Goal: Transaction & Acquisition: Purchase product/service

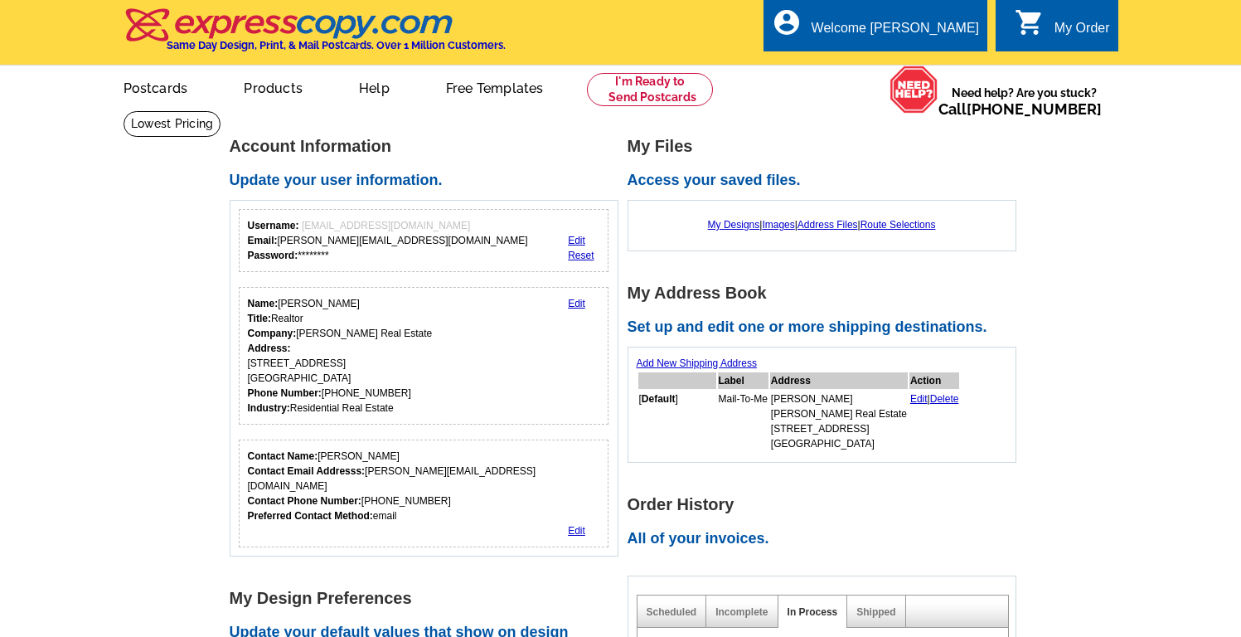
click at [151, 91] on link "Postcards" at bounding box center [156, 86] width 118 height 39
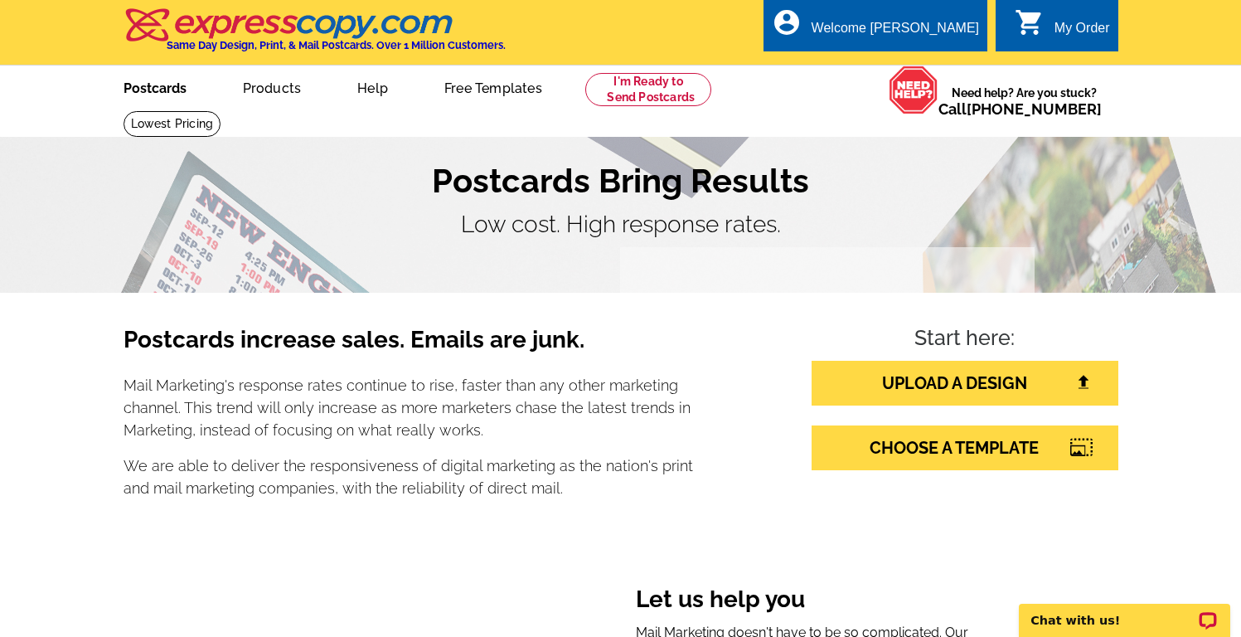
click at [157, 80] on link "Postcards" at bounding box center [155, 86] width 116 height 39
click at [885, 385] on link "UPLOAD A DESIGN" at bounding box center [965, 383] width 307 height 45
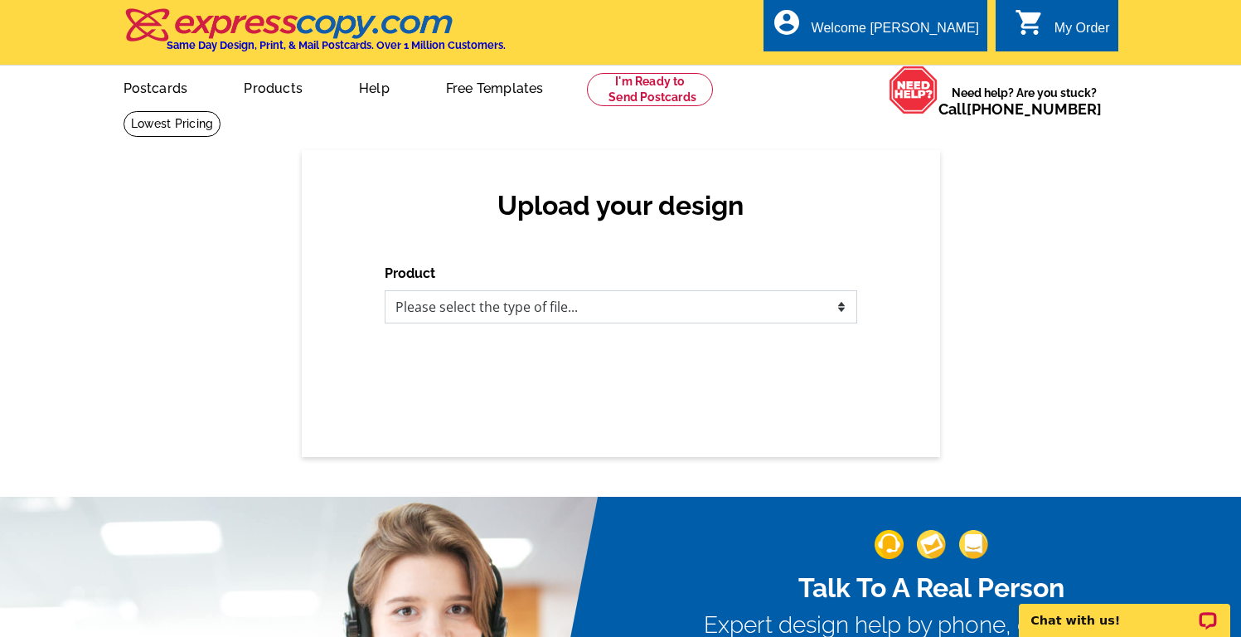
click at [653, 301] on select "Please select the type of file... Postcards Business Cards Letters and flyers G…" at bounding box center [621, 306] width 473 height 33
select select "1"
click at [385, 290] on select "Please select the type of file... Postcards Business Cards Letters and flyers G…" at bounding box center [621, 306] width 473 height 33
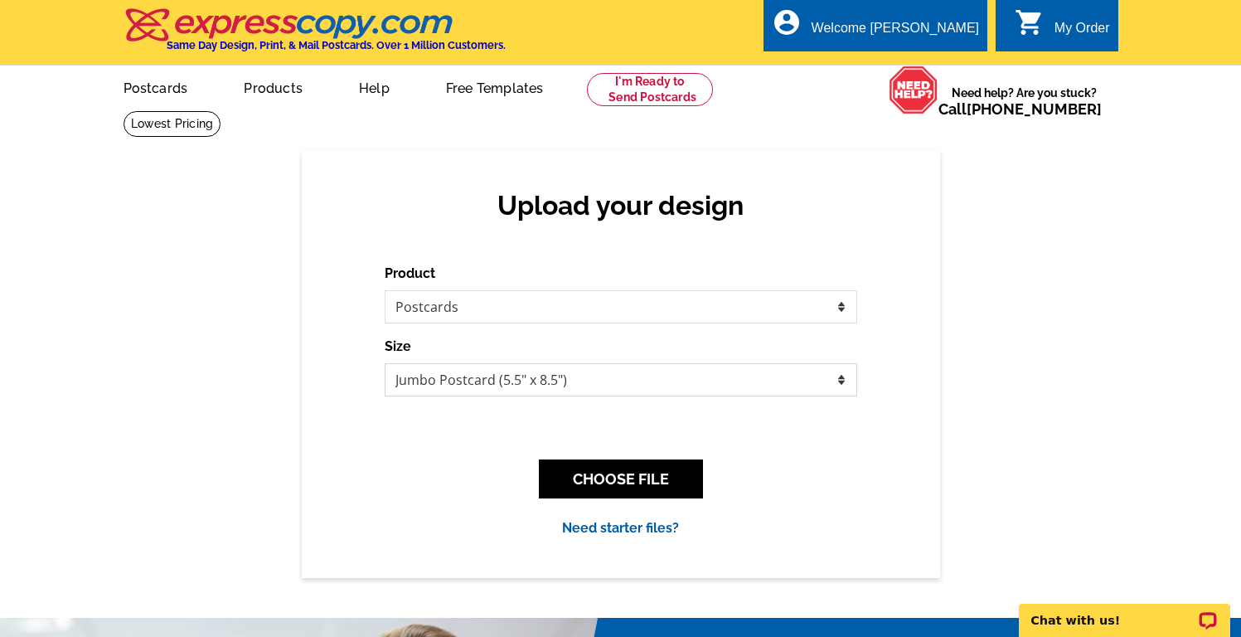
click at [599, 382] on select "Jumbo Postcard (5.5" x 8.5") Regular Postcard (4.25" x 5.6") Panoramic Postcard…" at bounding box center [621, 379] width 473 height 33
select select "1"
click at [385, 363] on select "Jumbo Postcard (5.5" x 8.5") Regular Postcard (4.25" x 5.6") Panoramic Postcard…" at bounding box center [621, 379] width 473 height 33
click at [594, 482] on button "CHOOSE FILE" at bounding box center [621, 478] width 164 height 39
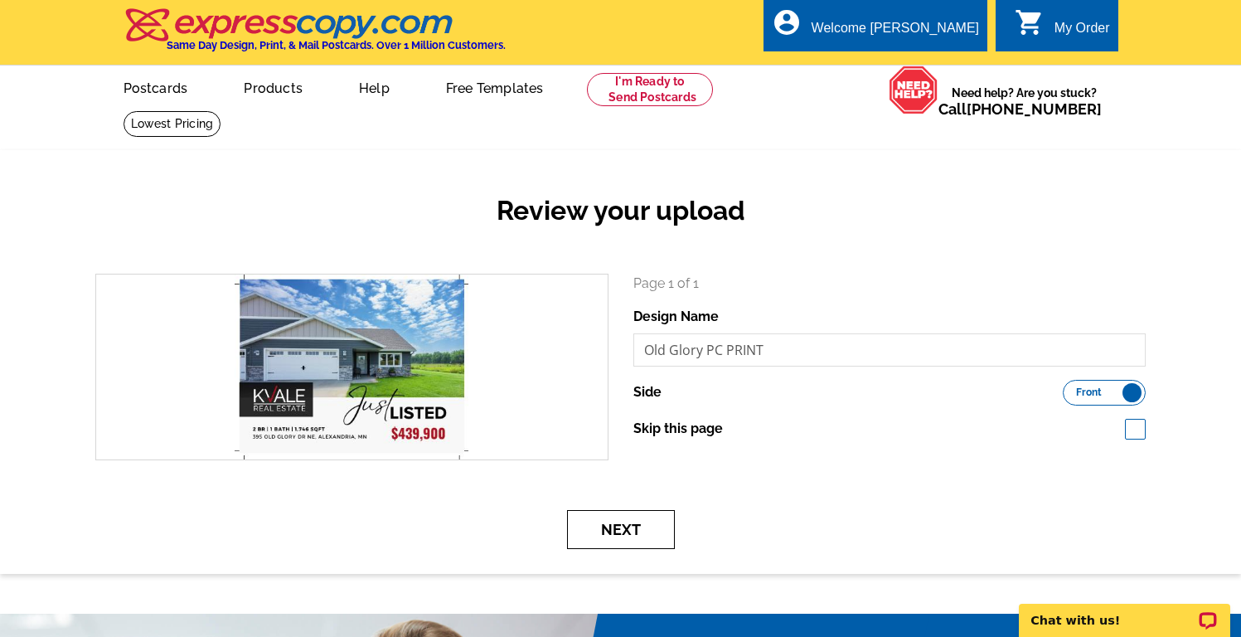
click at [642, 525] on button "Next" at bounding box center [621, 529] width 108 height 39
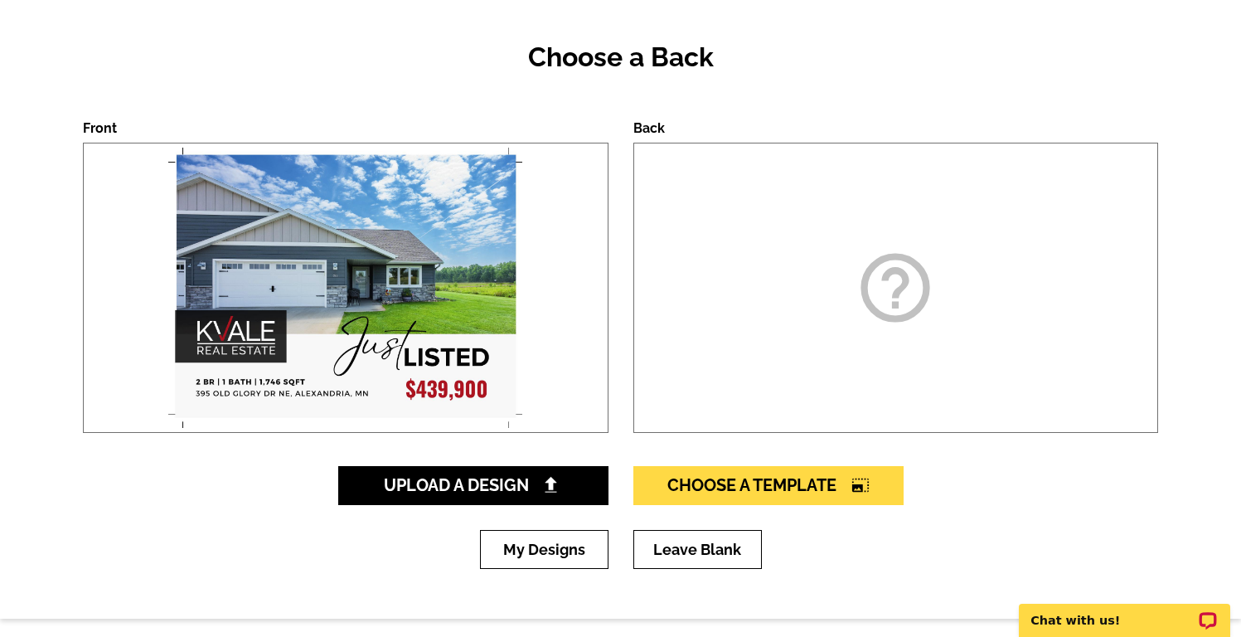
scroll to position [155, 0]
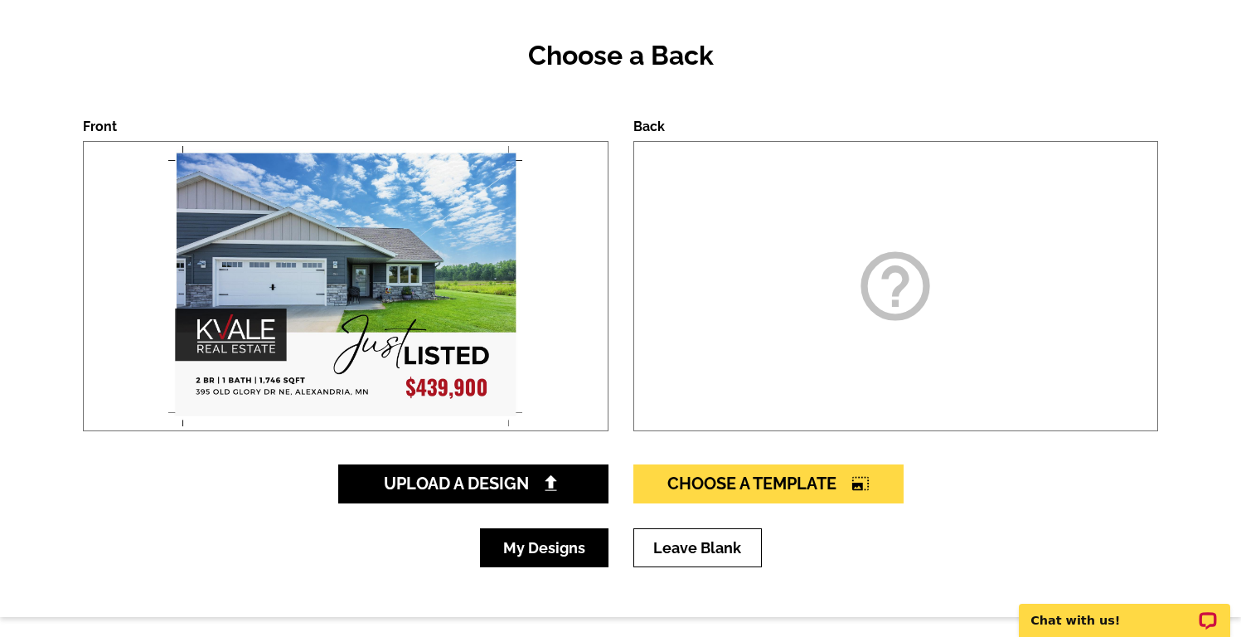
click at [543, 541] on link "My Designs" at bounding box center [544, 547] width 129 height 39
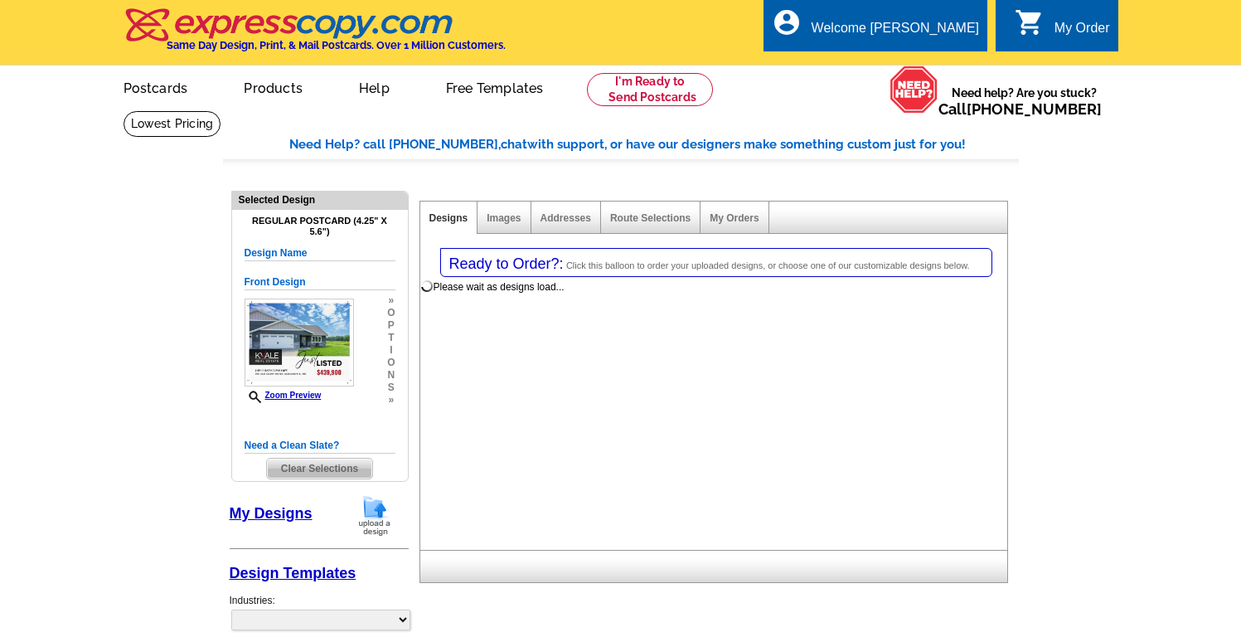
select select "1"
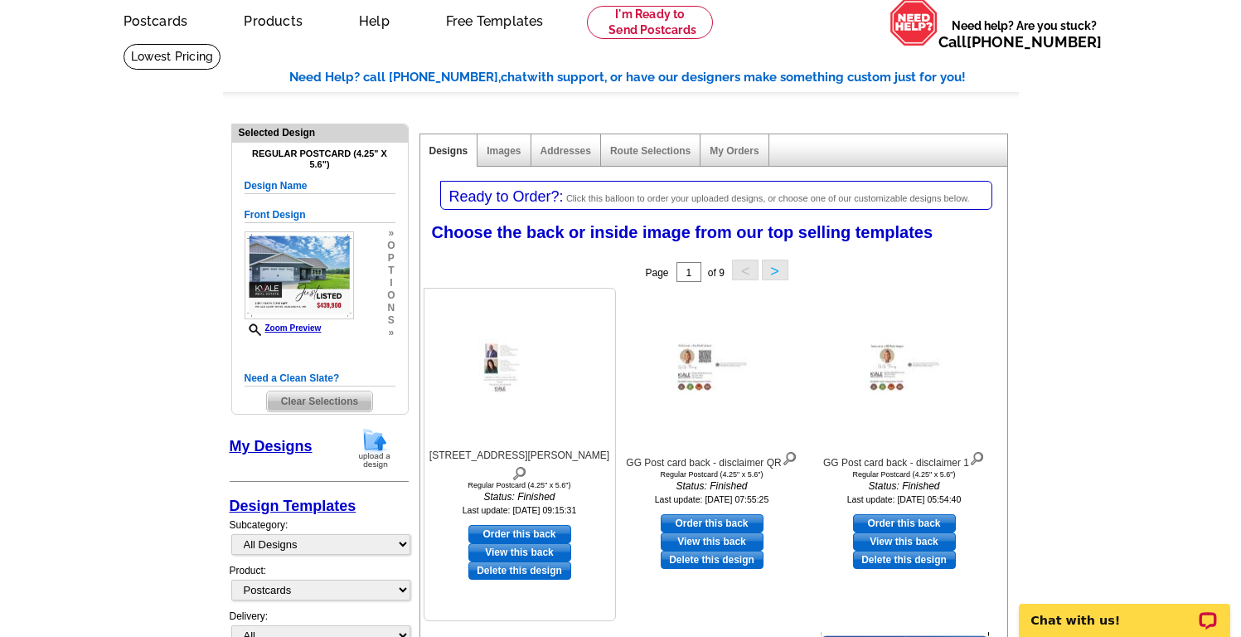
scroll to position [72, 0]
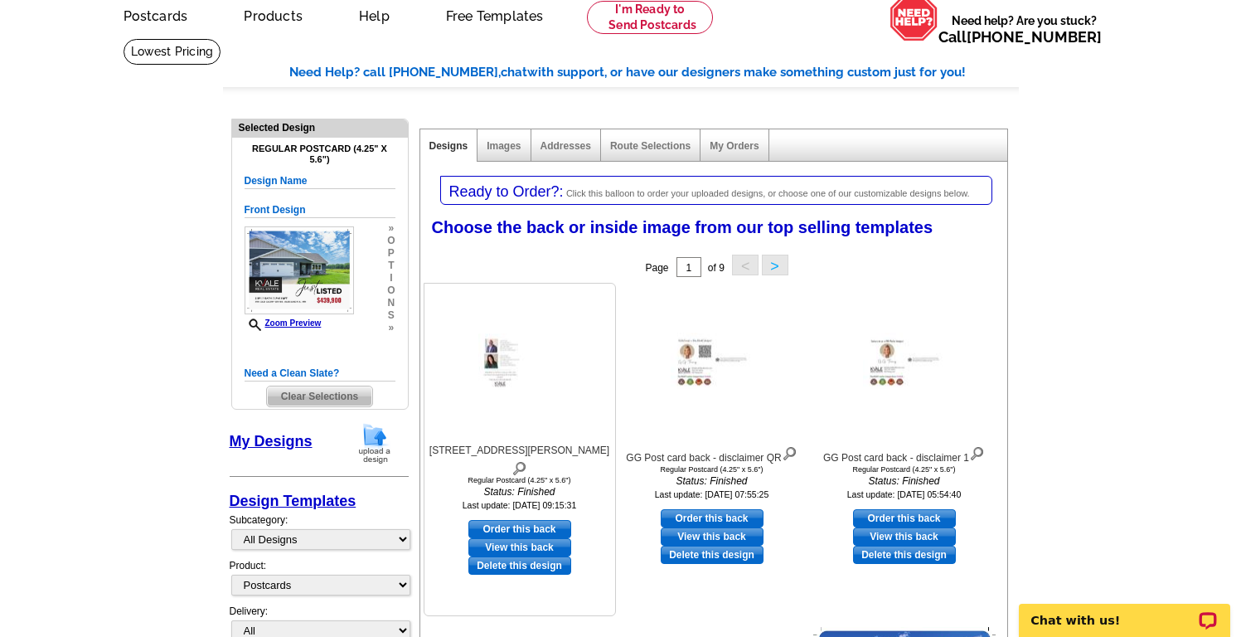
click at [534, 520] on link "Order this back" at bounding box center [519, 529] width 103 height 18
select select "front"
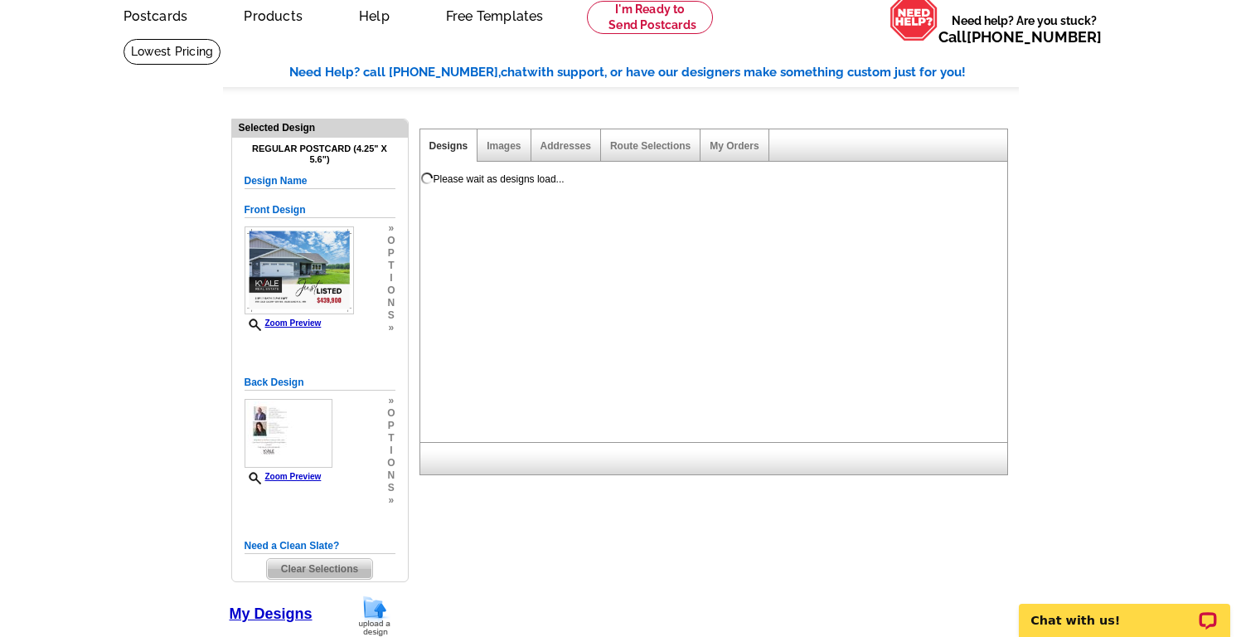
scroll to position [0, 0]
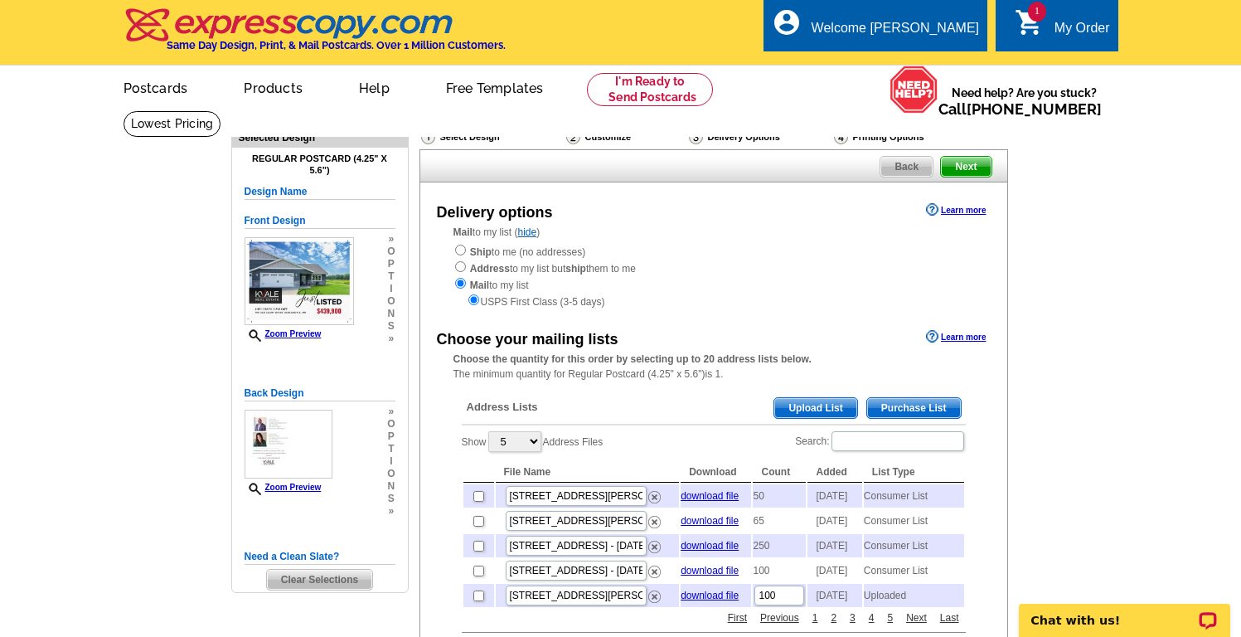
scroll to position [3, 0]
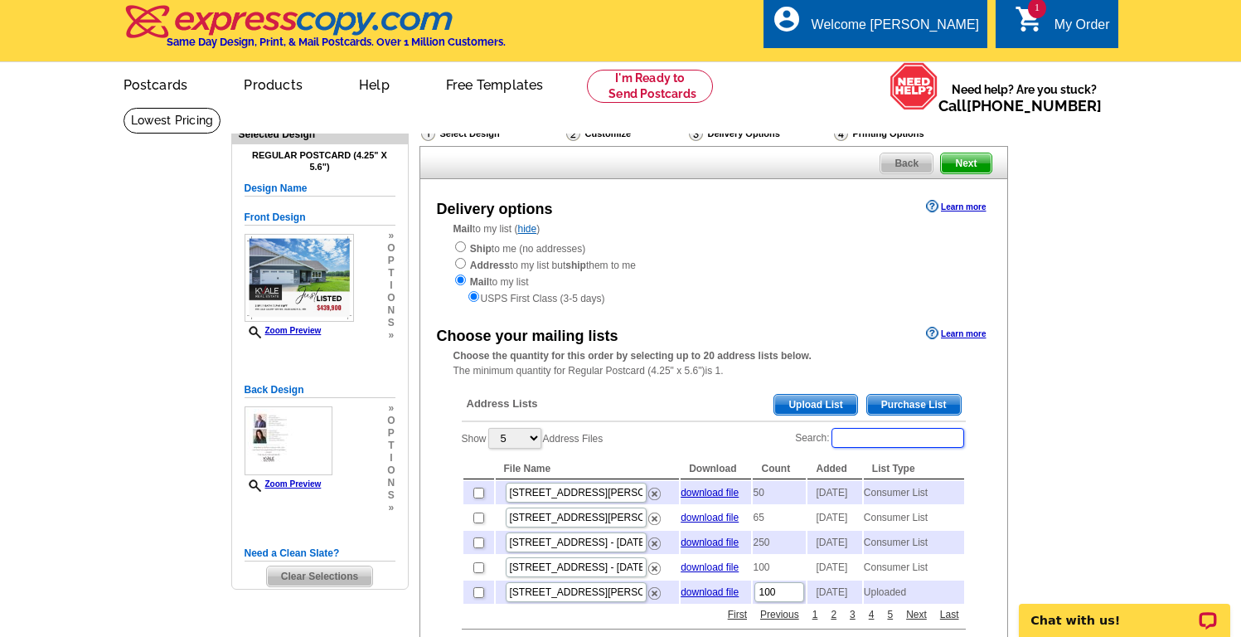
click at [875, 439] on input "Search:" at bounding box center [898, 438] width 133 height 20
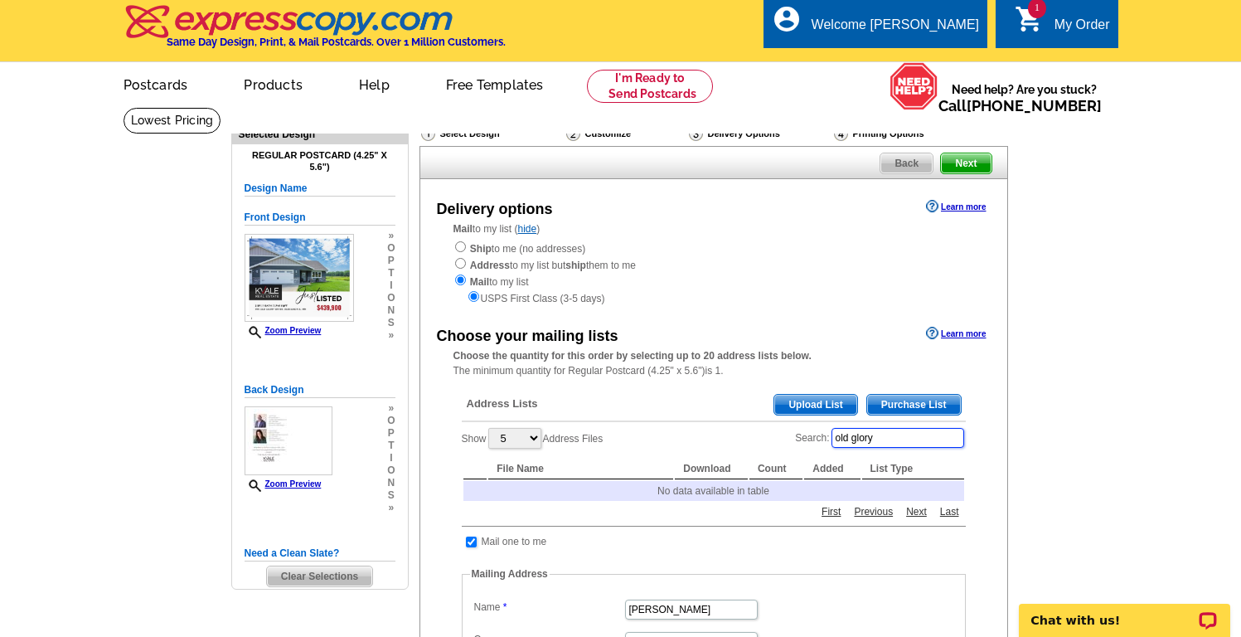
type input "old glory"
click at [943, 401] on span "Purchase List" at bounding box center [914, 405] width 94 height 20
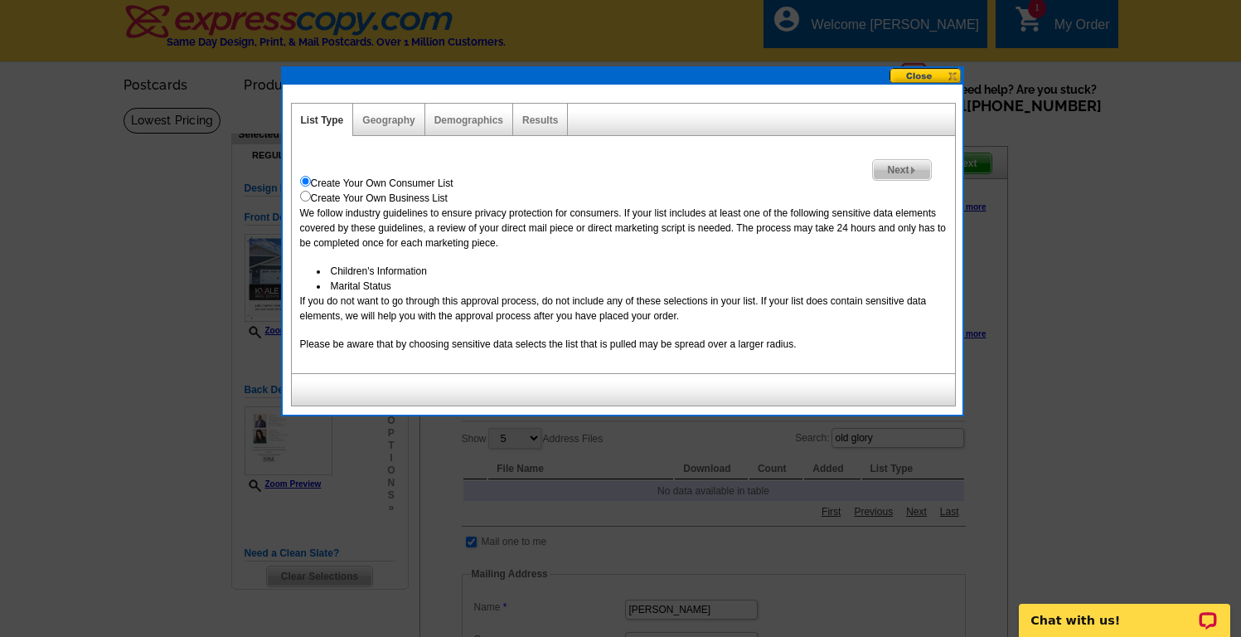
click at [909, 166] on span "Next" at bounding box center [901, 170] width 57 height 20
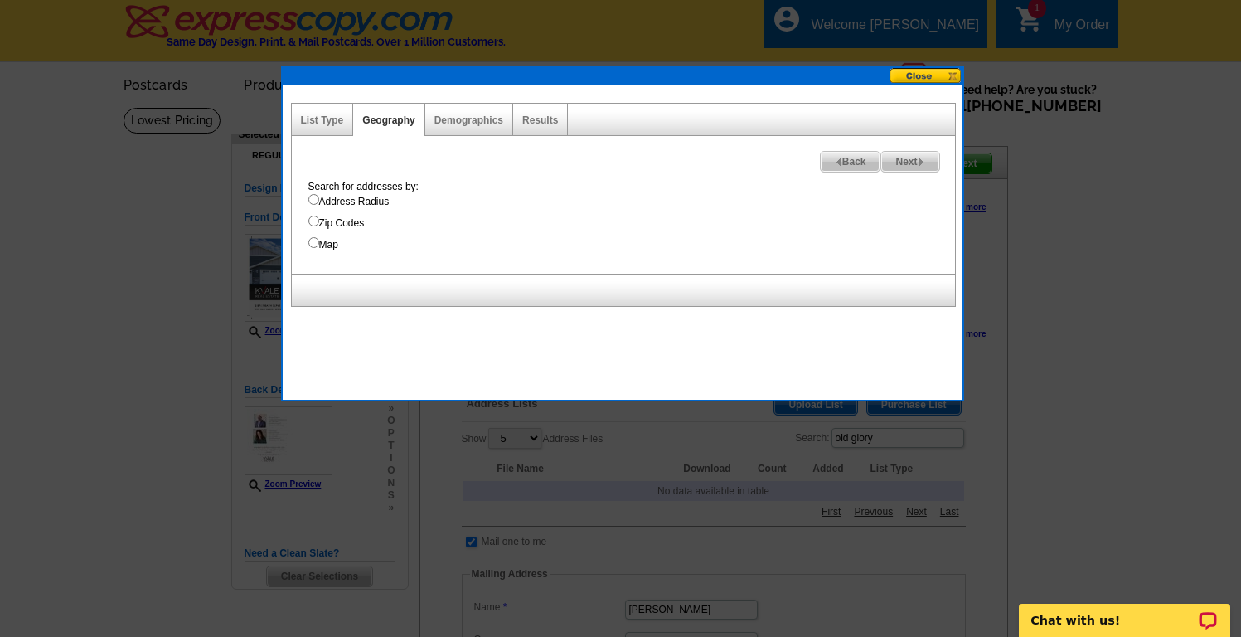
click at [313, 241] on input "Map" at bounding box center [313, 242] width 11 height 11
radio input "true"
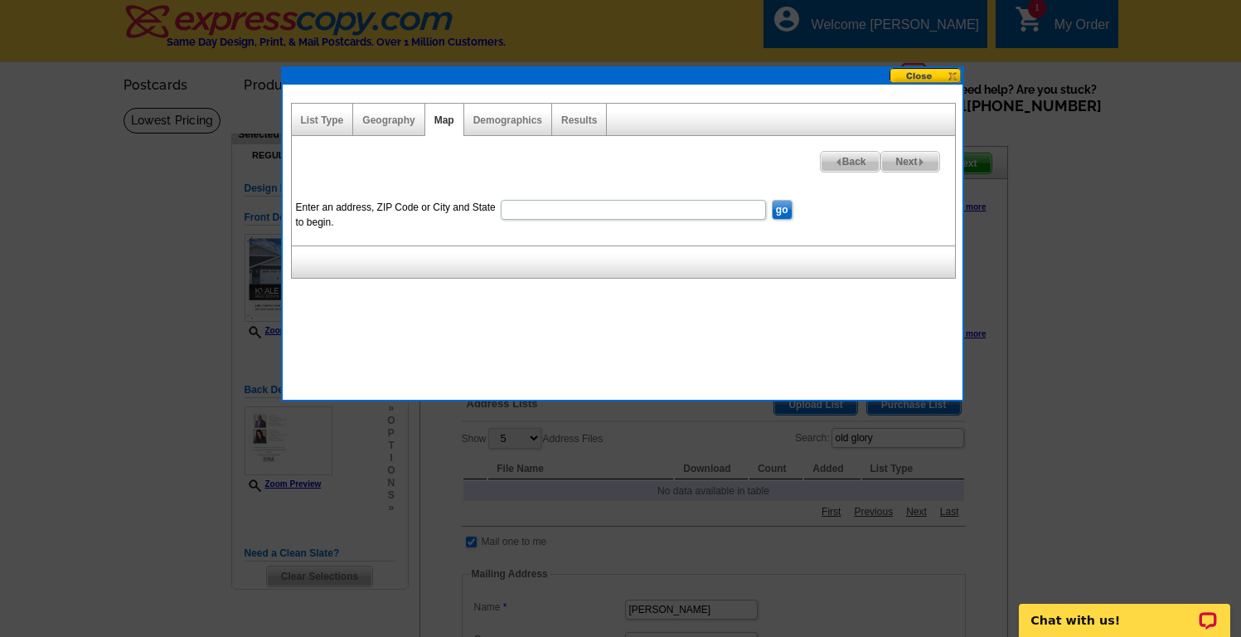
click at [526, 214] on input "Enter an address, ZIP Code or City and State to begin." at bounding box center [633, 210] width 265 height 20
type input "395 Old Glory Dr NE Alexandria MN 56308"
click at [785, 208] on input "go" at bounding box center [782, 210] width 21 height 20
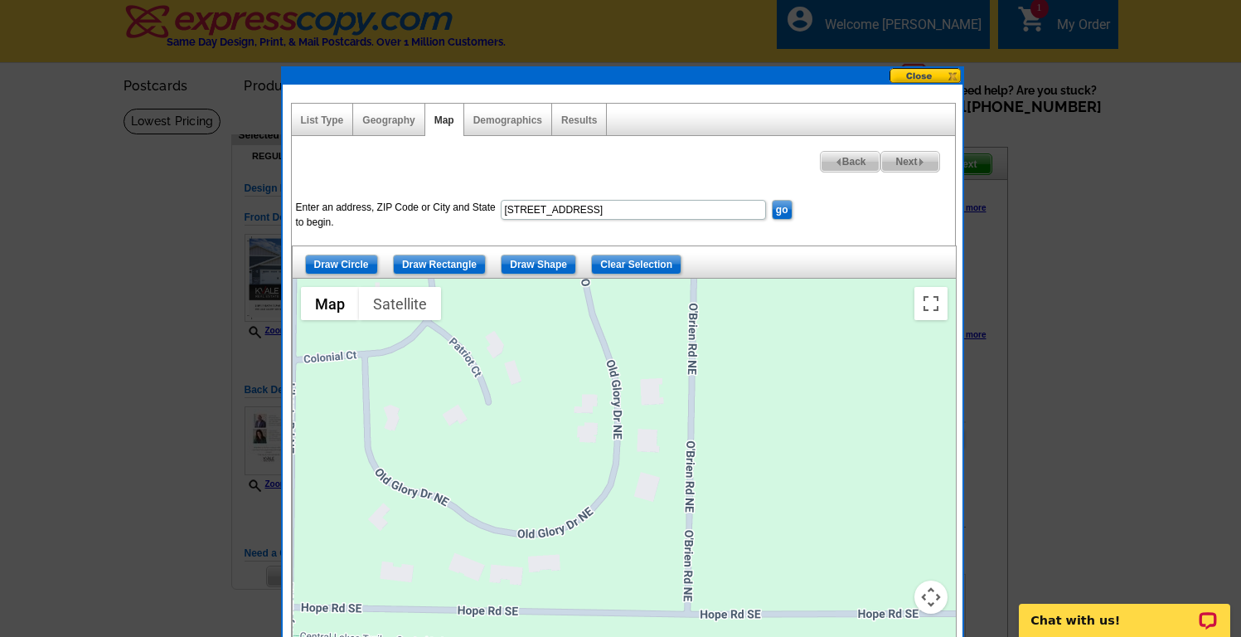
click at [929, 602] on button "Map camera controls" at bounding box center [930, 596] width 33 height 33
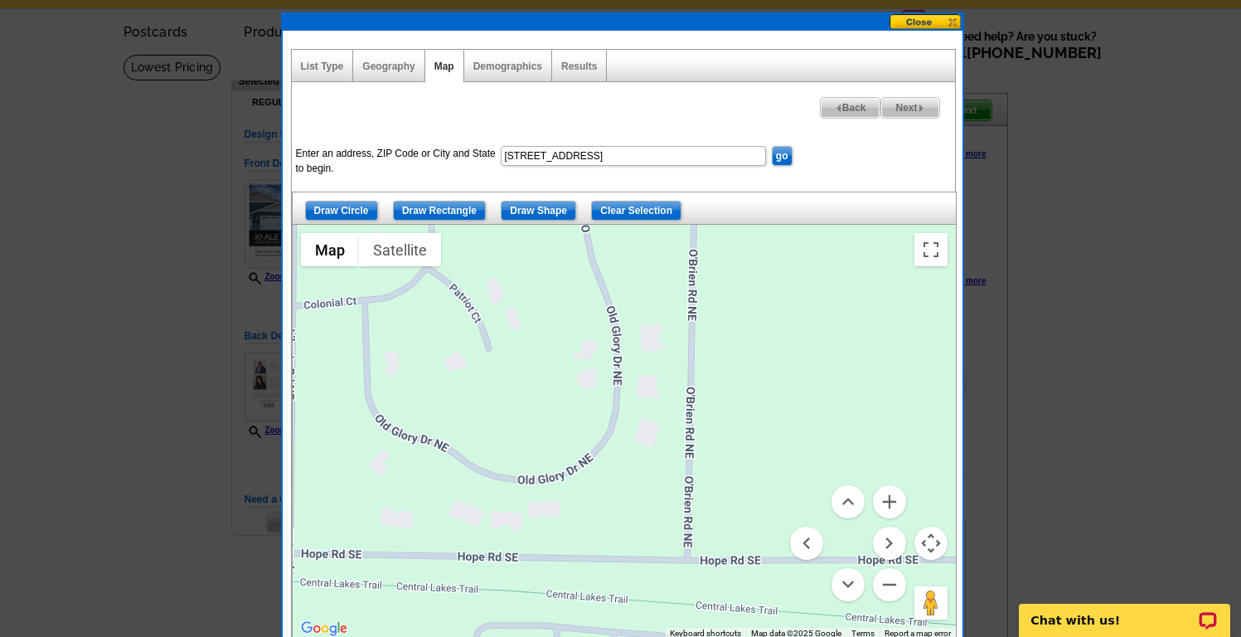
scroll to position [70, 0]
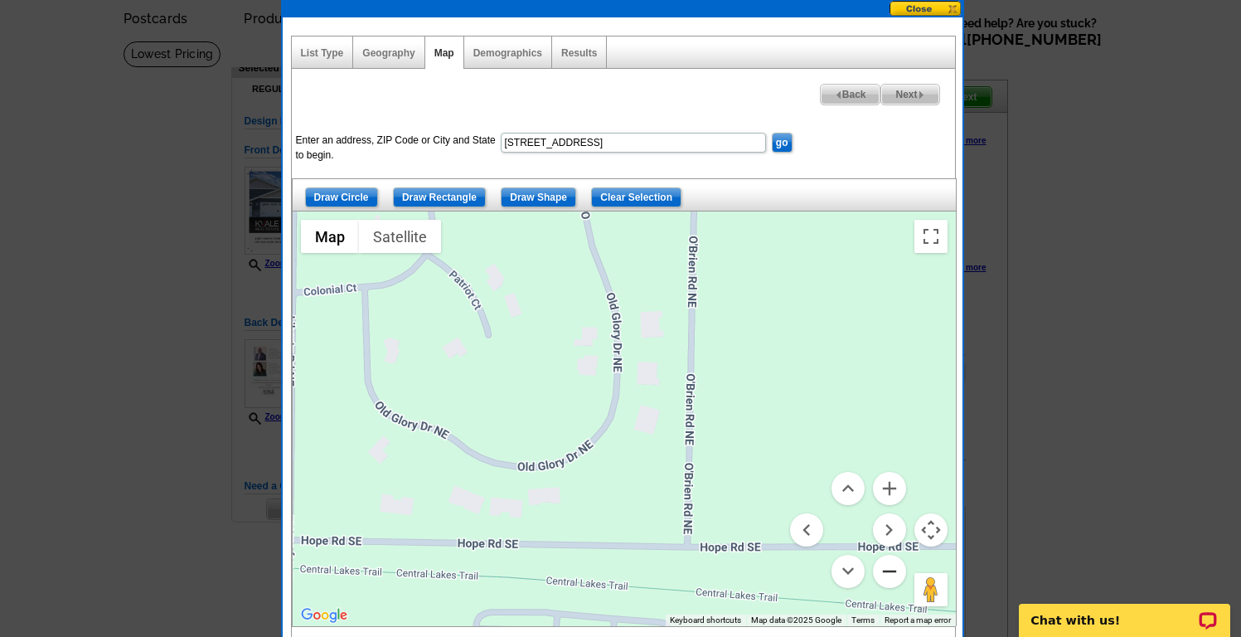
click at [889, 567] on button "Zoom out" at bounding box center [889, 571] width 33 height 33
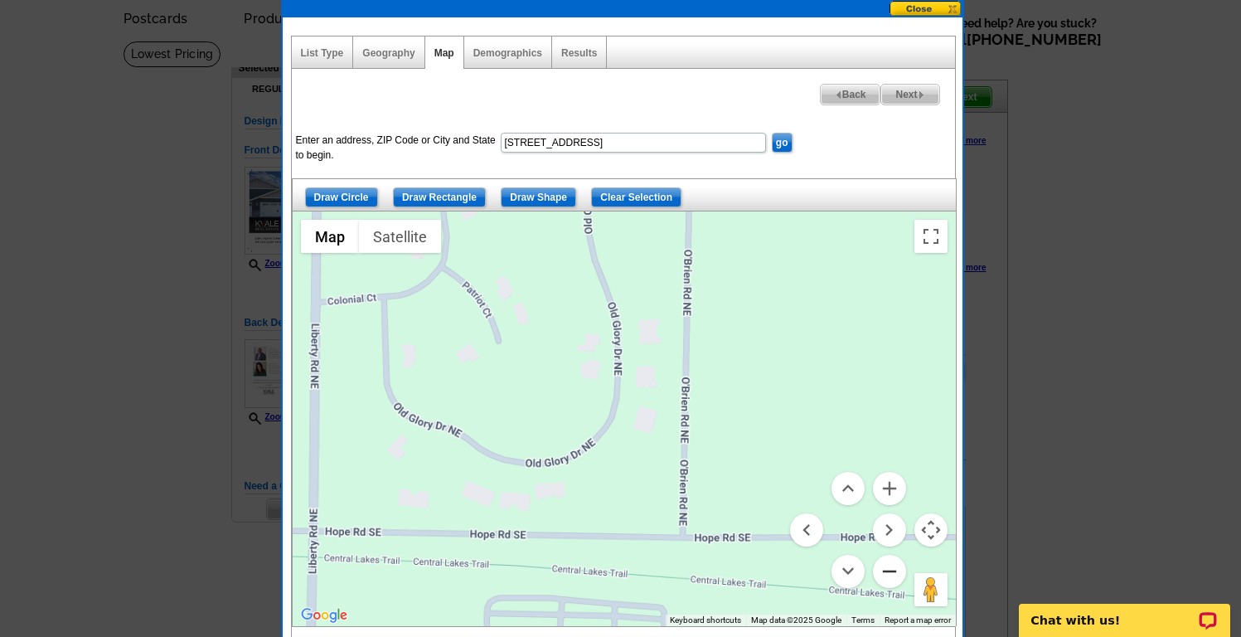
click at [889, 567] on button "Zoom out" at bounding box center [889, 571] width 33 height 33
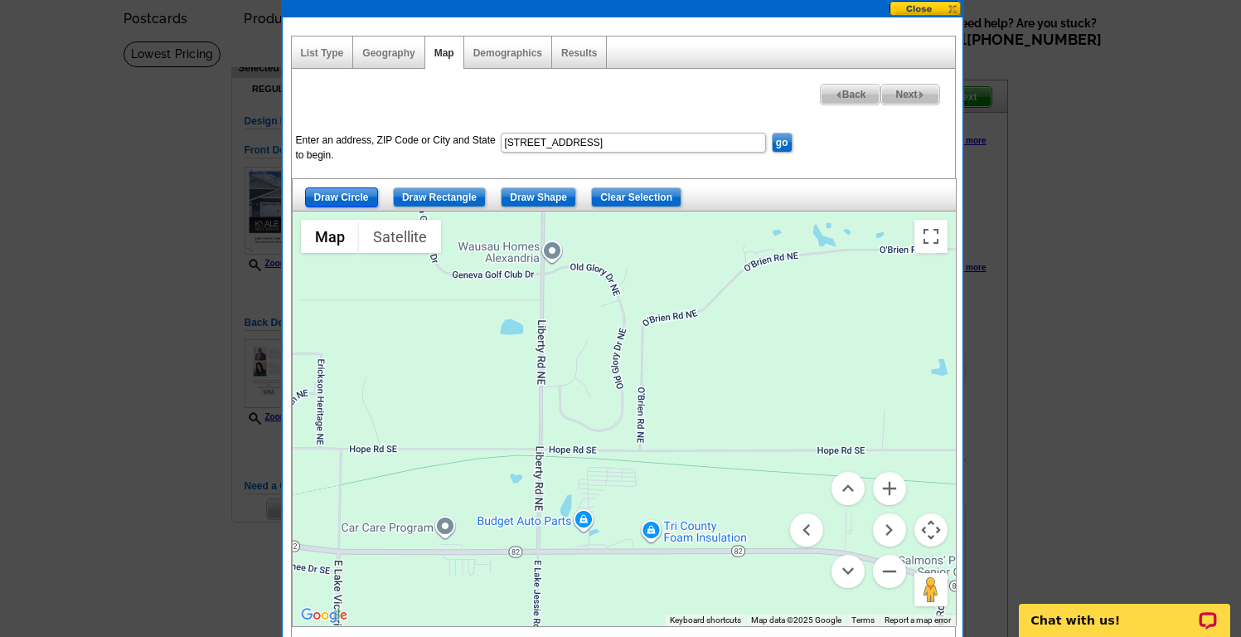
click at [354, 195] on input "Draw Circle" at bounding box center [341, 197] width 73 height 20
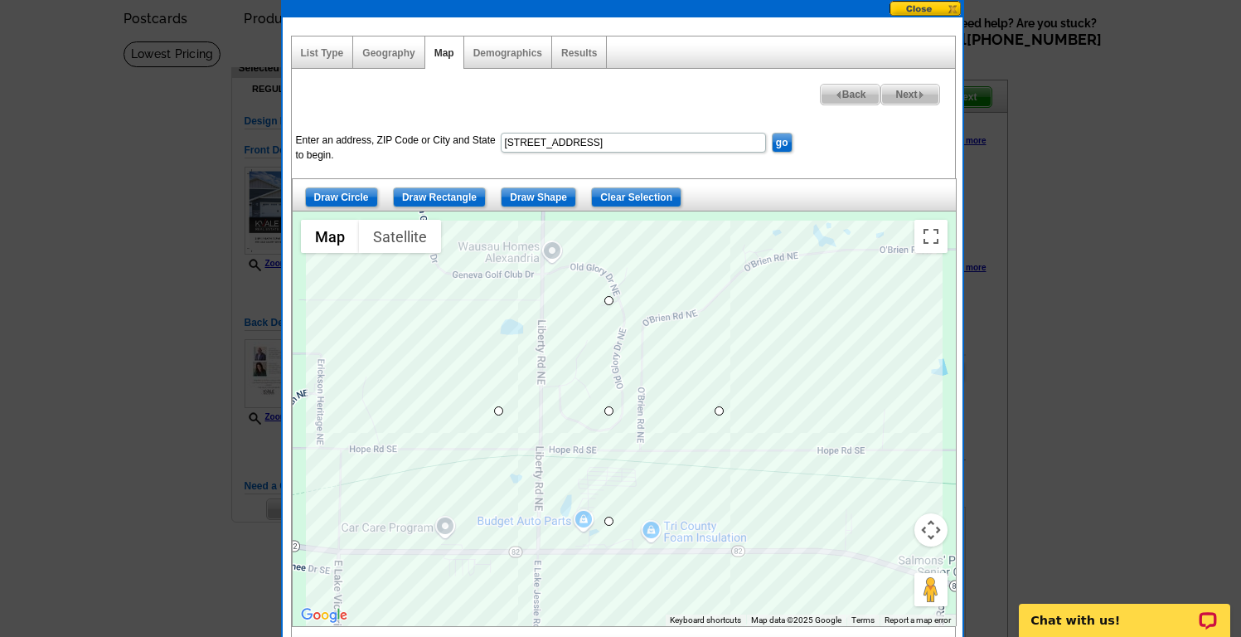
drag, startPoint x: 609, startPoint y: 410, endPoint x: 507, endPoint y: 352, distance: 117.3
drag, startPoint x: 607, startPoint y: 293, endPoint x: 548, endPoint y: 261, distance: 67.2
drag, startPoint x: 607, startPoint y: 263, endPoint x: 595, endPoint y: 255, distance: 13.8
click at [904, 91] on span "Next" at bounding box center [909, 95] width 57 height 20
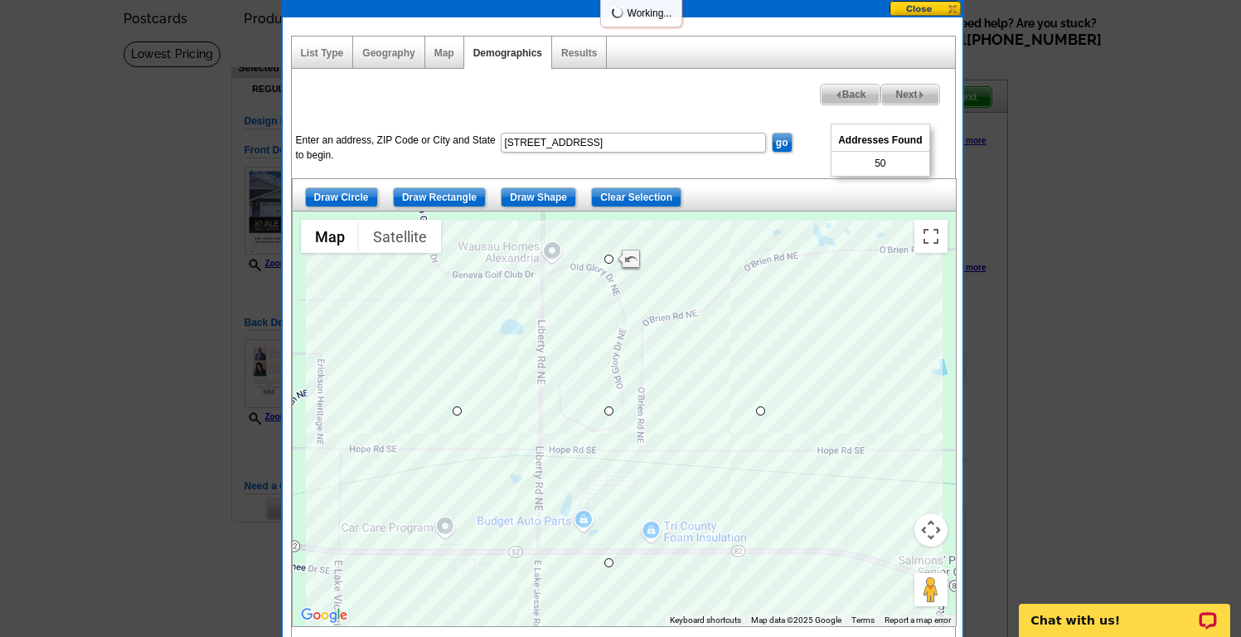
select select
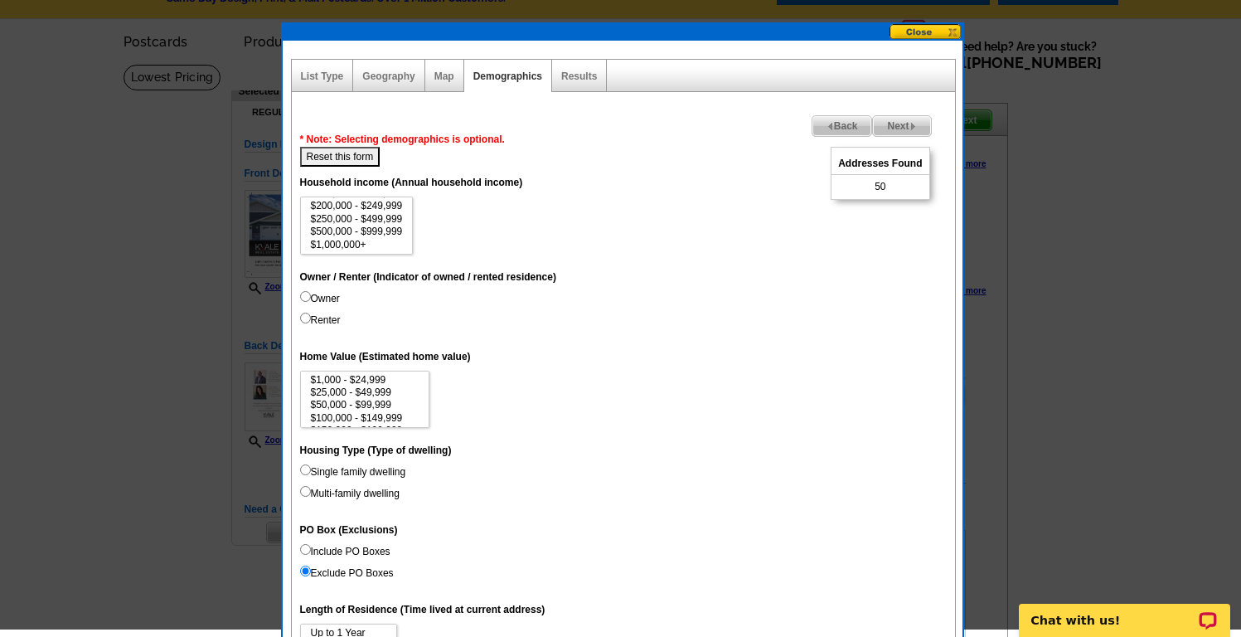
scroll to position [35, 0]
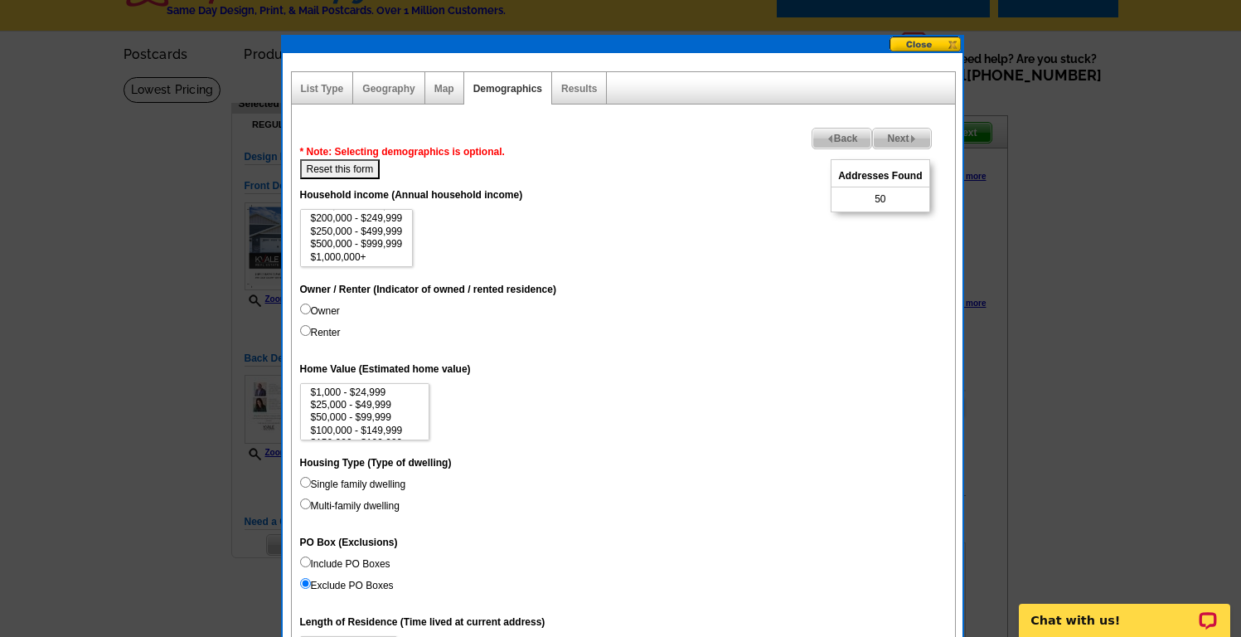
click at [304, 308] on input "Owner" at bounding box center [305, 308] width 11 height 11
radio input "true"
click at [306, 309] on input "Owner" at bounding box center [305, 308] width 11 height 11
click at [304, 329] on input "Renter" at bounding box center [305, 330] width 11 height 11
radio input "true"
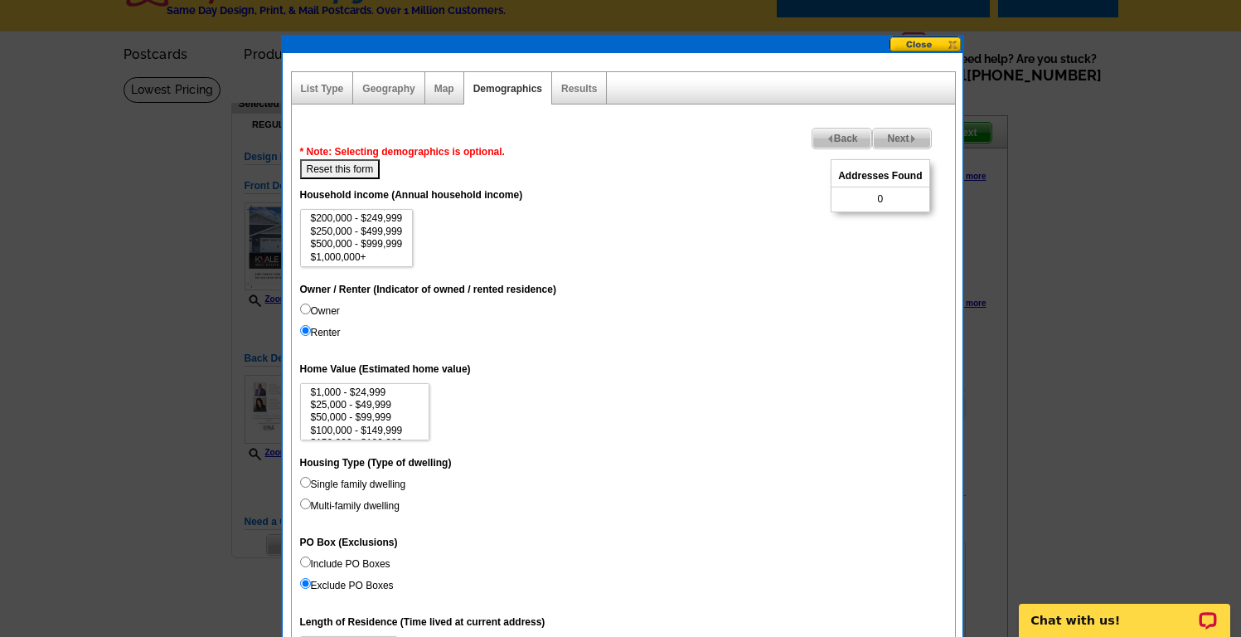
click at [303, 308] on input "Owner" at bounding box center [305, 308] width 11 height 11
radio input "true"
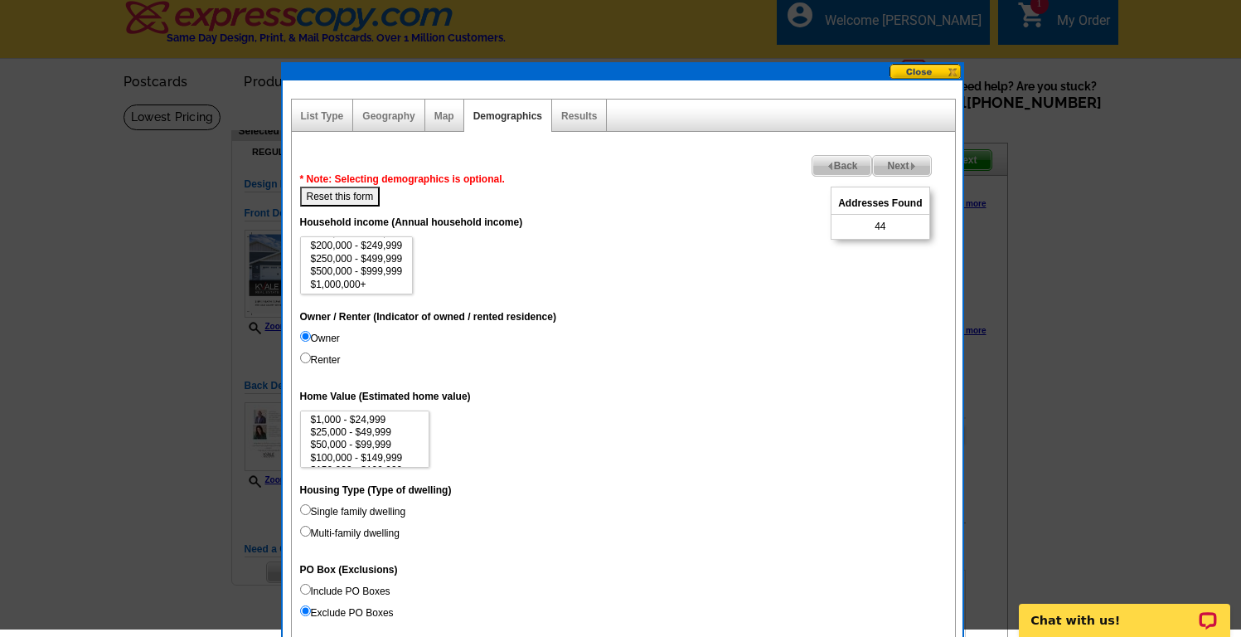
scroll to position [0, 0]
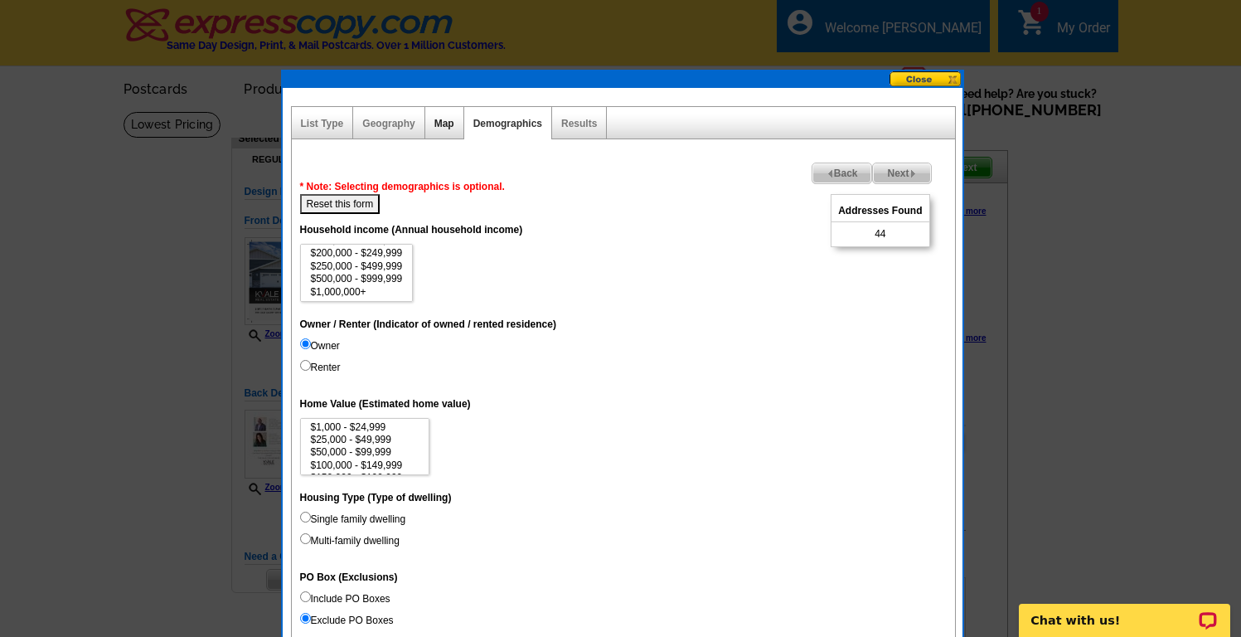
click at [447, 124] on link "Map" at bounding box center [444, 124] width 20 height 12
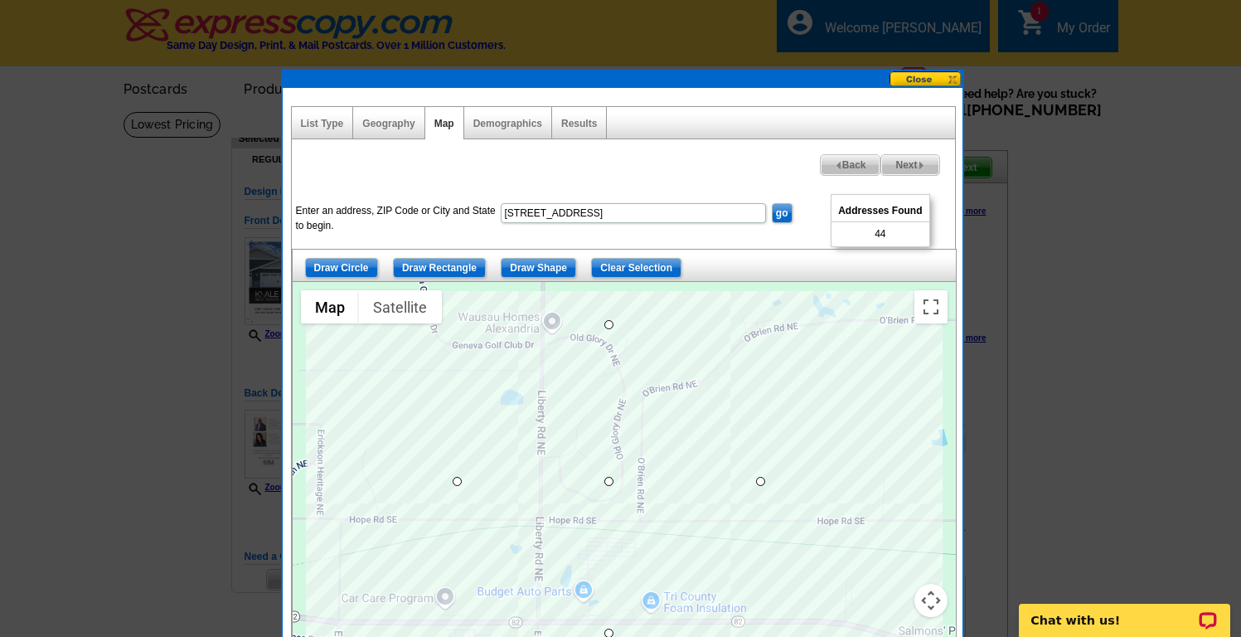
drag, startPoint x: 607, startPoint y: 326, endPoint x: 603, endPoint y: 318, distance: 8.5
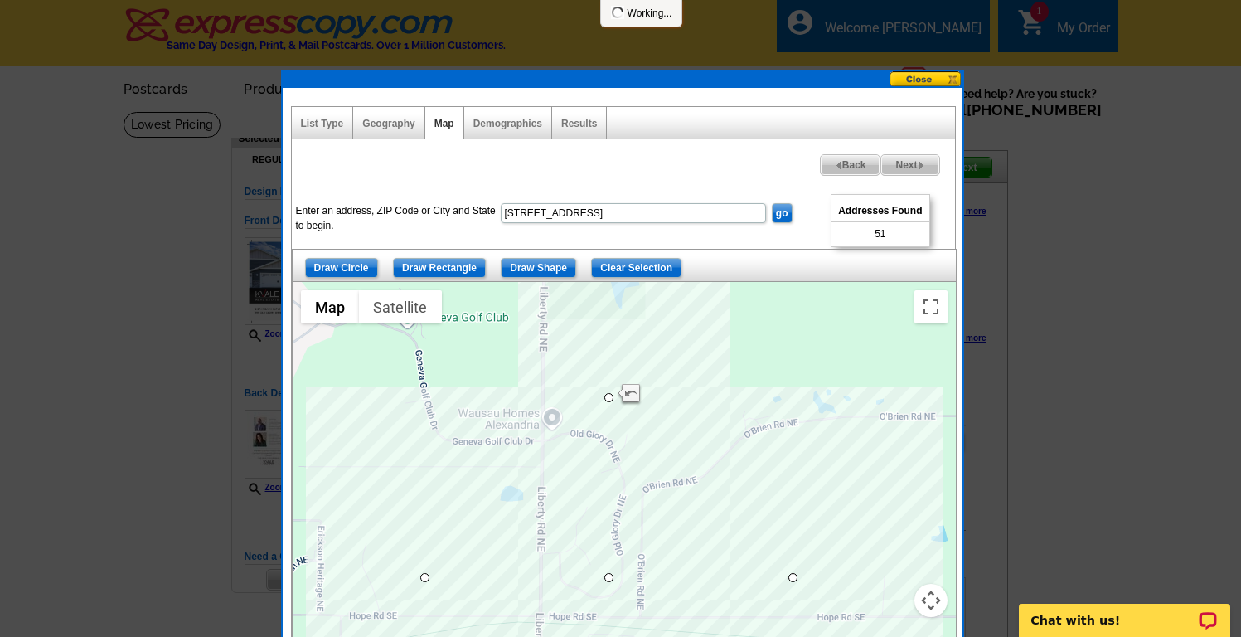
drag, startPoint x: 607, startPoint y: 318, endPoint x: 600, endPoint y: 400, distance: 81.5
click at [900, 164] on span "Next" at bounding box center [909, 165] width 57 height 20
select select
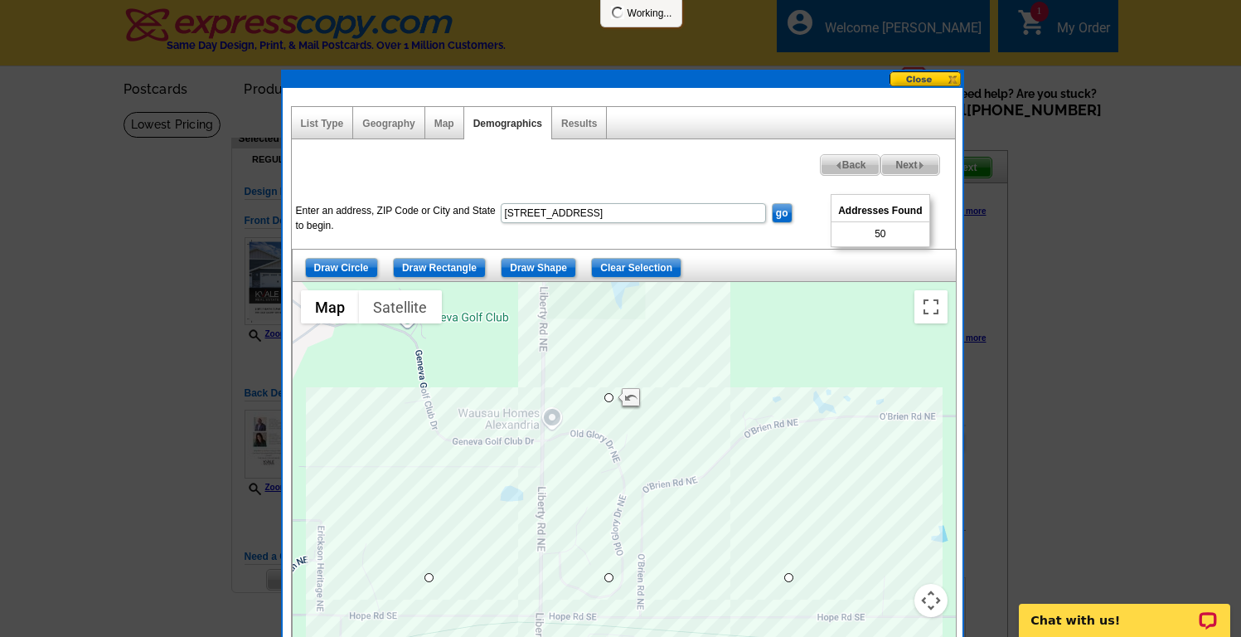
select select
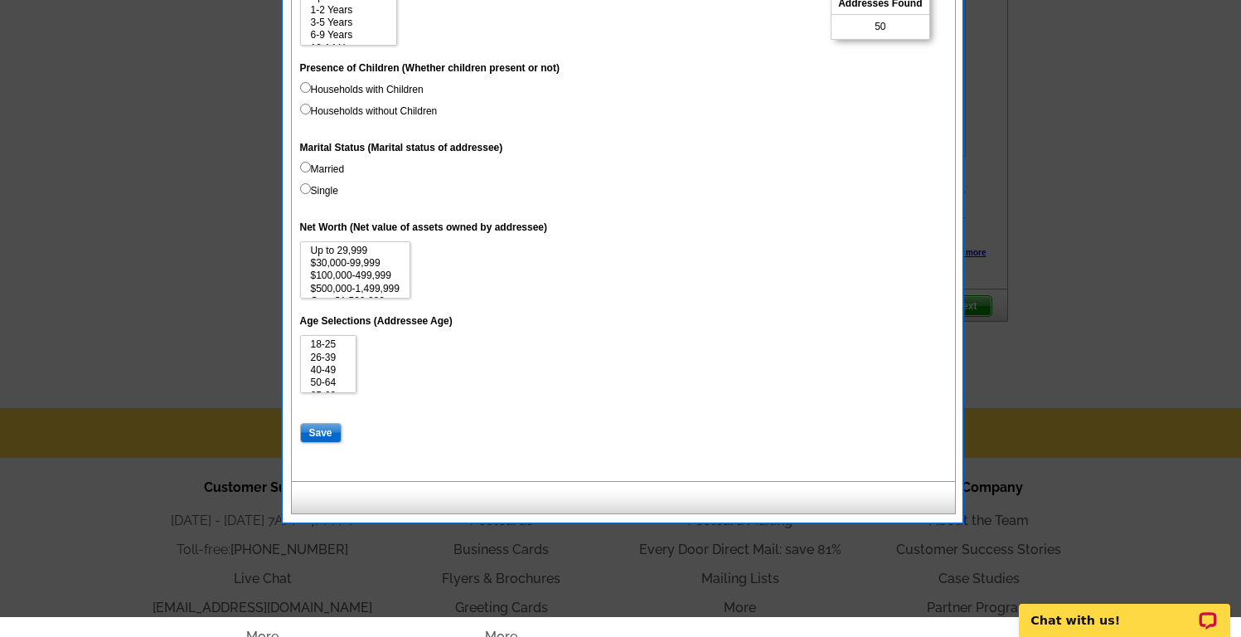
scroll to position [698, 0]
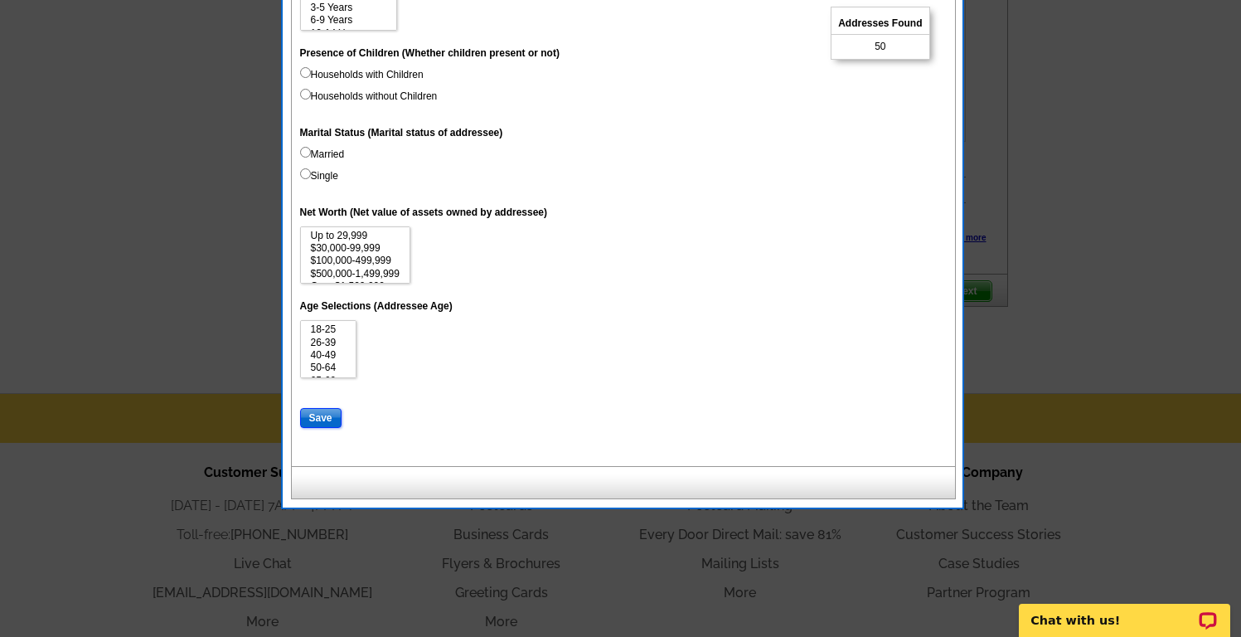
click at [323, 418] on input "Save" at bounding box center [320, 418] width 41 height 20
select select
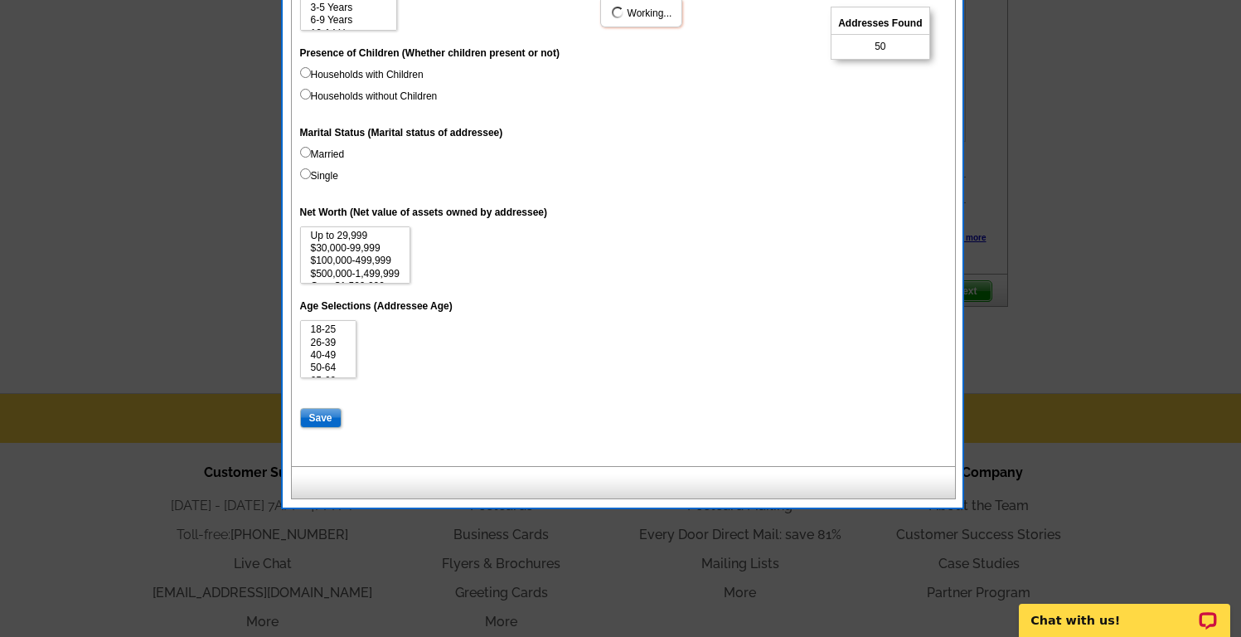
select select
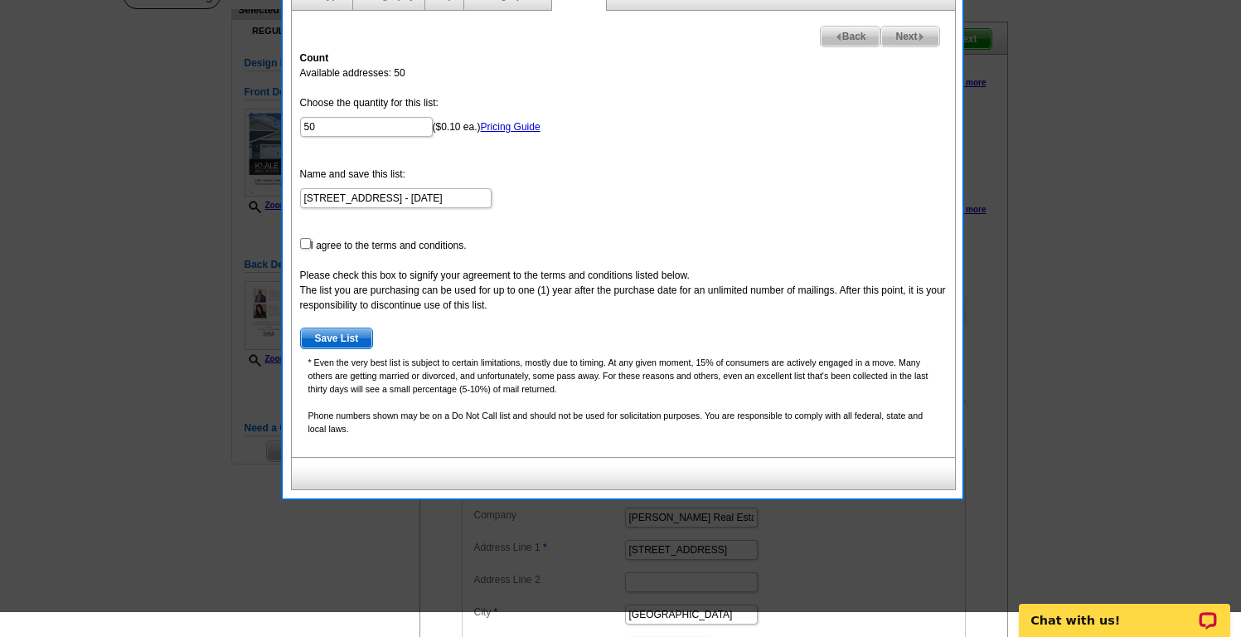
scroll to position [0, 0]
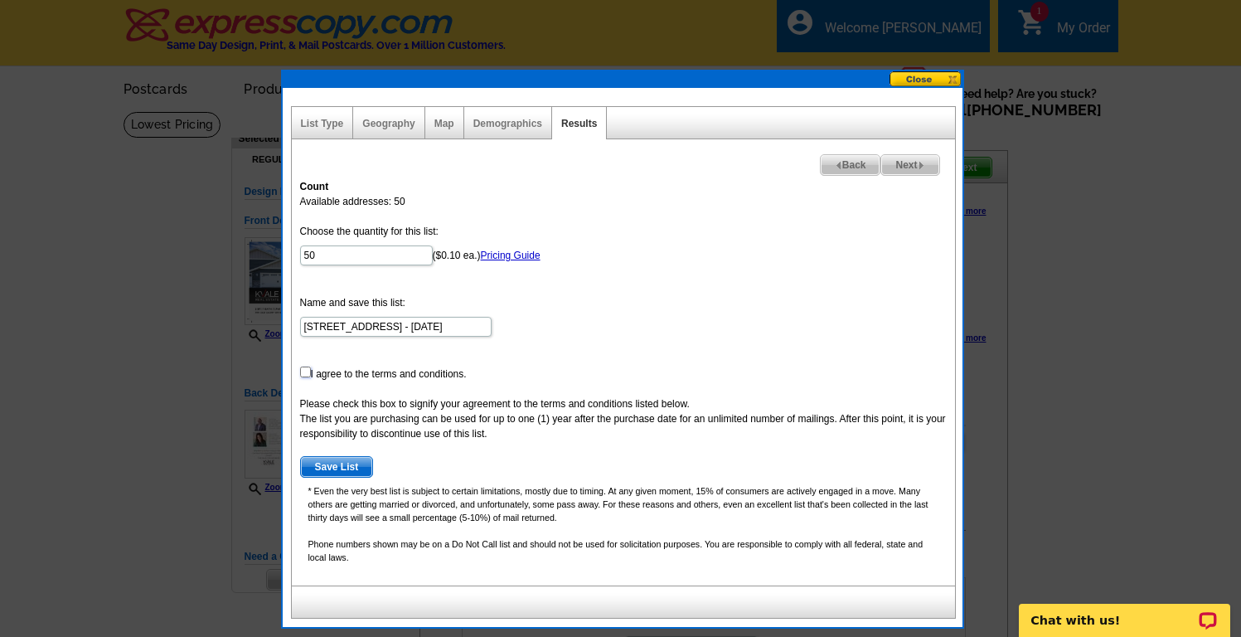
click at [306, 372] on input "checkbox" at bounding box center [305, 371] width 11 height 11
checkbox input "true"
click at [352, 463] on span "Save List" at bounding box center [337, 467] width 72 height 20
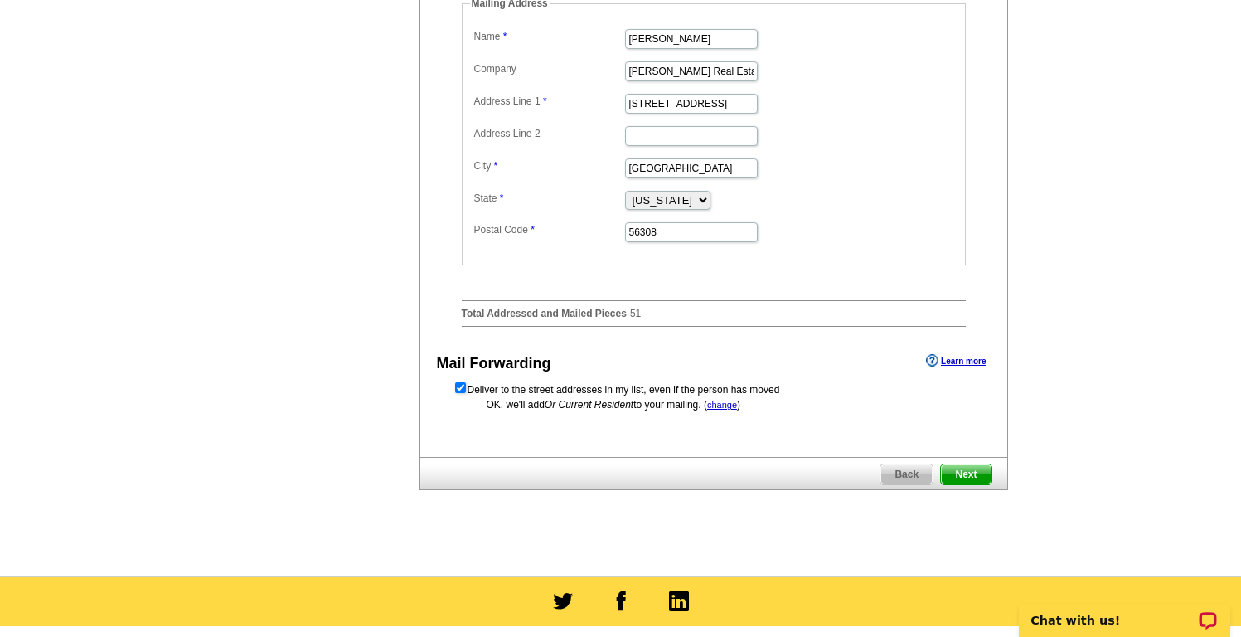
scroll to position [701, 0]
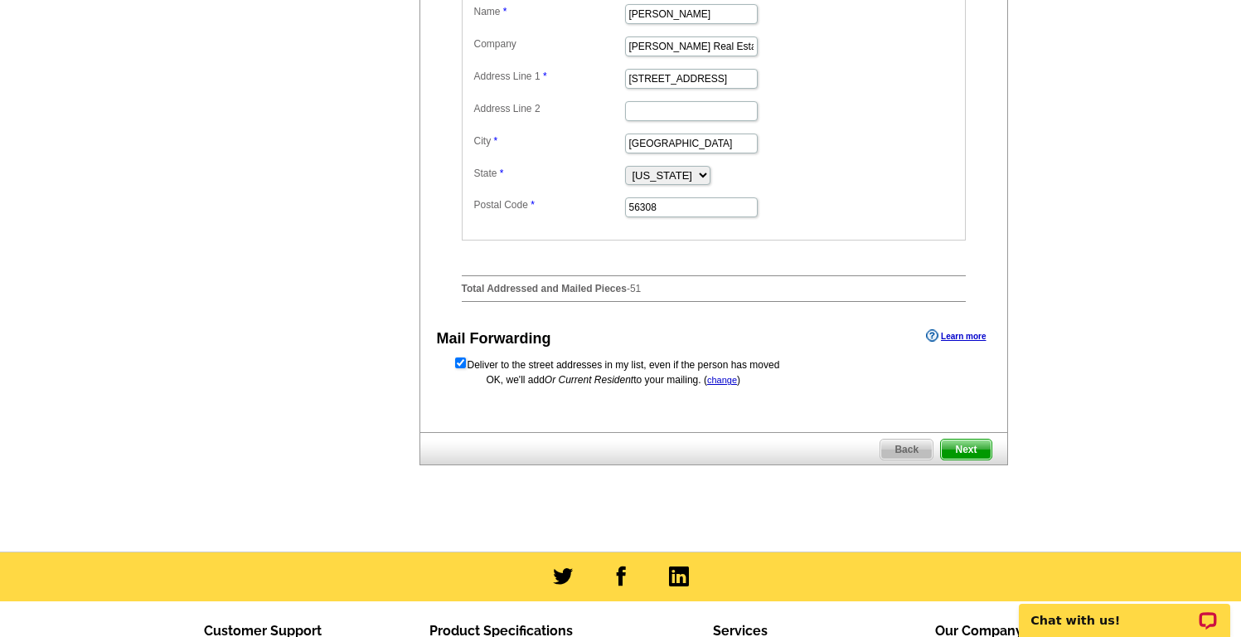
click at [956, 459] on span "Next" at bounding box center [966, 449] width 50 height 20
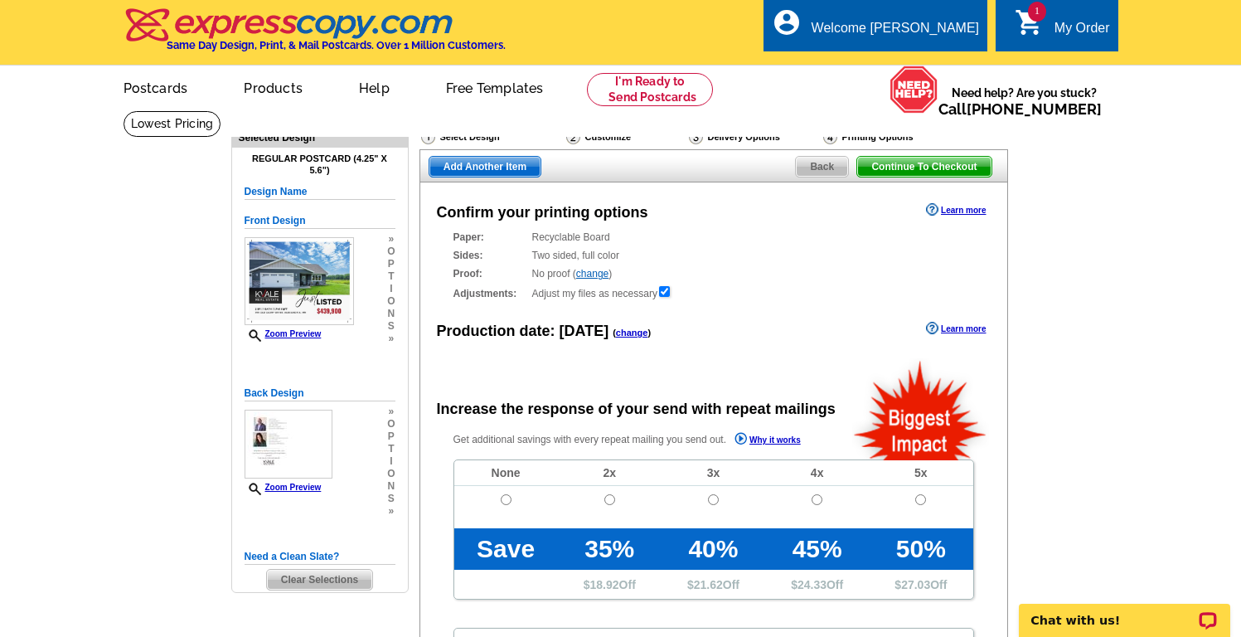
radio input "false"
click at [502, 500] on input "radio" at bounding box center [506, 499] width 11 height 11
radio input "true"
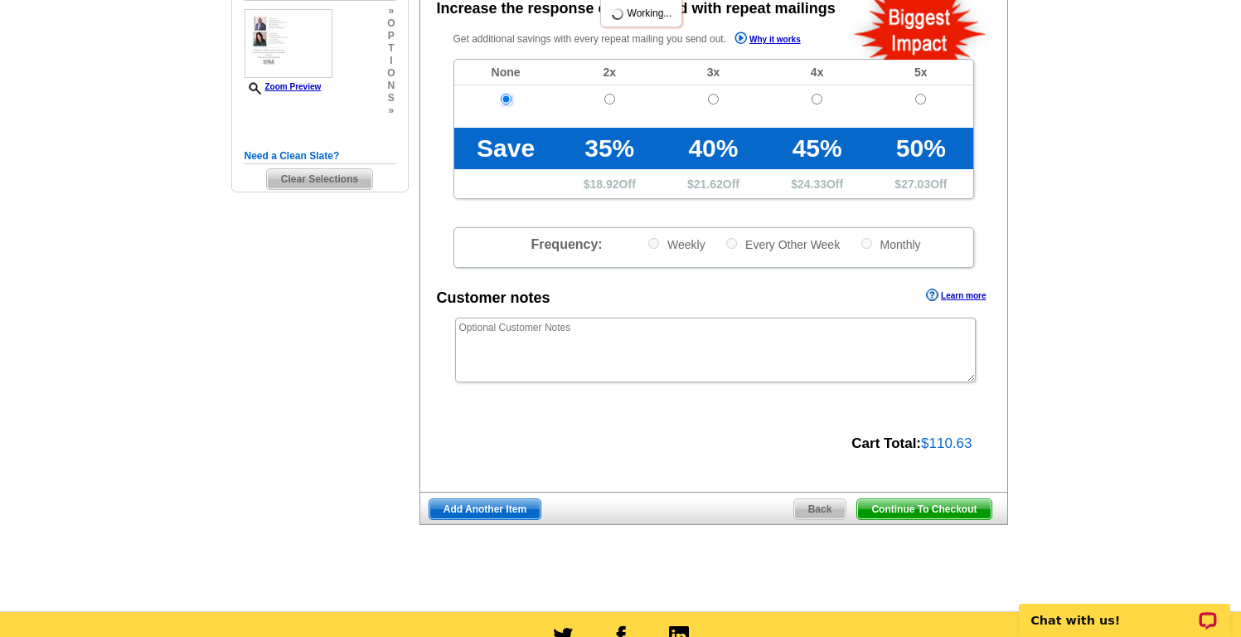
scroll to position [404, 0]
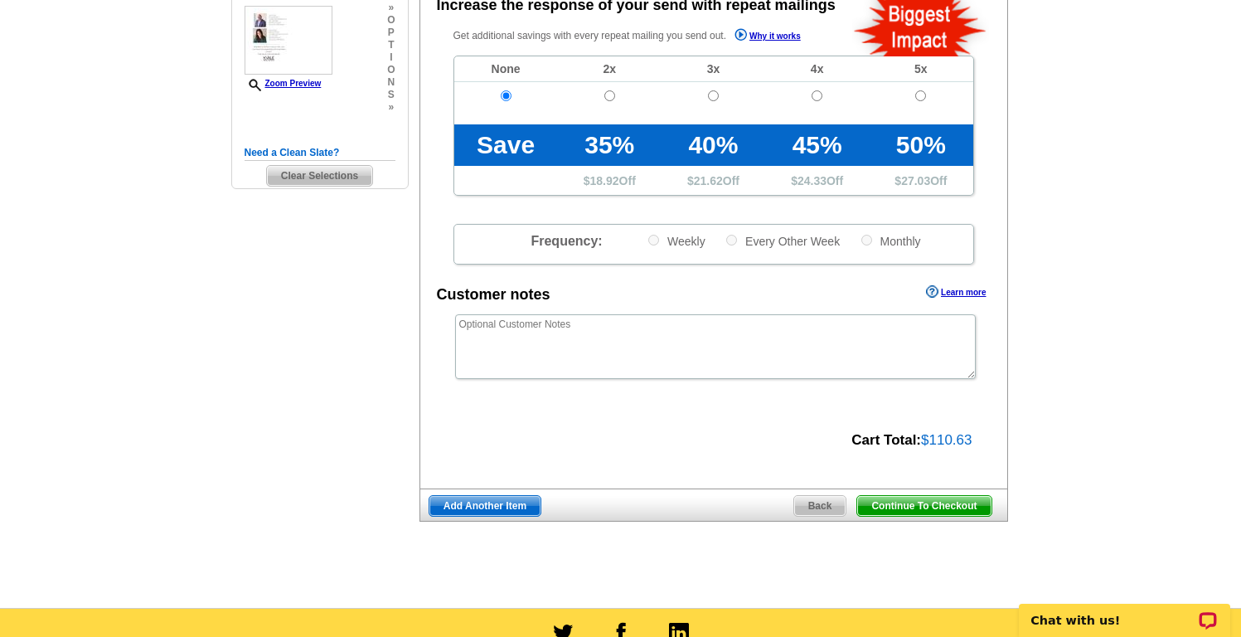
click at [902, 507] on span "Continue To Checkout" at bounding box center [923, 506] width 133 height 20
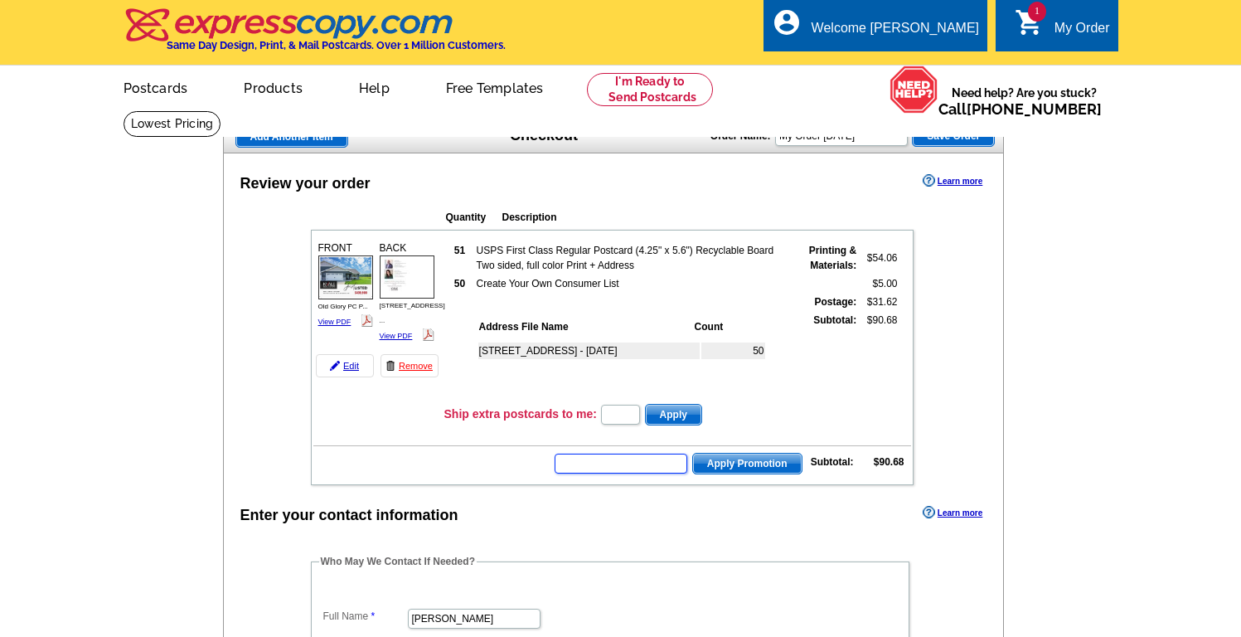
click at [628, 464] on input "text" at bounding box center [621, 463] width 133 height 20
click at [598, 461] on input "text" at bounding box center [621, 463] width 133 height 20
click at [606, 464] on input "text" at bounding box center [621, 463] width 133 height 20
type input "GROW0825"
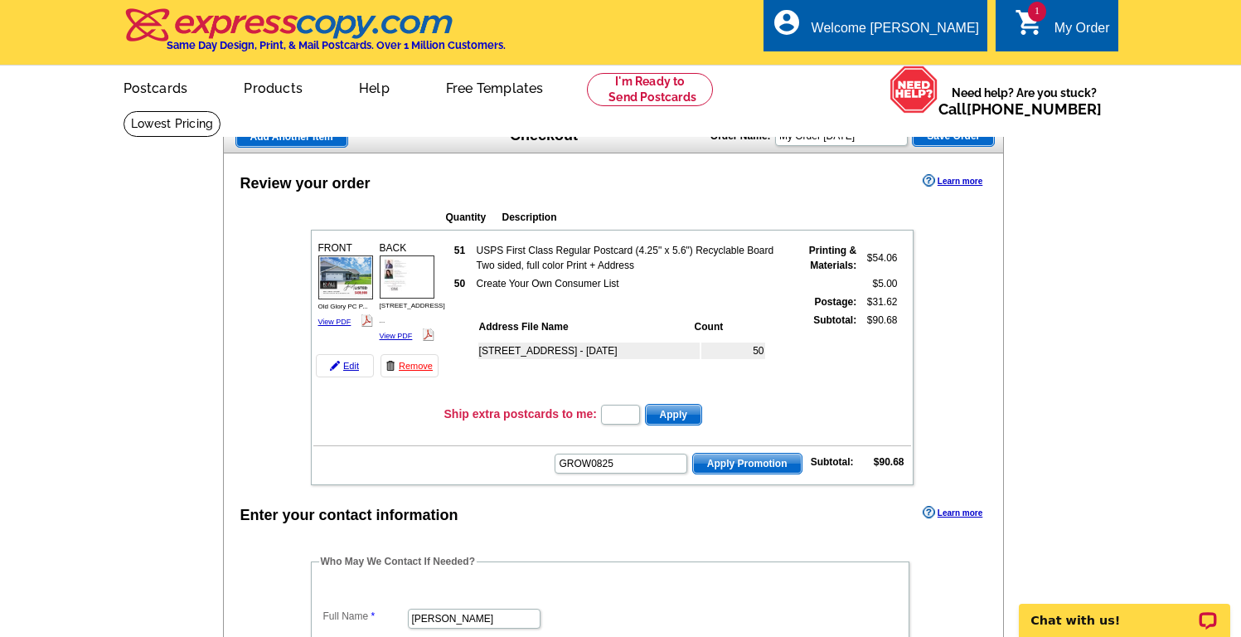
click at [730, 463] on span "Apply Promotion" at bounding box center [747, 463] width 109 height 20
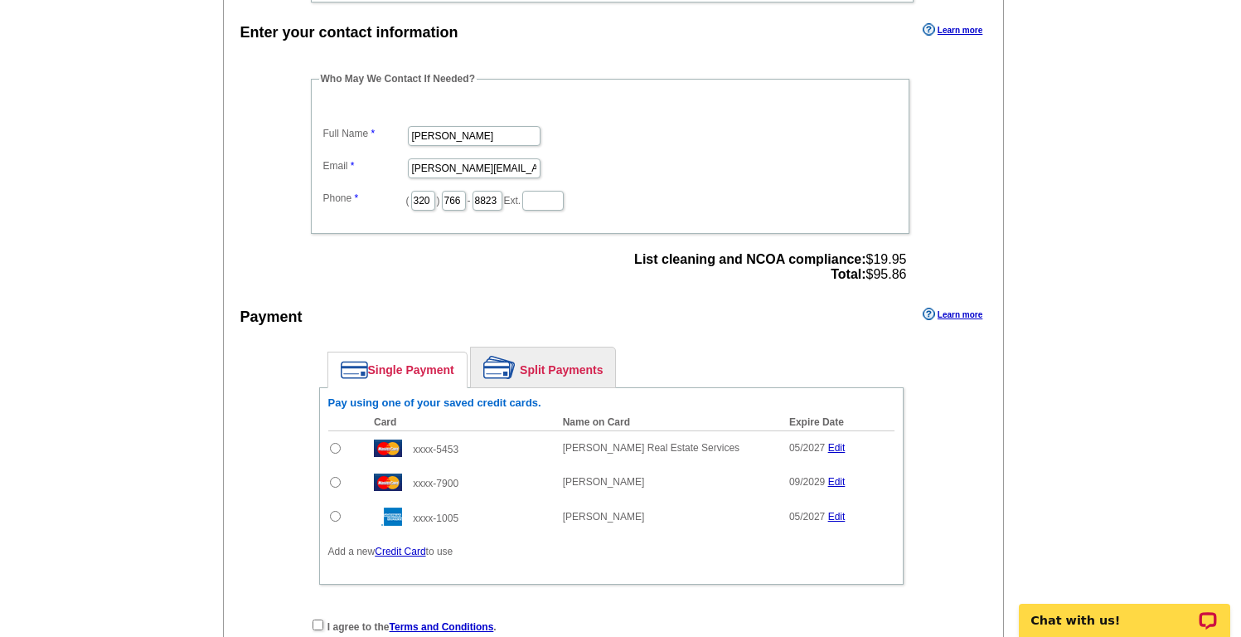
scroll to position [557, 0]
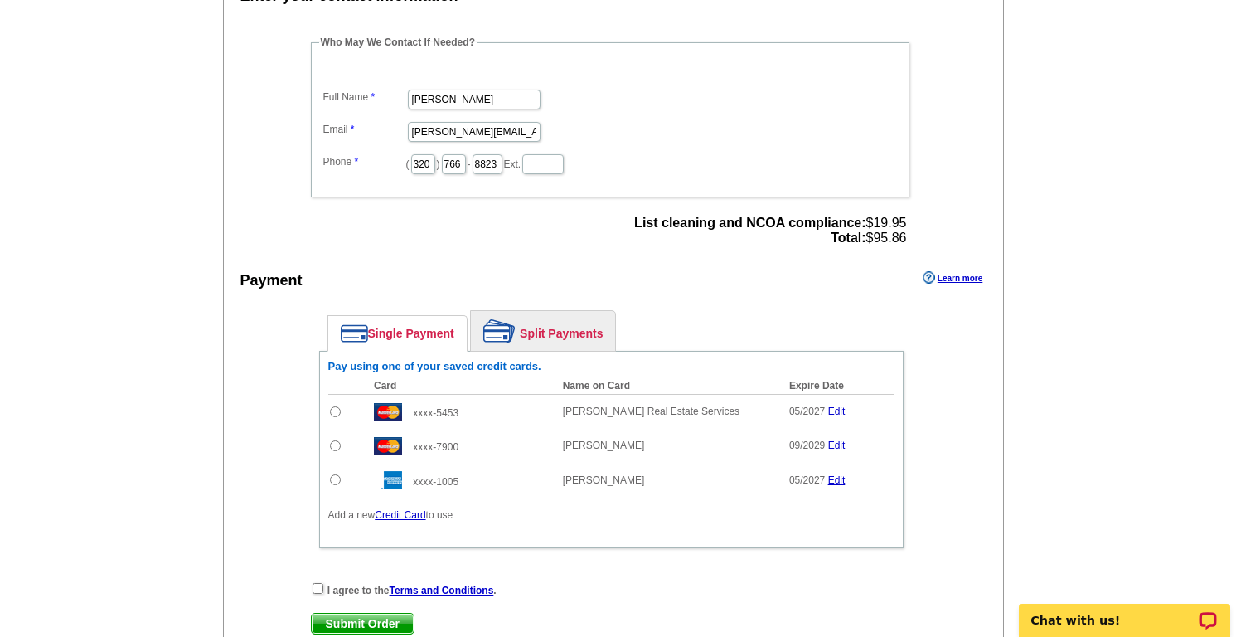
click at [333, 410] on input "radio" at bounding box center [335, 411] width 11 height 11
radio input "true"
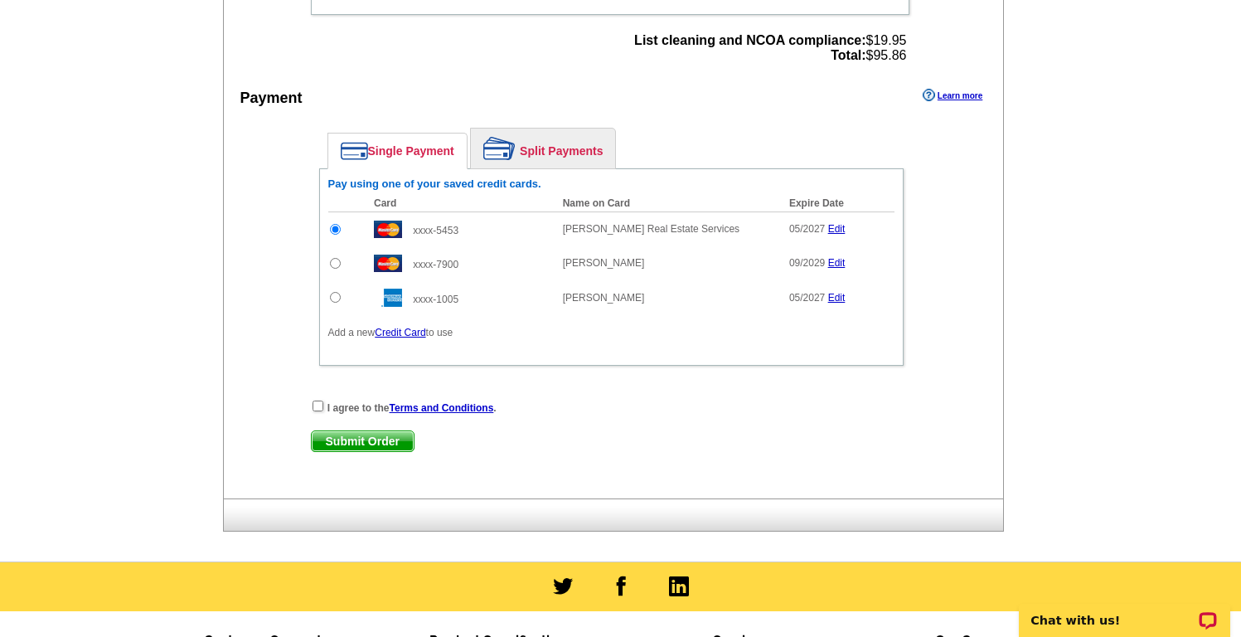
scroll to position [758, 0]
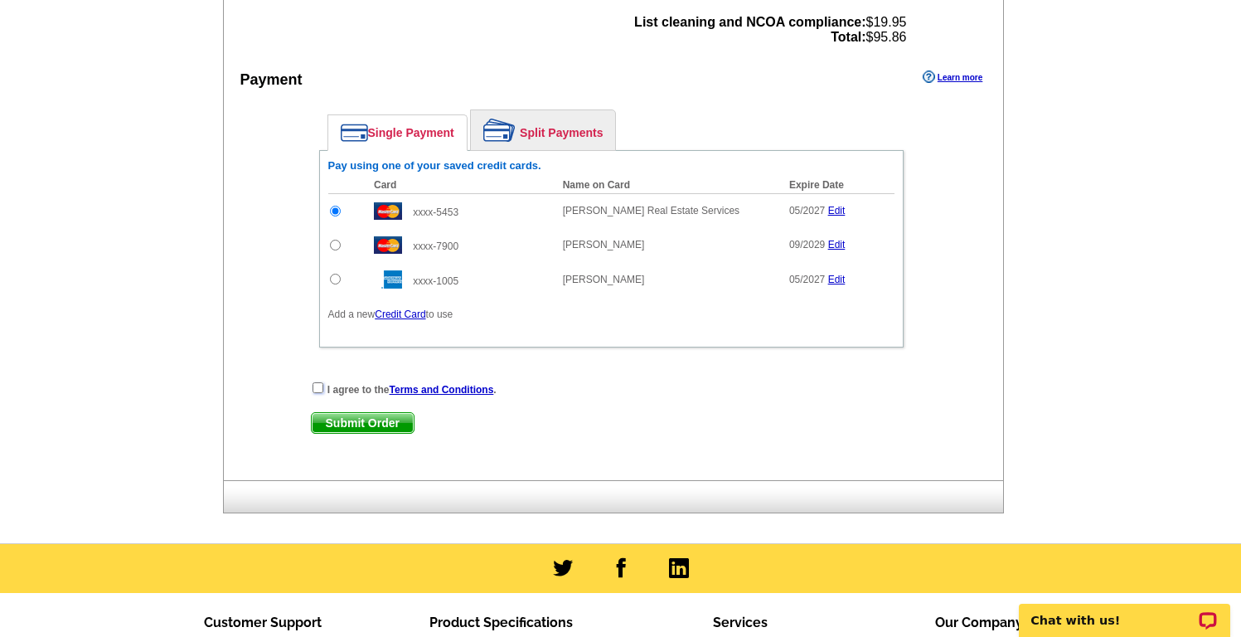
click at [317, 390] on input "checkbox" at bounding box center [318, 387] width 11 height 11
checkbox input "true"
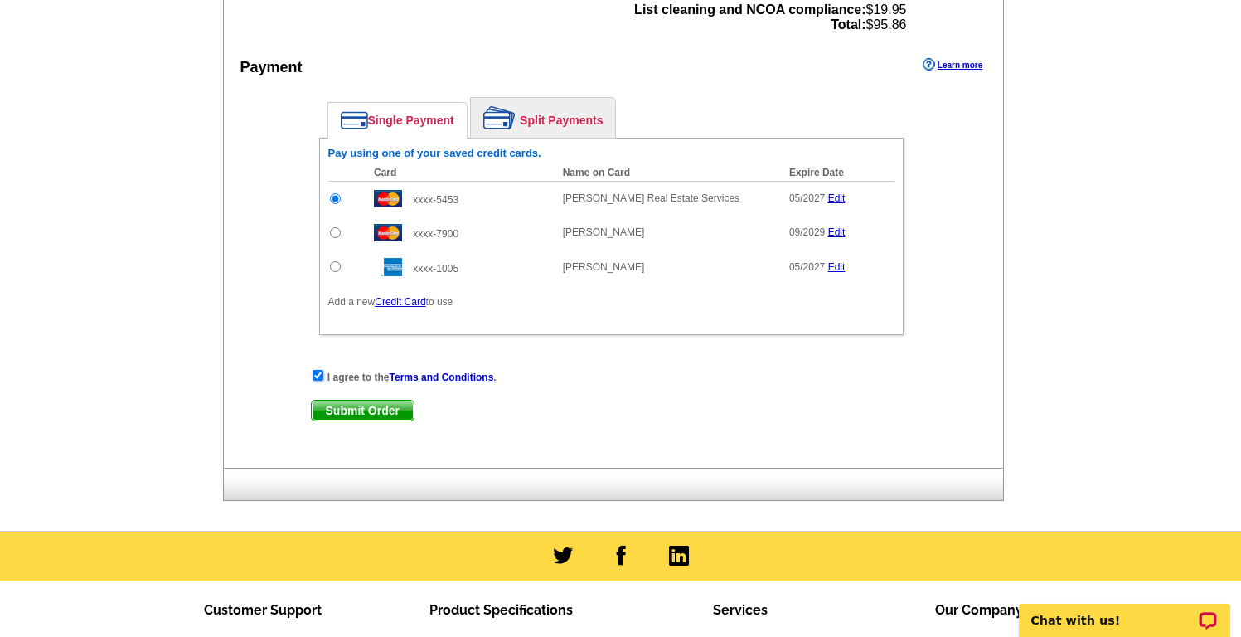
scroll to position [795, 0]
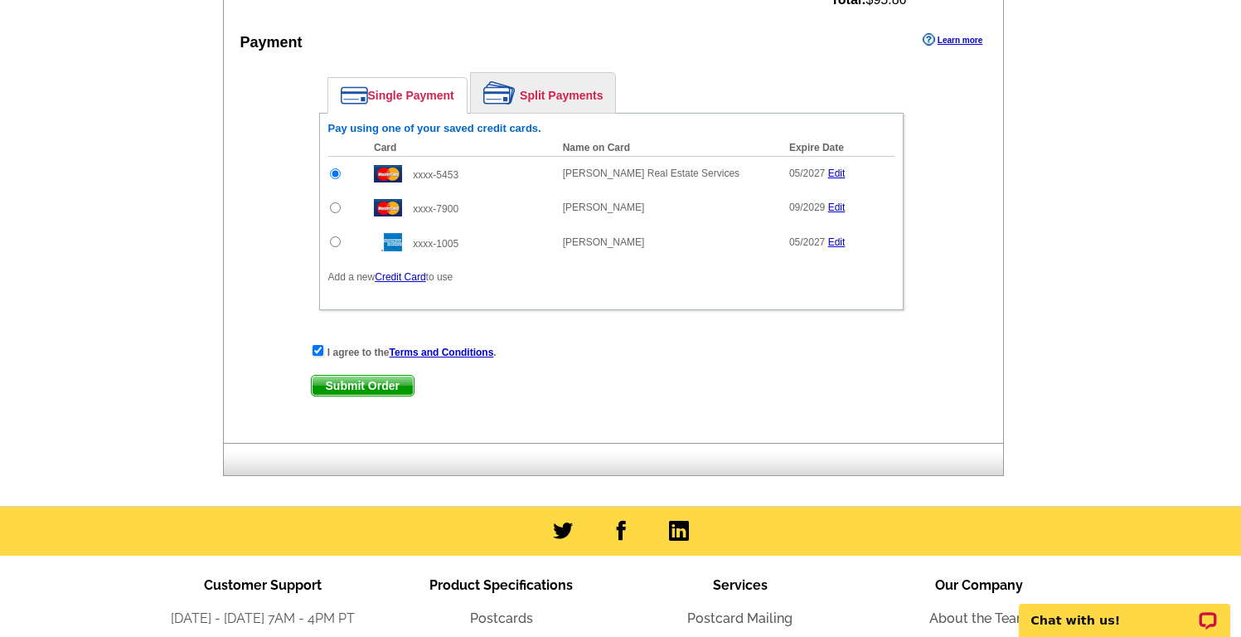
click at [346, 383] on span "Submit Order" at bounding box center [363, 386] width 102 height 20
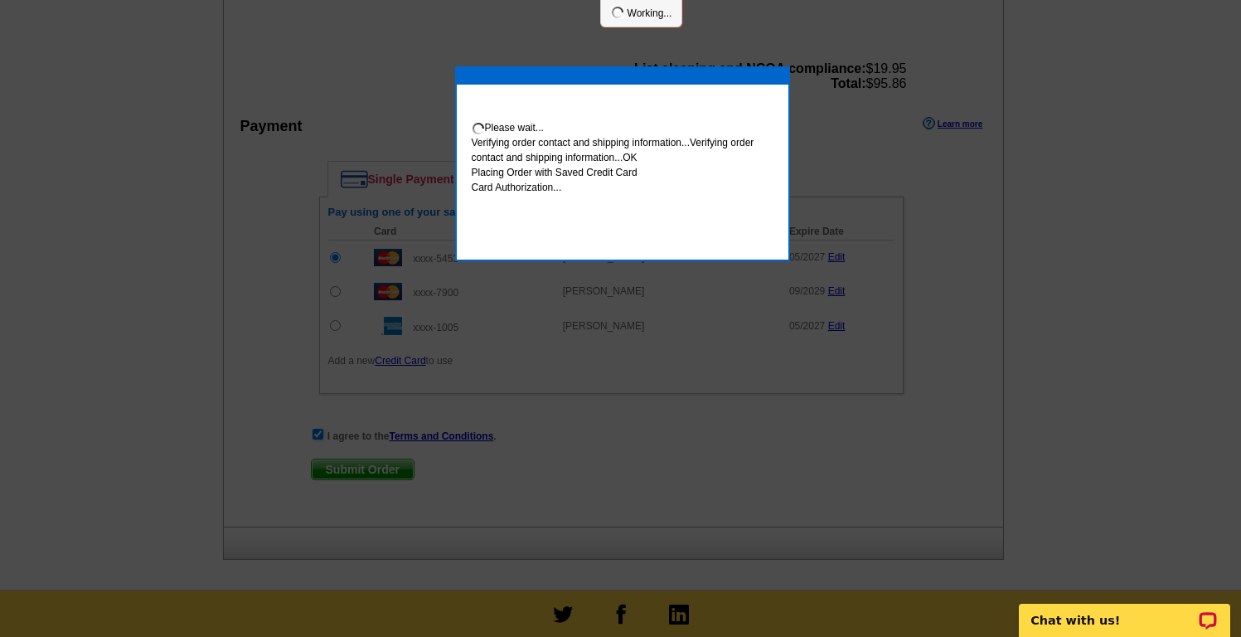
scroll to position [879, 0]
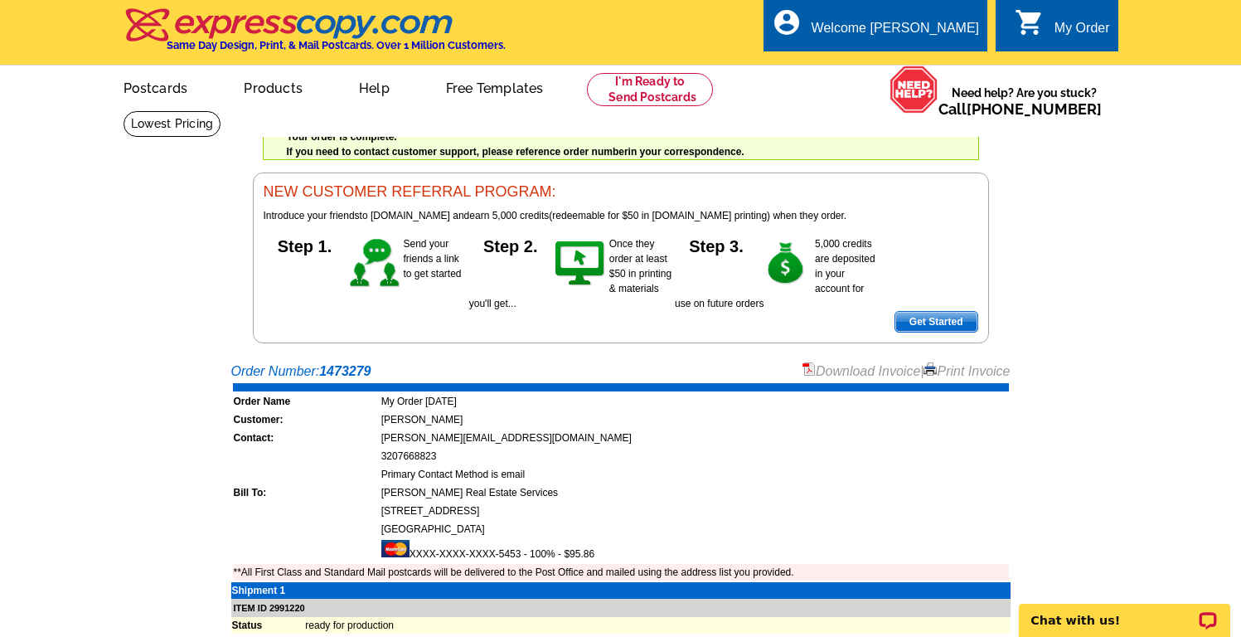
click at [831, 371] on link "Download Invoice" at bounding box center [862, 371] width 118 height 14
click at [909, 448] on td "3207668823" at bounding box center [695, 456] width 628 height 17
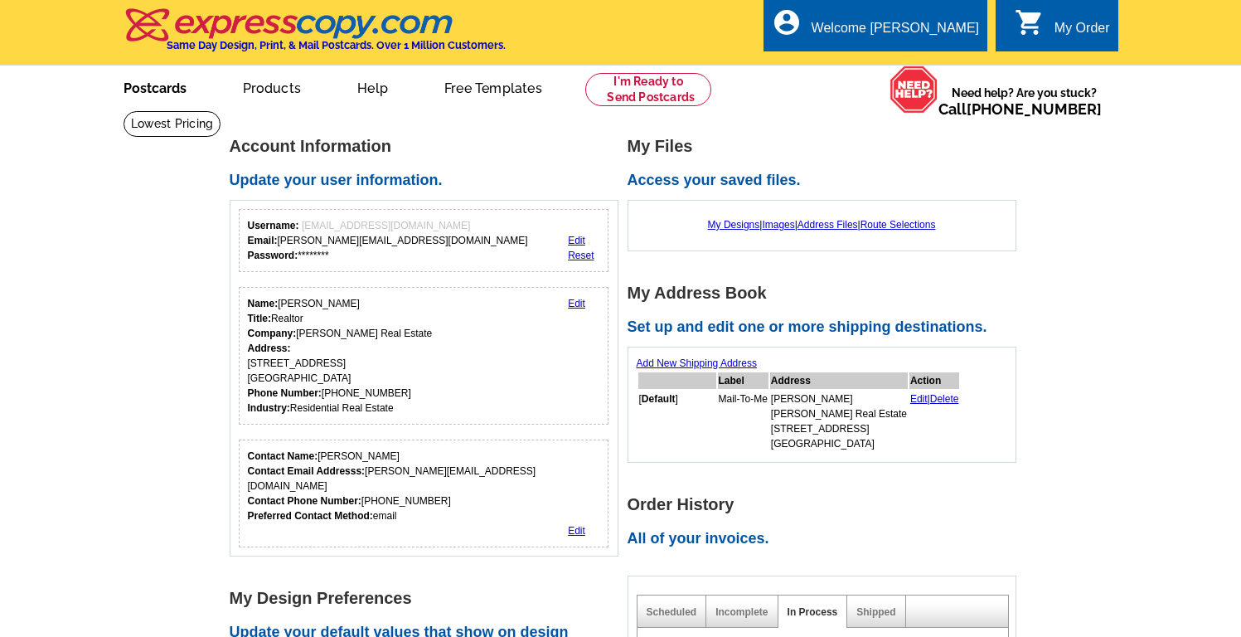
click at [170, 88] on link "Postcards" at bounding box center [155, 86] width 116 height 39
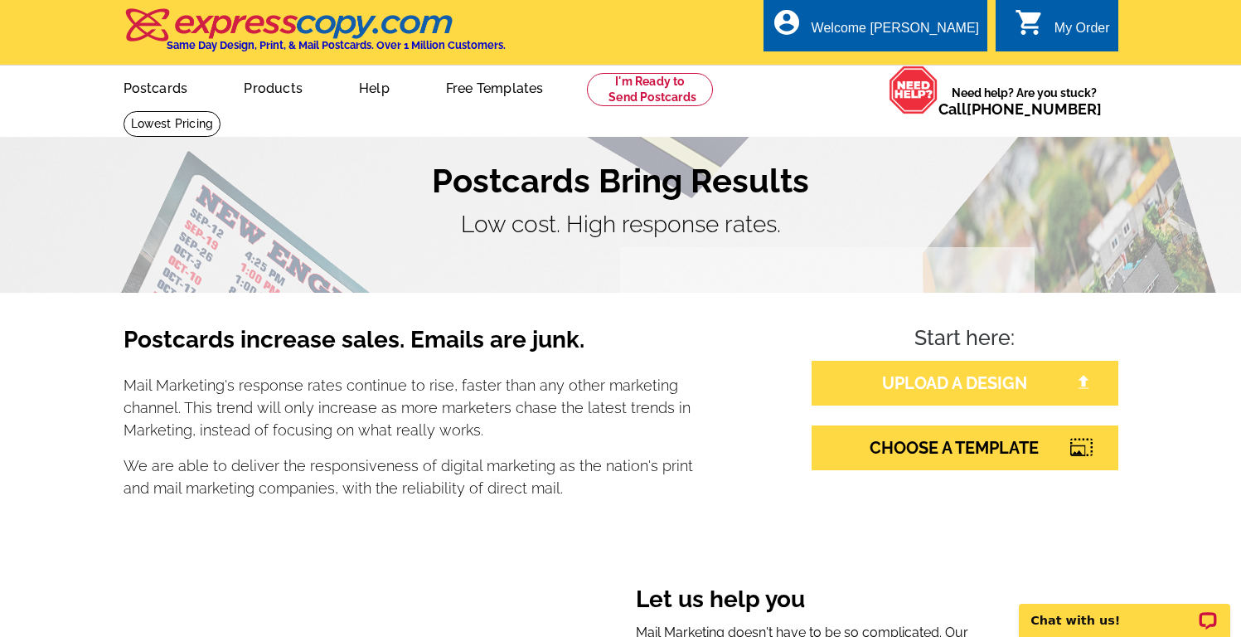
click at [917, 390] on link "UPLOAD A DESIGN" at bounding box center [965, 383] width 307 height 45
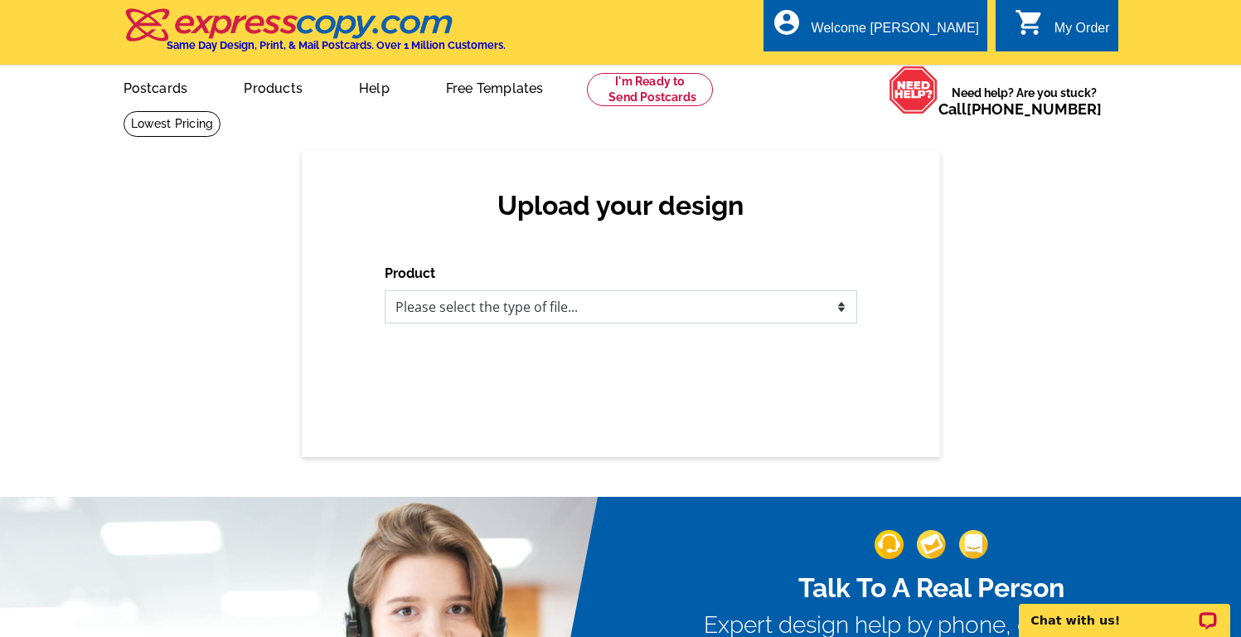
click at [524, 310] on select "Please select the type of file... Postcards Business Cards Letters and flyers G…" at bounding box center [621, 306] width 473 height 33
select select "1"
click at [385, 290] on select "Please select the type of file... Postcards Business Cards Letters and flyers G…" at bounding box center [621, 306] width 473 height 33
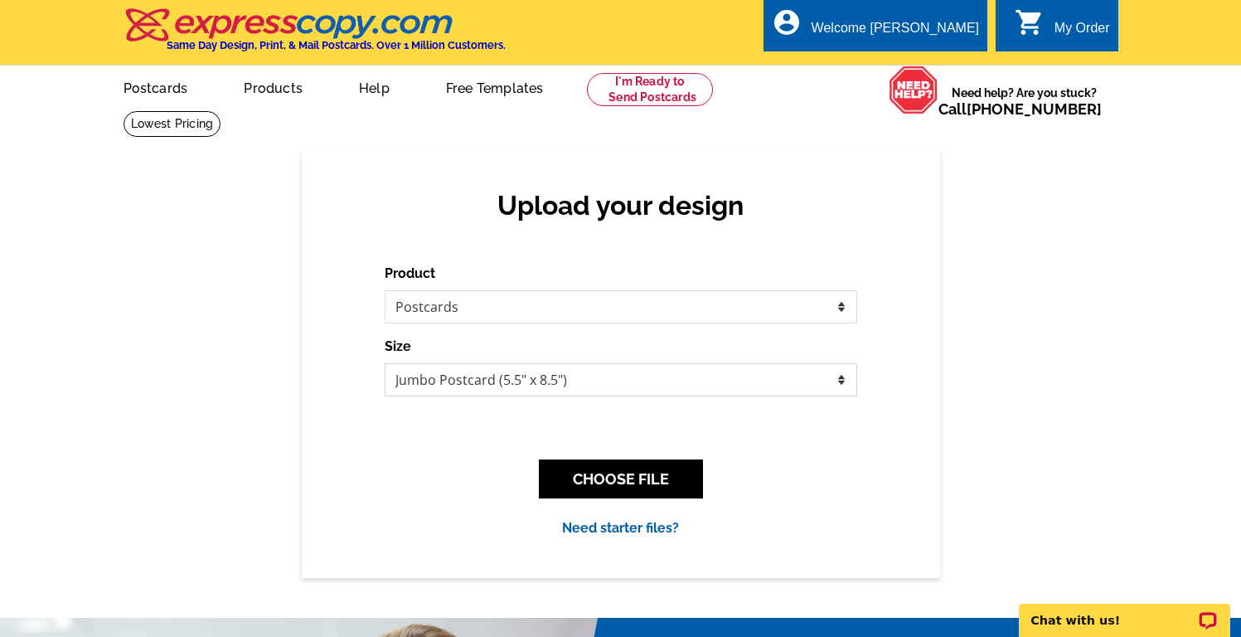
click at [507, 372] on select "Jumbo Postcard (5.5" x 8.5") Regular Postcard (4.25" x 5.6") Panoramic Postcard…" at bounding box center [621, 379] width 473 height 33
select select "1"
click at [385, 363] on select "Jumbo Postcard (5.5" x 8.5") Regular Postcard (4.25" x 5.6") Panoramic Postcard…" at bounding box center [621, 379] width 473 height 33
click at [589, 488] on button "CHOOSE FILE" at bounding box center [621, 478] width 164 height 39
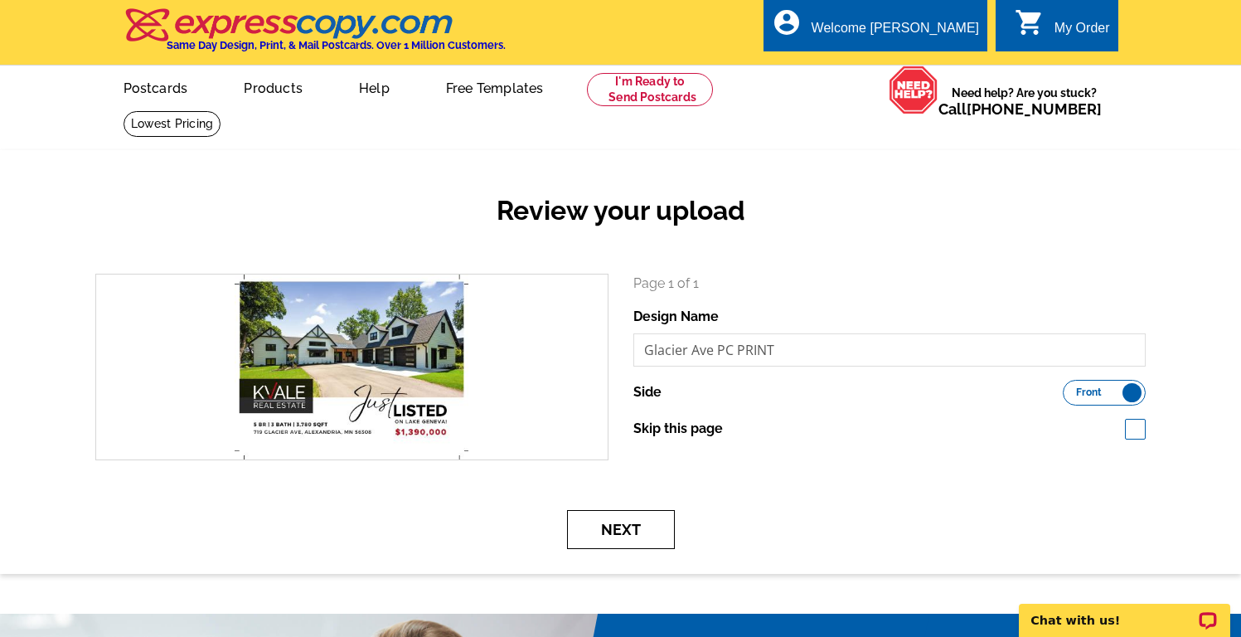
click at [622, 526] on button "Next" at bounding box center [621, 529] width 108 height 39
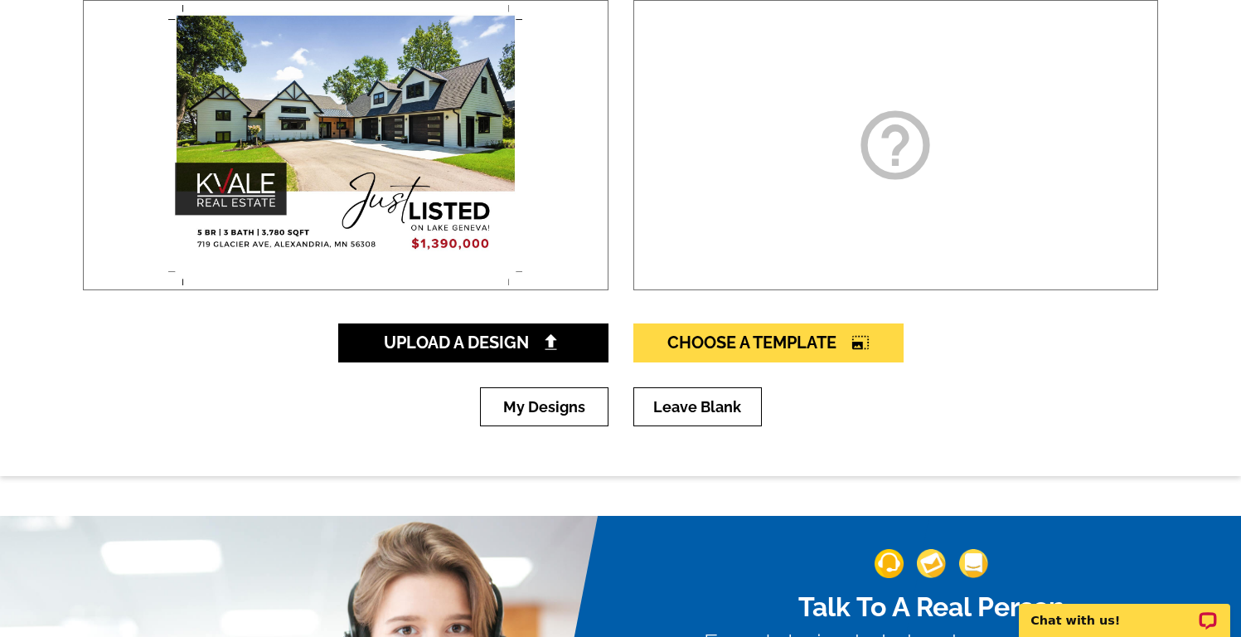
scroll to position [384, 0]
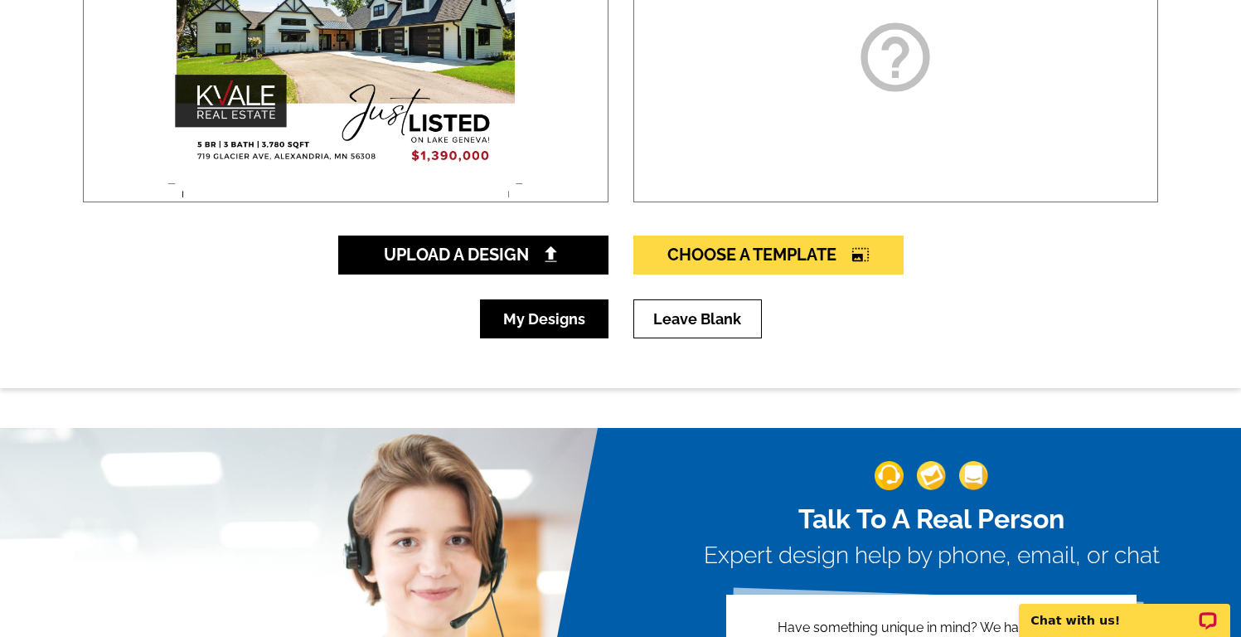
click at [532, 320] on link "My Designs" at bounding box center [544, 318] width 129 height 39
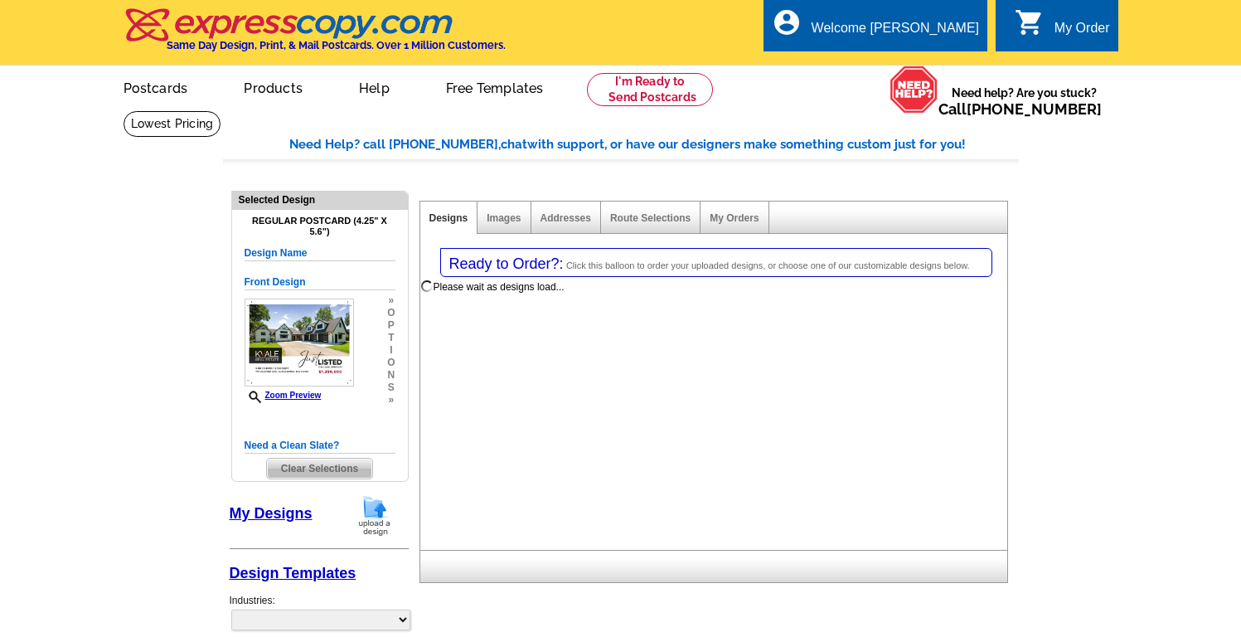
select select "1"
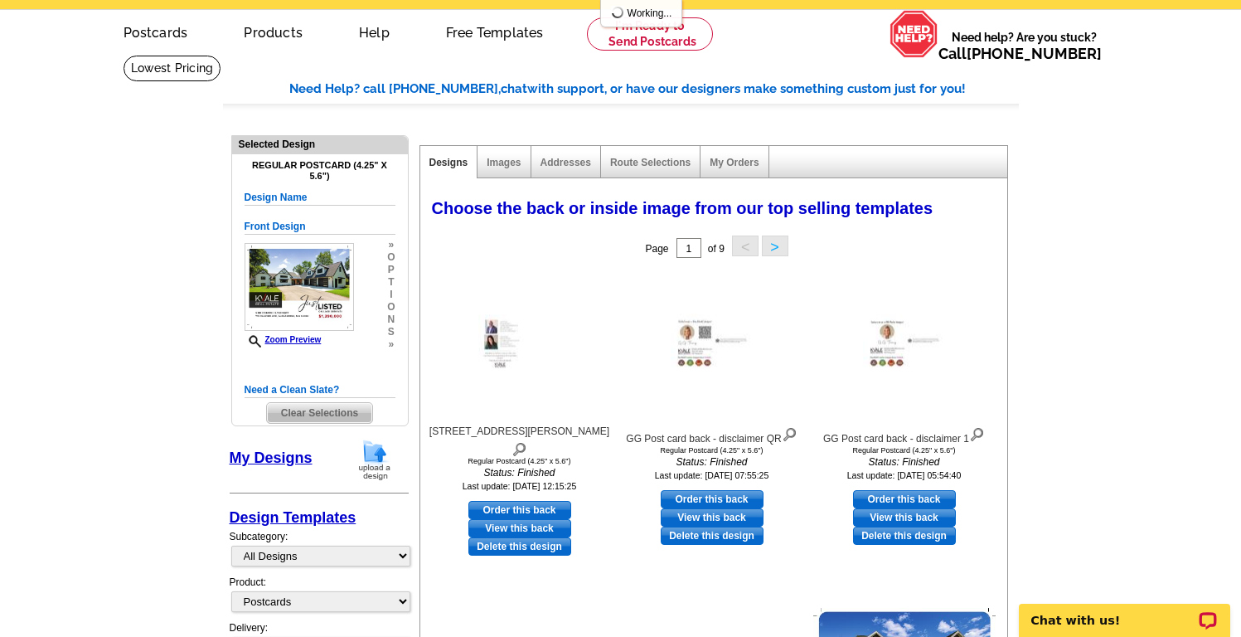
scroll to position [100, 0]
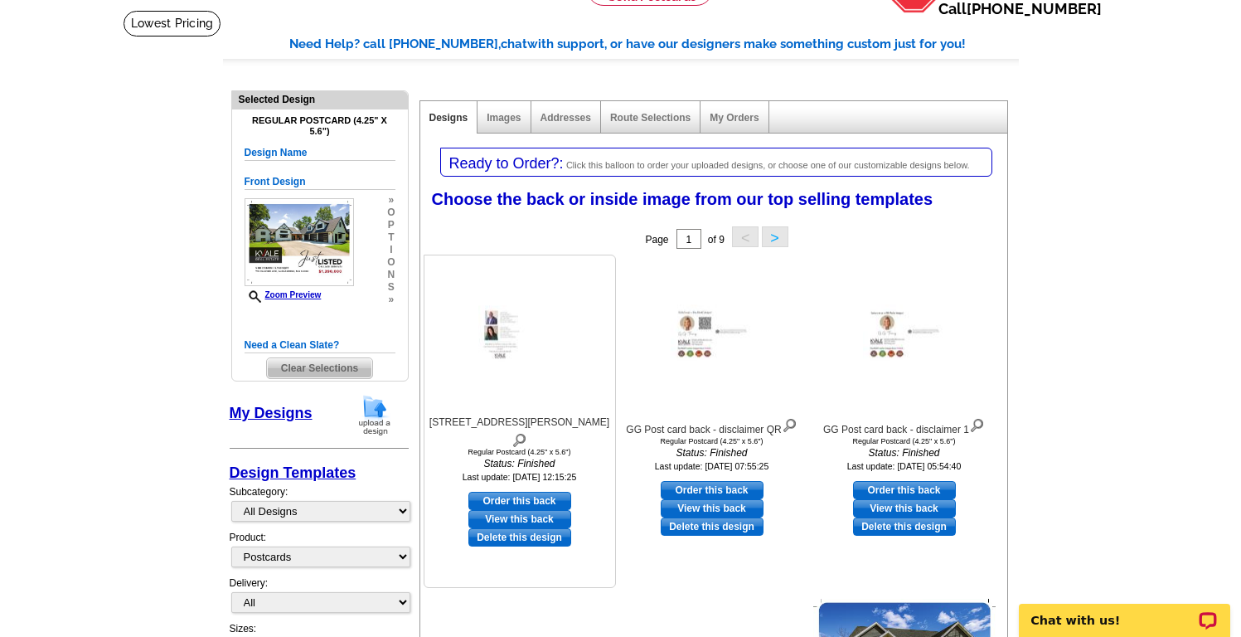
click at [523, 492] on link "Order this back" at bounding box center [519, 501] width 103 height 18
select select "front"
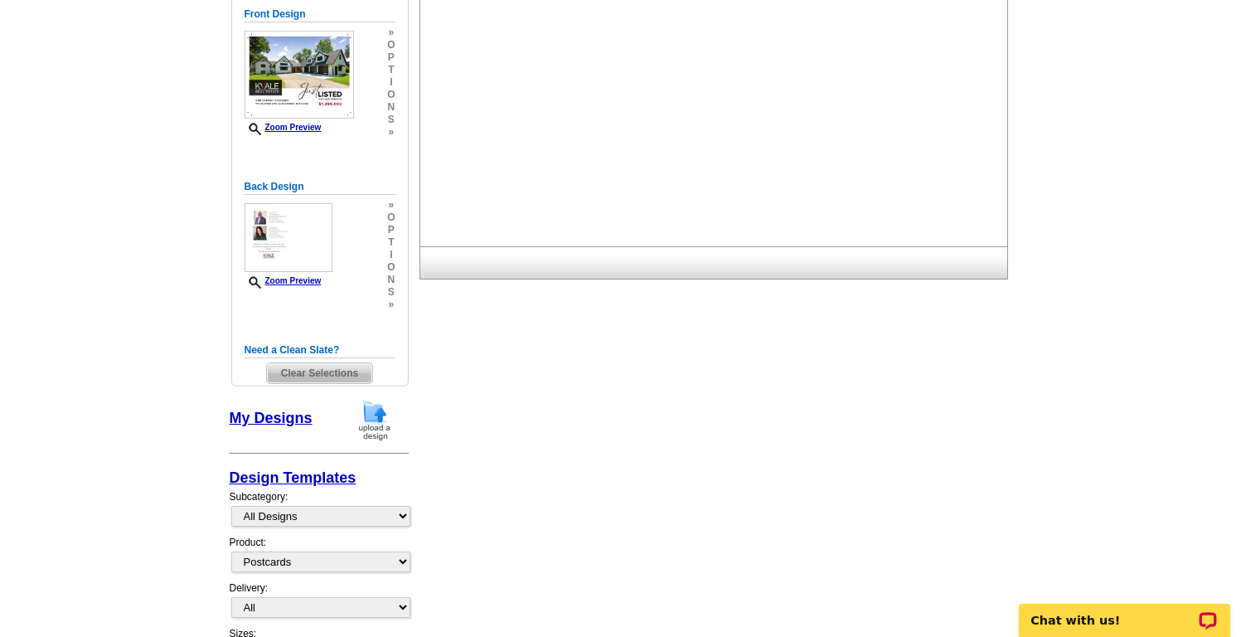
scroll to position [270, 0]
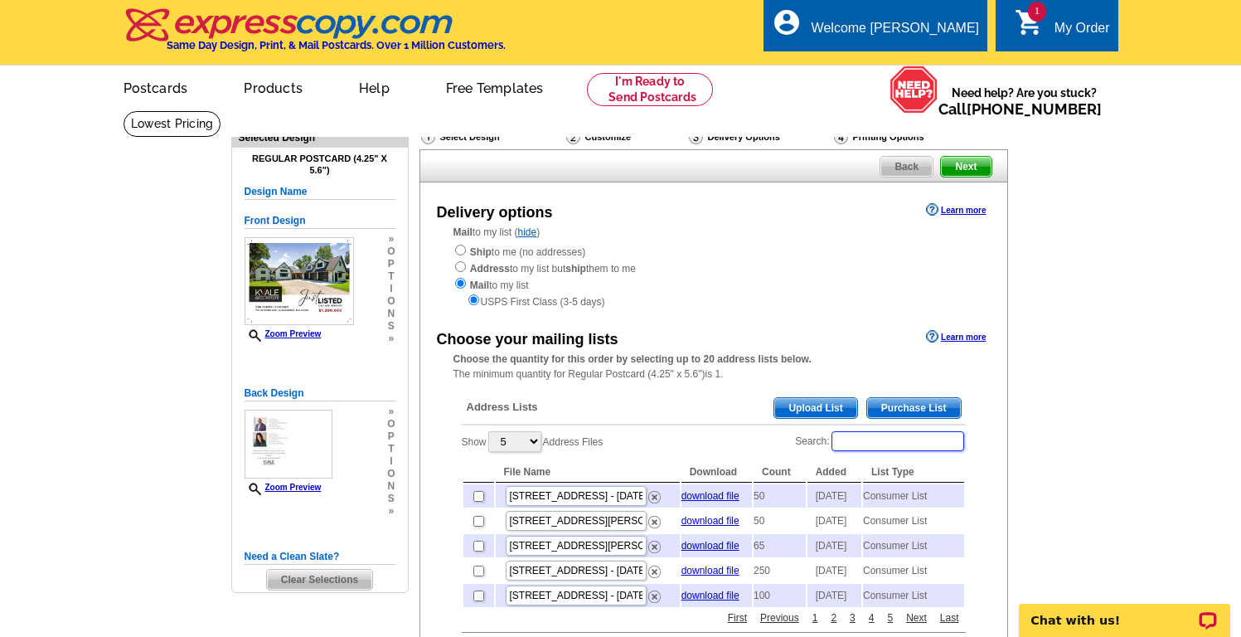
click at [903, 437] on input "Search:" at bounding box center [898, 441] width 133 height 20
type input "[GEOGRAPHIC_DATA]"
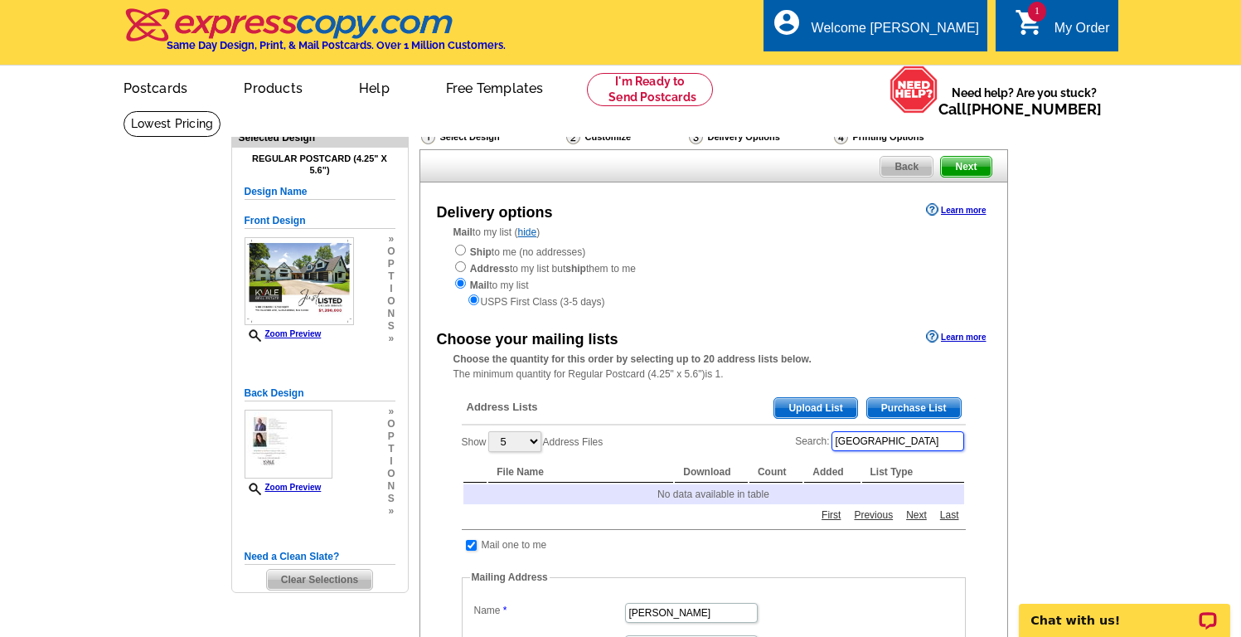
drag, startPoint x: 924, startPoint y: 437, endPoint x: 774, endPoint y: 413, distance: 152.8
click at [774, 413] on div "Address Lists Purchase List Upload List Show 5 10 25 50 100 Address Files Searc…" at bounding box center [713, 649] width 521 height 529
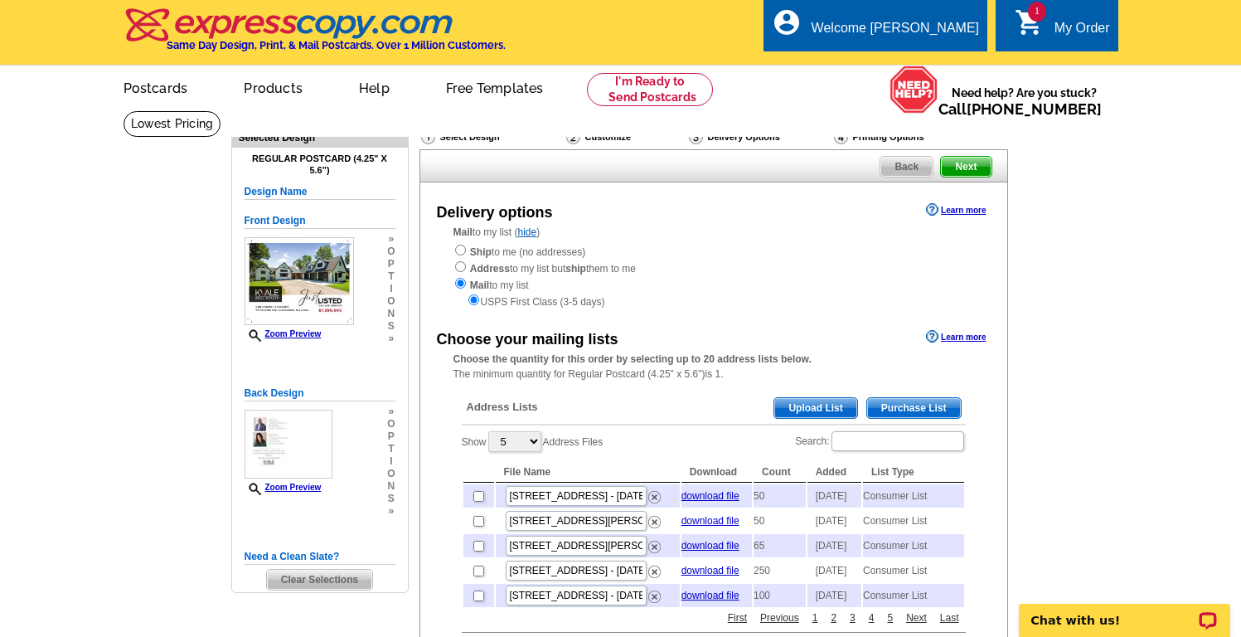
click at [902, 402] on span "Purchase List" at bounding box center [914, 408] width 94 height 20
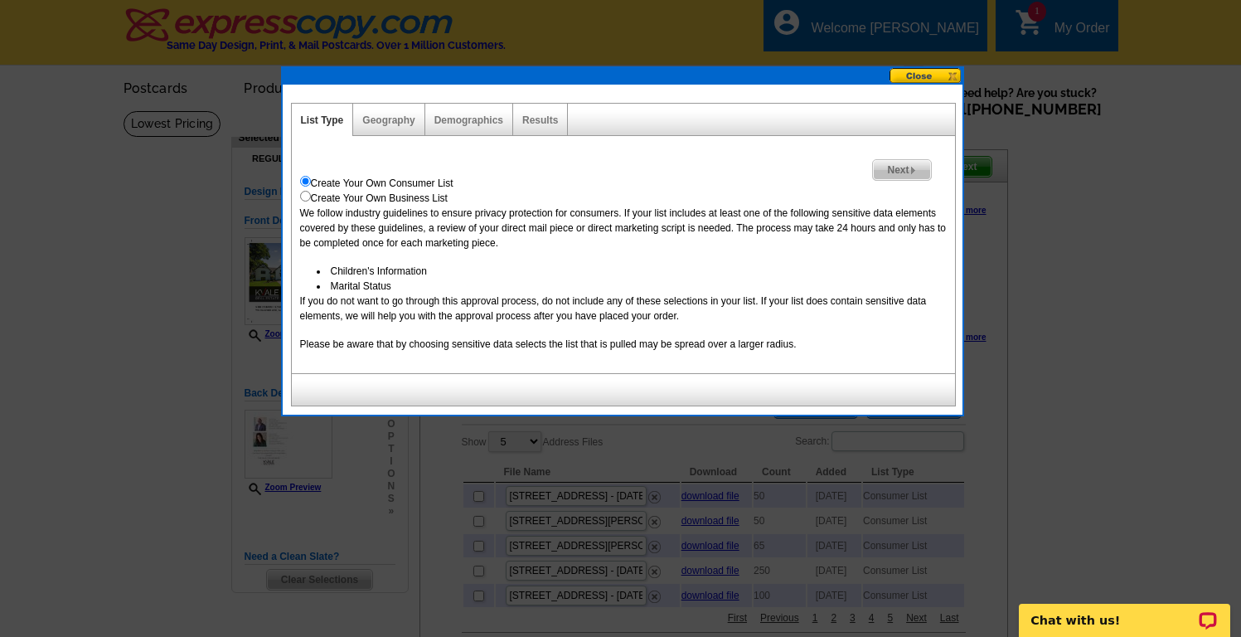
click at [905, 169] on span "Next" at bounding box center [901, 170] width 57 height 20
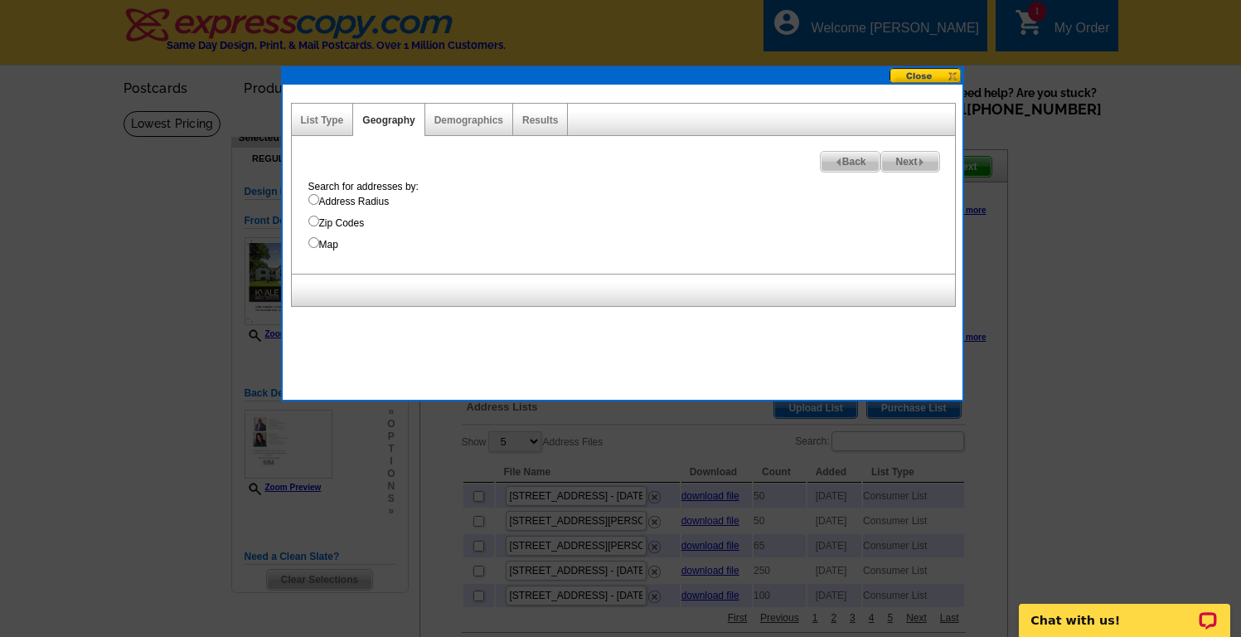
click at [313, 241] on input "Map" at bounding box center [313, 242] width 11 height 11
radio input "true"
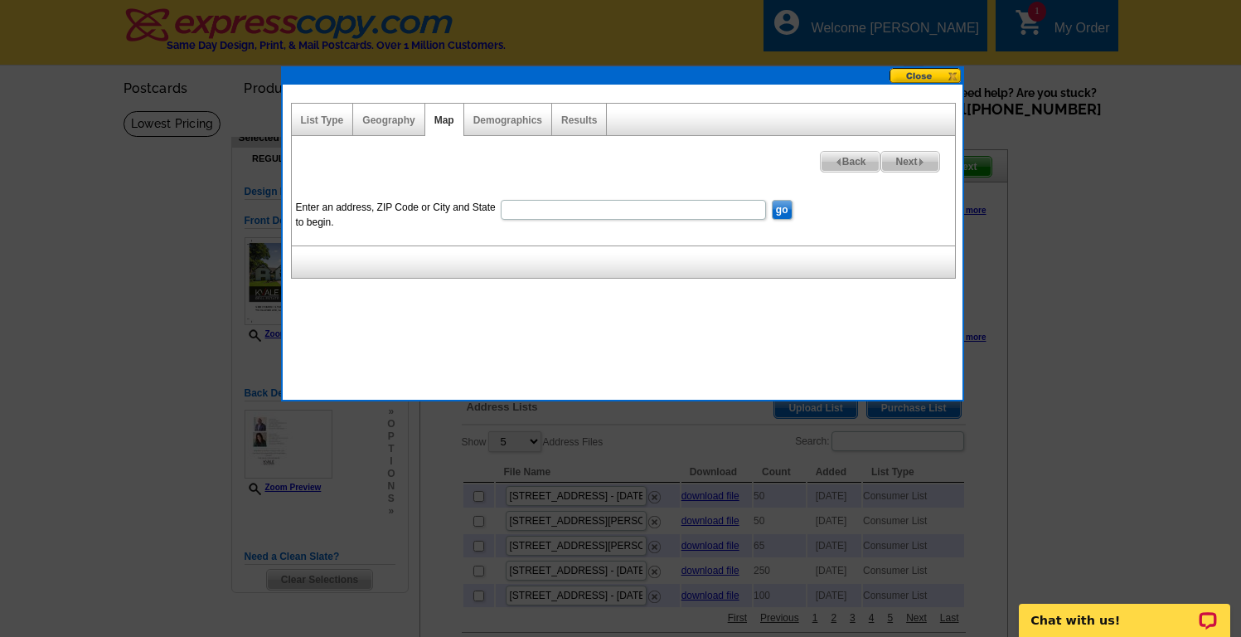
click at [551, 215] on input "Enter an address, ZIP Code or City and State to begin." at bounding box center [633, 210] width 265 height 20
type input "[STREET_ADDRESS]"
click at [779, 208] on input "go" at bounding box center [782, 210] width 21 height 20
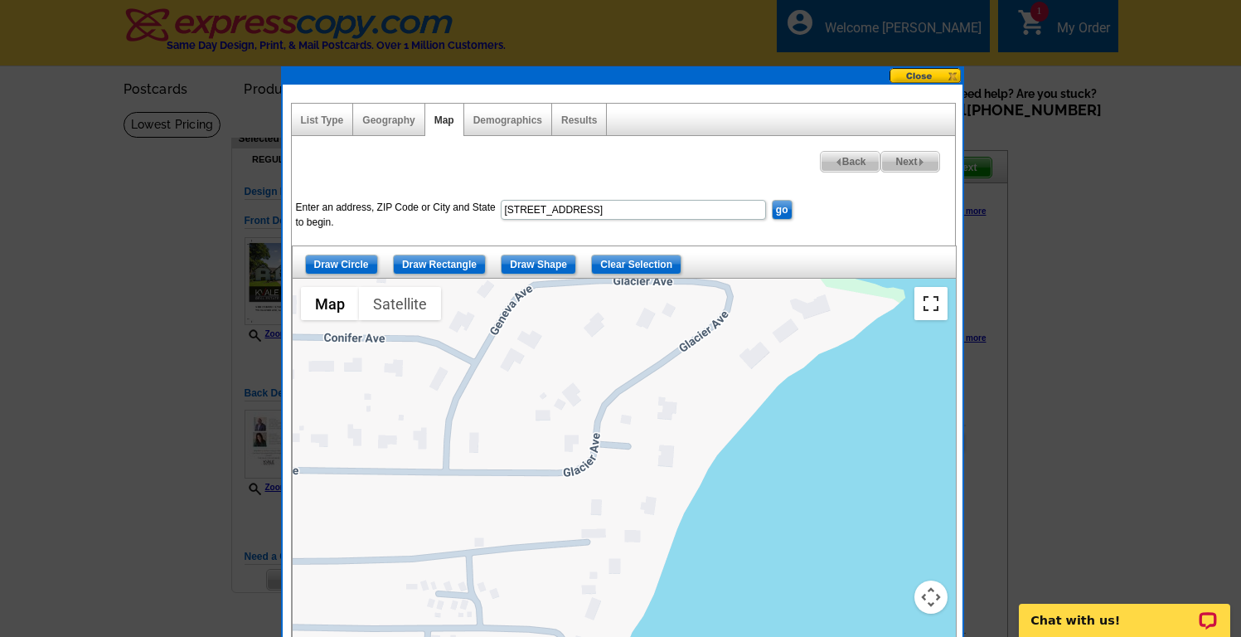
click at [930, 308] on button "Toggle fullscreen view" at bounding box center [930, 303] width 33 height 33
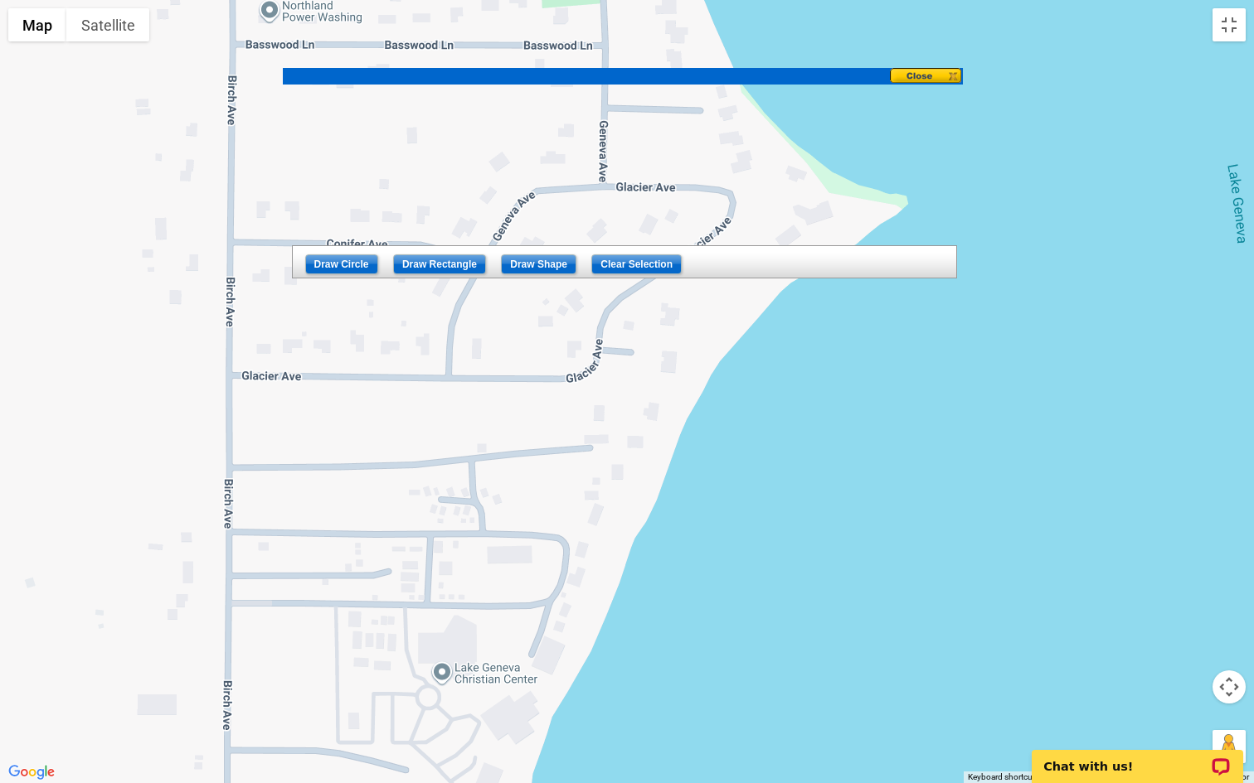
click at [1231, 636] on button "Map camera controls" at bounding box center [1228, 687] width 33 height 33
click at [1182, 636] on button "Zoom out" at bounding box center [1187, 728] width 33 height 33
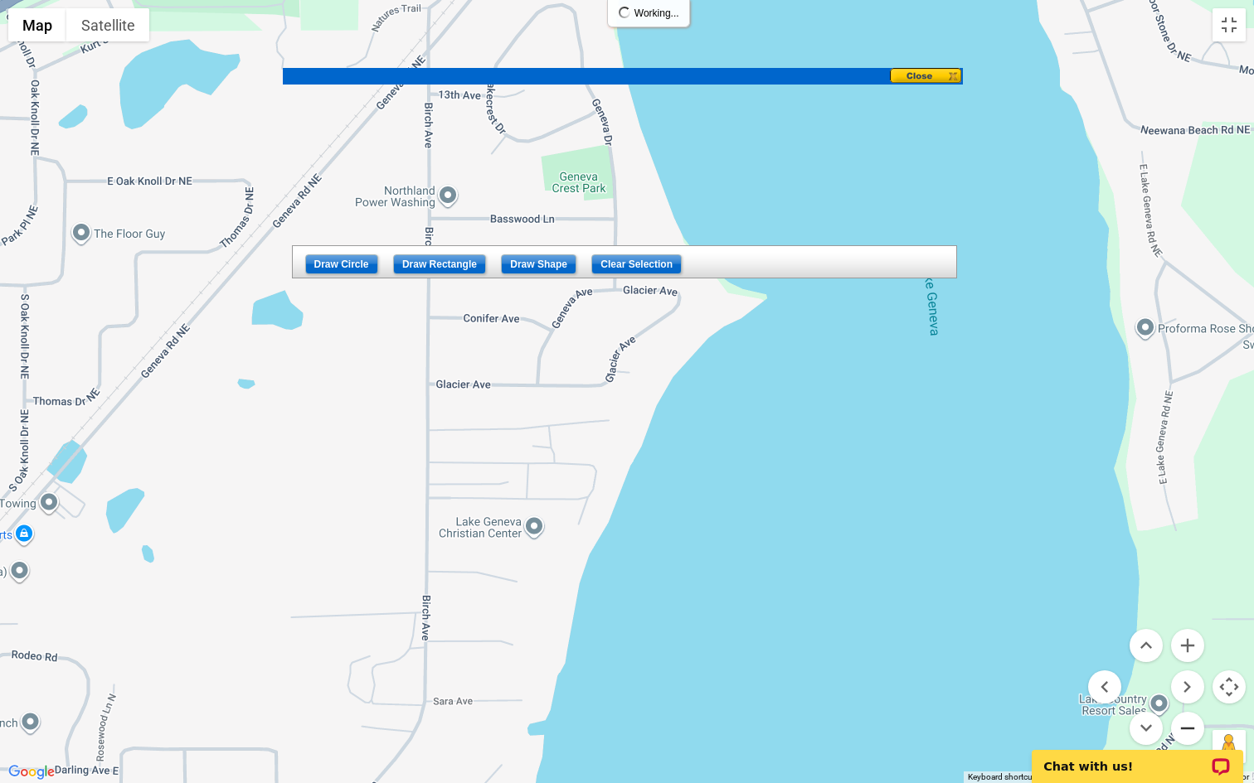
click at [1182, 636] on button "Zoom out" at bounding box center [1187, 728] width 33 height 33
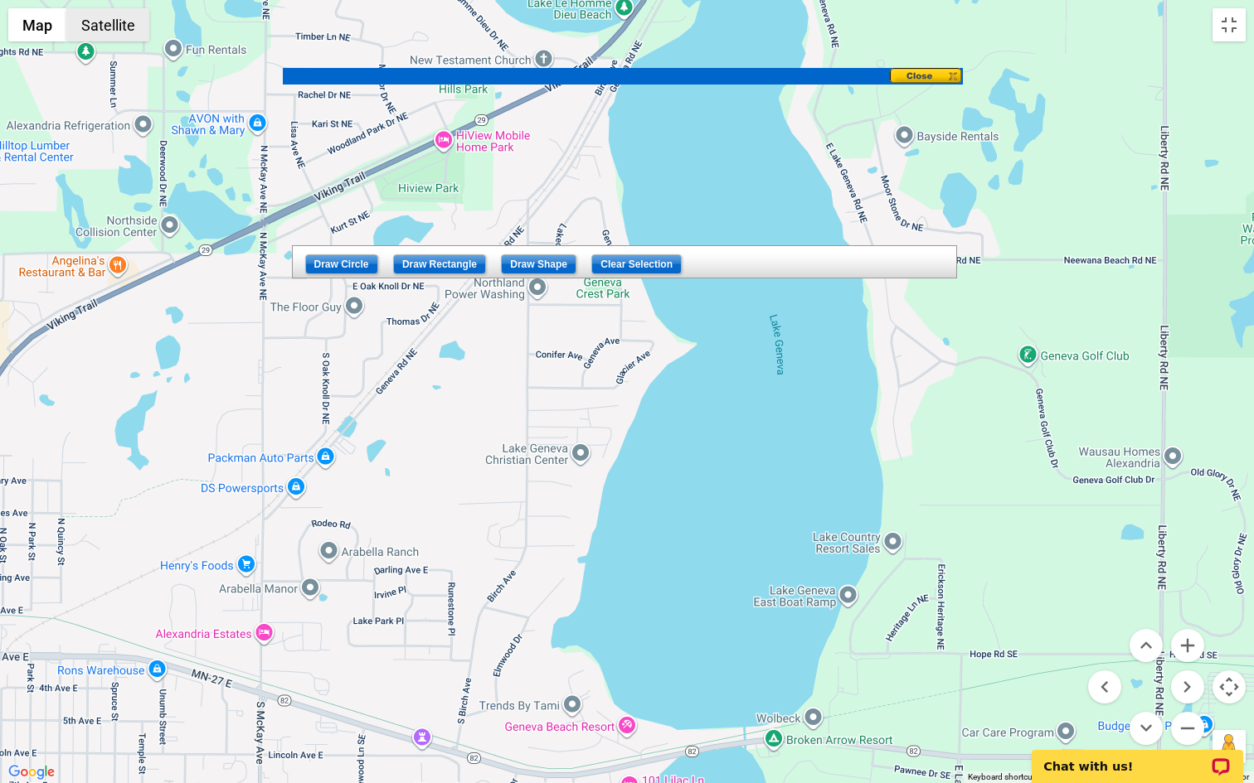
click at [125, 26] on button "Satellite" at bounding box center [107, 24] width 83 height 33
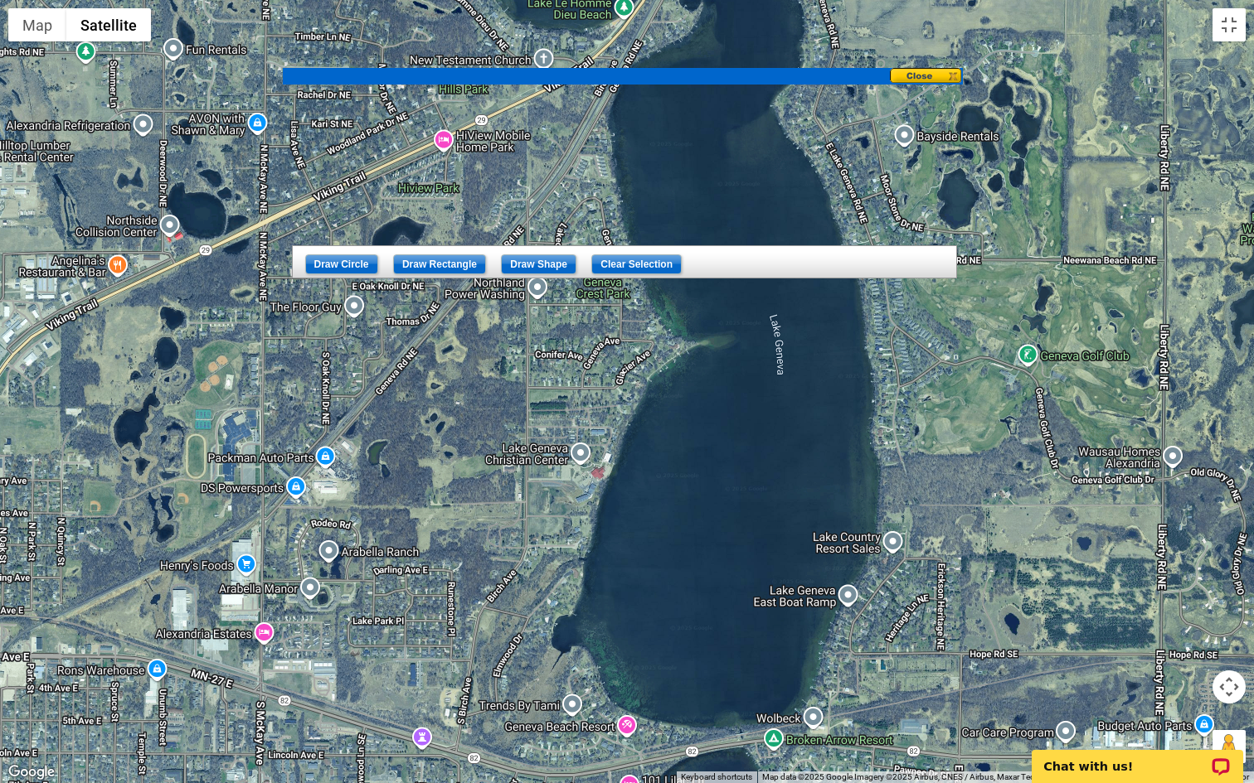
click at [1226, 636] on button "Map camera controls" at bounding box center [1228, 687] width 33 height 33
click at [1190, 636] on button "Zoom in" at bounding box center [1187, 645] width 33 height 33
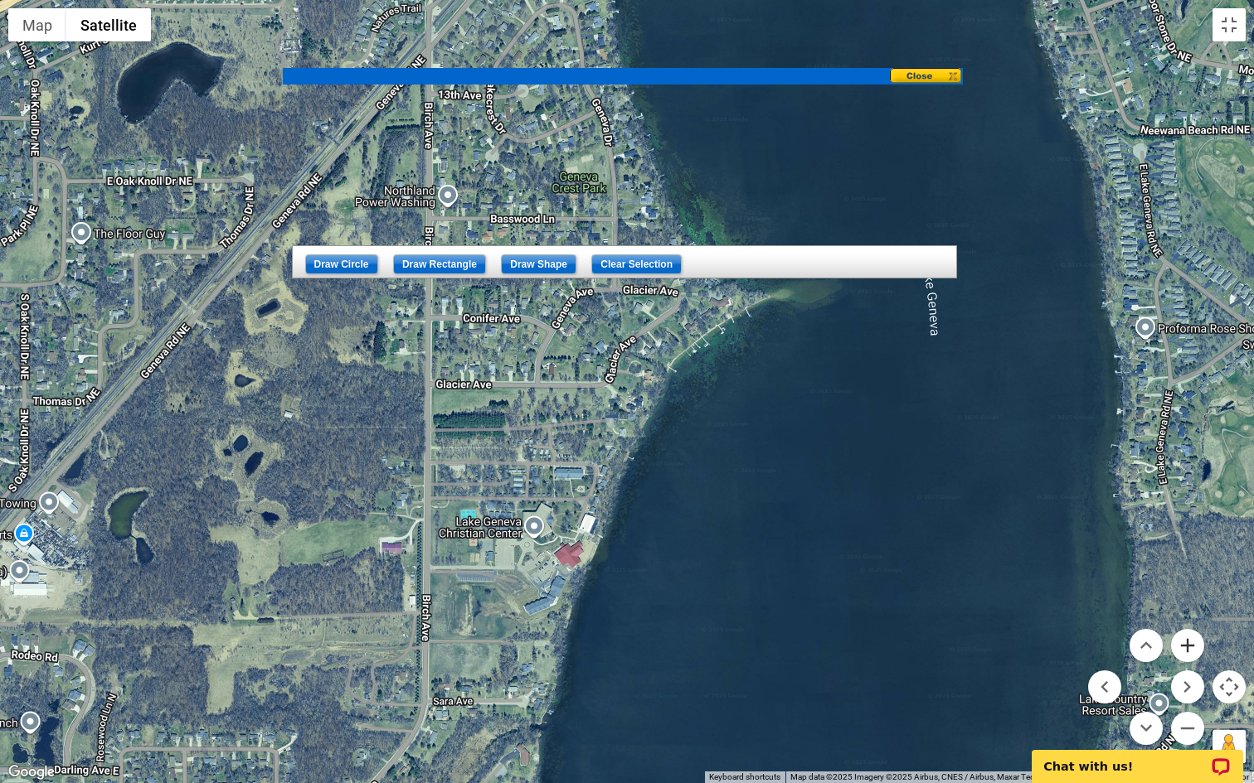
click at [1189, 636] on button "Zoom in" at bounding box center [1187, 645] width 33 height 33
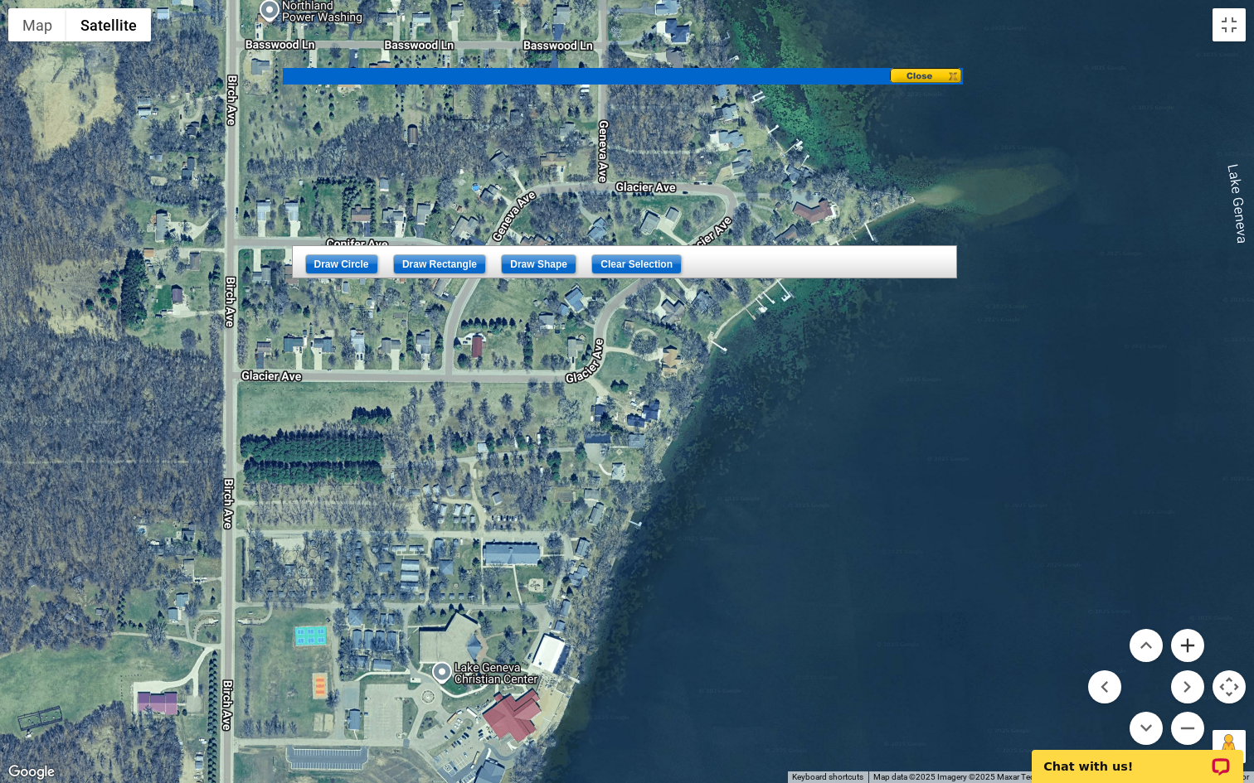
click at [1190, 636] on button "Zoom in" at bounding box center [1187, 645] width 33 height 33
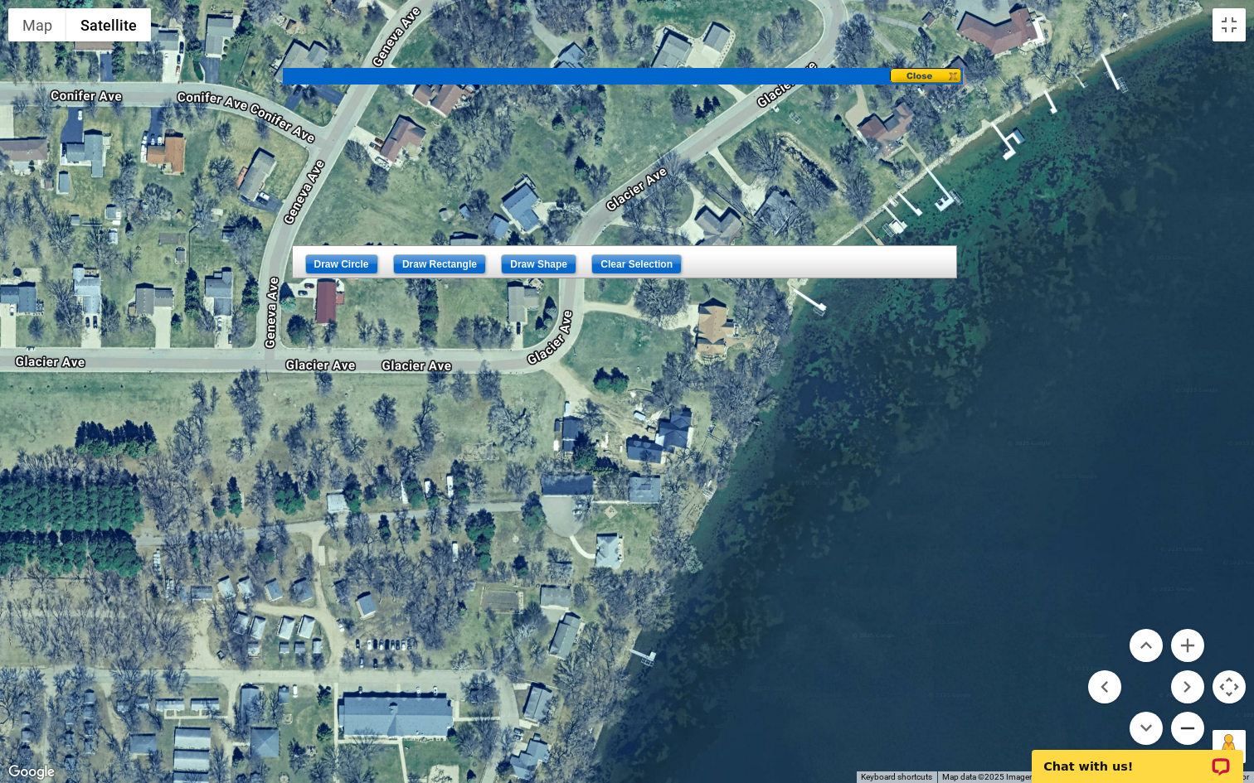
click at [1191, 636] on button "Zoom out" at bounding box center [1187, 728] width 33 height 33
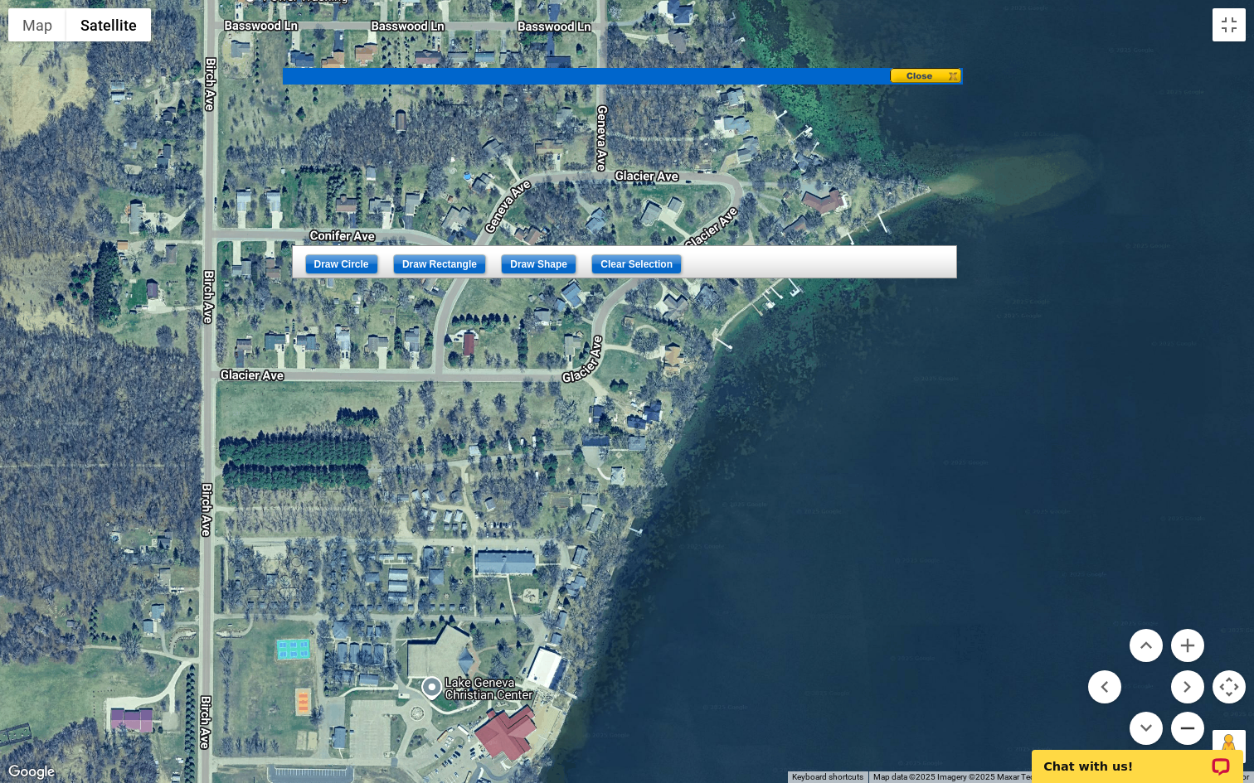
click at [1191, 636] on button "Zoom out" at bounding box center [1187, 728] width 33 height 33
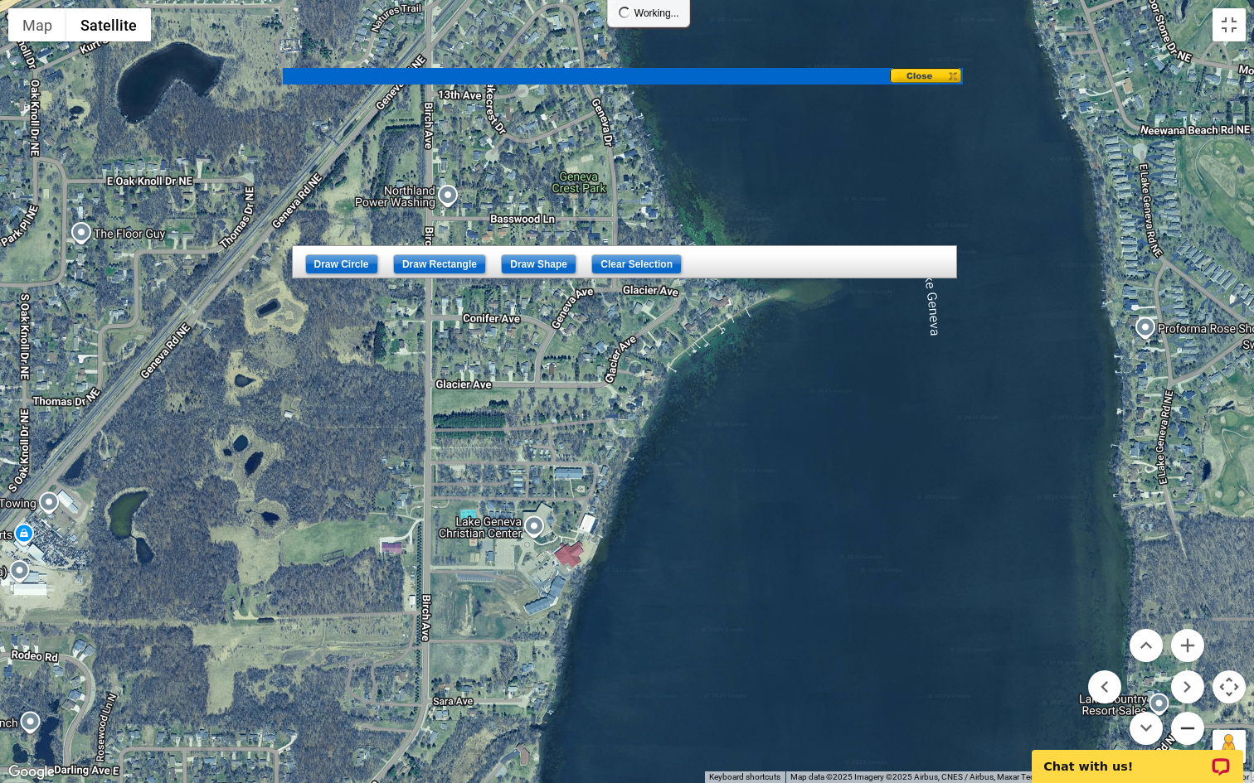
click at [1191, 636] on button "Zoom out" at bounding box center [1187, 728] width 33 height 33
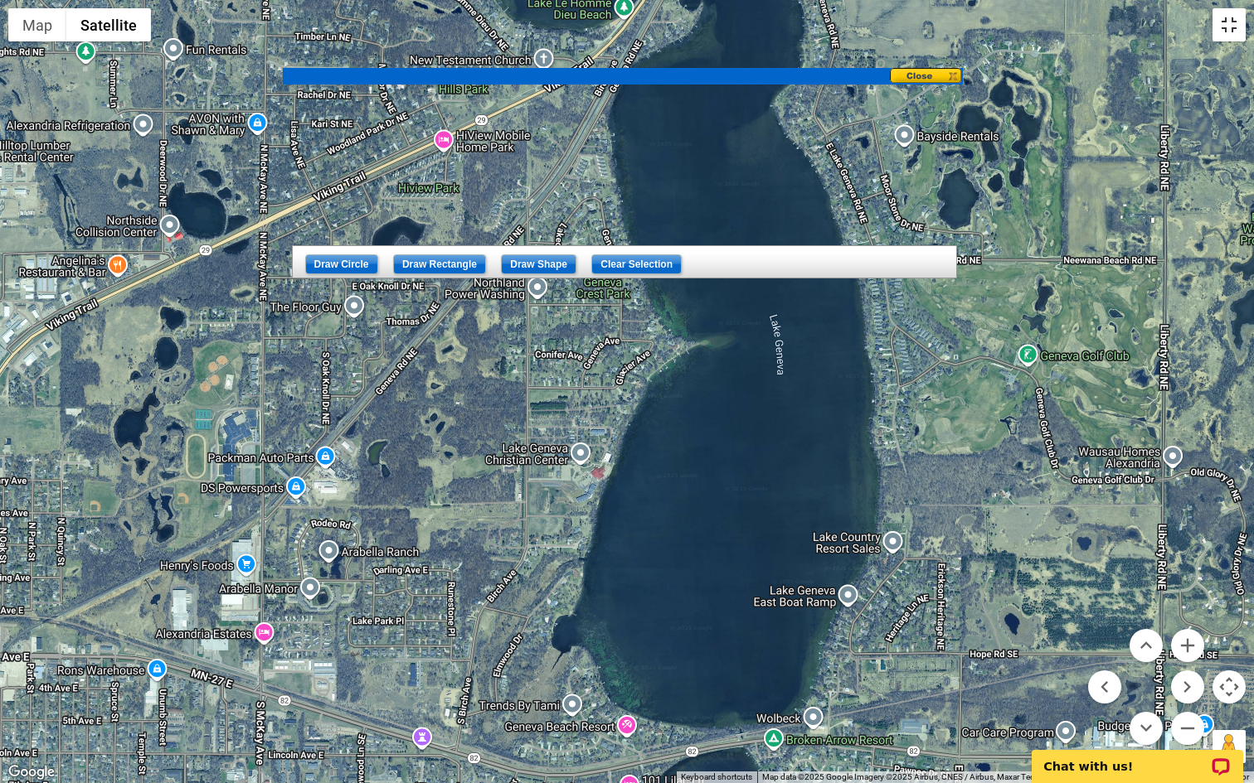
click at [1229, 19] on button "Toggle fullscreen view" at bounding box center [1228, 24] width 33 height 33
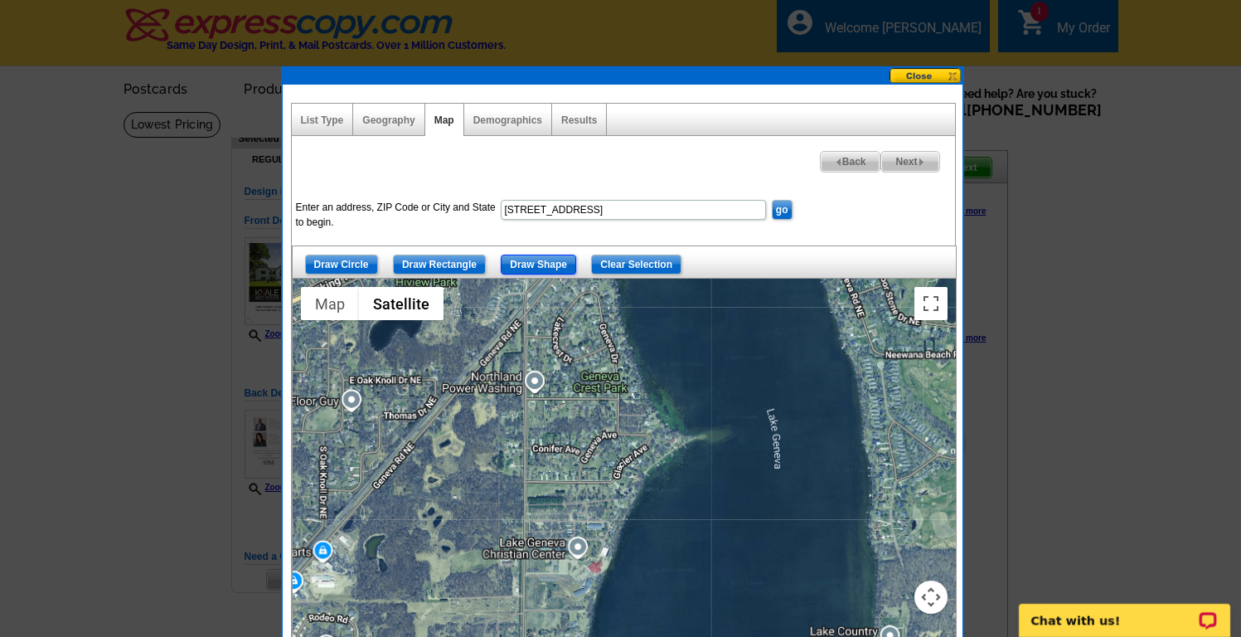
click at [538, 265] on input "Draw Shape" at bounding box center [538, 265] width 75 height 20
click at [618, 510] on div at bounding box center [624, 486] width 663 height 415
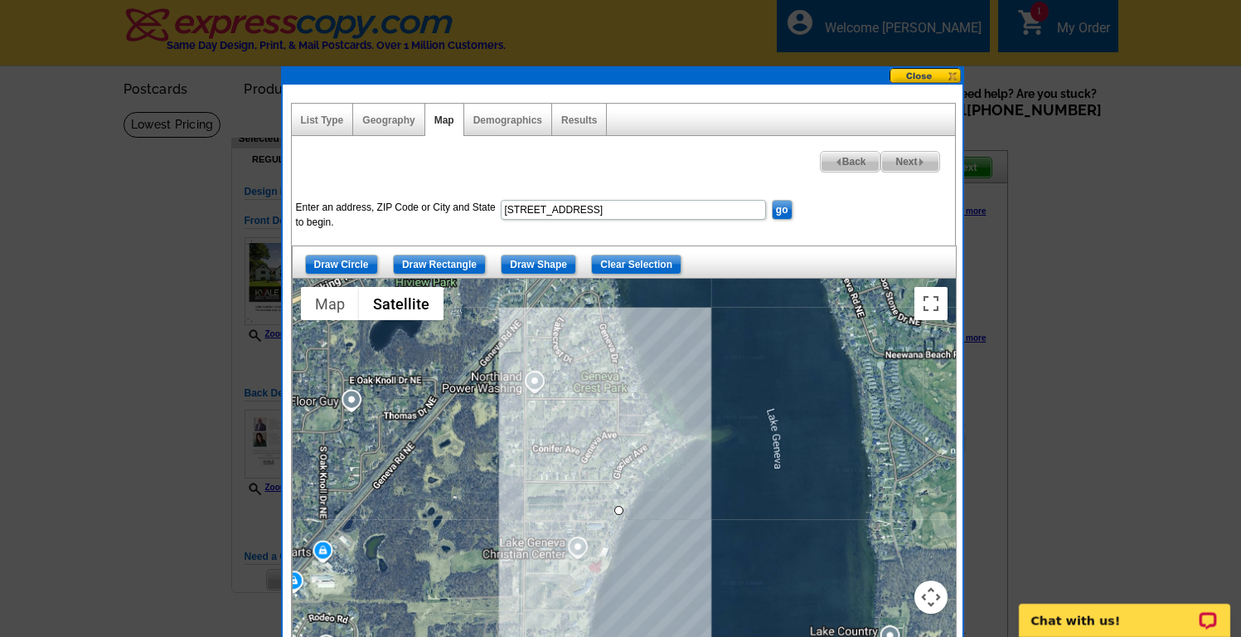
click at [638, 463] on div at bounding box center [624, 486] width 663 height 415
click at [662, 440] on div at bounding box center [624, 486] width 663 height 415
click at [628, 384] on div at bounding box center [624, 486] width 663 height 415
click at [608, 304] on div at bounding box center [624, 486] width 663 height 415
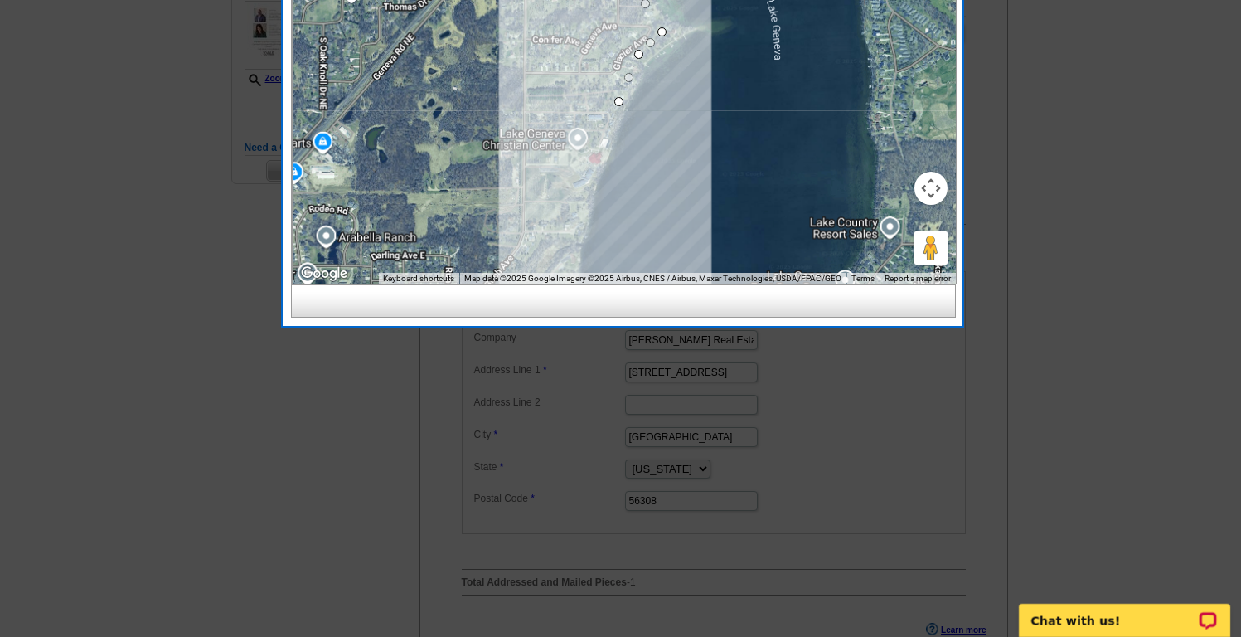
scroll to position [620, 0]
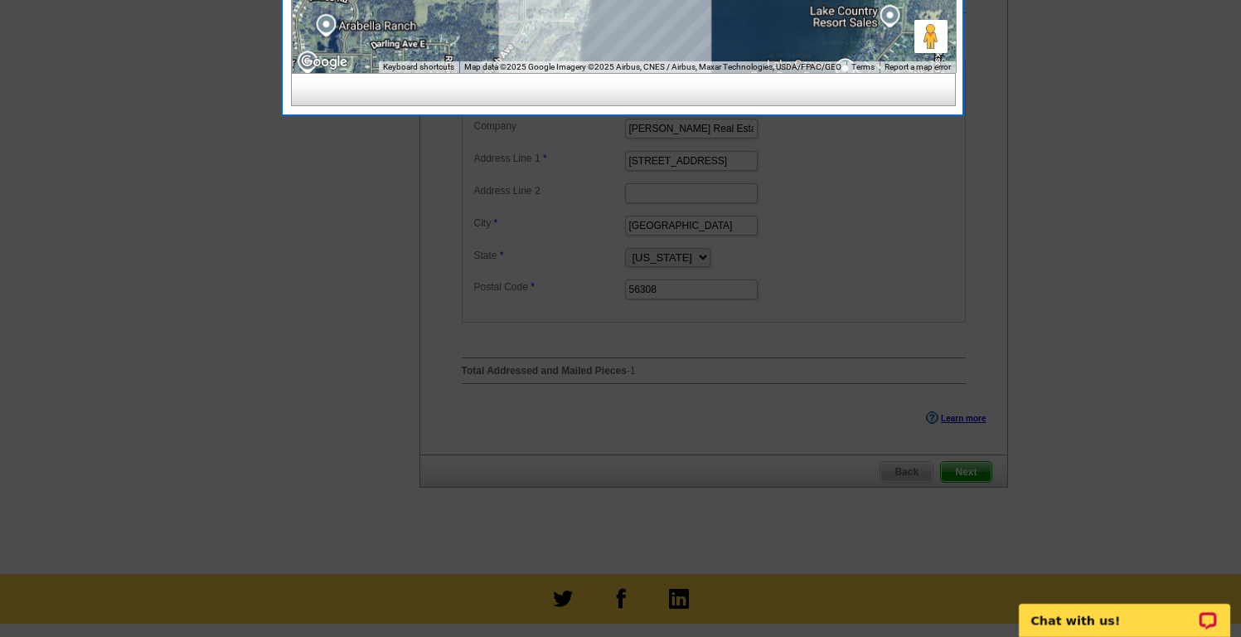
click at [688, 337] on div at bounding box center [620, 8] width 1241 height 1257
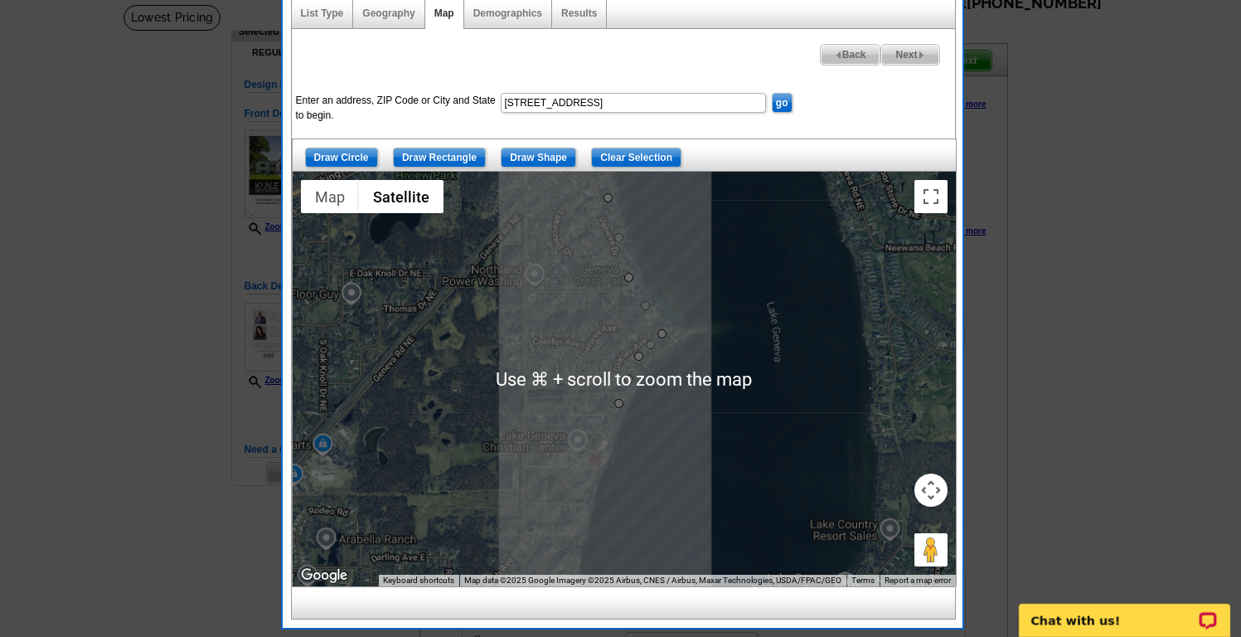
scroll to position [109, 0]
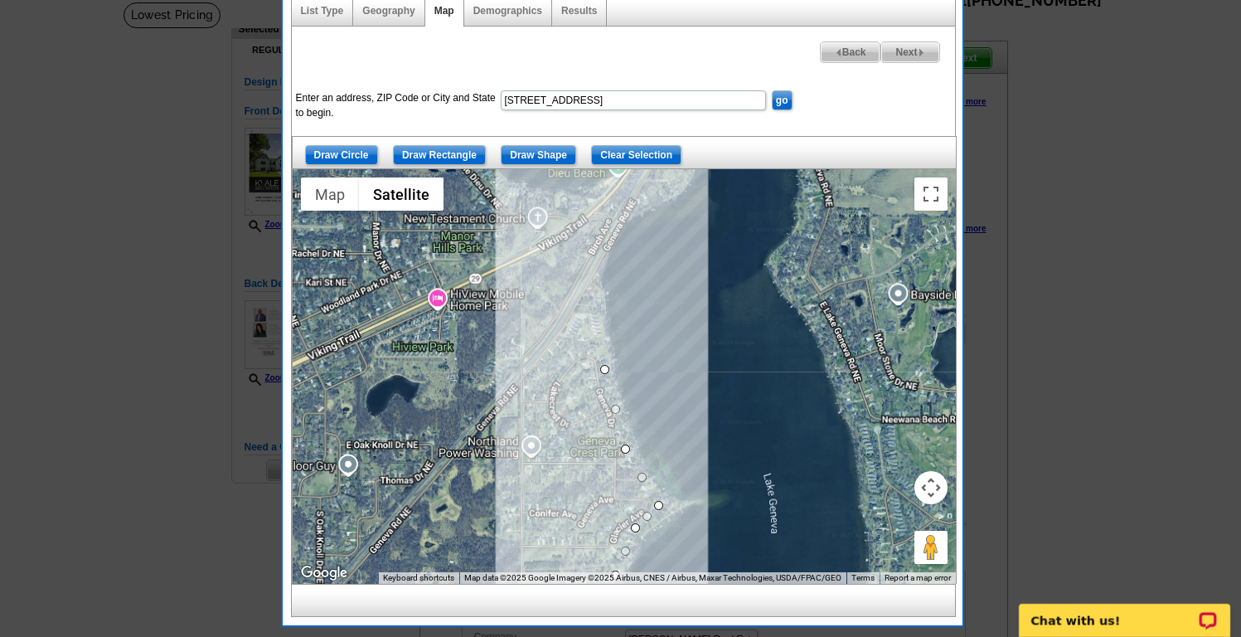
drag, startPoint x: 668, startPoint y: 215, endPoint x: 661, endPoint y: 430, distance: 215.7
click at [661, 430] on div at bounding box center [624, 376] width 663 height 415
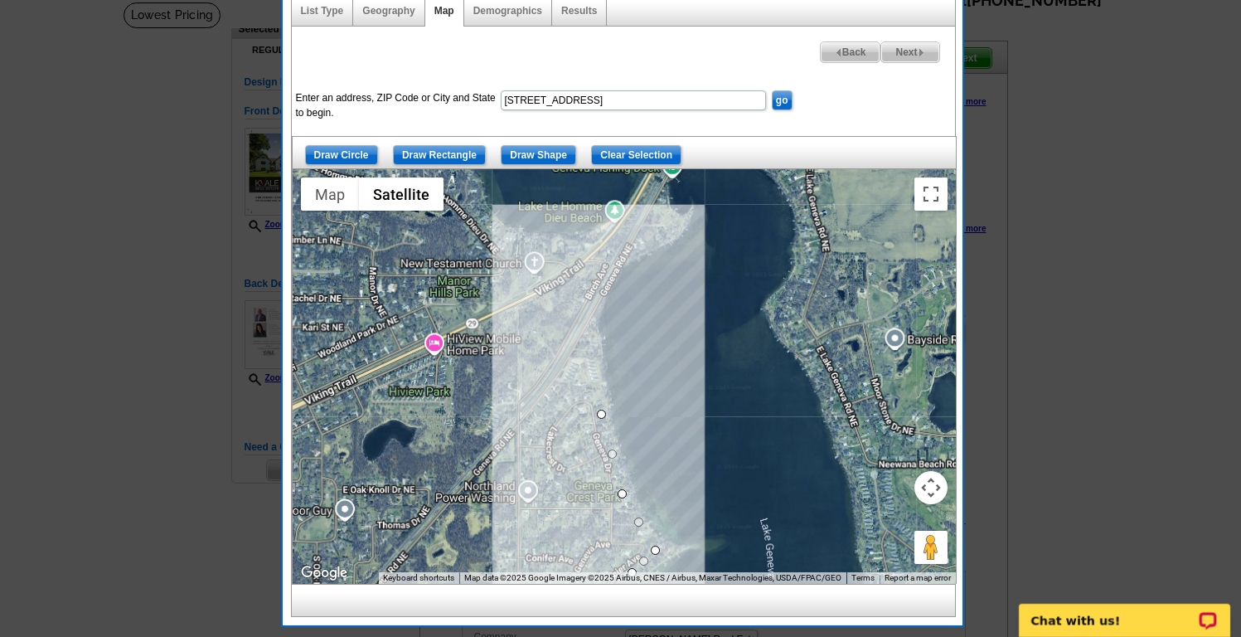
click at [594, 353] on div at bounding box center [624, 376] width 663 height 415
click at [588, 308] on div at bounding box center [624, 376] width 663 height 415
click at [604, 277] on div at bounding box center [624, 376] width 663 height 415
click at [647, 239] on div at bounding box center [624, 376] width 663 height 415
click at [671, 228] on div at bounding box center [624, 376] width 663 height 415
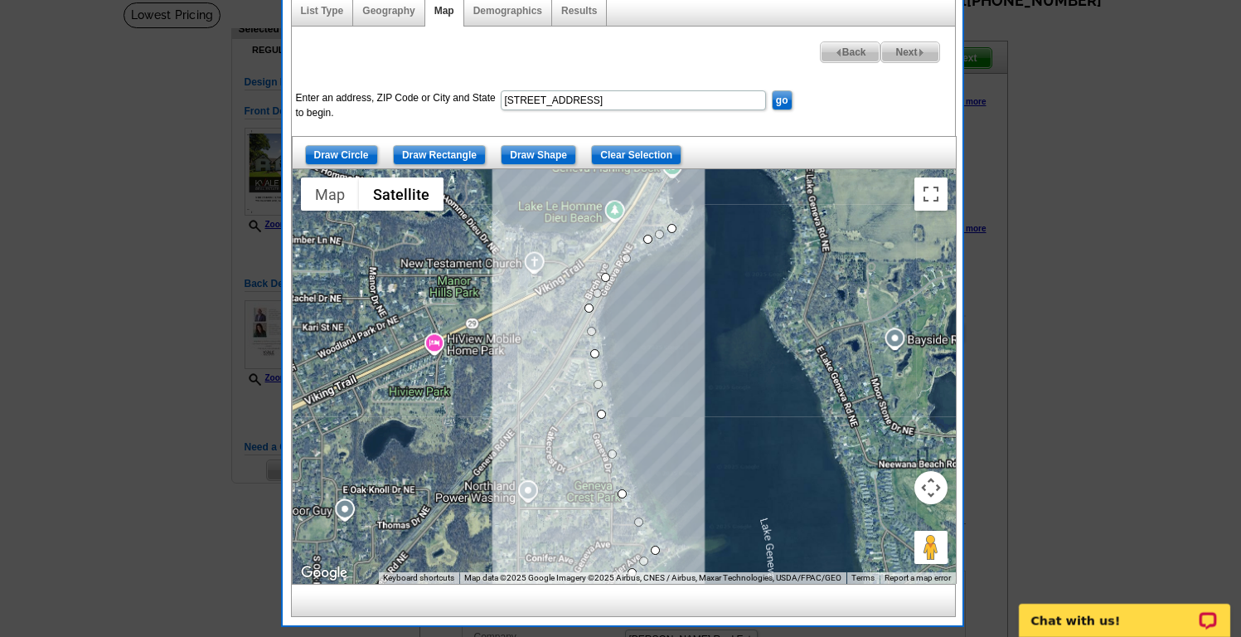
click at [661, 204] on div at bounding box center [624, 376] width 663 height 415
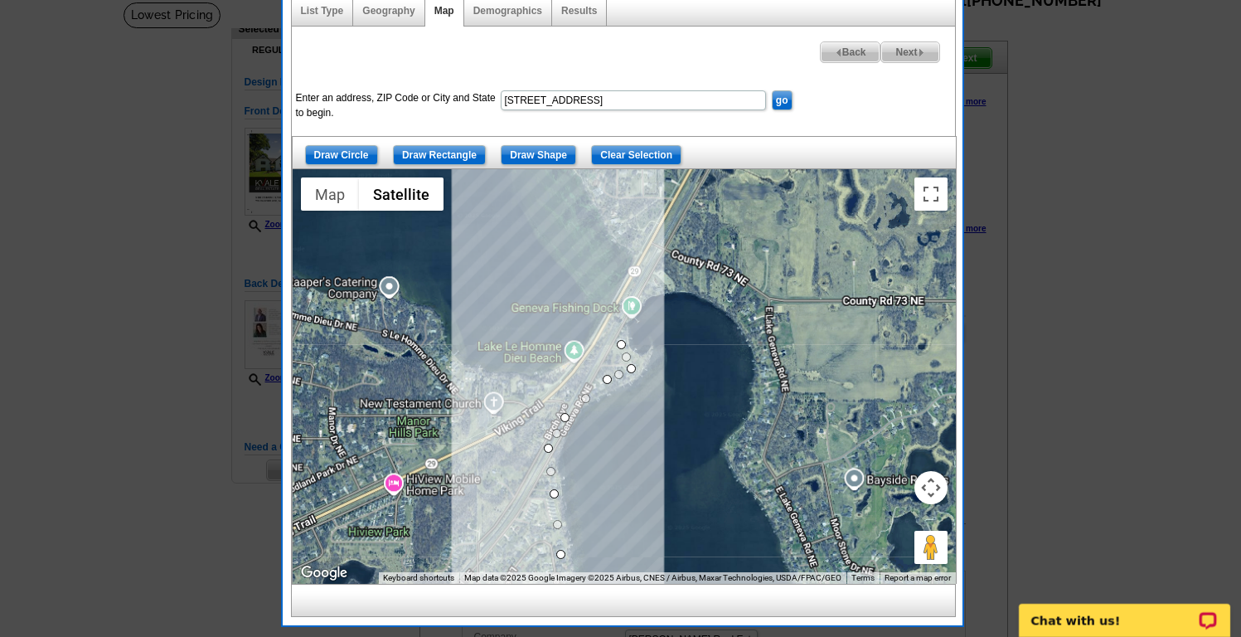
drag, startPoint x: 662, startPoint y: 201, endPoint x: 614, endPoint y: 364, distance: 169.5
click at [614, 364] on div at bounding box center [624, 376] width 663 height 415
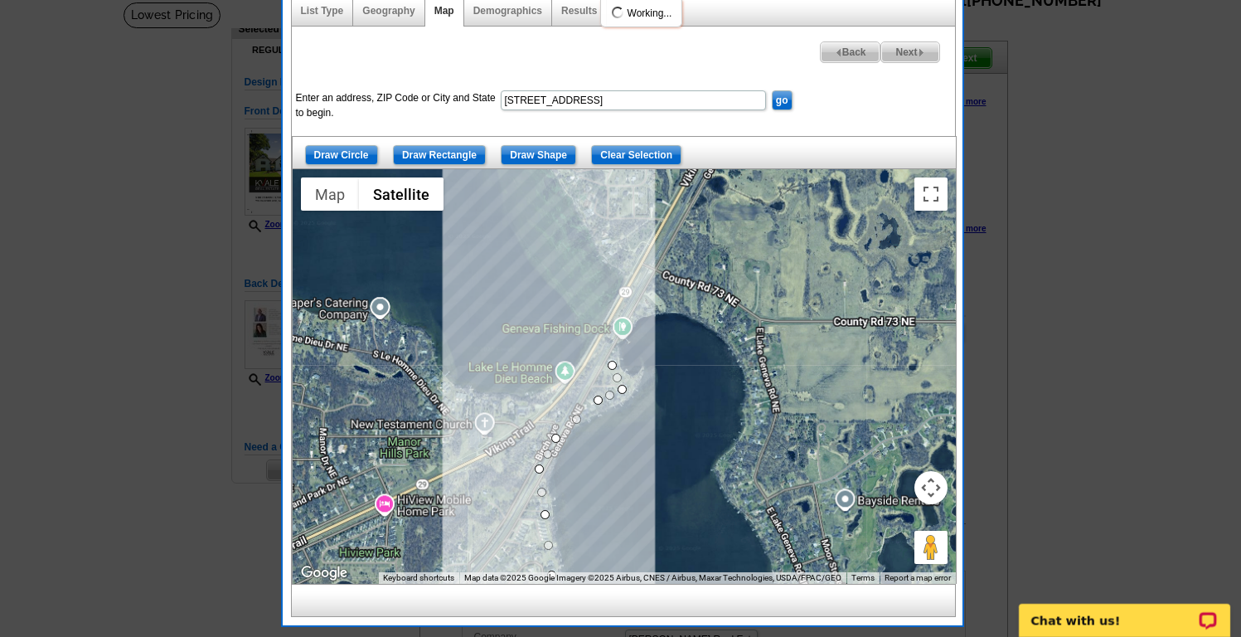
click at [612, 330] on div at bounding box center [624, 376] width 663 height 415
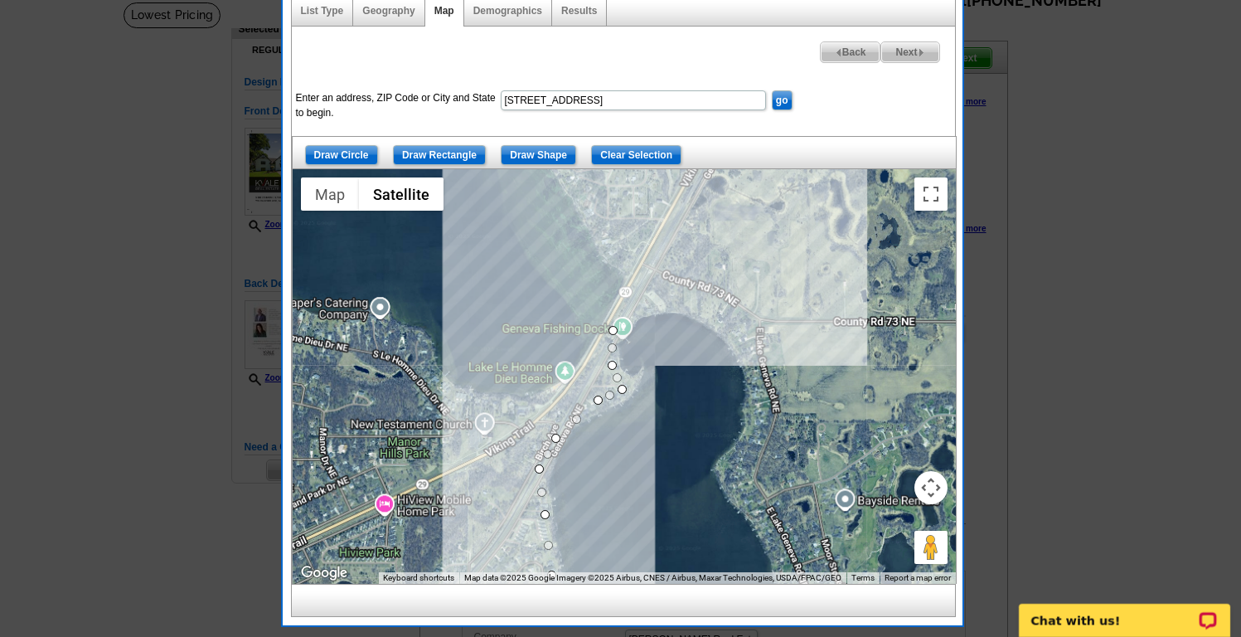
click at [652, 298] on div at bounding box center [624, 376] width 663 height 415
click at [699, 312] on div at bounding box center [624, 376] width 663 height 415
click at [740, 347] on div at bounding box center [624, 376] width 663 height 415
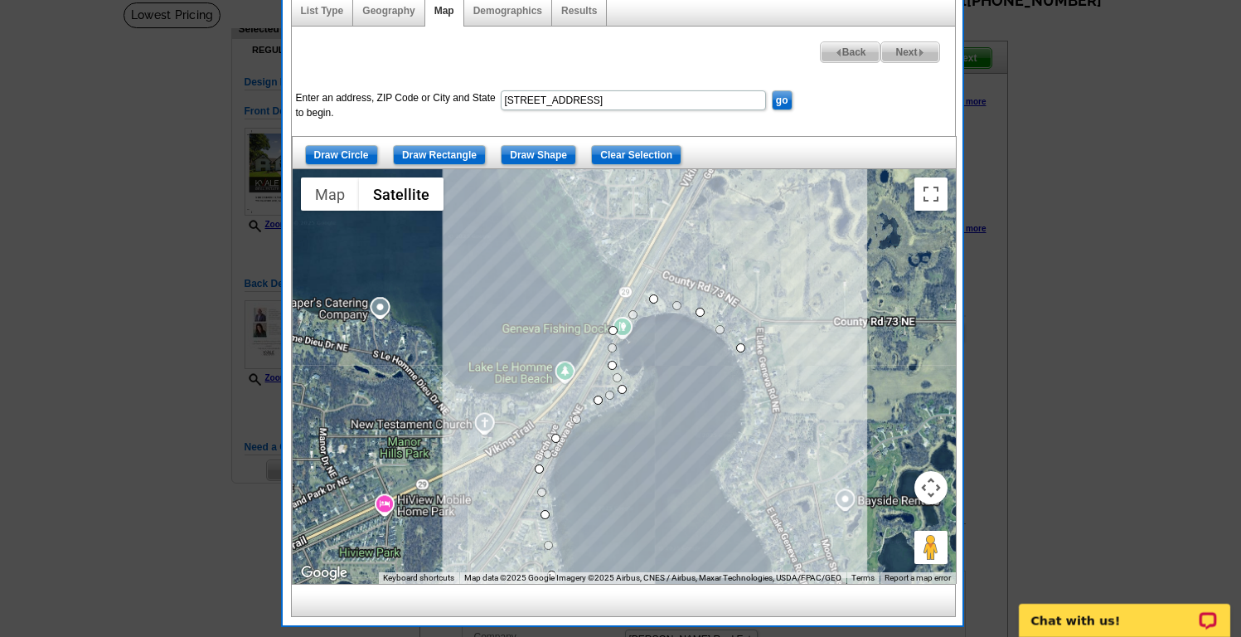
click at [754, 381] on div at bounding box center [624, 376] width 663 height 415
click at [752, 430] on div at bounding box center [624, 376] width 663 height 415
click at [728, 464] on div at bounding box center [624, 376] width 663 height 415
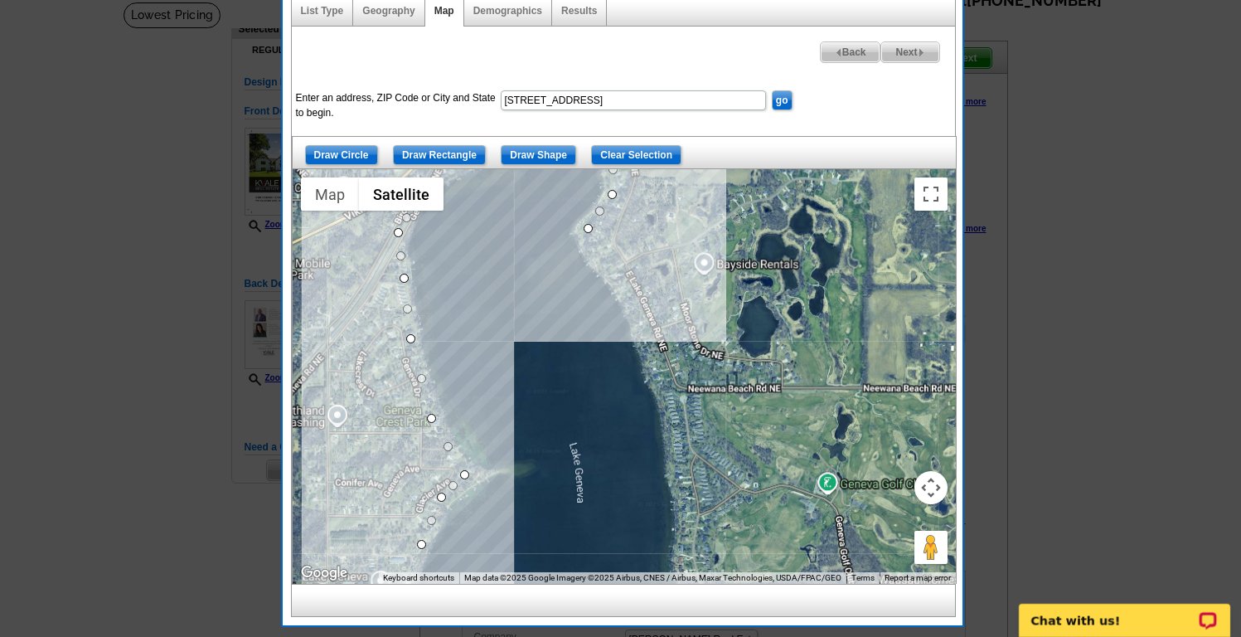
drag, startPoint x: 718, startPoint y: 468, endPoint x: 575, endPoint y: 229, distance: 278.1
click at [575, 229] on div at bounding box center [624, 376] width 663 height 415
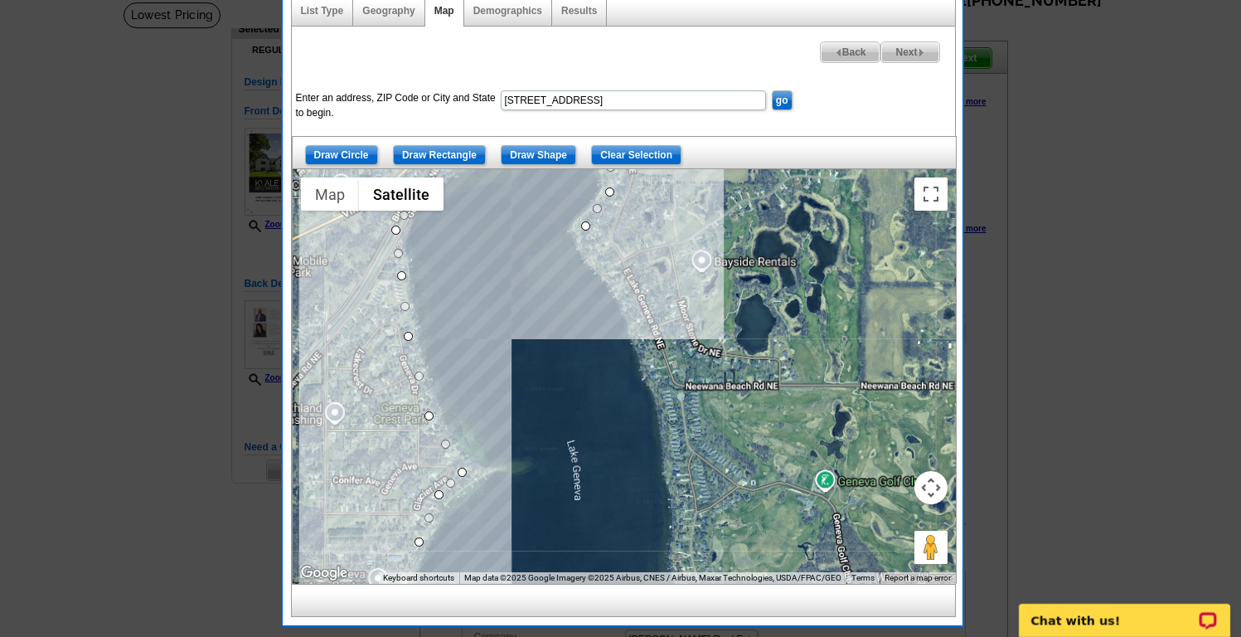
click at [625, 308] on div at bounding box center [624, 376] width 663 height 415
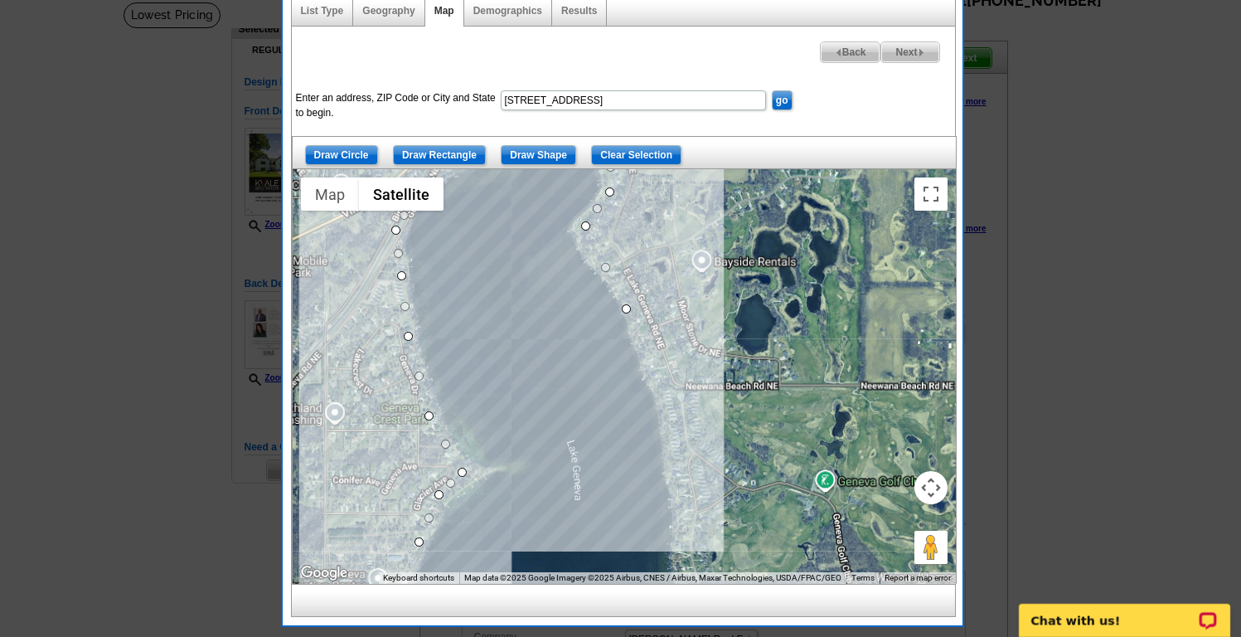
click at [659, 395] on div at bounding box center [624, 376] width 663 height 415
click at [676, 474] on div at bounding box center [624, 376] width 663 height 415
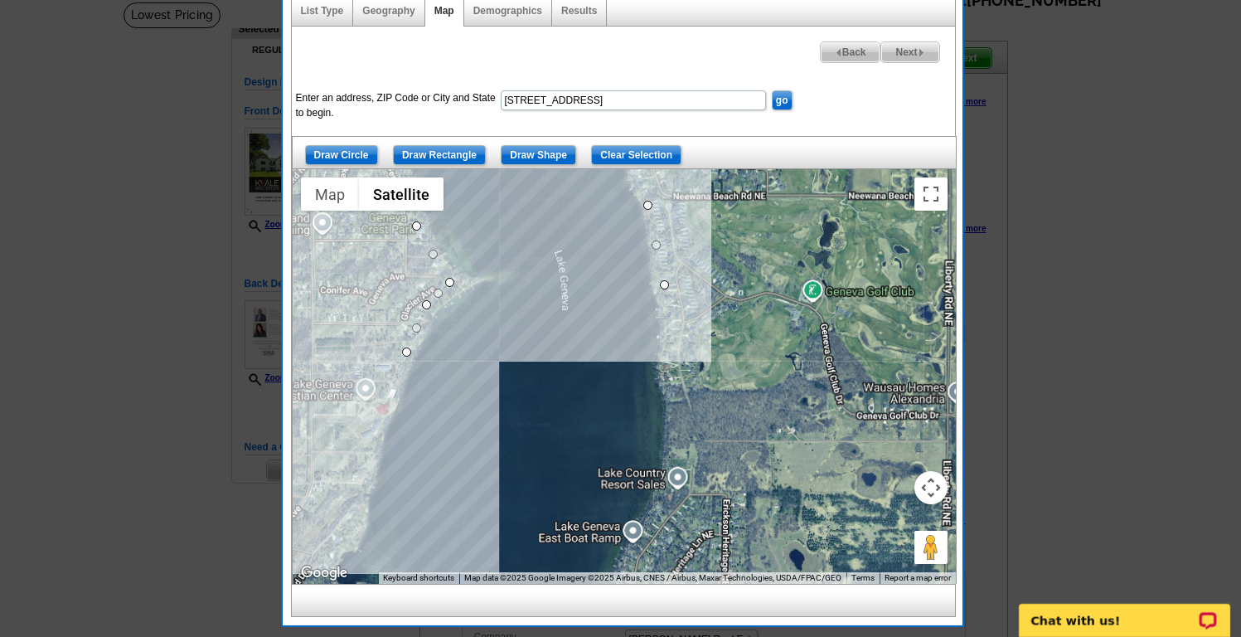
drag, startPoint x: 675, startPoint y: 488, endPoint x: 662, endPoint y: 295, distance: 193.6
click at [662, 295] on div at bounding box center [624, 376] width 663 height 415
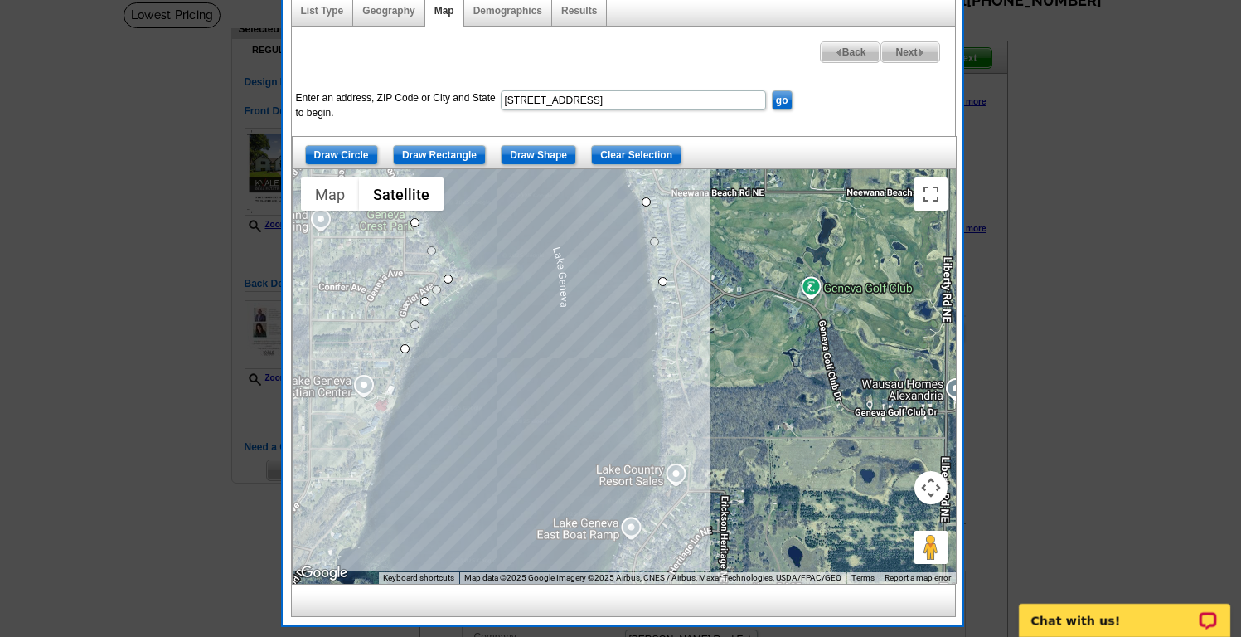
click at [669, 387] on div at bounding box center [624, 376] width 663 height 415
click at [679, 459] on div at bounding box center [624, 376] width 663 height 415
click at [660, 509] on div at bounding box center [624, 376] width 663 height 415
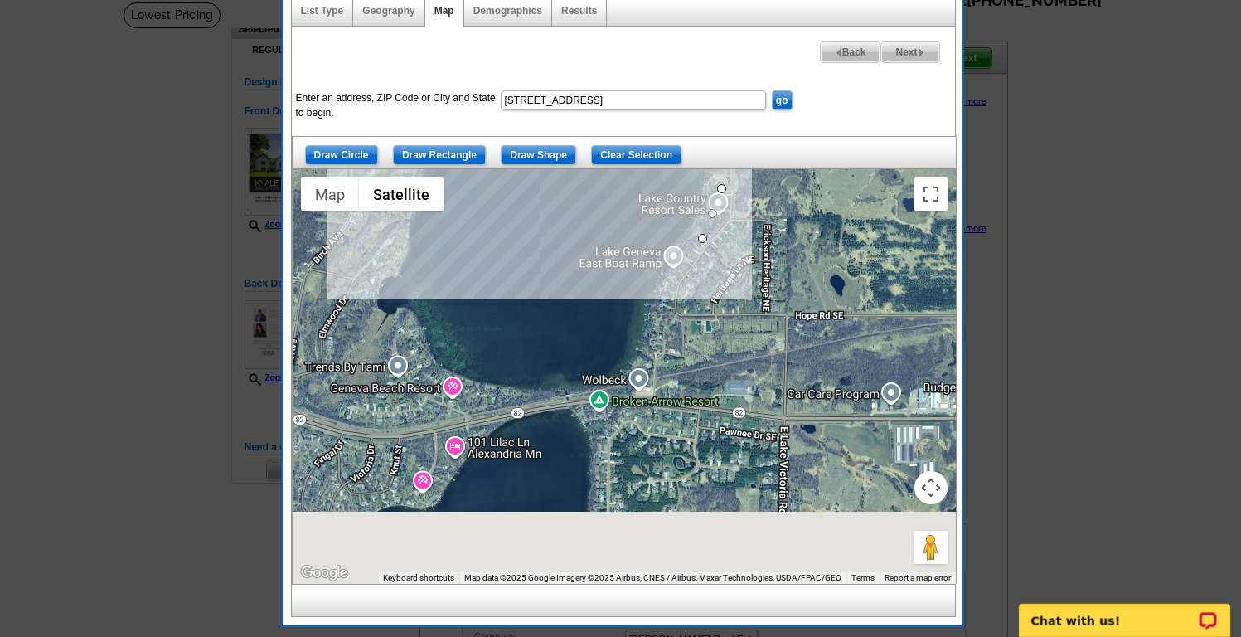
drag, startPoint x: 653, startPoint y: 518, endPoint x: 697, endPoint y: 226, distance: 295.1
click at [697, 226] on div at bounding box center [624, 376] width 663 height 415
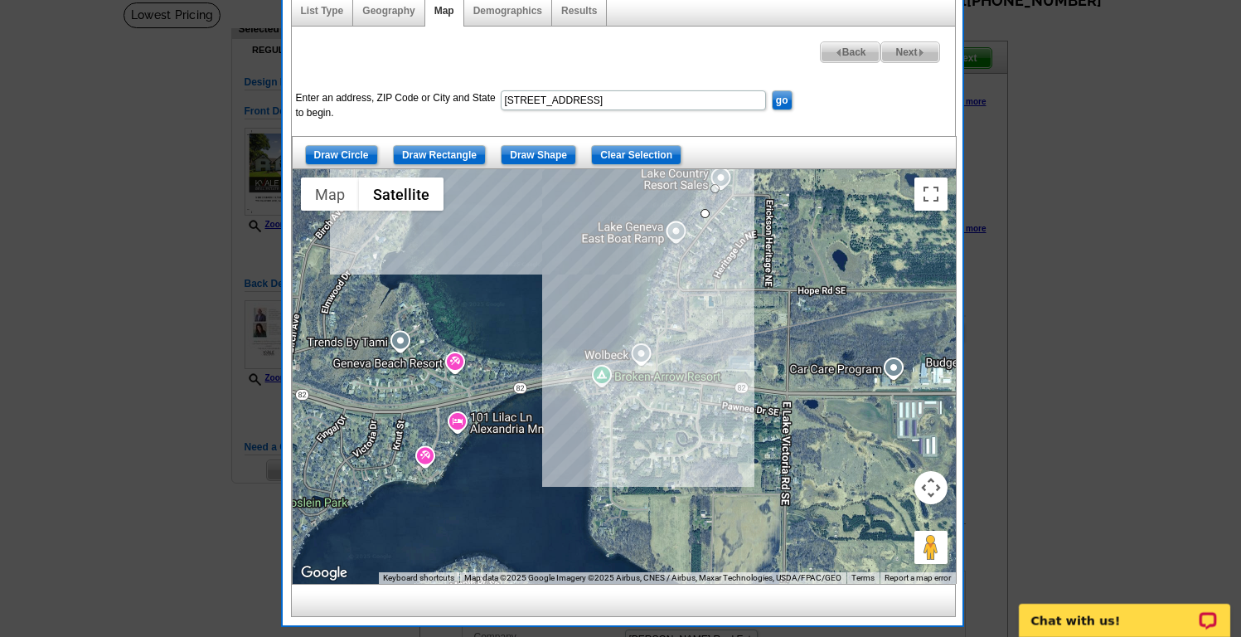
click at [667, 279] on div at bounding box center [624, 376] width 663 height 415
click at [660, 351] on div at bounding box center [624, 376] width 663 height 415
click at [605, 369] on div at bounding box center [624, 376] width 663 height 415
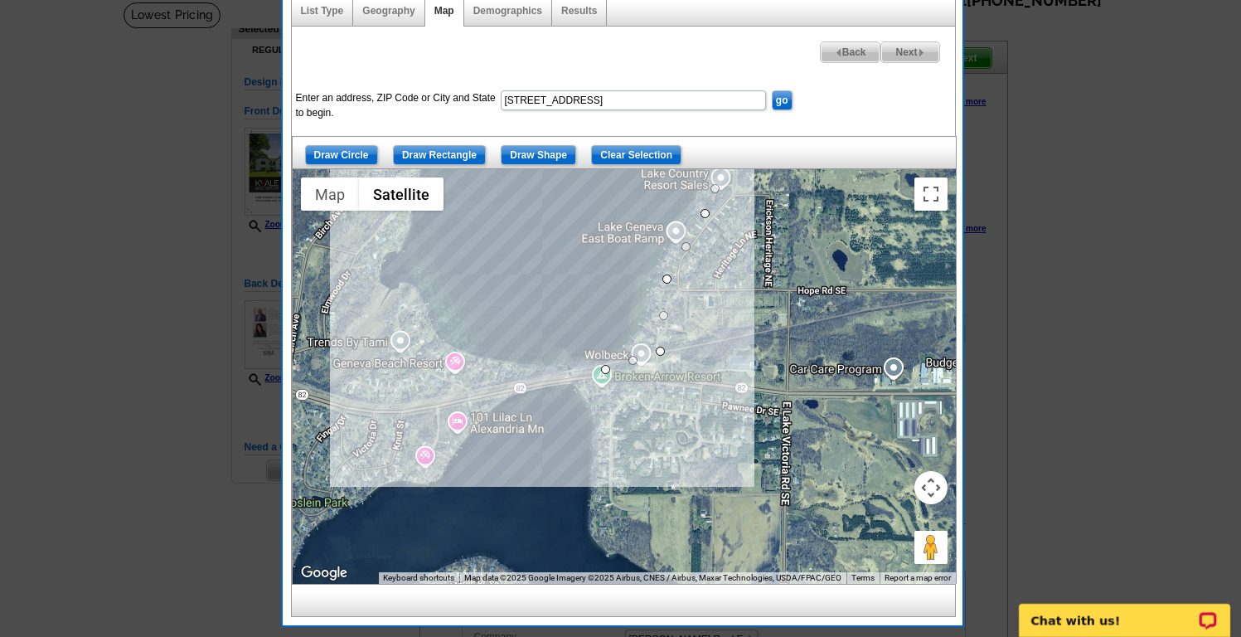
click at [483, 378] on div at bounding box center [624, 376] width 663 height 415
click at [410, 338] on div at bounding box center [624, 376] width 663 height 415
click at [390, 300] on div at bounding box center [624, 376] width 663 height 415
click at [361, 278] on div at bounding box center [624, 376] width 663 height 415
click at [375, 240] on div at bounding box center [624, 376] width 663 height 415
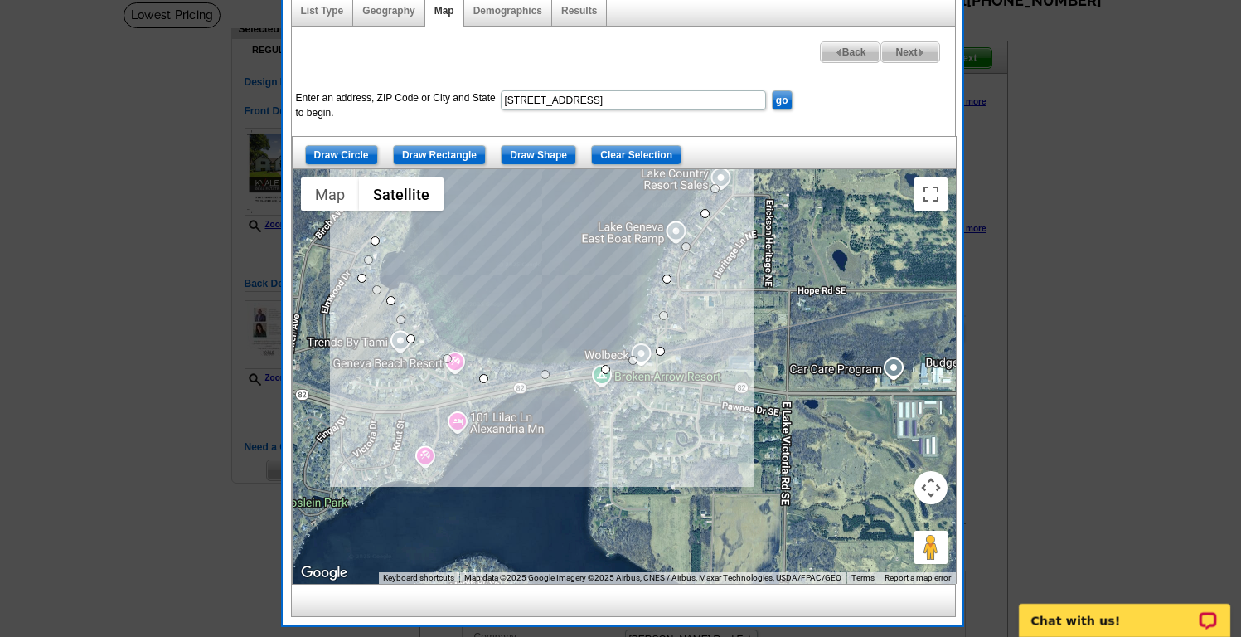
click at [393, 229] on div at bounding box center [624, 376] width 663 height 415
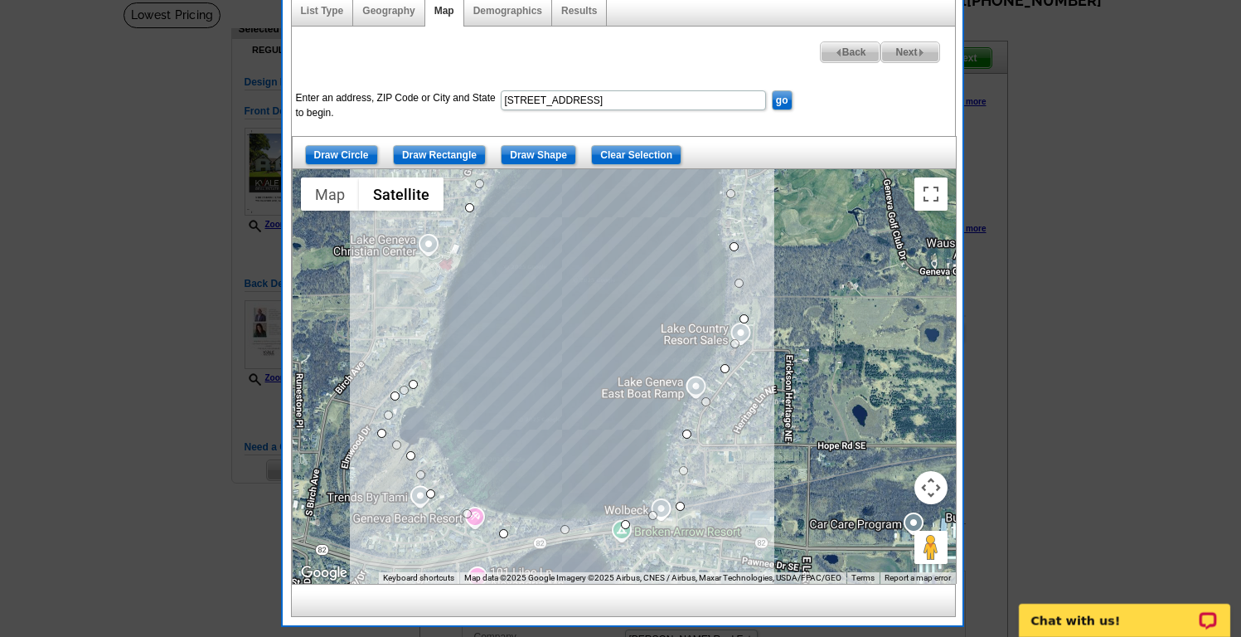
drag, startPoint x: 400, startPoint y: 232, endPoint x: 449, endPoint y: 478, distance: 250.1
click at [449, 478] on div at bounding box center [624, 376] width 663 height 415
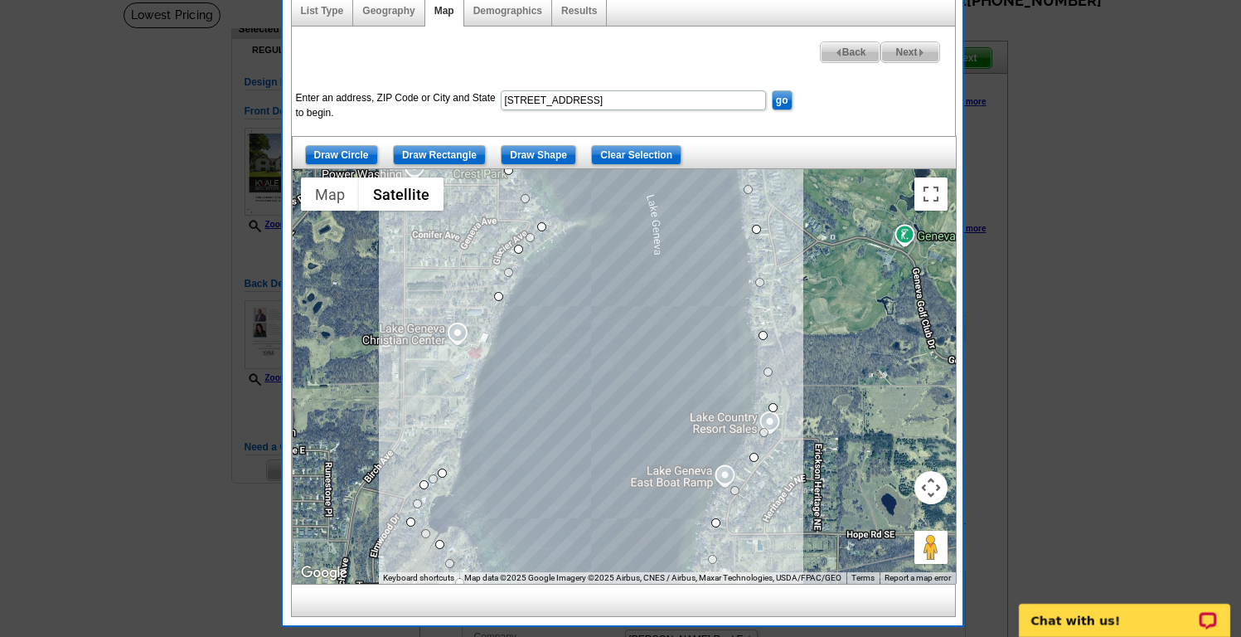
click at [456, 415] on div at bounding box center [624, 376] width 663 height 415
click at [480, 337] on div at bounding box center [624, 376] width 663 height 415
click at [497, 295] on div at bounding box center [624, 376] width 663 height 415
click at [933, 194] on button "Toggle fullscreen view" at bounding box center [930, 193] width 33 height 33
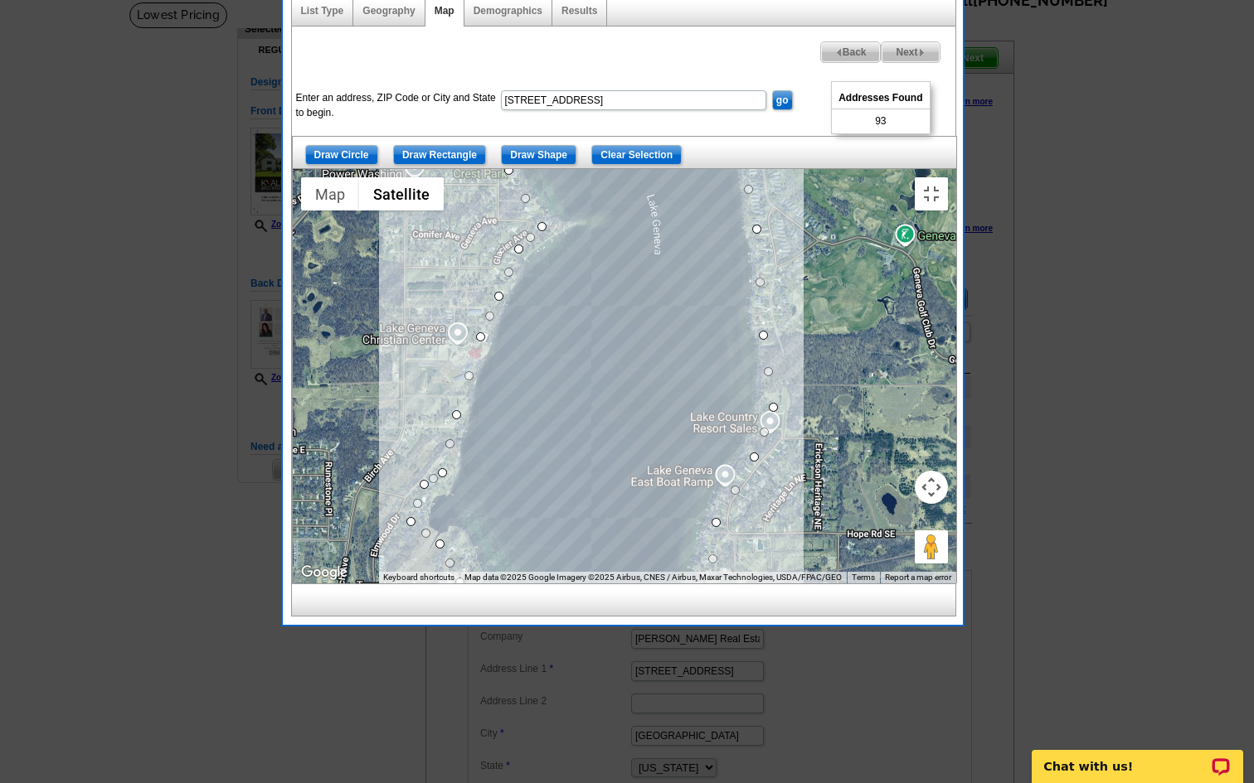
click at [948, 504] on button "Map camera controls" at bounding box center [930, 487] width 33 height 33
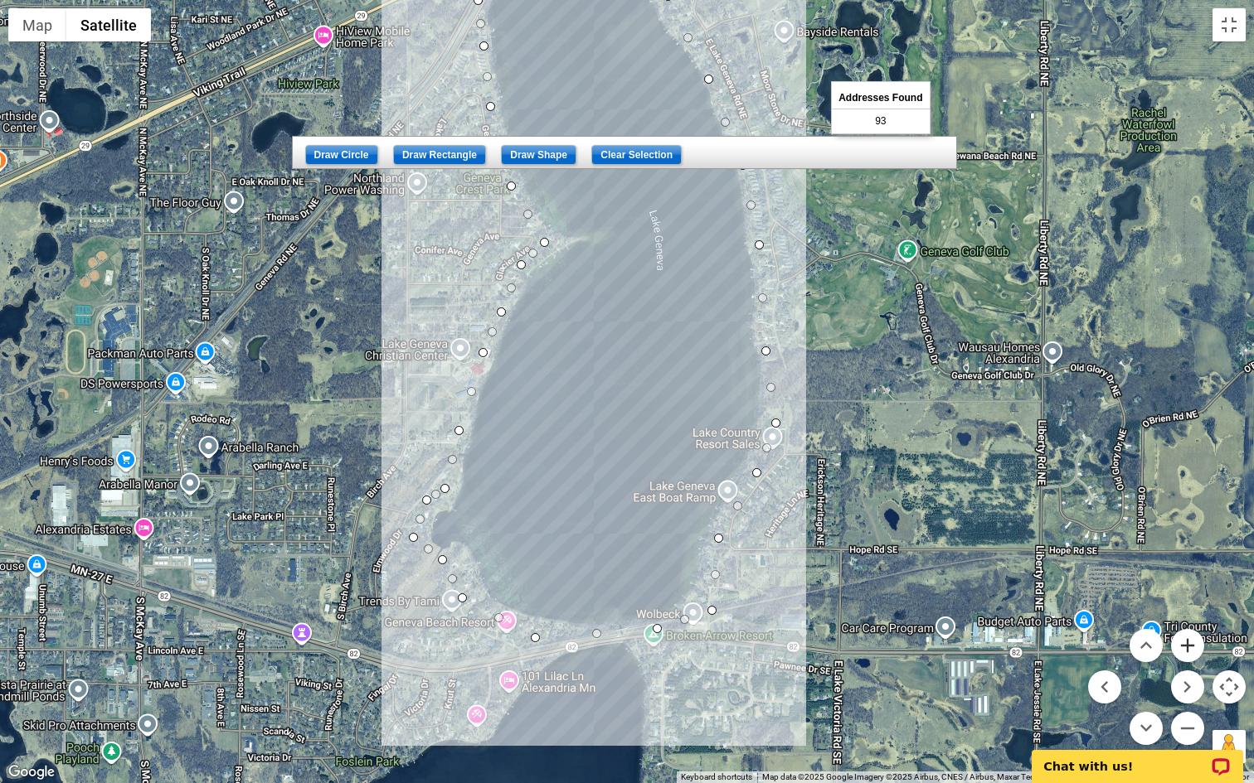
click at [1189, 636] on button "Zoom in" at bounding box center [1187, 645] width 33 height 33
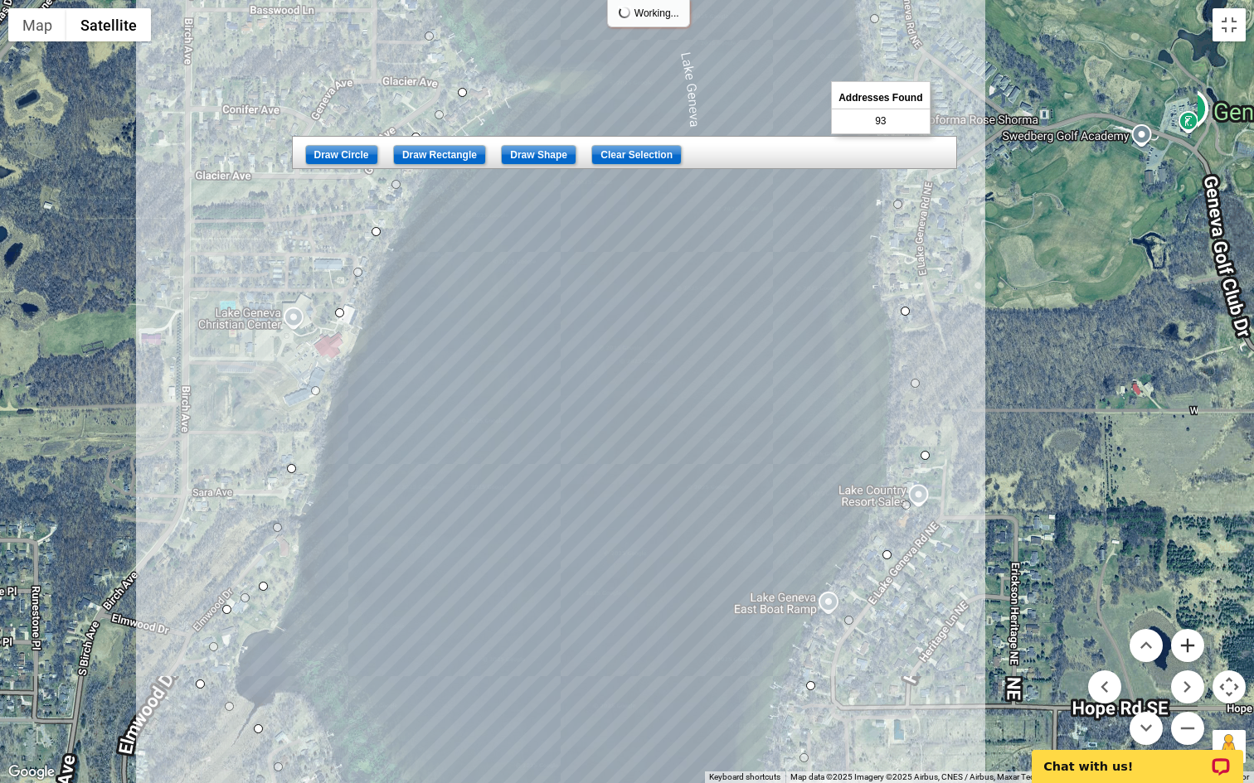
click at [1189, 636] on button "Zoom in" at bounding box center [1187, 645] width 33 height 33
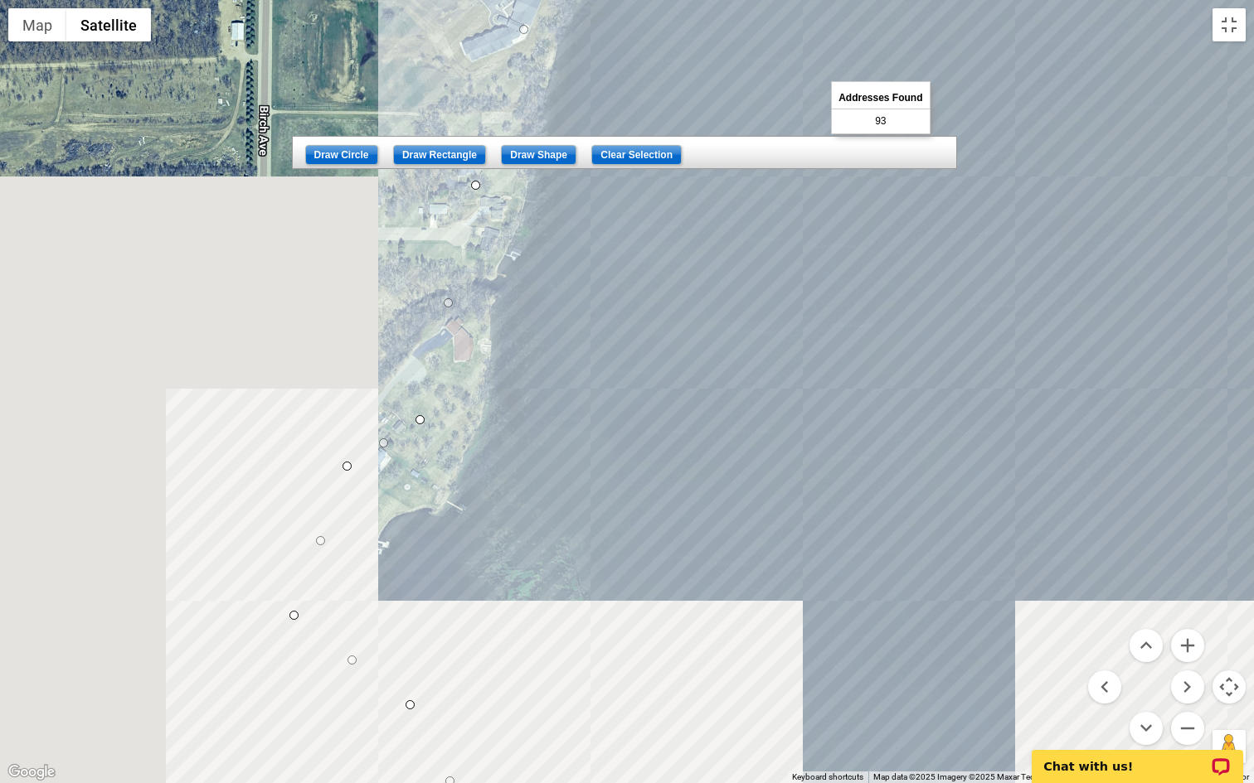
drag, startPoint x: 328, startPoint y: 680, endPoint x: 847, endPoint y: 320, distance: 631.5
click at [847, 320] on div at bounding box center [627, 391] width 1254 height 783
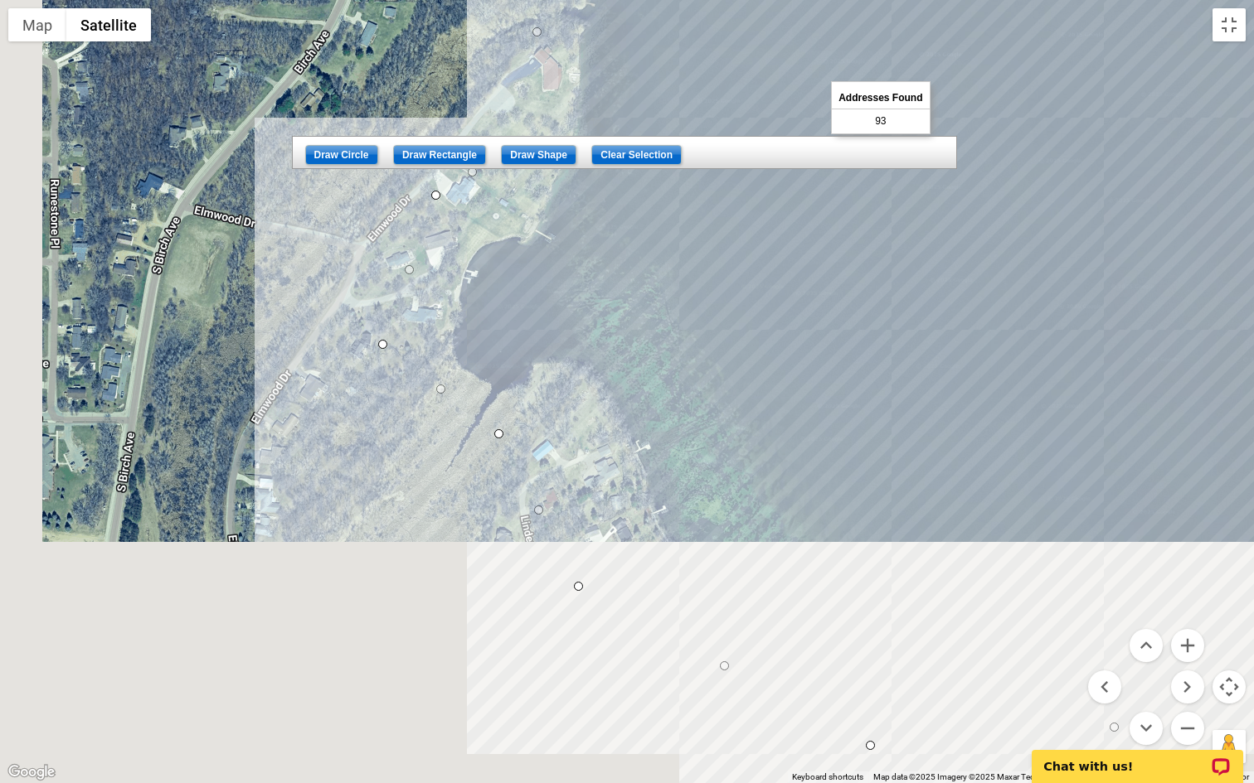
drag, startPoint x: 743, startPoint y: 371, endPoint x: 797, endPoint y: 189, distance: 190.2
click at [797, 189] on div at bounding box center [627, 391] width 1254 height 783
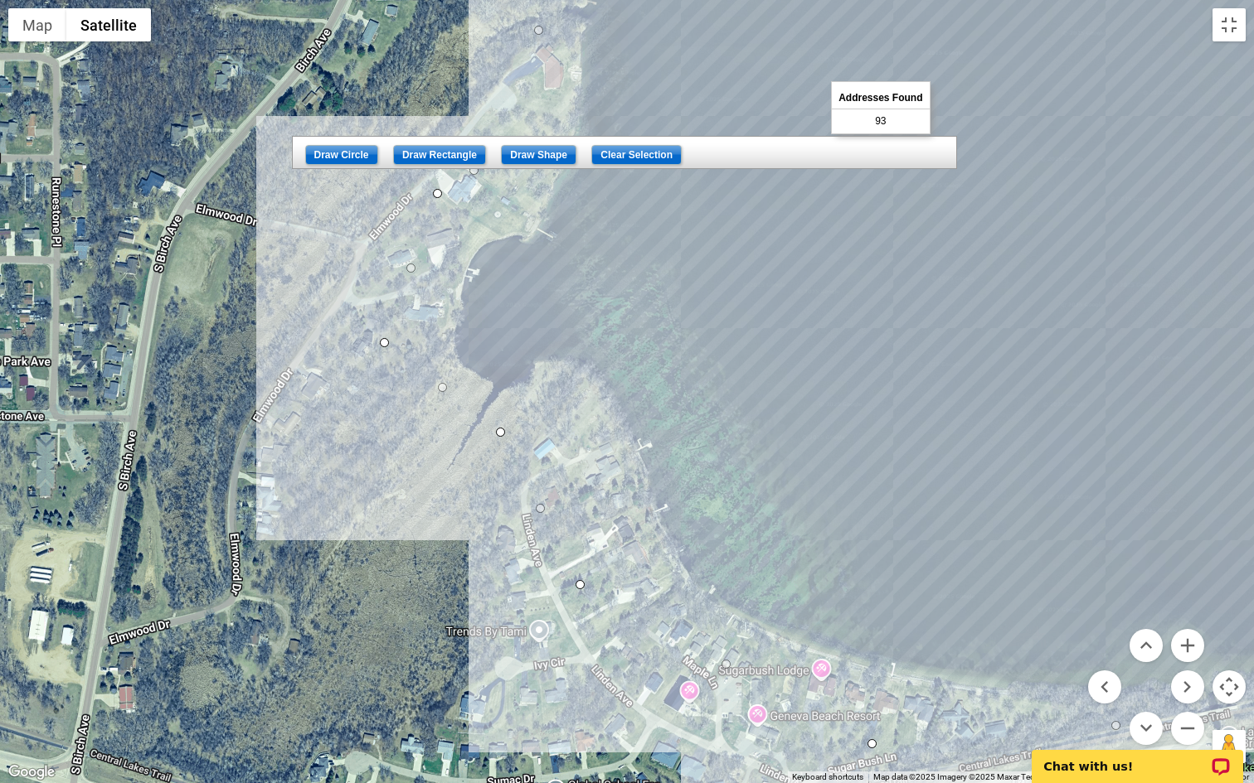
drag, startPoint x: 756, startPoint y: 145, endPoint x: 763, endPoint y: 173, distance: 29.0
click at [763, 173] on div at bounding box center [627, 391] width 1254 height 783
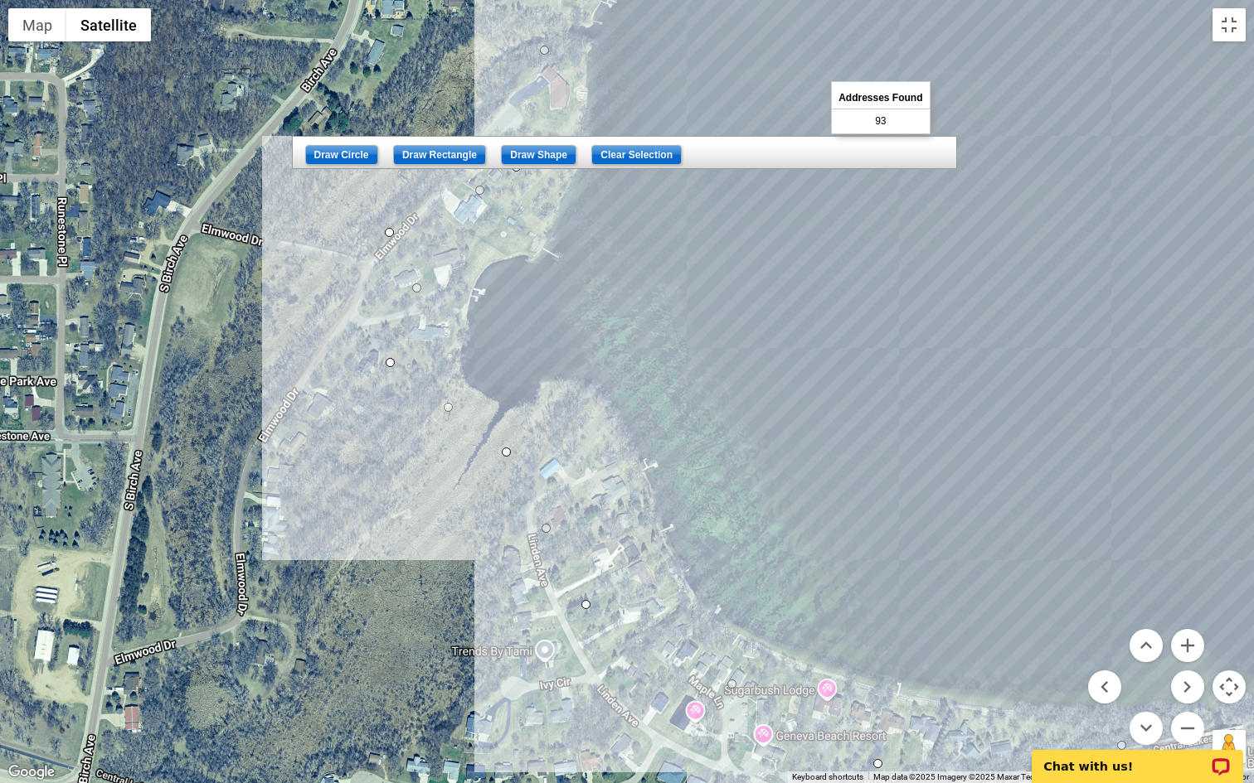
drag, startPoint x: 442, startPoint y: 213, endPoint x: 374, endPoint y: 232, distance: 70.6
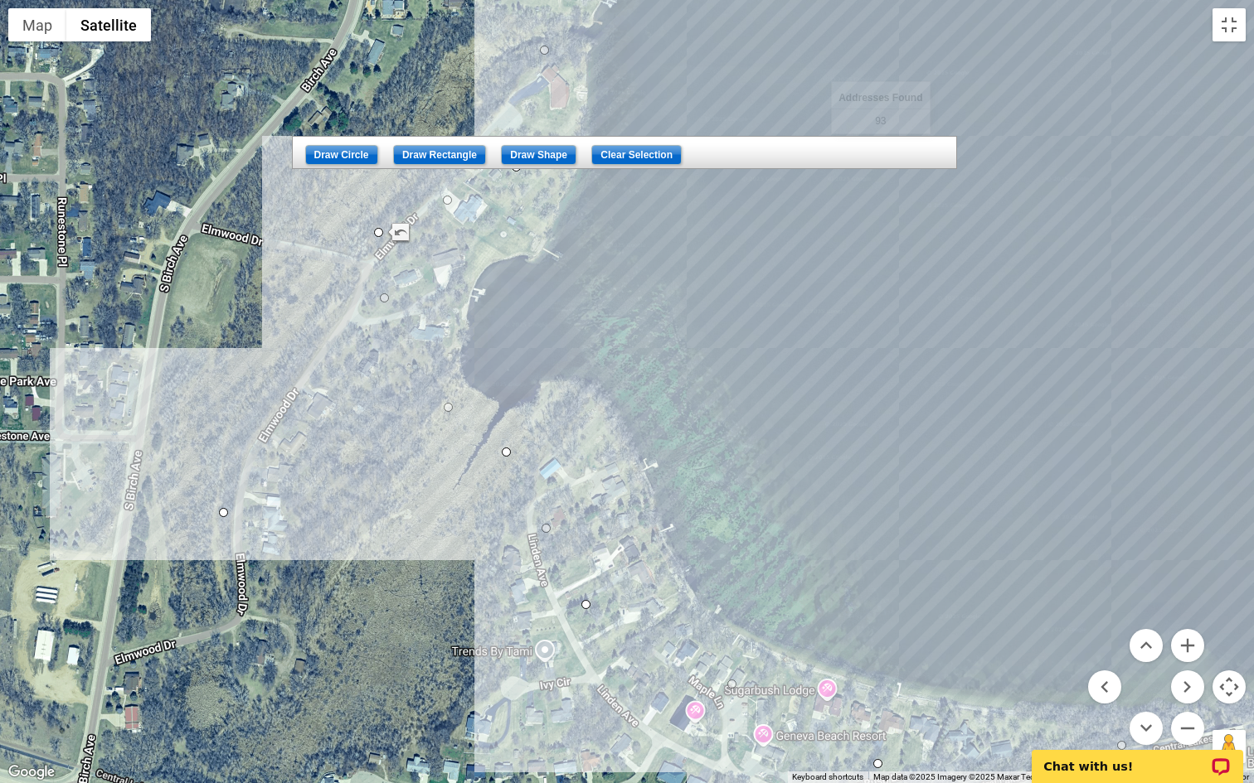
drag, startPoint x: 390, startPoint y: 361, endPoint x: 220, endPoint y: 512, distance: 228.4
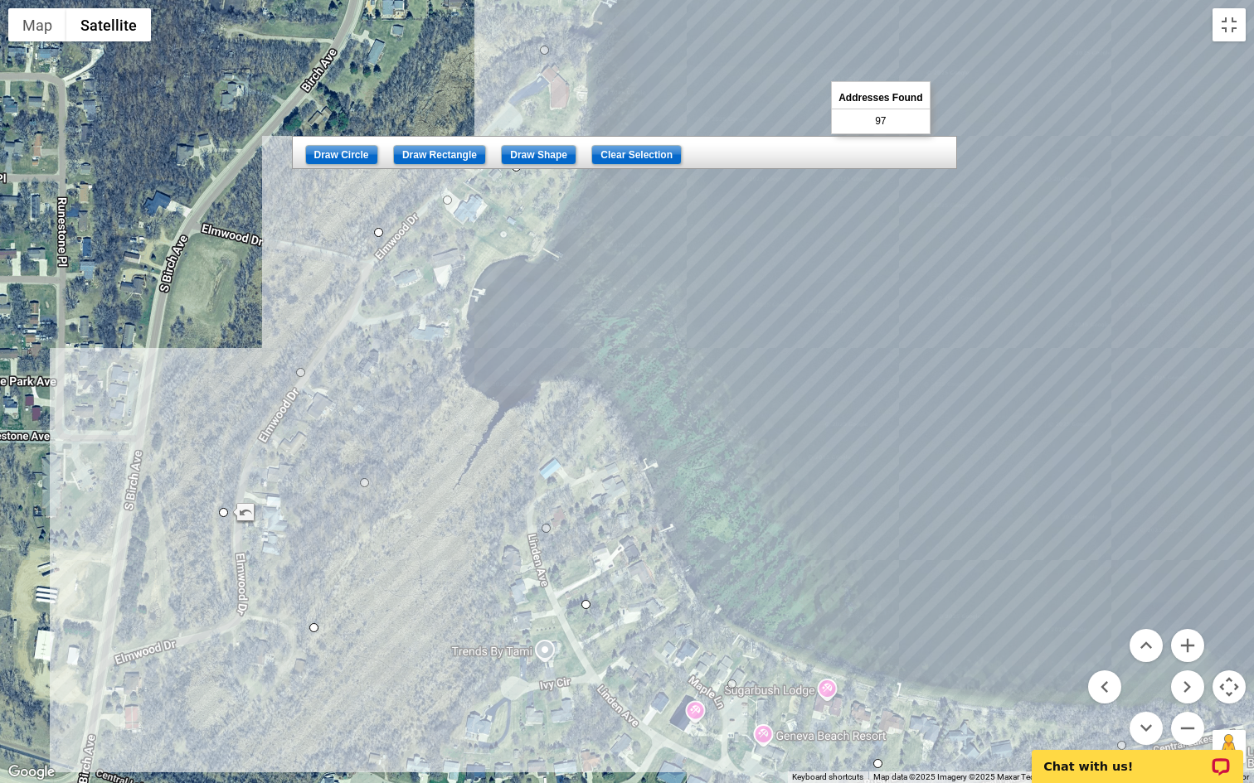
drag, startPoint x: 506, startPoint y: 451, endPoint x: 307, endPoint y: 627, distance: 265.5
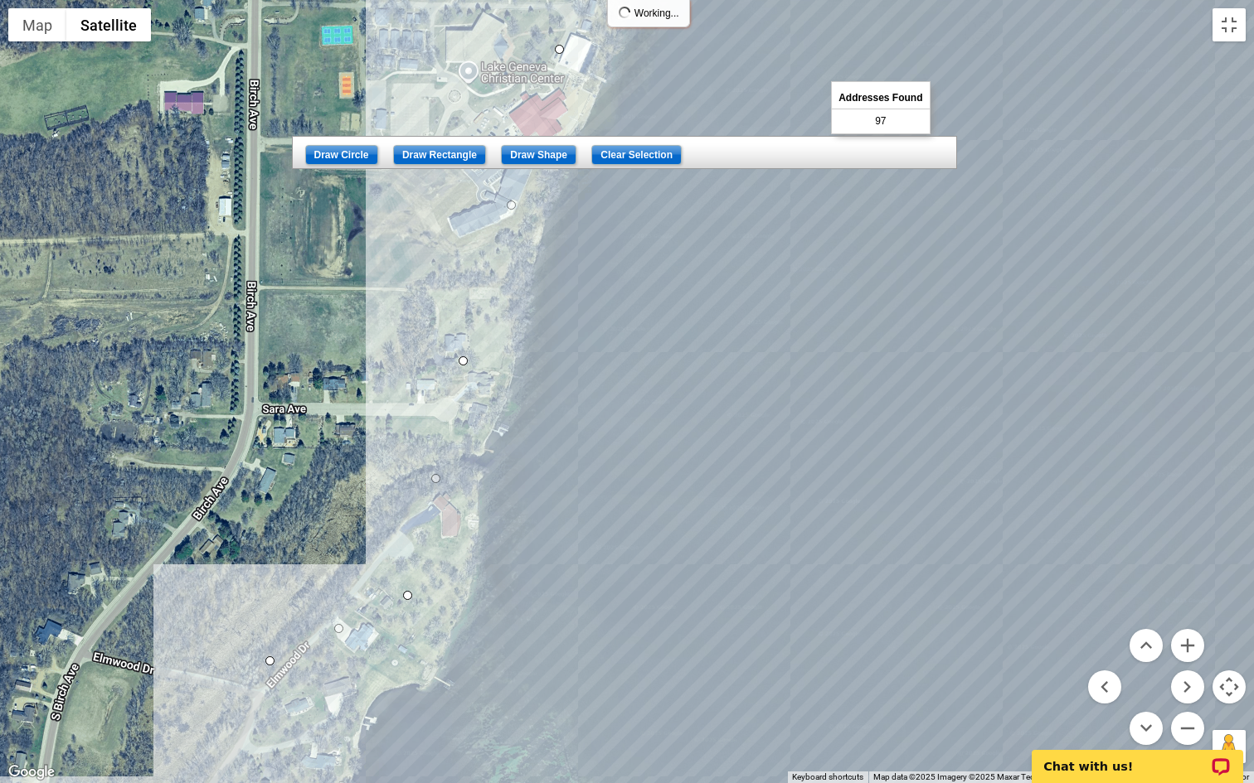
drag, startPoint x: 738, startPoint y: 195, endPoint x: 621, endPoint y: 646, distance: 465.9
click at [623, 636] on div at bounding box center [627, 391] width 1254 height 783
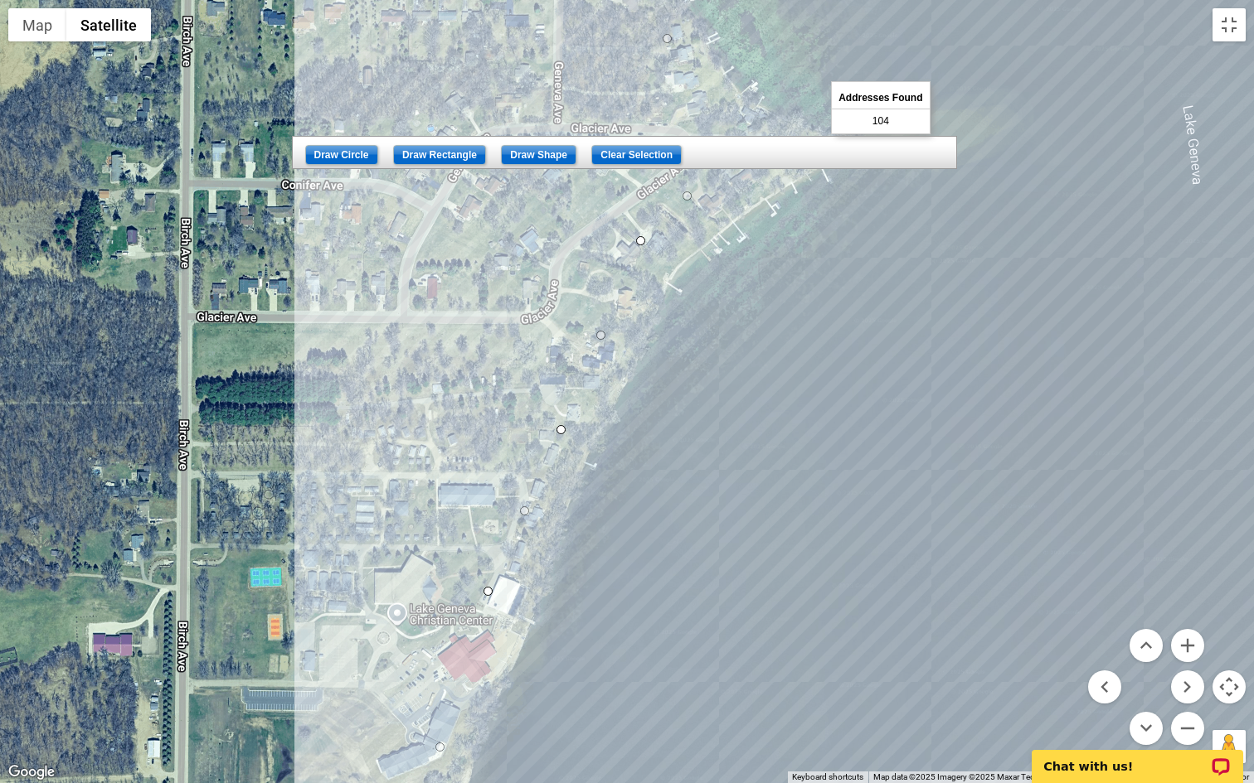
drag, startPoint x: 699, startPoint y: 239, endPoint x: 694, endPoint y: 486, distance: 247.1
click at [694, 487] on div at bounding box center [627, 391] width 1254 height 783
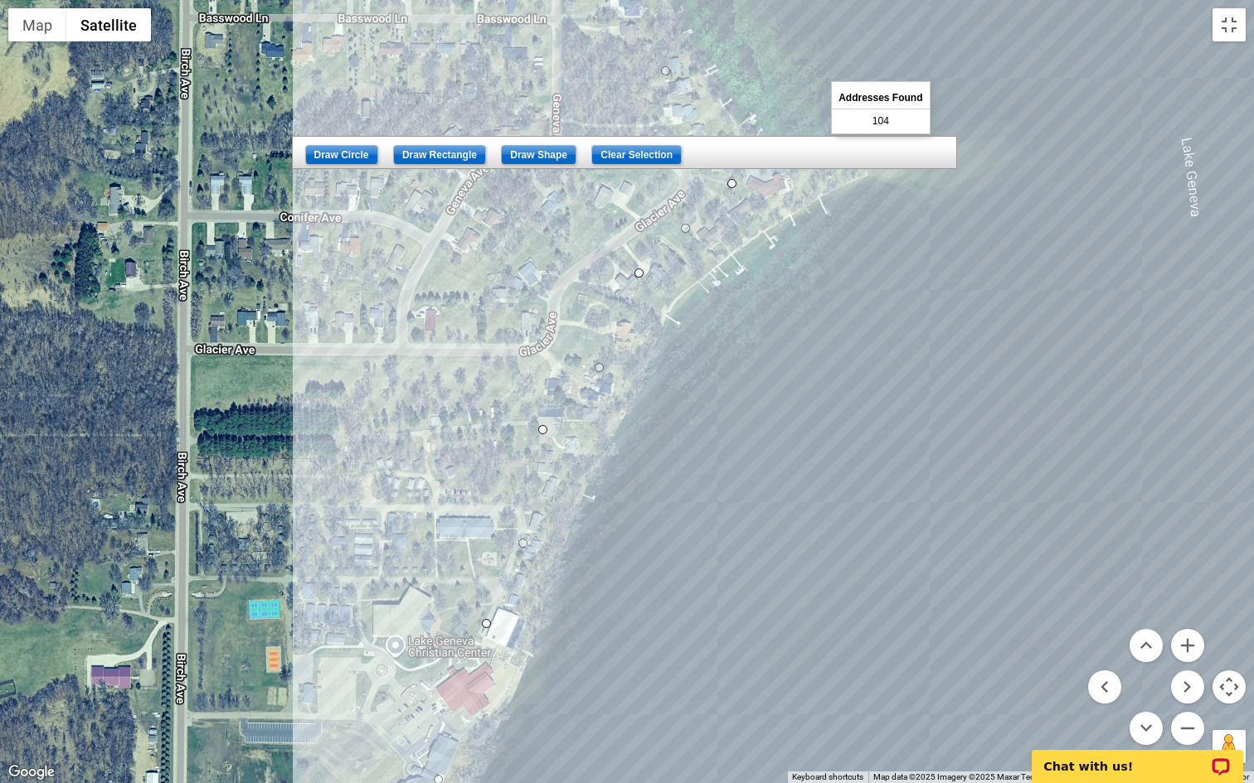
drag, startPoint x: 557, startPoint y: 458, endPoint x: 540, endPoint y: 421, distance: 40.4
drag, startPoint x: 636, startPoint y: 270, endPoint x: 615, endPoint y: 263, distance: 22.0
drag, startPoint x: 728, startPoint y: 180, endPoint x: 701, endPoint y: 175, distance: 27.0
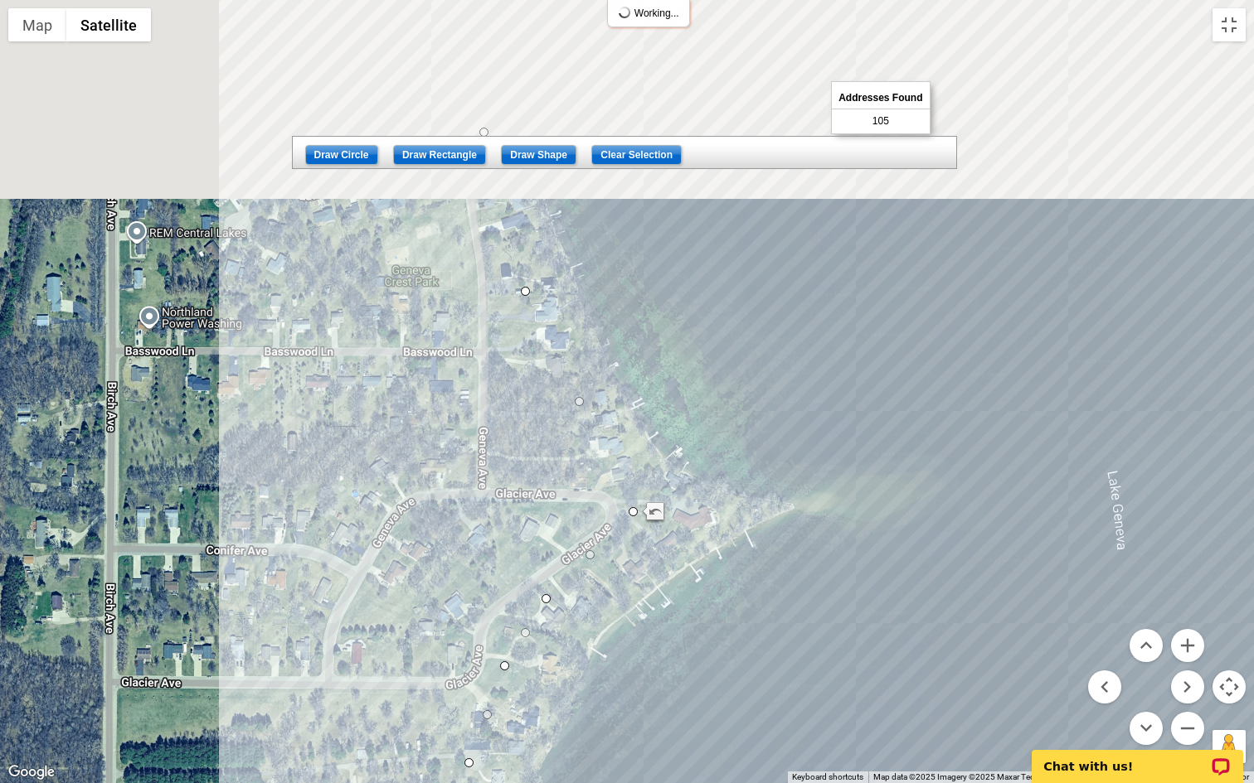
drag, startPoint x: 736, startPoint y: 112, endPoint x: 657, endPoint y: 457, distance: 353.9
click at [657, 457] on div at bounding box center [627, 391] width 1254 height 783
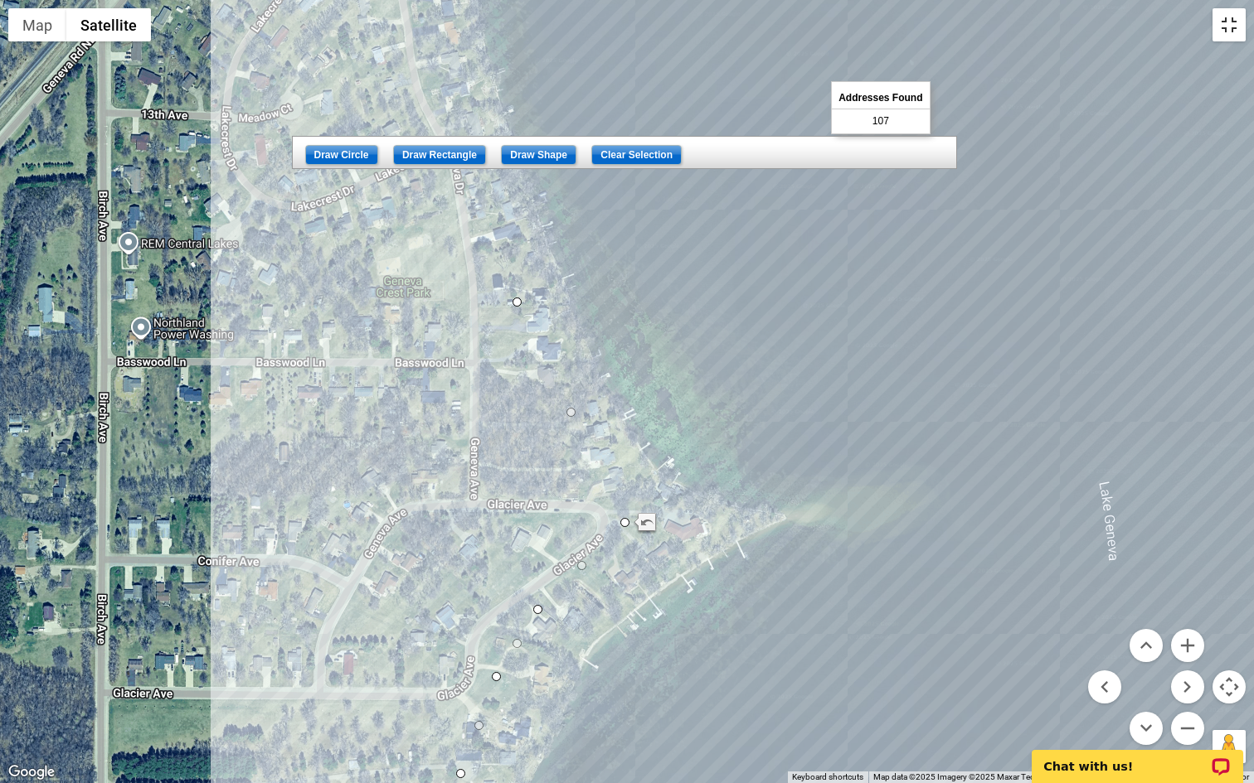
click at [1225, 22] on button "Toggle fullscreen view" at bounding box center [1228, 24] width 33 height 33
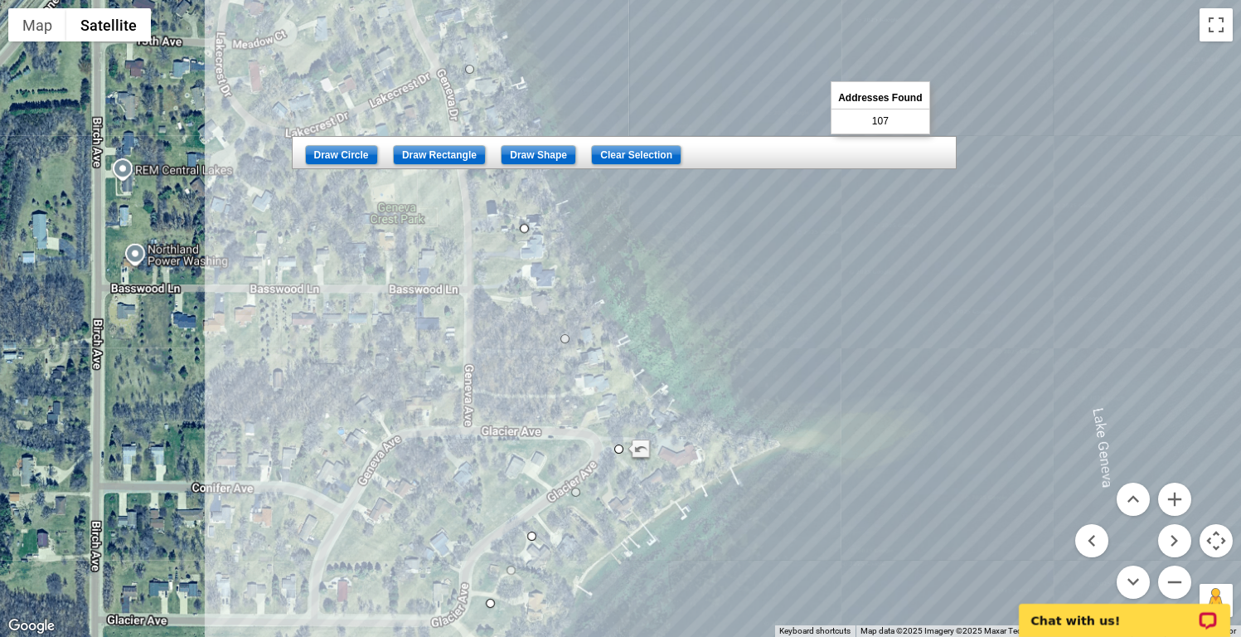
drag, startPoint x: 514, startPoint y: 287, endPoint x: 529, endPoint y: 287, distance: 14.9
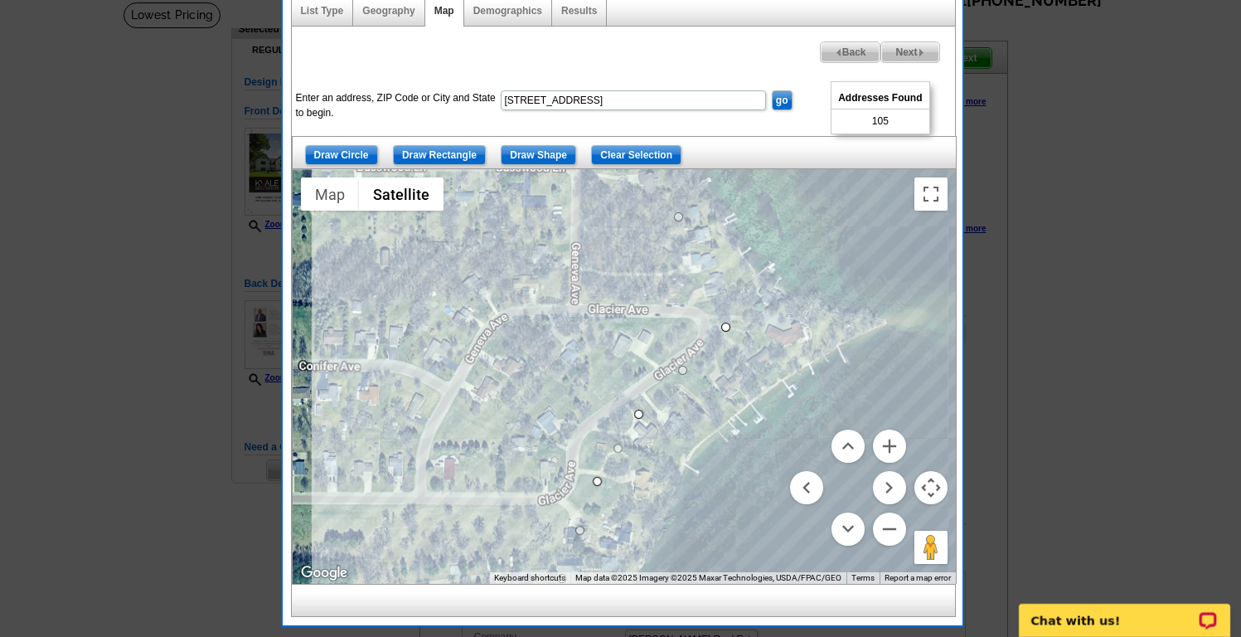
drag, startPoint x: 619, startPoint y: 404, endPoint x: 730, endPoint y: 211, distance: 222.4
click at [730, 211] on div at bounding box center [624, 376] width 663 height 415
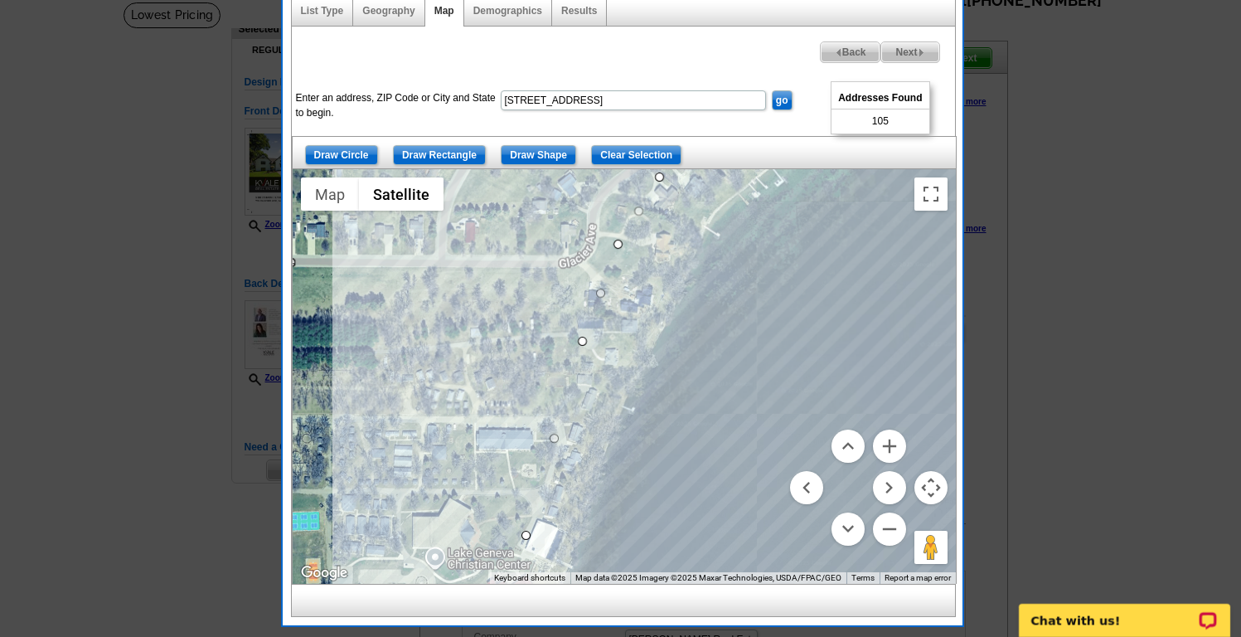
drag, startPoint x: 618, startPoint y: 492, endPoint x: 615, endPoint y: 274, distance: 218.9
click at [615, 274] on div at bounding box center [624, 376] width 663 height 415
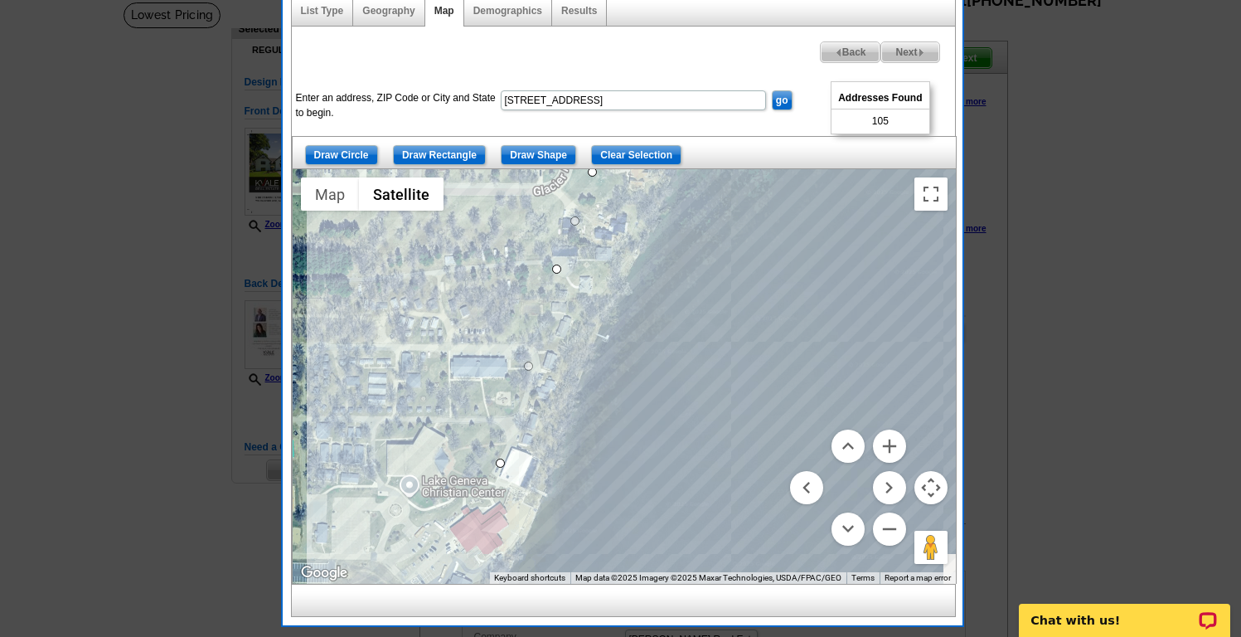
drag, startPoint x: 730, startPoint y: 255, endPoint x: 437, endPoint y: 381, distance: 318.6
click at [437, 381] on div at bounding box center [624, 376] width 663 height 415
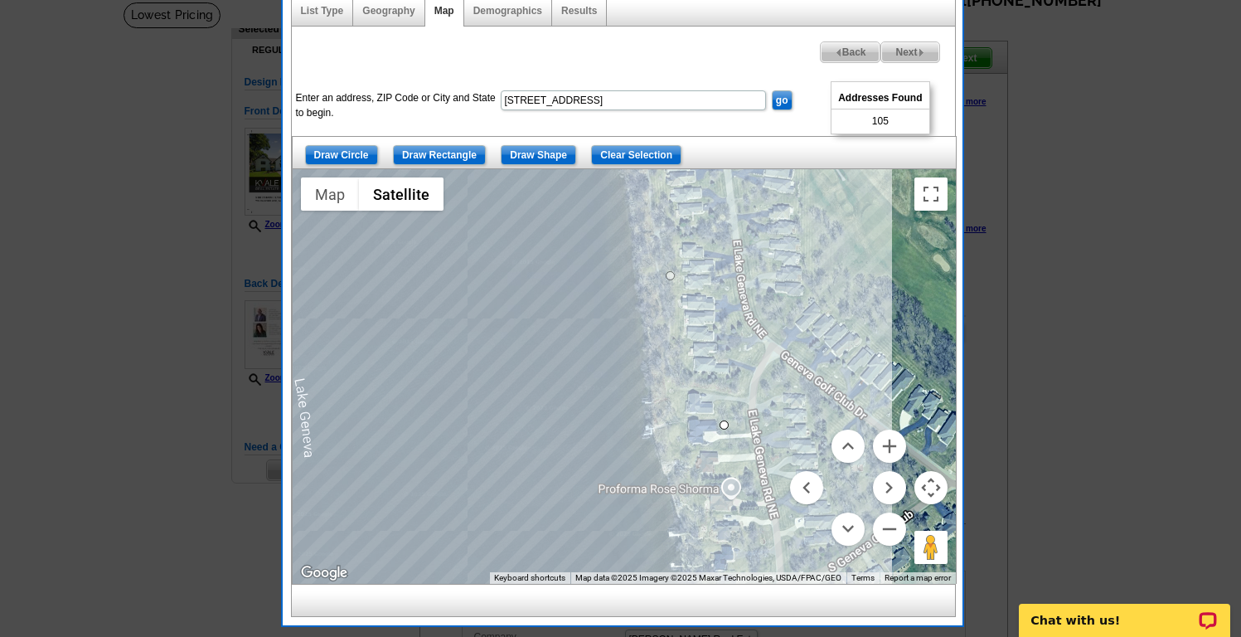
drag, startPoint x: 701, startPoint y: 434, endPoint x: 729, endPoint y: 420, distance: 30.8
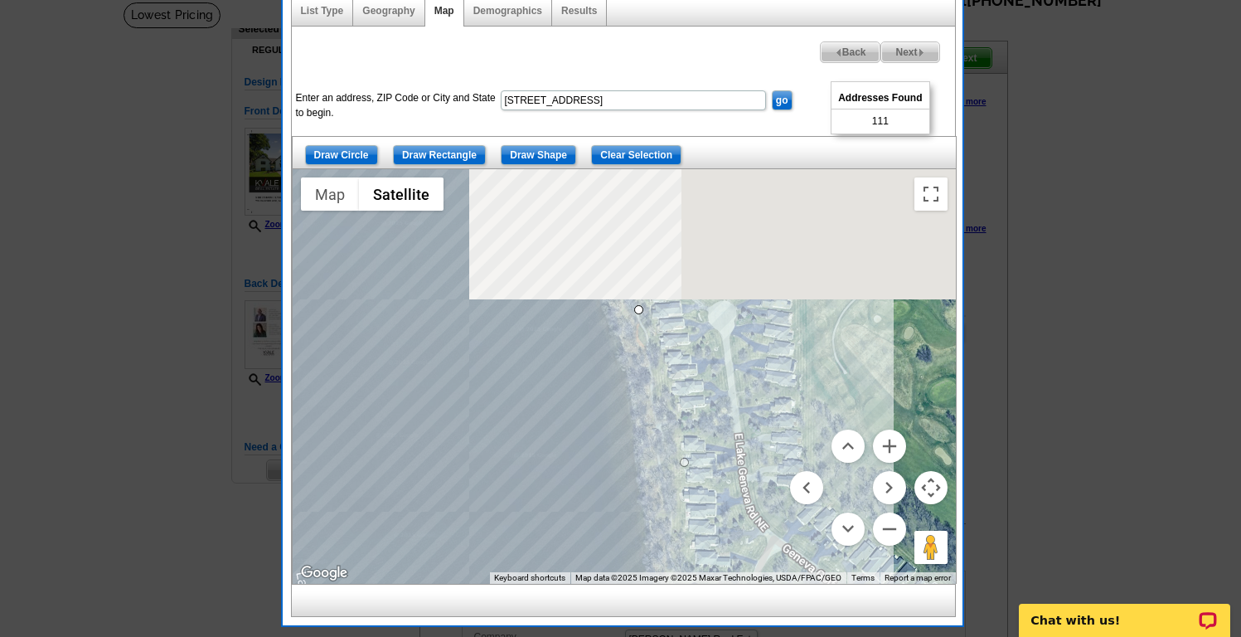
drag, startPoint x: 729, startPoint y: 274, endPoint x: 730, endPoint y: 470, distance: 196.5
click at [730, 470] on div at bounding box center [624, 376] width 663 height 415
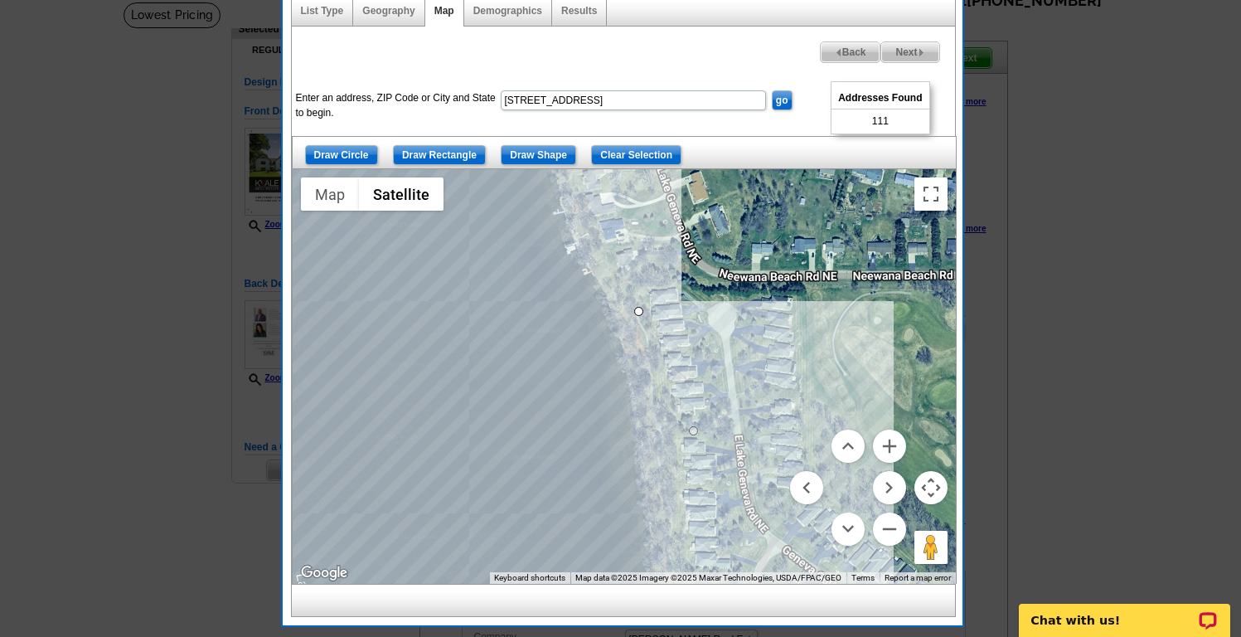
drag, startPoint x: 685, startPoint y: 458, endPoint x: 694, endPoint y: 419, distance: 40.8
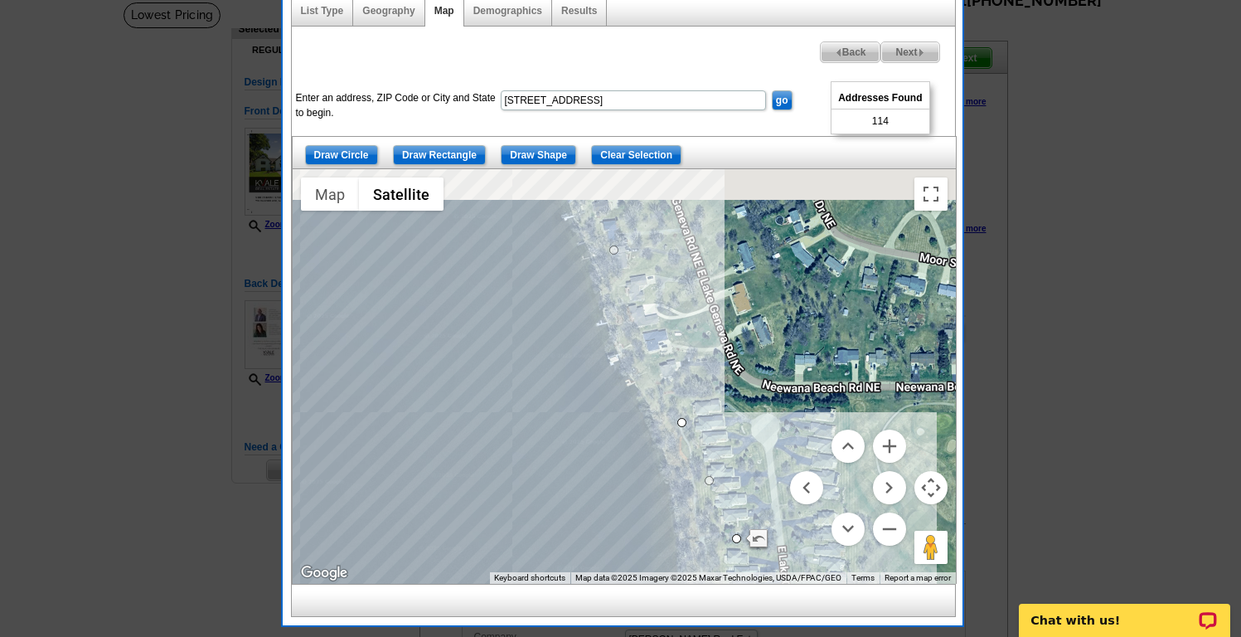
drag, startPoint x: 656, startPoint y: 269, endPoint x: 705, endPoint y: 405, distance: 143.7
click at [705, 405] on div at bounding box center [624, 376] width 663 height 415
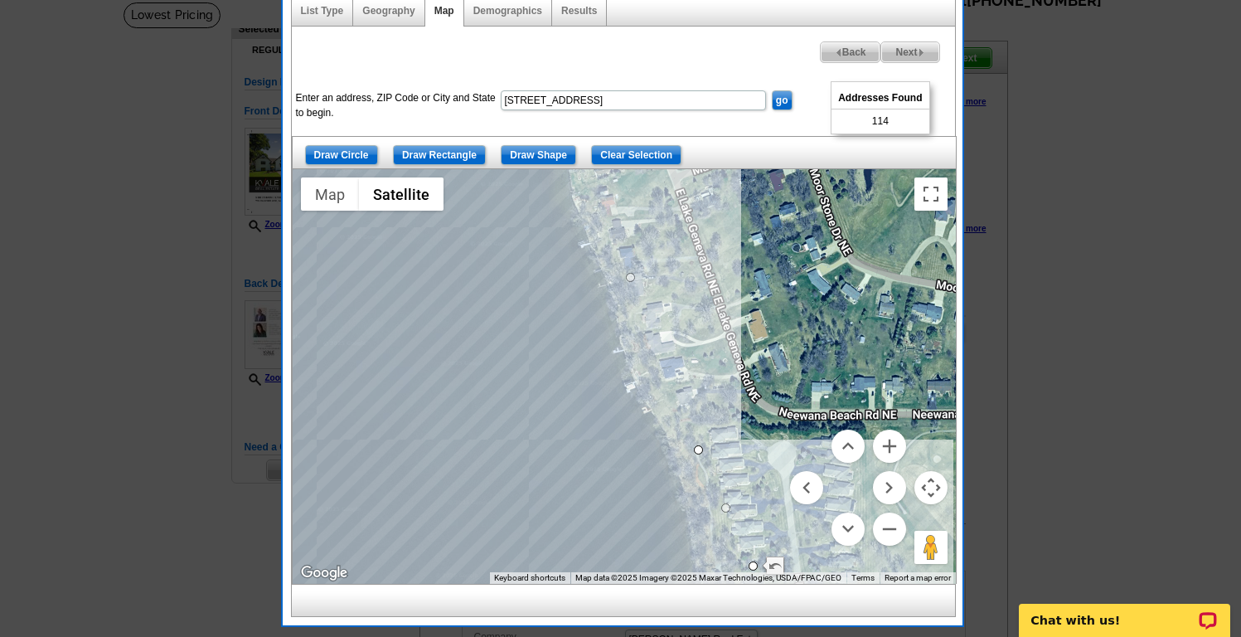
drag, startPoint x: 623, startPoint y: 274, endPoint x: 633, endPoint y: 272, distance: 10.1
click at [633, 272] on div at bounding box center [624, 376] width 663 height 415
drag, startPoint x: 632, startPoint y: 275, endPoint x: 650, endPoint y: 264, distance: 21.6
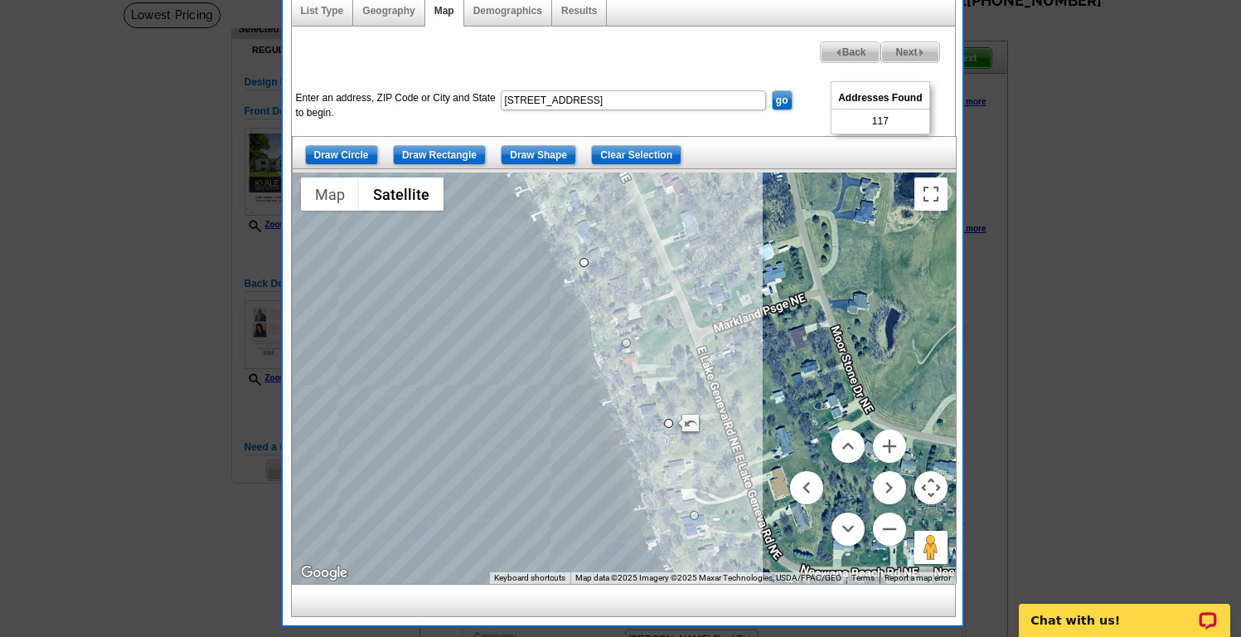
drag, startPoint x: 669, startPoint y: 221, endPoint x: 693, endPoint y: 405, distance: 186.4
click at [693, 398] on div at bounding box center [624, 376] width 663 height 415
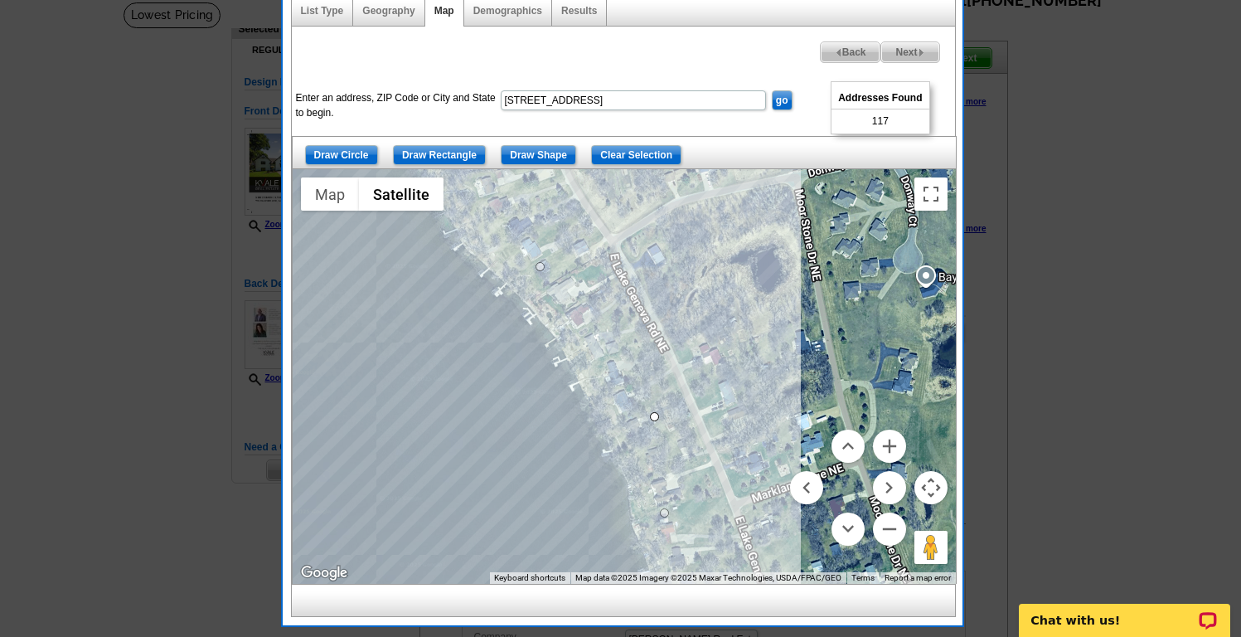
drag, startPoint x: 622, startPoint y: 432, endPoint x: 655, endPoint y: 415, distance: 37.5
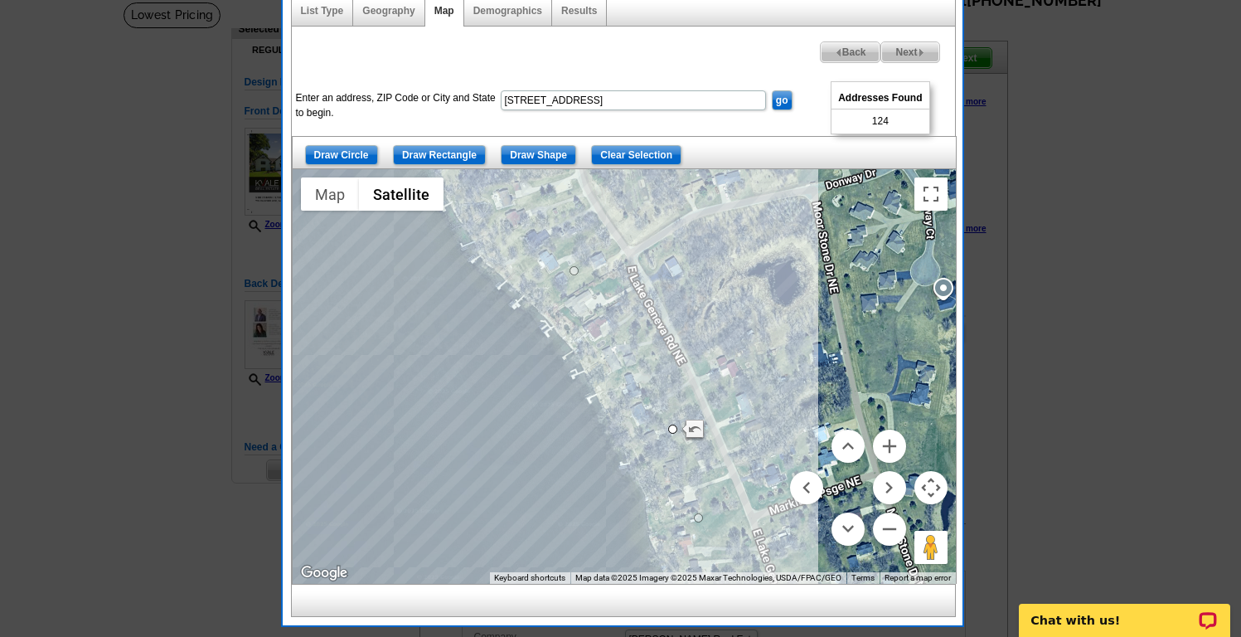
drag, startPoint x: 602, startPoint y: 236, endPoint x: 757, endPoint y: 324, distance: 178.2
click at [749, 321] on div at bounding box center [624, 376] width 663 height 415
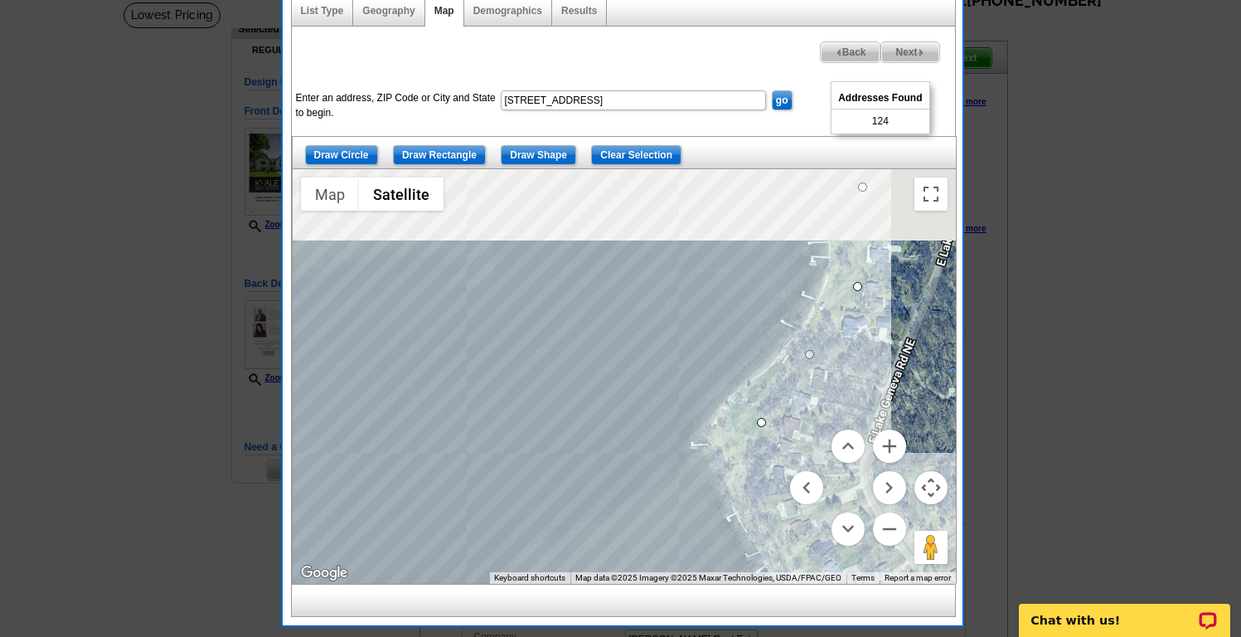
drag, startPoint x: 746, startPoint y: 246, endPoint x: 608, endPoint y: 435, distance: 234.3
click at [608, 435] on div at bounding box center [624, 376] width 663 height 415
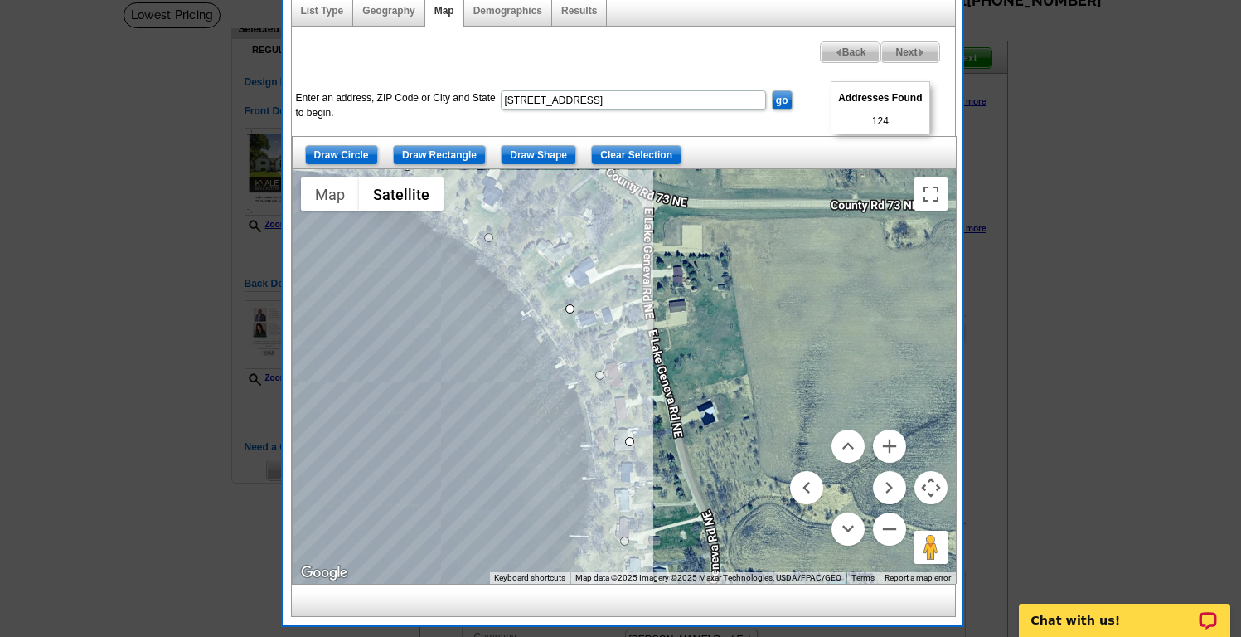
drag, startPoint x: 625, startPoint y: 293, endPoint x: 718, endPoint y: 293, distance: 92.9
click at [718, 293] on div at bounding box center [624, 376] width 663 height 415
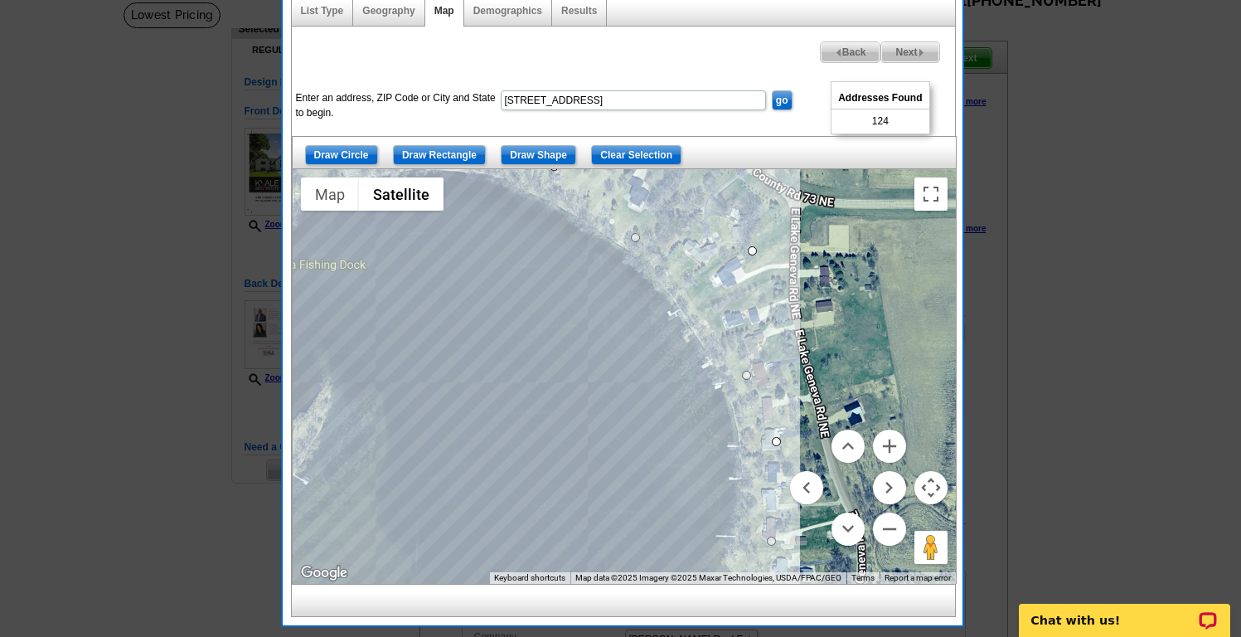
drag, startPoint x: 716, startPoint y: 307, endPoint x: 750, endPoint y: 248, distance: 68.0
drag, startPoint x: 549, startPoint y: 256, endPoint x: 684, endPoint y: 372, distance: 178.1
click at [684, 372] on div at bounding box center [624, 376] width 663 height 415
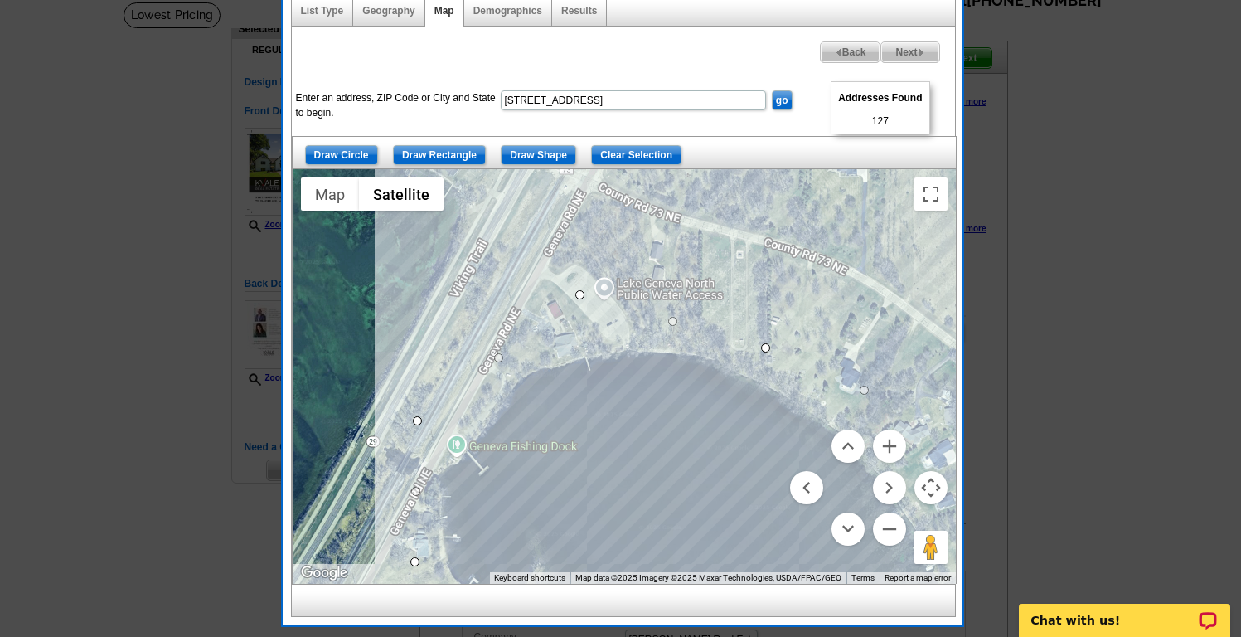
drag, startPoint x: 697, startPoint y: 460, endPoint x: 550, endPoint y: 341, distance: 189.8
click at [550, 341] on div at bounding box center [624, 376] width 663 height 415
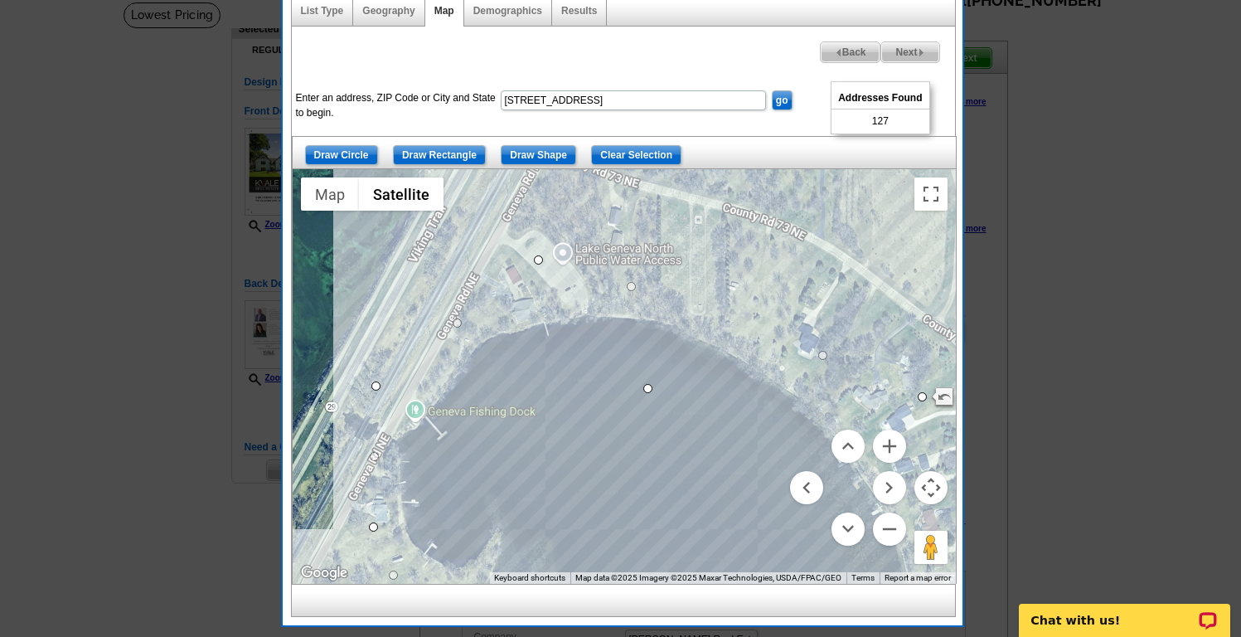
drag, startPoint x: 723, startPoint y: 314, endPoint x: 644, endPoint y: 392, distance: 110.8
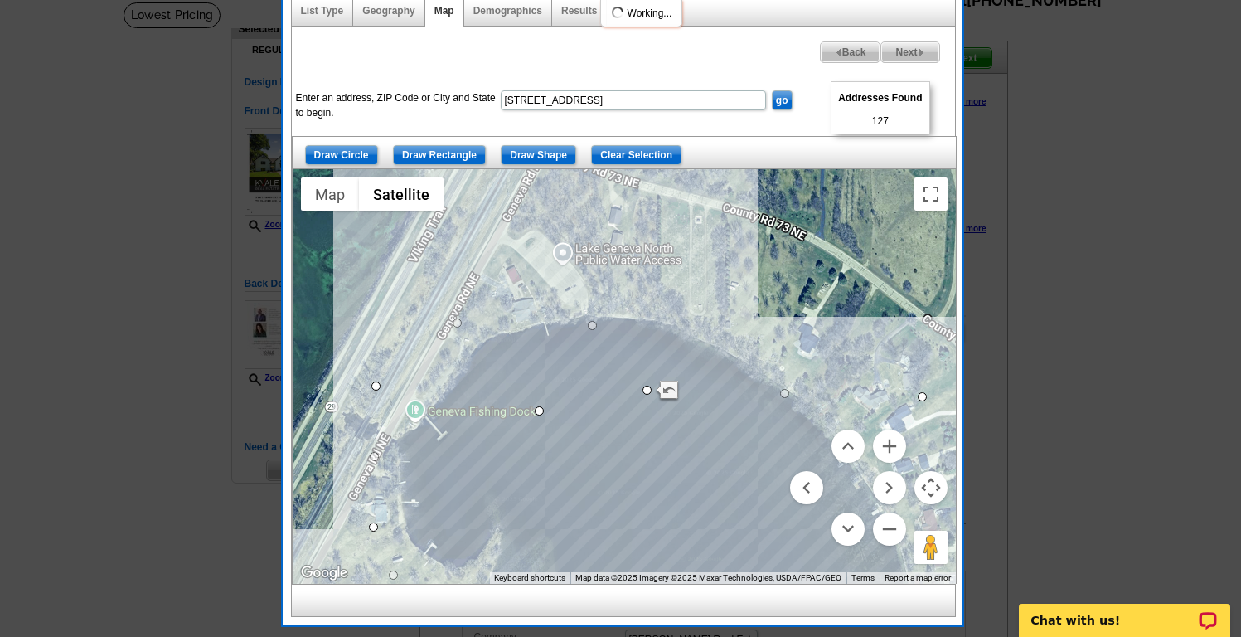
drag, startPoint x: 537, startPoint y: 257, endPoint x: 539, endPoint y: 413, distance: 155.9
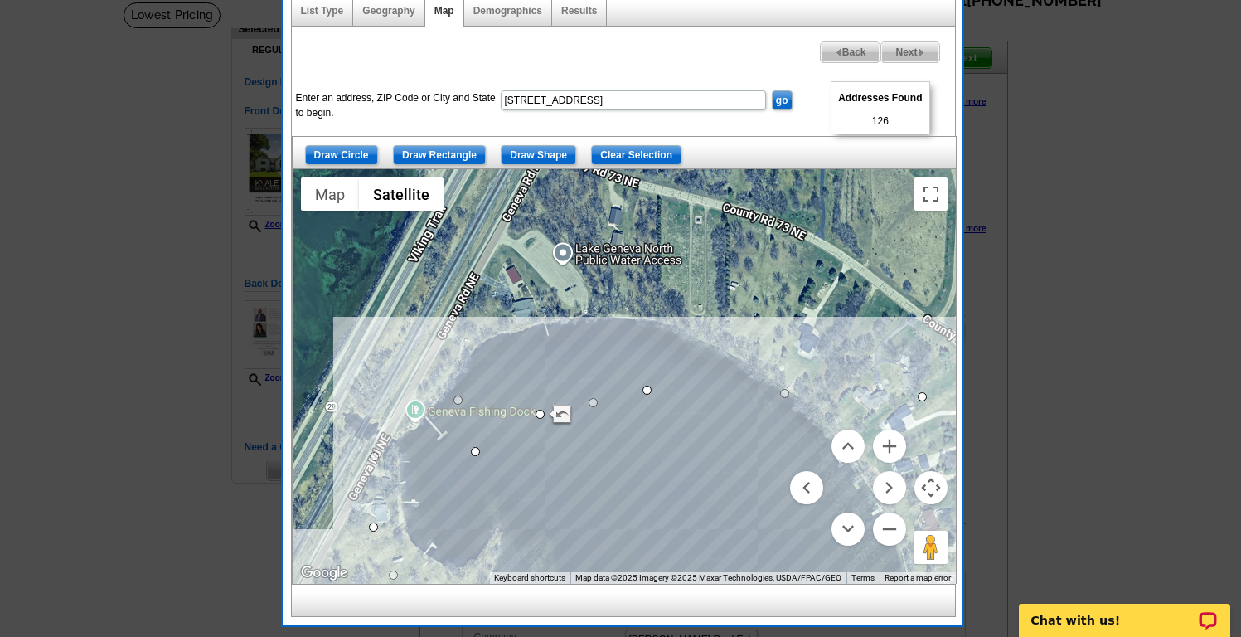
drag, startPoint x: 376, startPoint y: 388, endPoint x: 483, endPoint y: 460, distance: 129.7
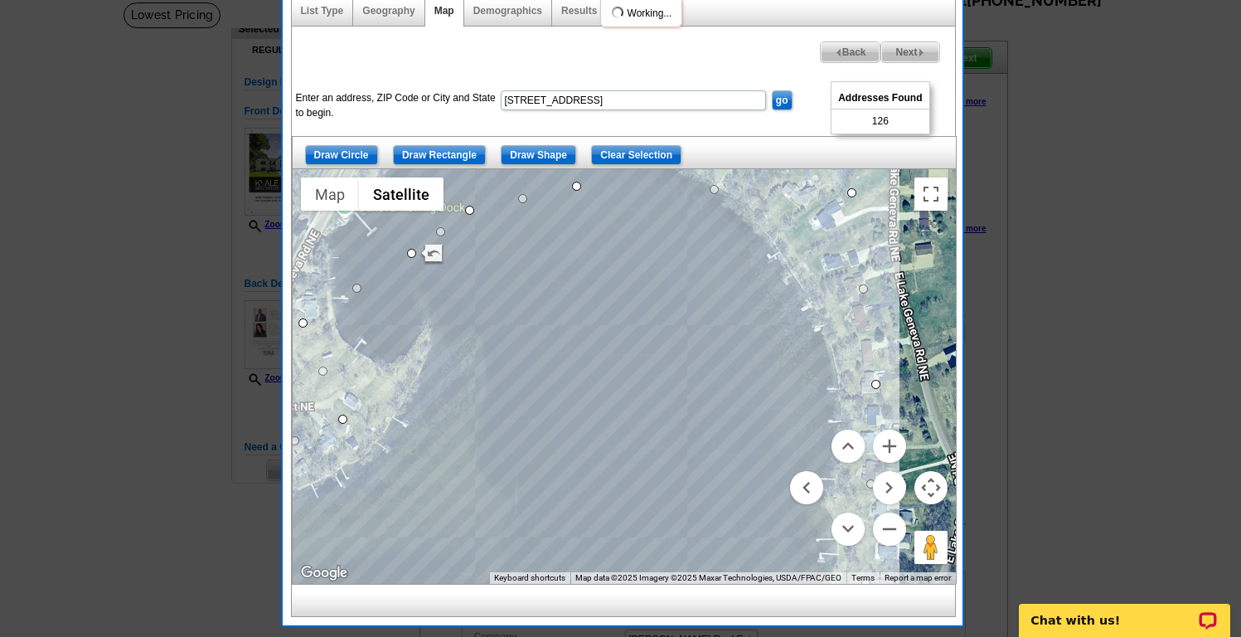
drag, startPoint x: 484, startPoint y: 506, endPoint x: 412, endPoint y: 295, distance: 222.6
click at [412, 295] on div at bounding box center [624, 376] width 663 height 415
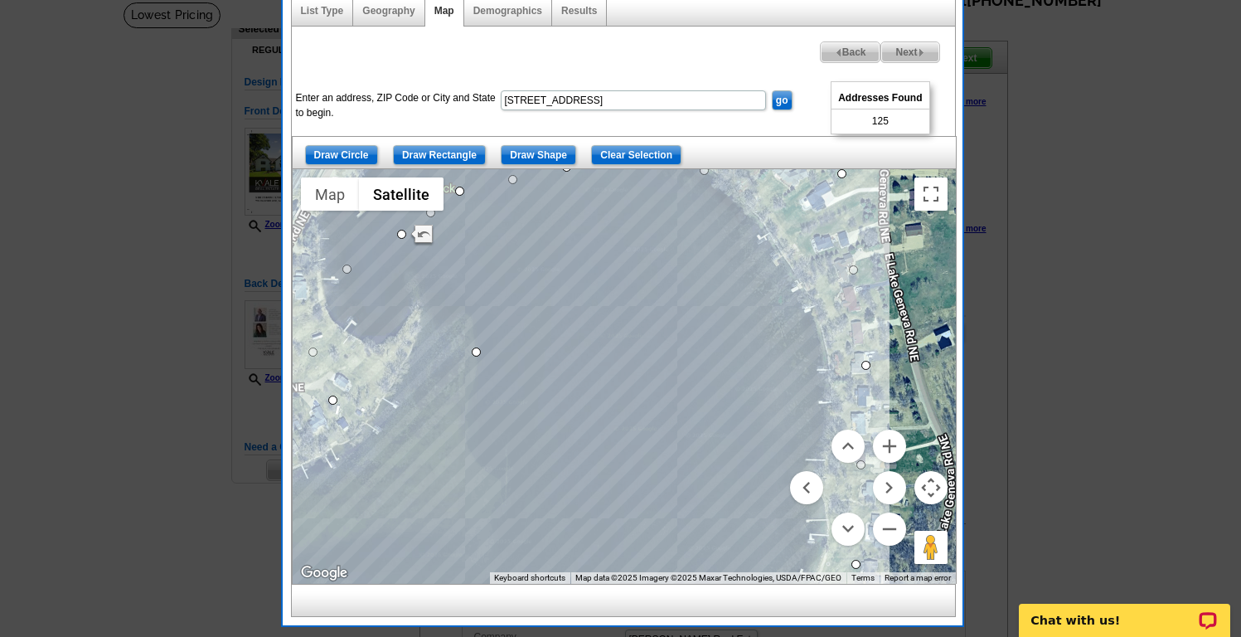
drag, startPoint x: 294, startPoint y: 304, endPoint x: 482, endPoint y: 352, distance: 193.4
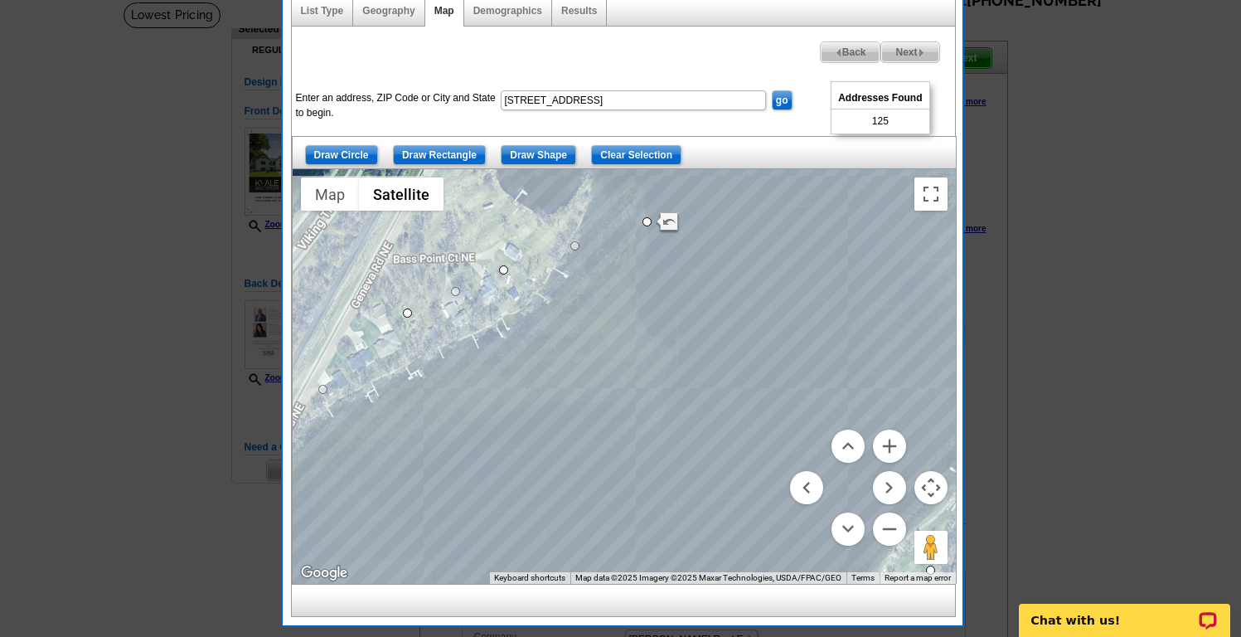
drag, startPoint x: 474, startPoint y: 441, endPoint x: 651, endPoint y: 302, distance: 224.9
click at [651, 303] on div at bounding box center [624, 376] width 663 height 415
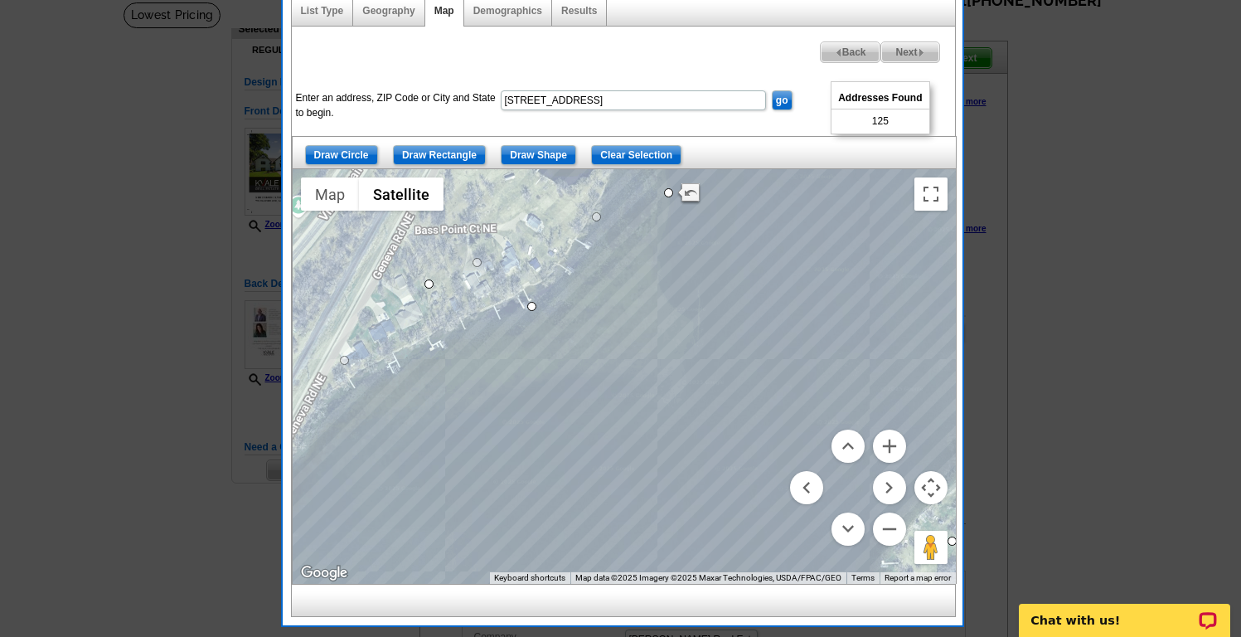
drag, startPoint x: 523, startPoint y: 242, endPoint x: 530, endPoint y: 308, distance: 65.8
drag, startPoint x: 429, startPoint y: 285, endPoint x: 430, endPoint y: 368, distance: 82.9
drag, startPoint x: 760, startPoint y: 310, endPoint x: 469, endPoint y: 265, distance: 294.4
click at [469, 265] on div at bounding box center [624, 376] width 663 height 415
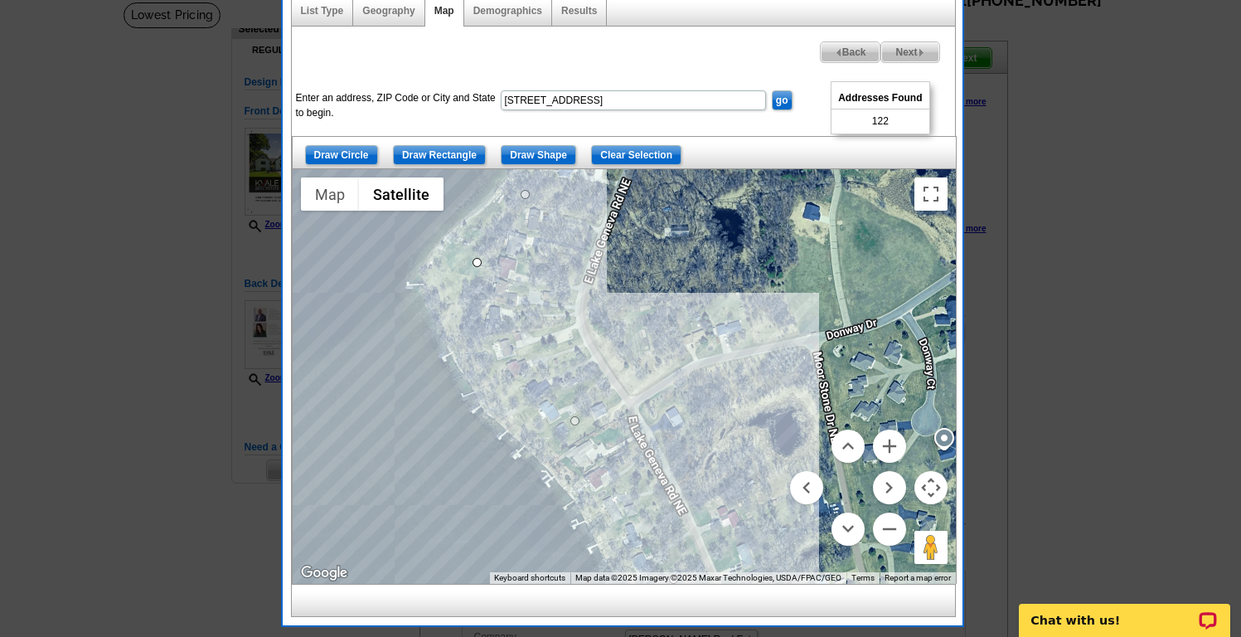
drag, startPoint x: 458, startPoint y: 399, endPoint x: 662, endPoint y: 255, distance: 250.5
click at [662, 255] on div at bounding box center [624, 376] width 663 height 415
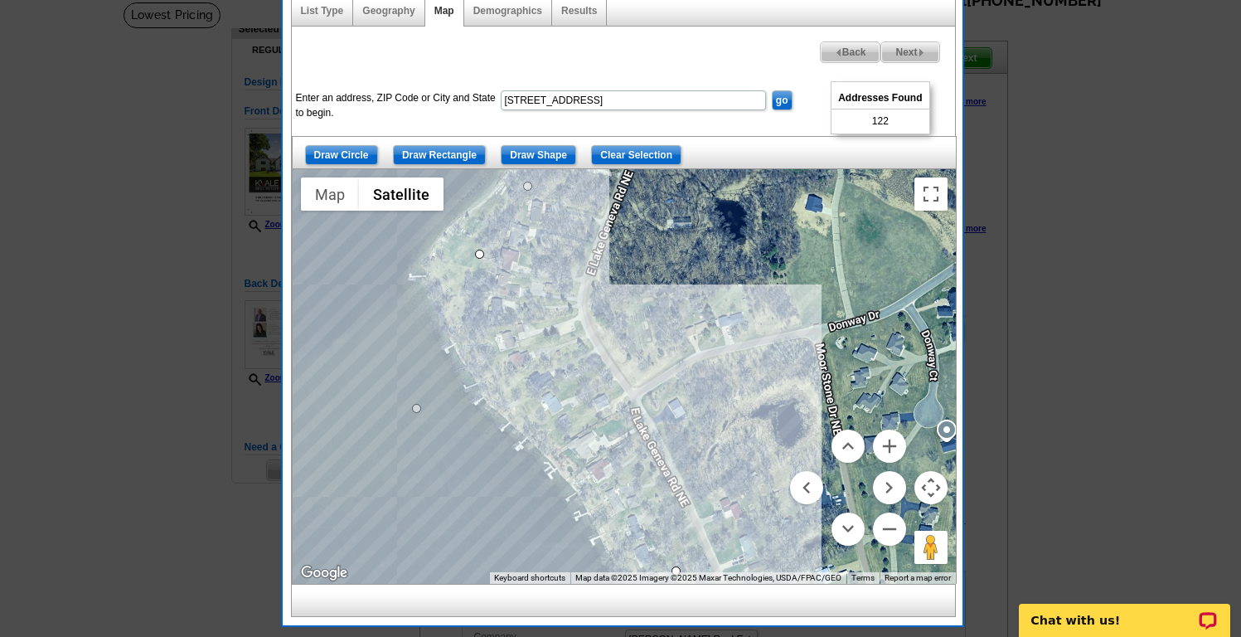
drag, startPoint x: 578, startPoint y: 416, endPoint x: 414, endPoint y: 410, distance: 164.3
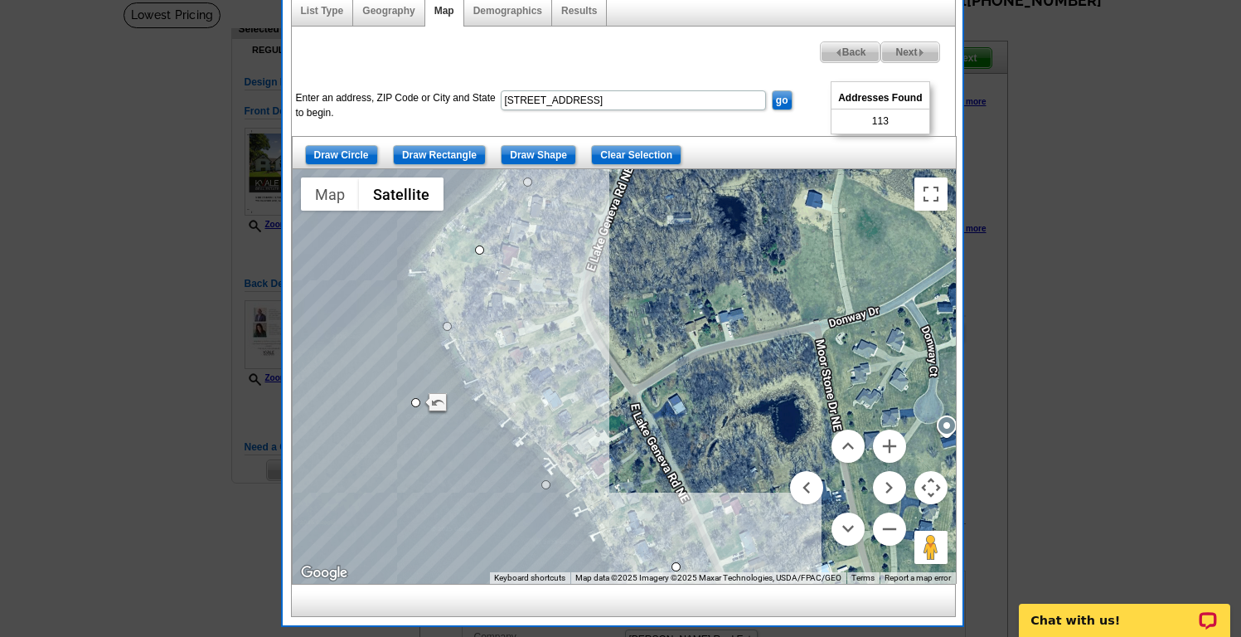
drag, startPoint x: 622, startPoint y: 444, endPoint x: 614, endPoint y: 251, distance: 193.3
click at [615, 257] on div at bounding box center [624, 376] width 663 height 415
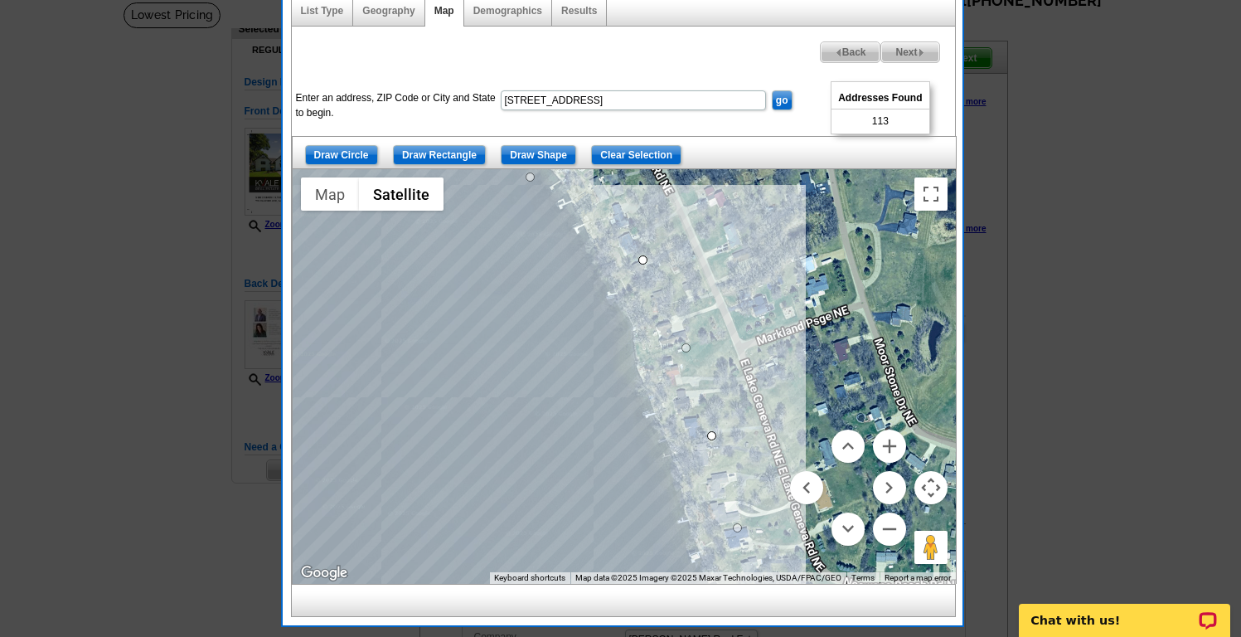
drag, startPoint x: 660, startPoint y: 263, endPoint x: 640, endPoint y: 264, distance: 19.9
drag, startPoint x: 570, startPoint y: 407, endPoint x: 562, endPoint y: 228, distance: 179.3
click at [562, 228] on div at bounding box center [624, 376] width 663 height 415
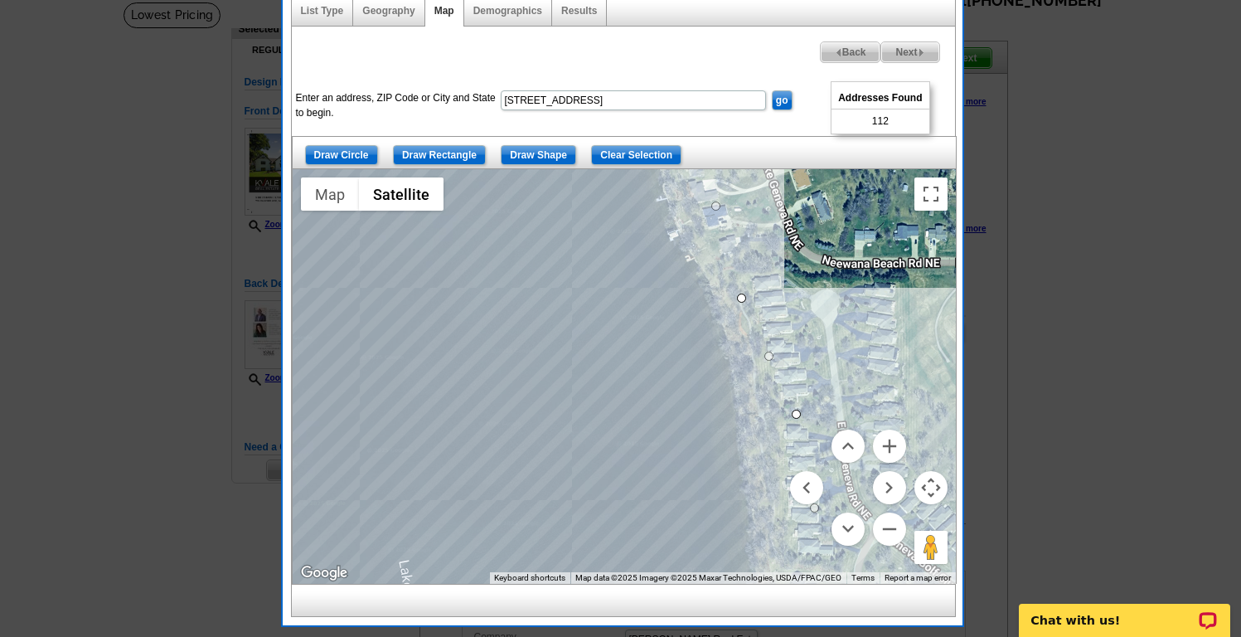
drag, startPoint x: 665, startPoint y: 393, endPoint x: 573, endPoint y: 292, distance: 136.7
click at [573, 292] on div at bounding box center [624, 376] width 663 height 415
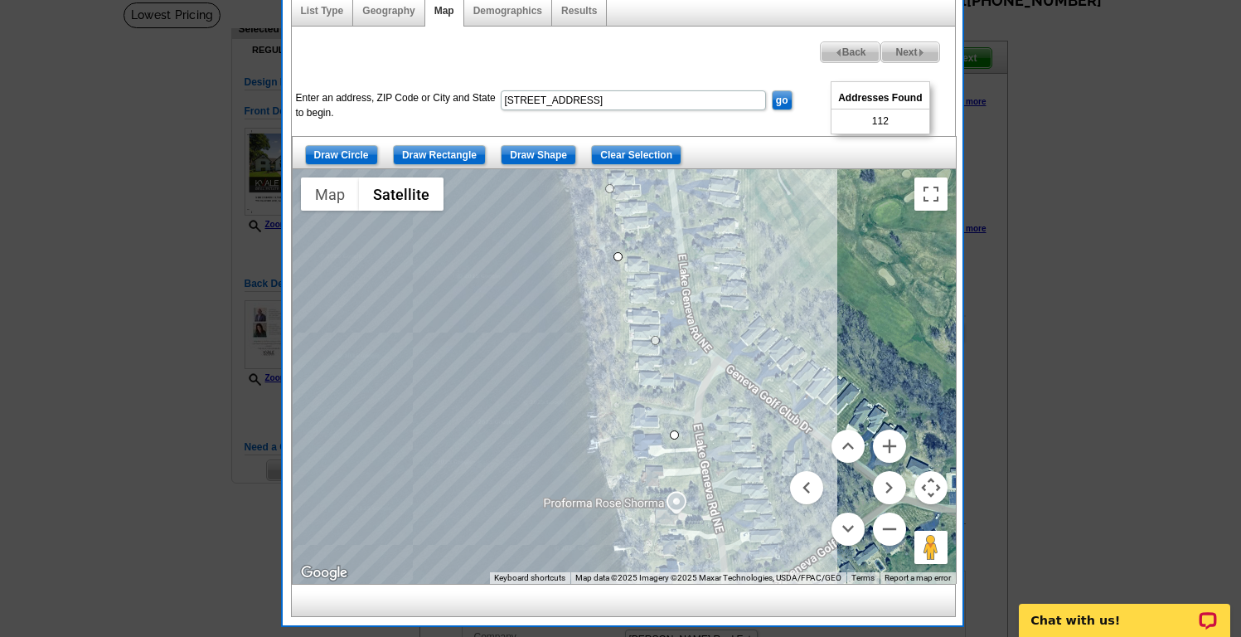
drag, startPoint x: 637, startPoint y: 249, endPoint x: 616, endPoint y: 259, distance: 23.4
drag, startPoint x: 676, startPoint y: 433, endPoint x: 658, endPoint y: 429, distance: 17.9
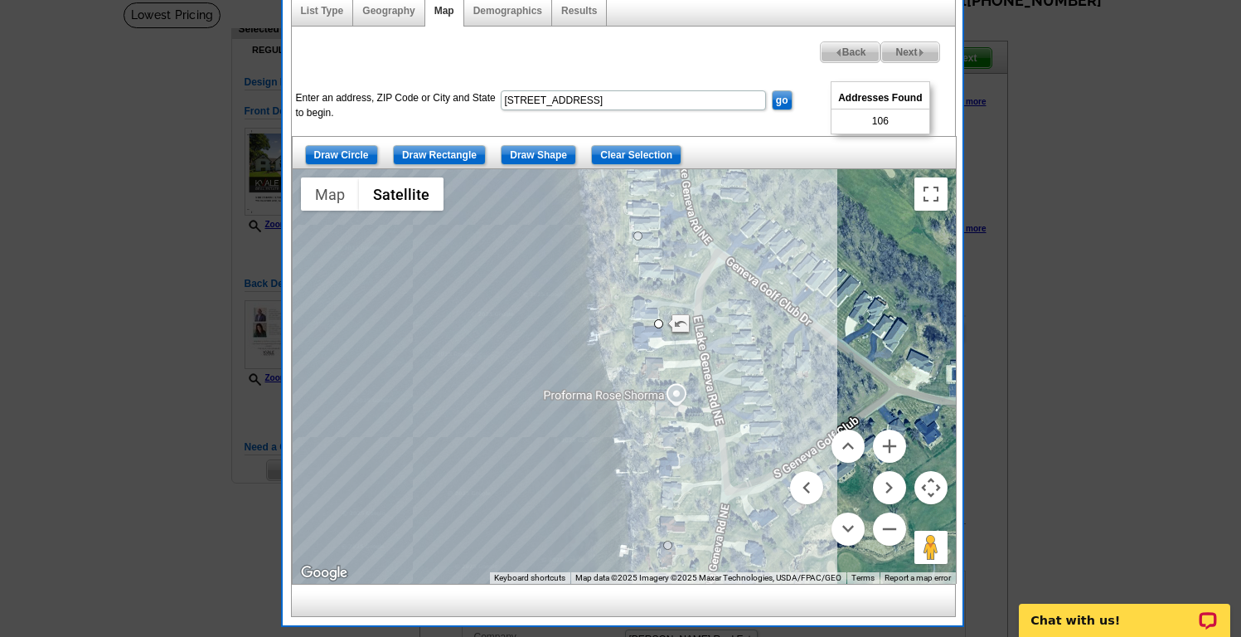
drag, startPoint x: 703, startPoint y: 497, endPoint x: 697, endPoint y: 285, distance: 212.3
click at [697, 285] on div at bounding box center [624, 376] width 663 height 415
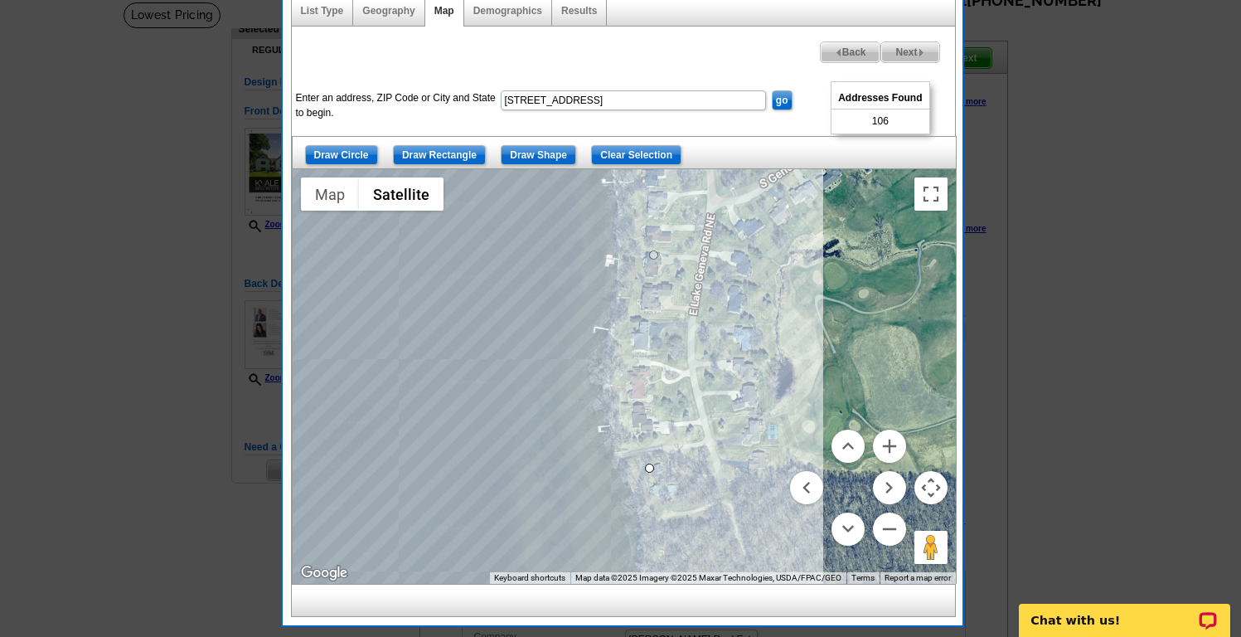
drag, startPoint x: 663, startPoint y: 478, endPoint x: 647, endPoint y: 464, distance: 21.1
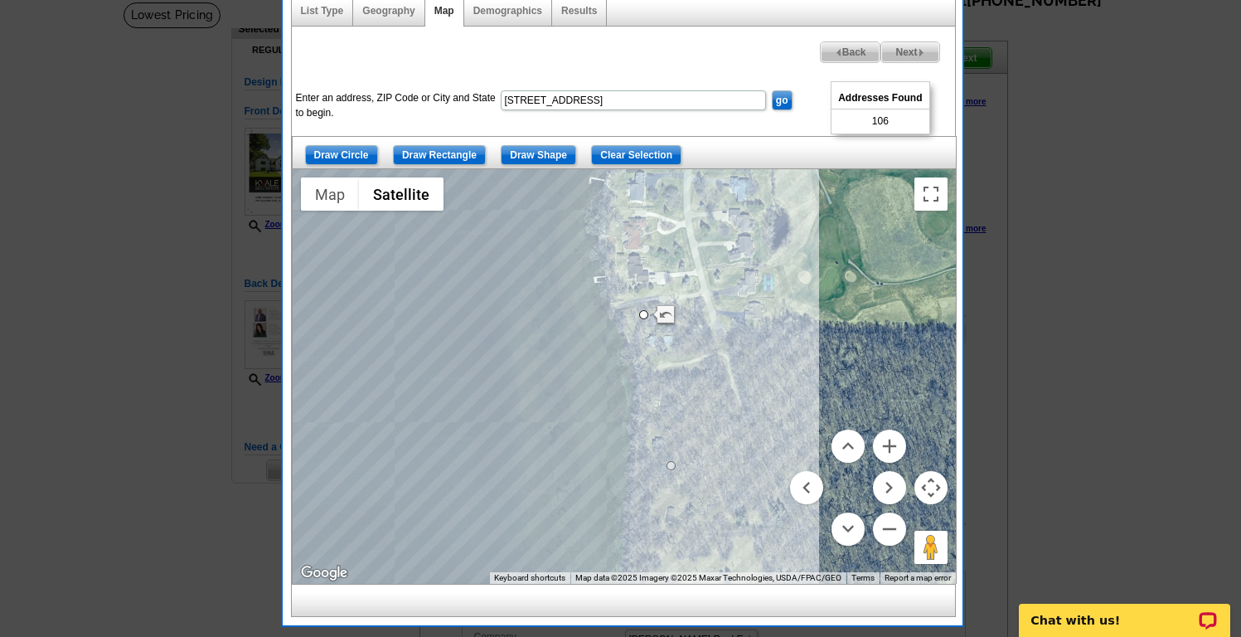
drag, startPoint x: 696, startPoint y: 496, endPoint x: 686, endPoint y: 303, distance: 192.6
click at [686, 303] on div at bounding box center [624, 376] width 663 height 415
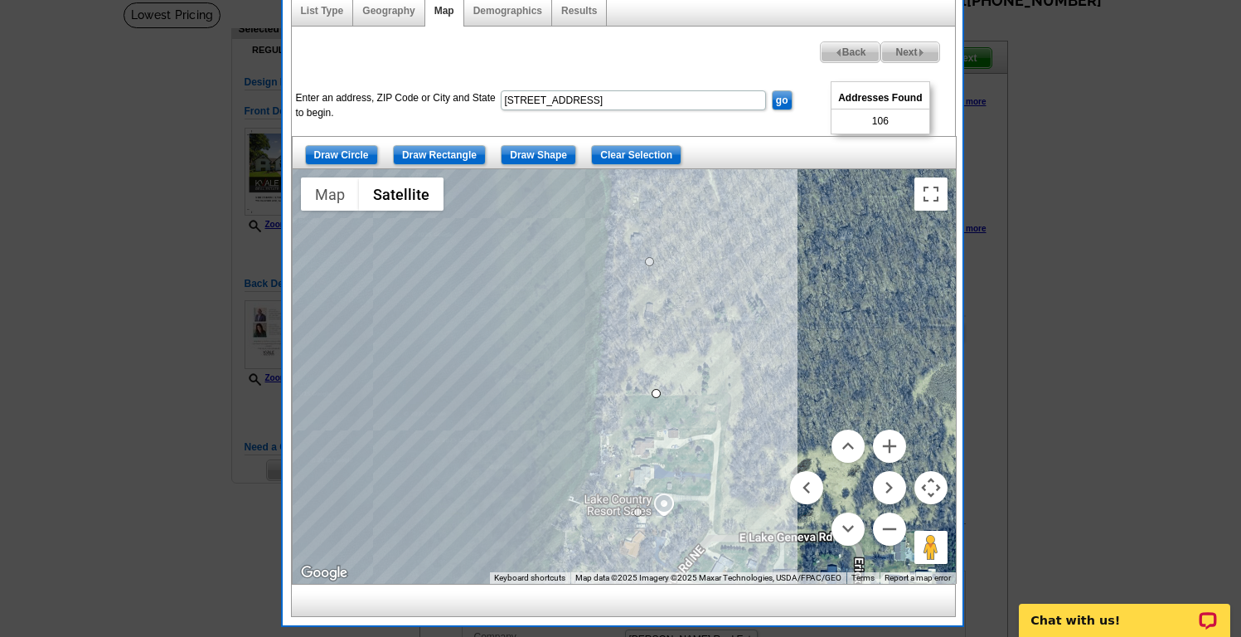
drag, startPoint x: 677, startPoint y: 413, endPoint x: 655, endPoint y: 394, distance: 28.8
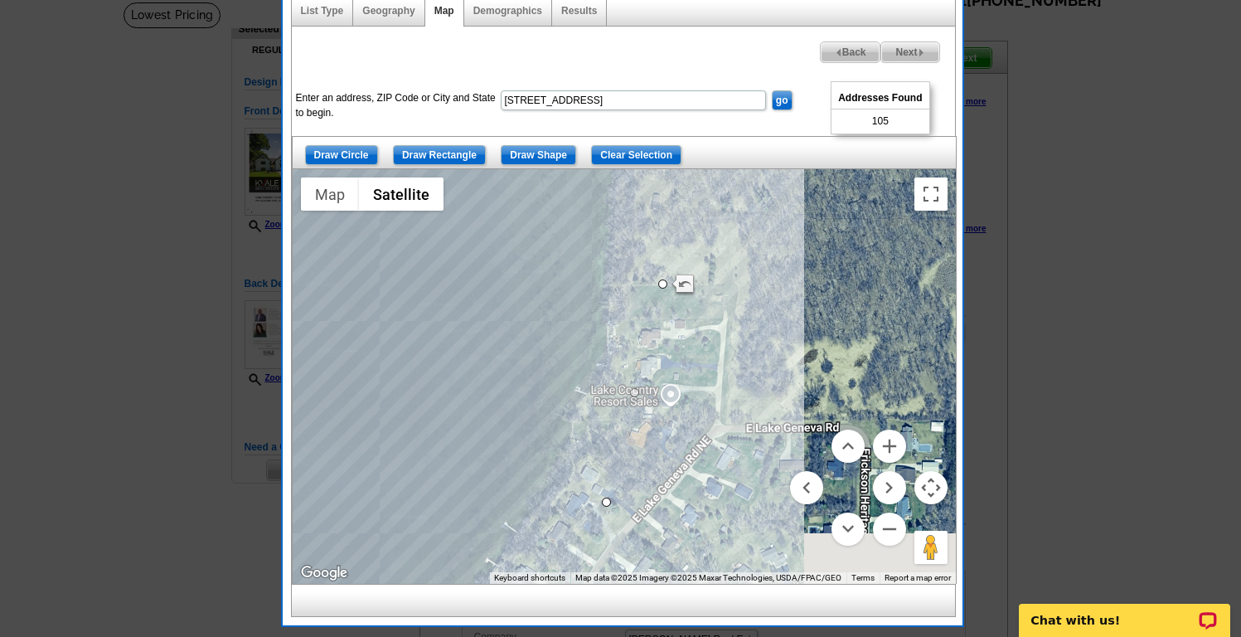
drag, startPoint x: 725, startPoint y: 461, endPoint x: 738, endPoint y: 235, distance: 226.7
click at [738, 235] on div at bounding box center [624, 376] width 663 height 415
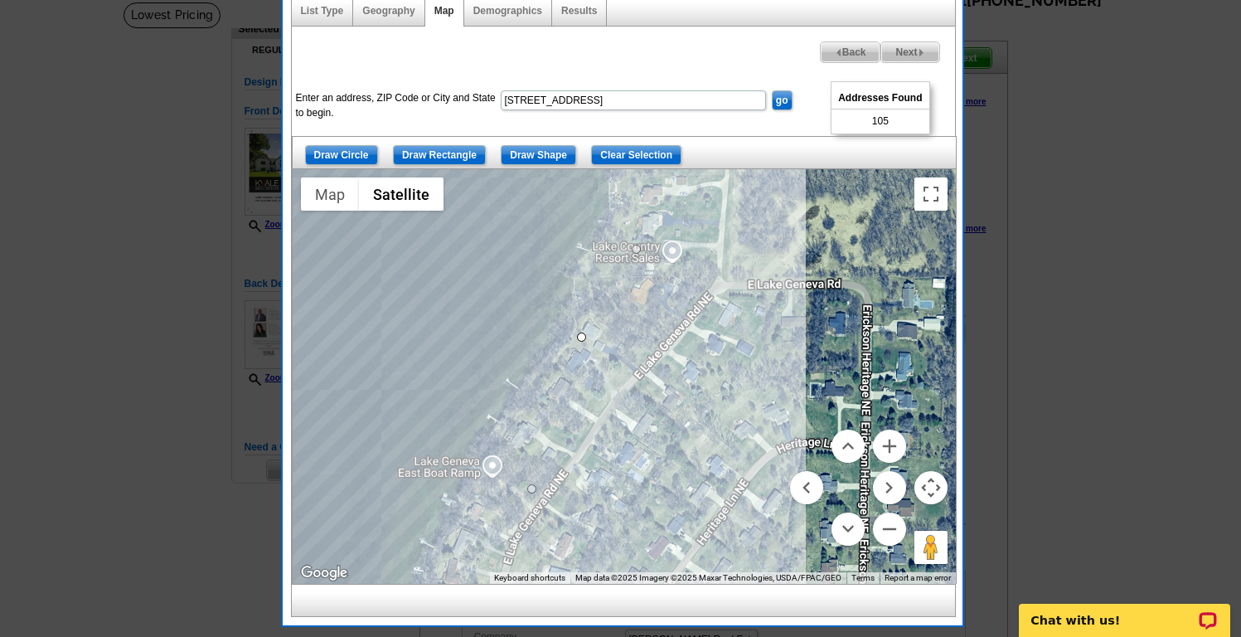
drag, startPoint x: 609, startPoint y: 358, endPoint x: 576, endPoint y: 332, distance: 42.0
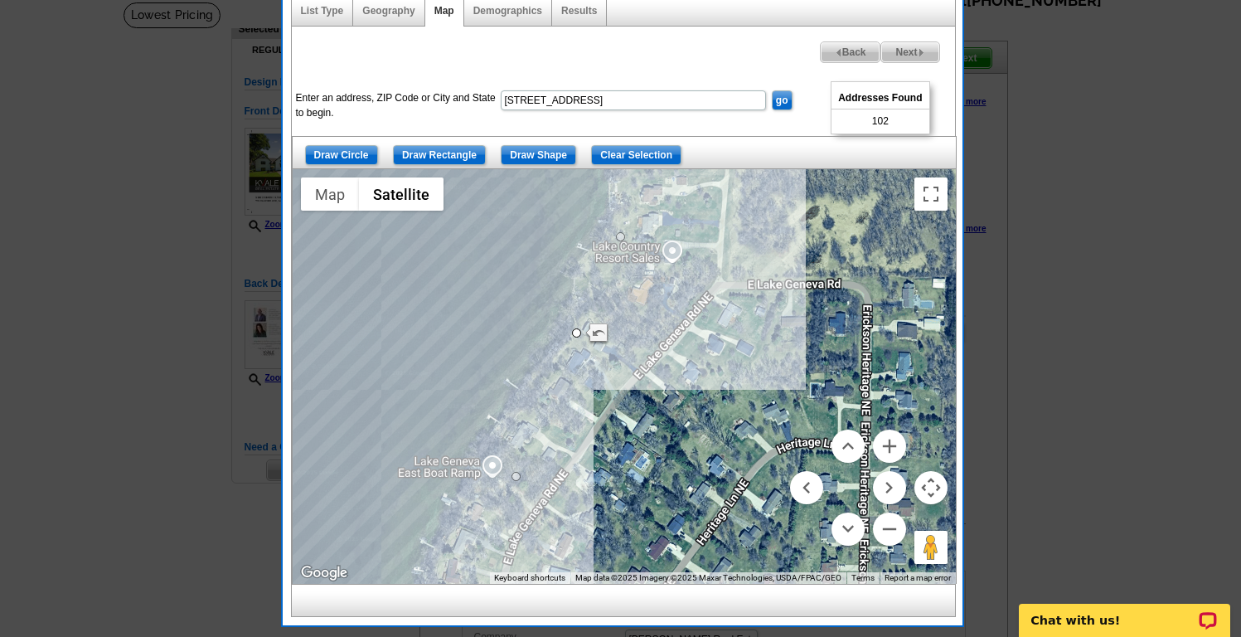
click at [535, 492] on div at bounding box center [624, 376] width 663 height 415
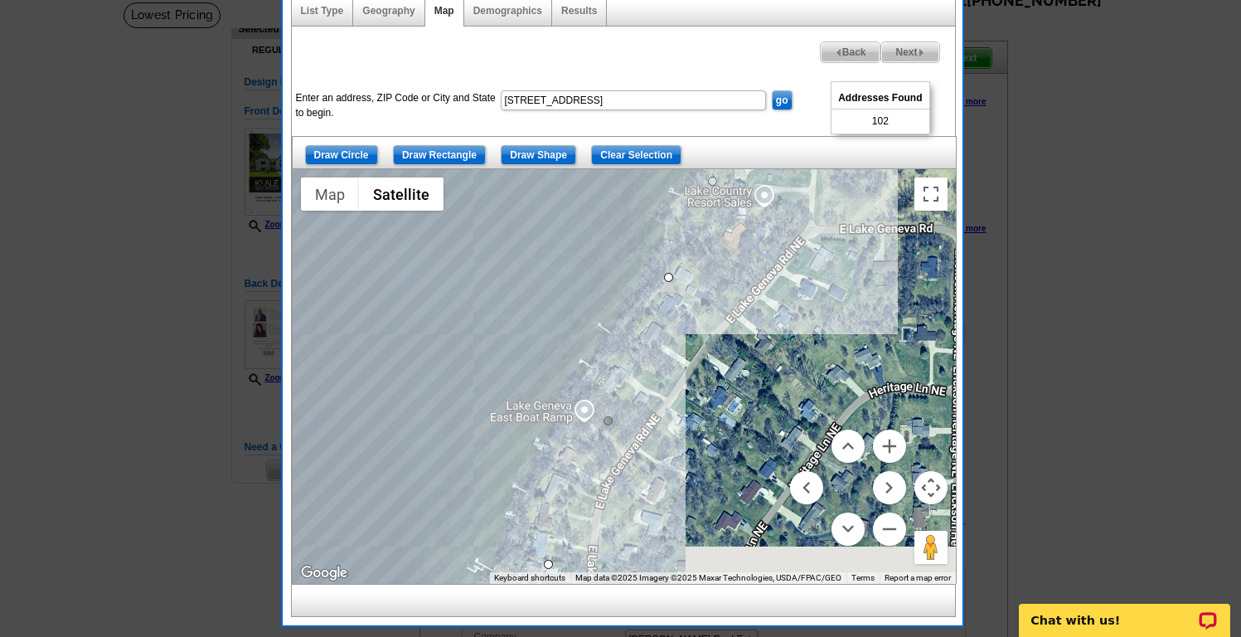
drag, startPoint x: 516, startPoint y: 480, endPoint x: 630, endPoint y: 393, distance: 143.8
click at [630, 393] on div at bounding box center [624, 376] width 663 height 415
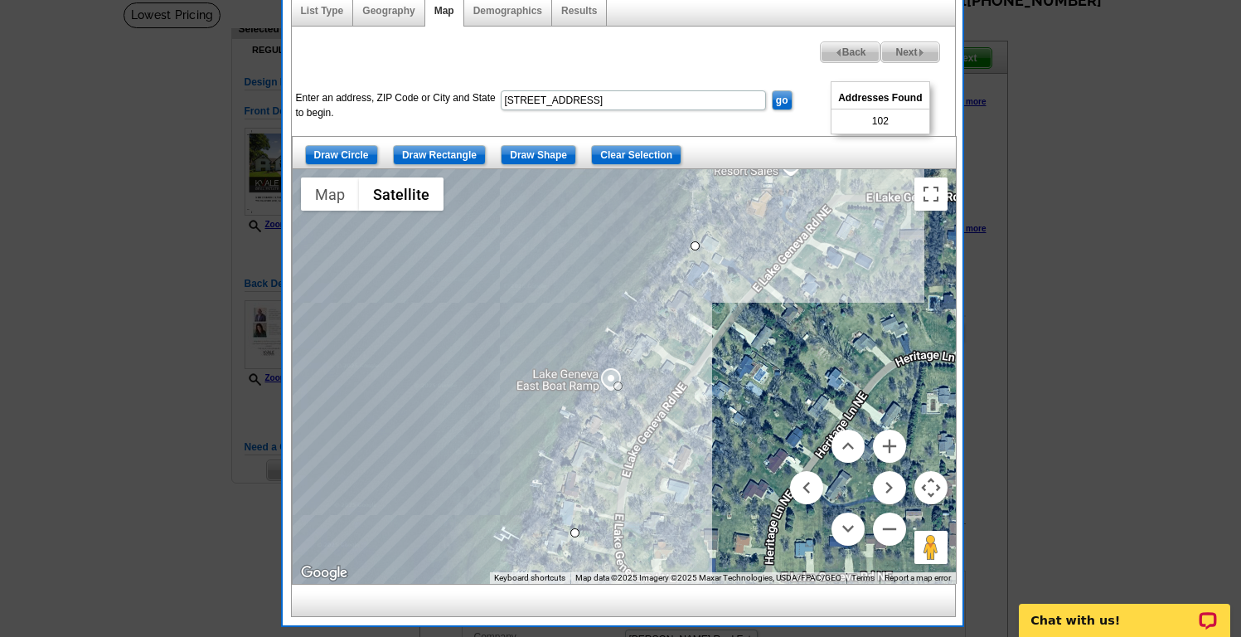
drag, startPoint x: 633, startPoint y: 390, endPoint x: 609, endPoint y: 384, distance: 24.9
drag, startPoint x: 613, startPoint y: 382, endPoint x: 587, endPoint y: 380, distance: 25.8
click at [779, 95] on input "go" at bounding box center [782, 100] width 21 height 20
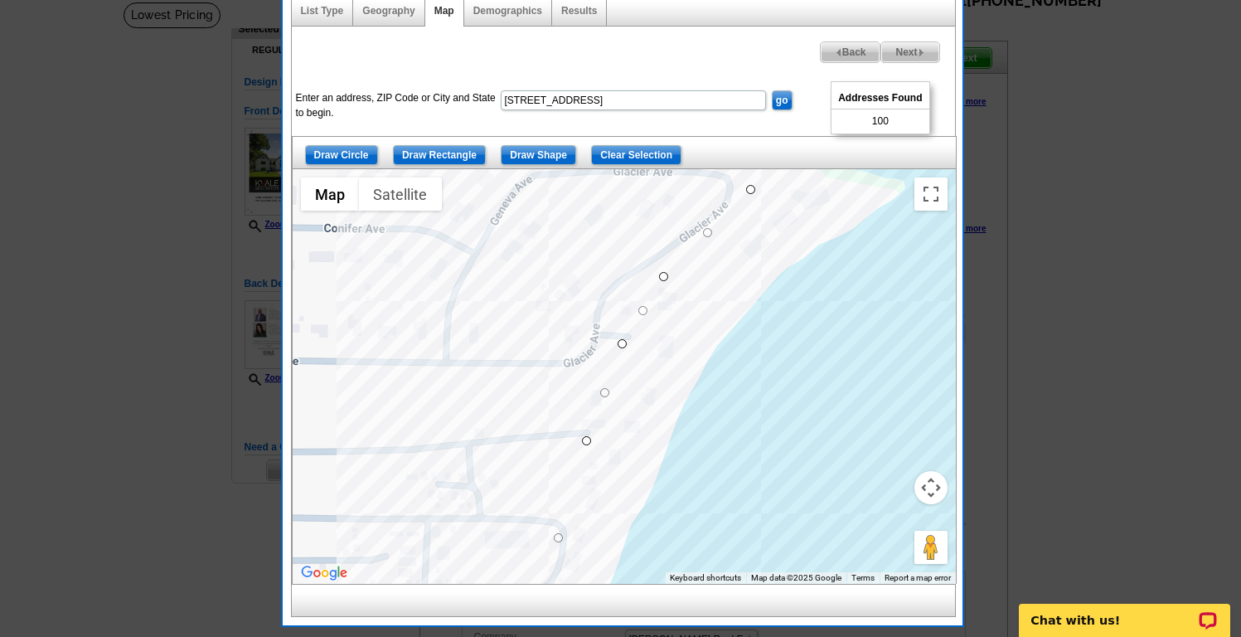
click at [916, 49] on span "Next" at bounding box center [909, 52] width 57 height 20
select select
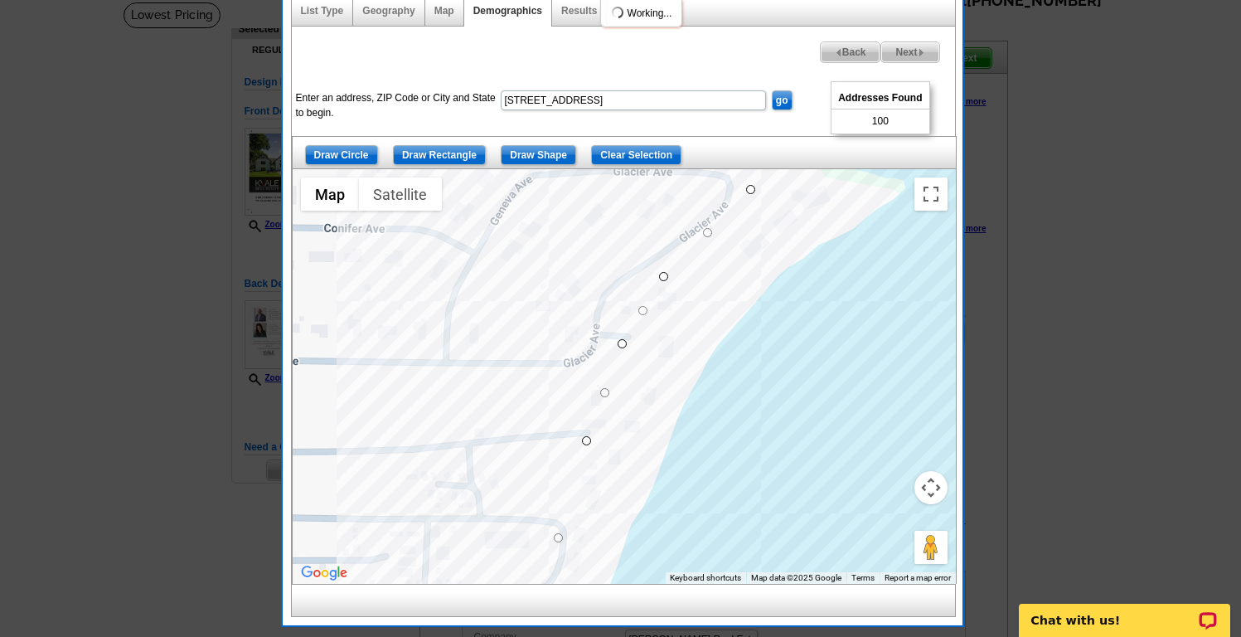
select select
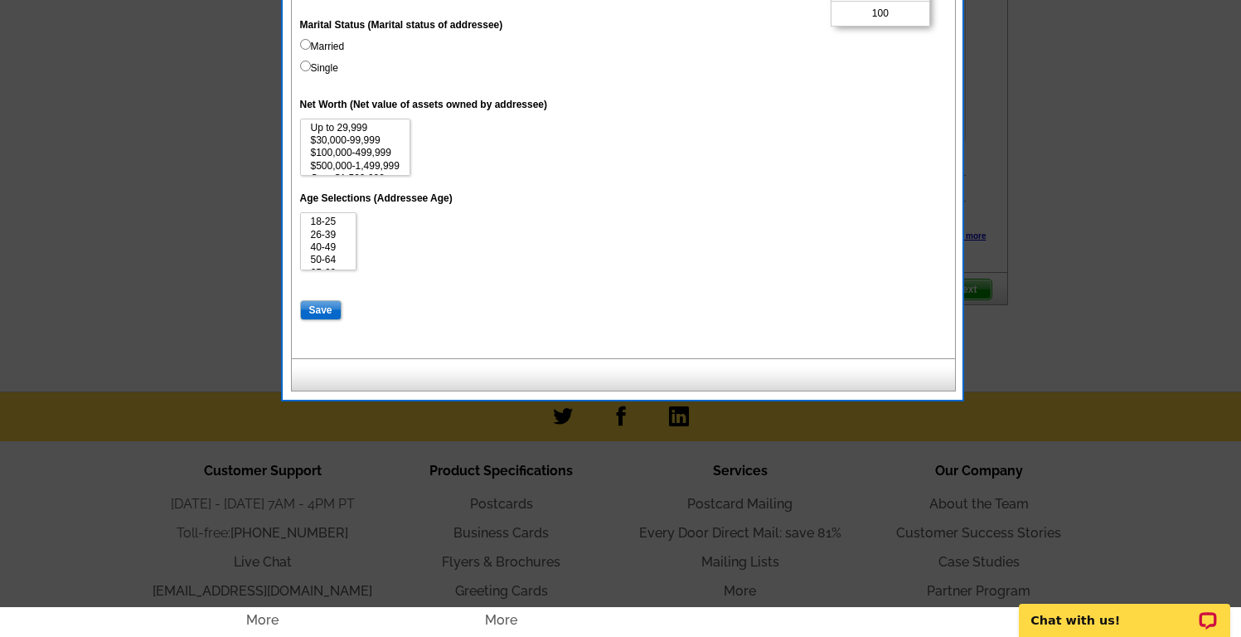
scroll to position [942, 0]
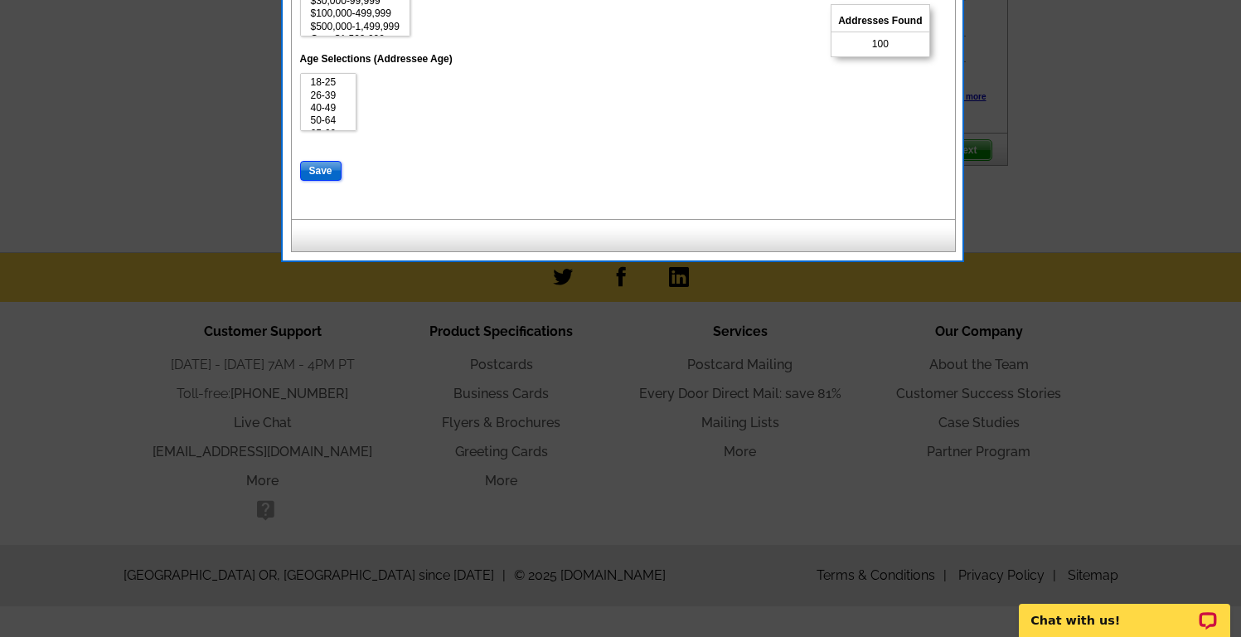
click at [319, 169] on input "Save" at bounding box center [320, 171] width 41 height 20
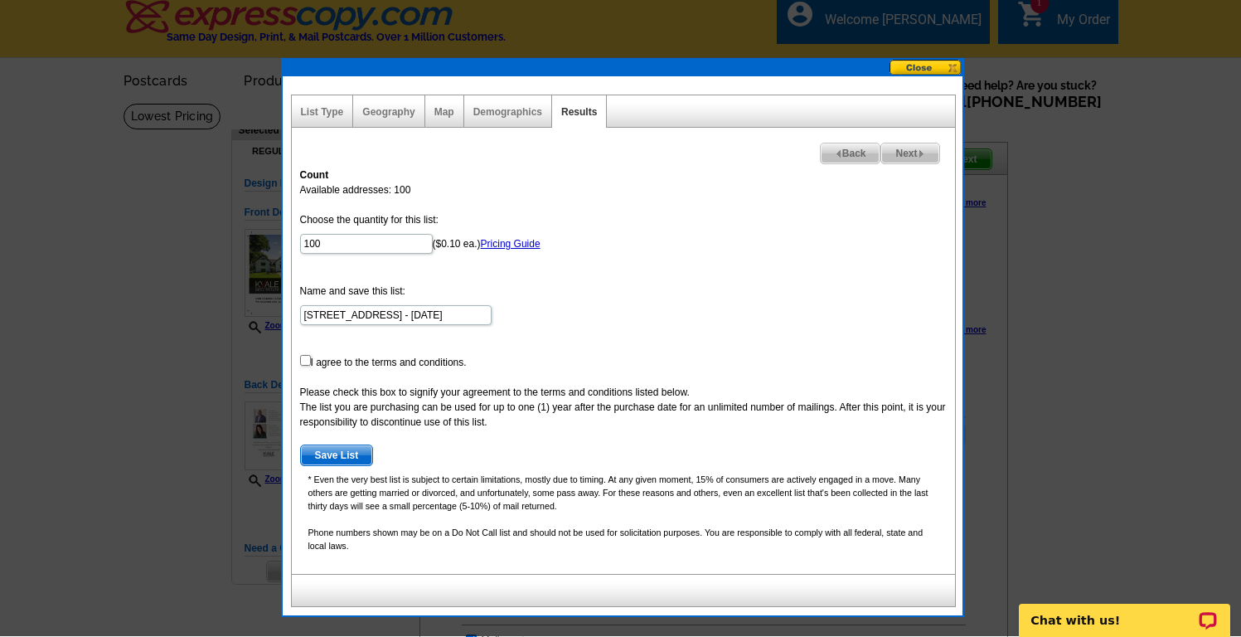
scroll to position [6, 0]
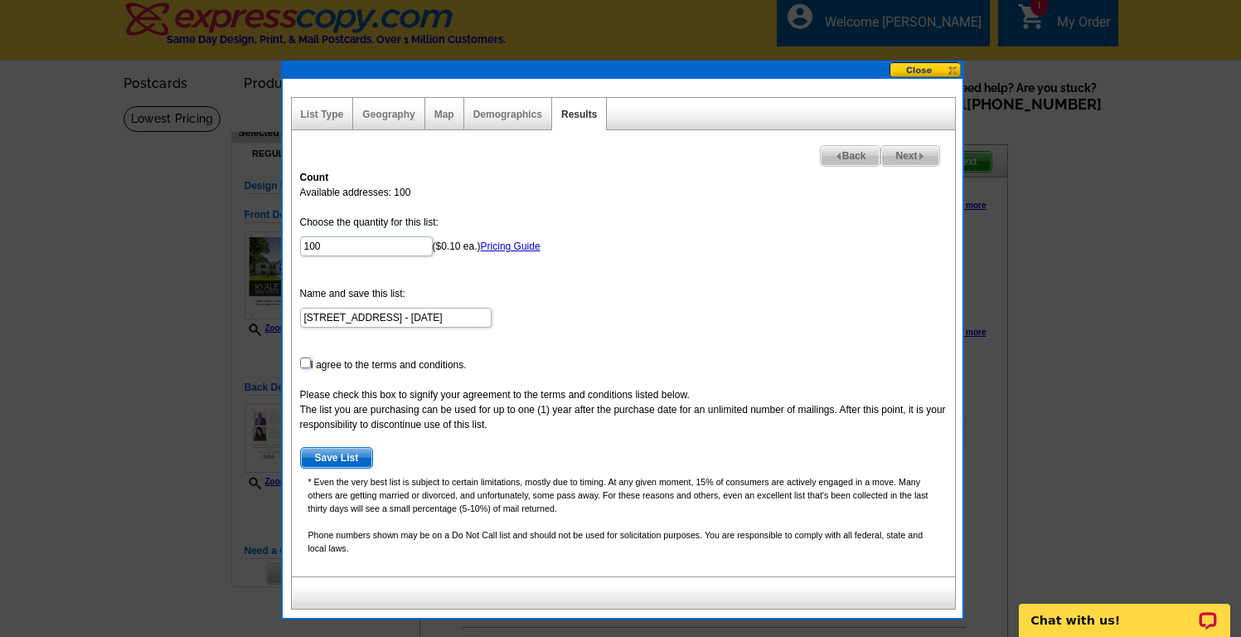
click at [303, 360] on input "checkbox" at bounding box center [305, 362] width 11 height 11
checkbox input "true"
click at [334, 455] on span "Save List" at bounding box center [337, 458] width 72 height 20
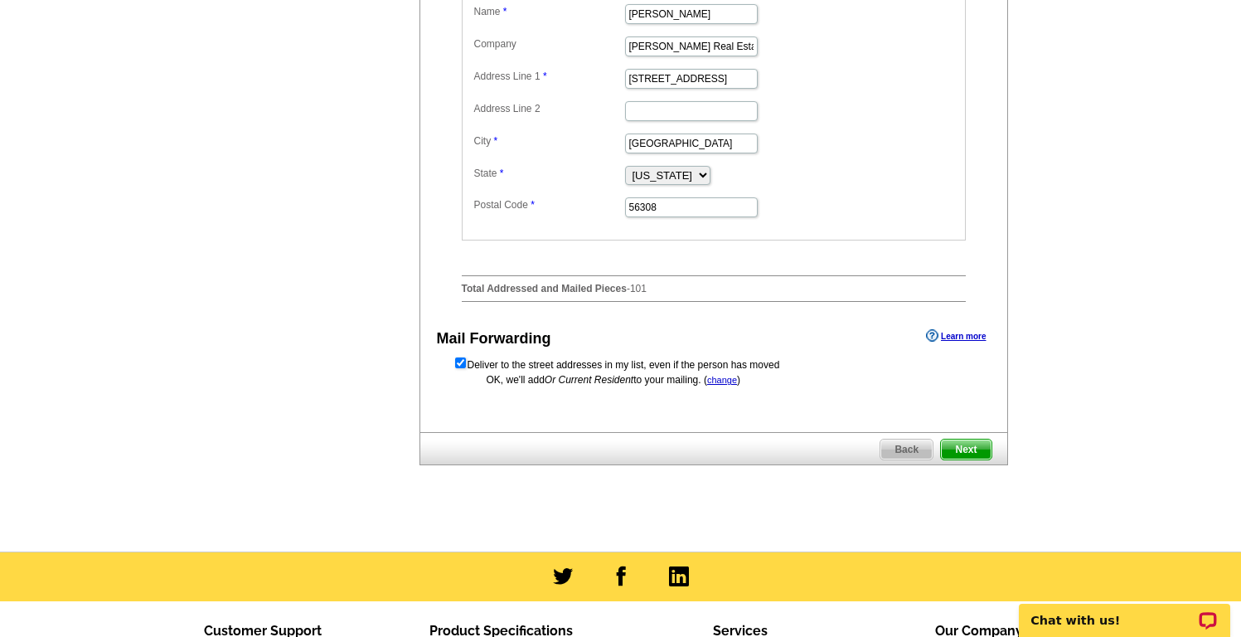
scroll to position [728, 0]
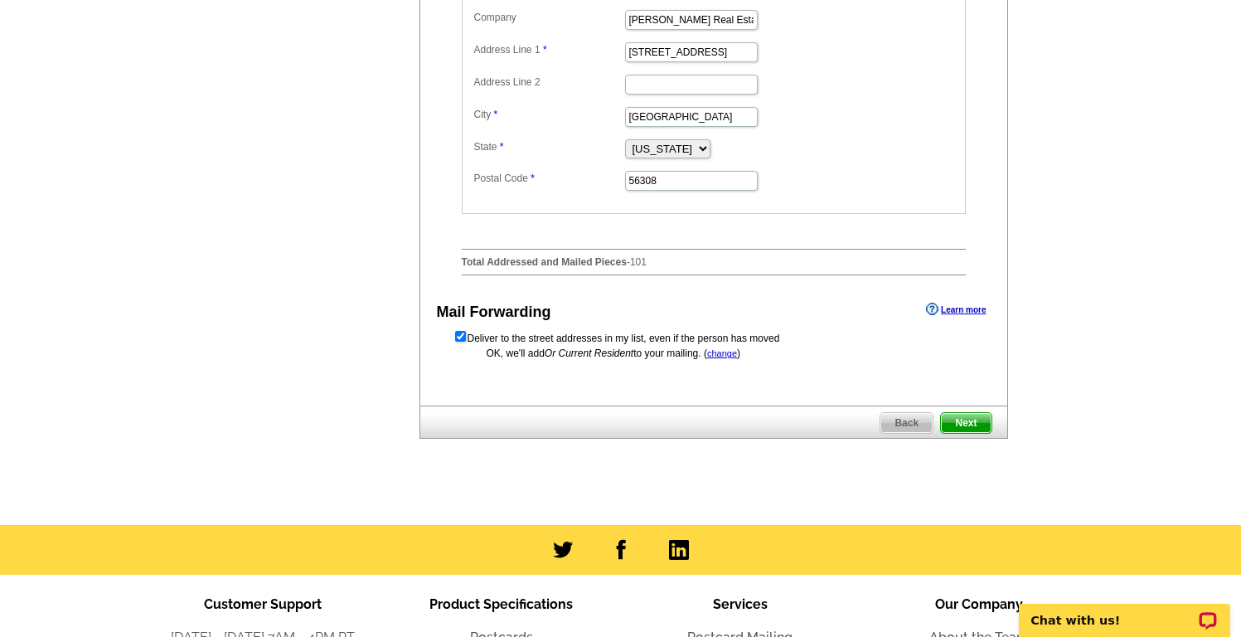
click at [977, 433] on span "Next" at bounding box center [966, 423] width 50 height 20
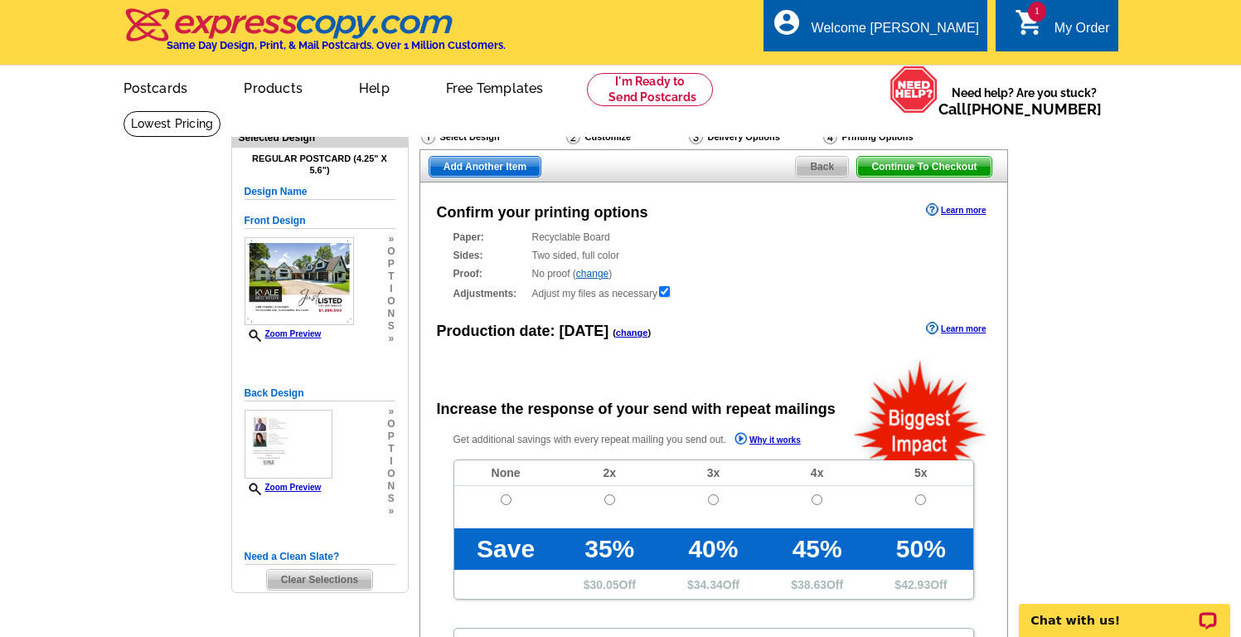
radio input "false"
click at [506, 499] on input "radio" at bounding box center [506, 499] width 11 height 11
radio input "true"
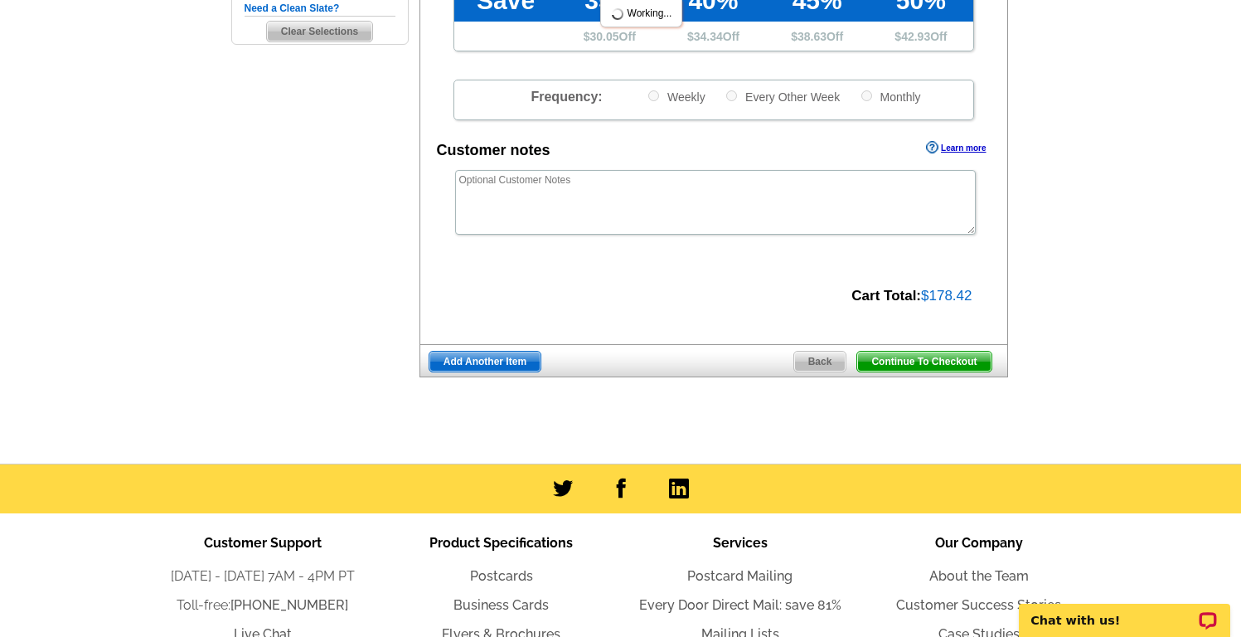
scroll to position [551, 0]
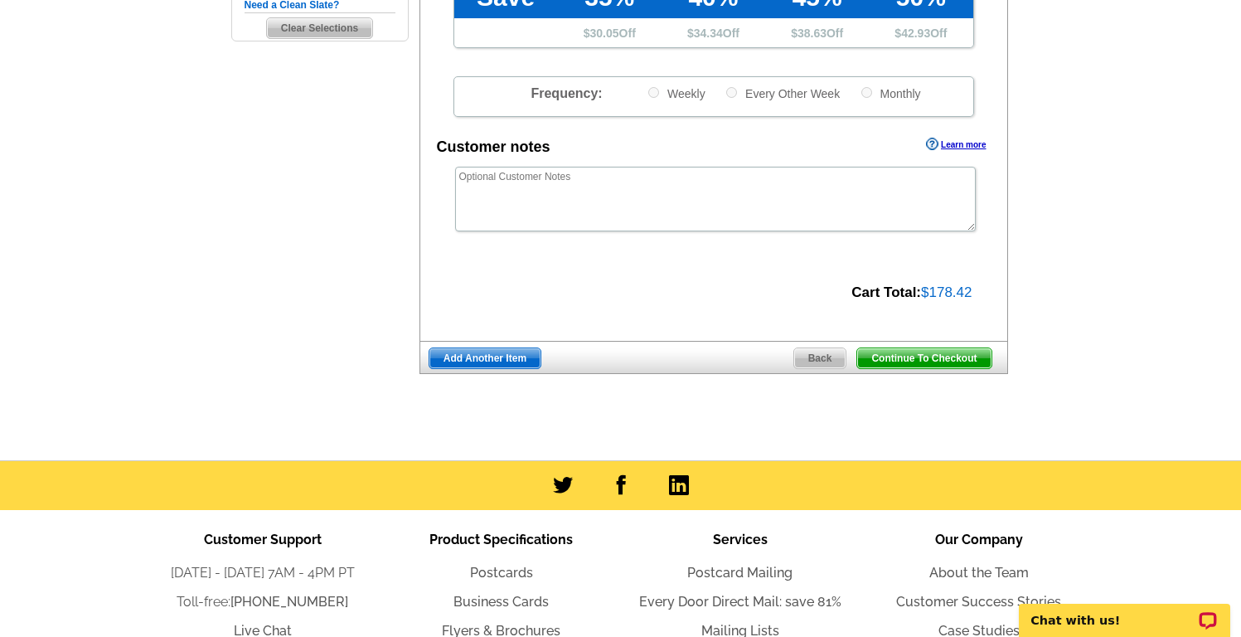
click at [962, 356] on span "Continue To Checkout" at bounding box center [923, 358] width 133 height 20
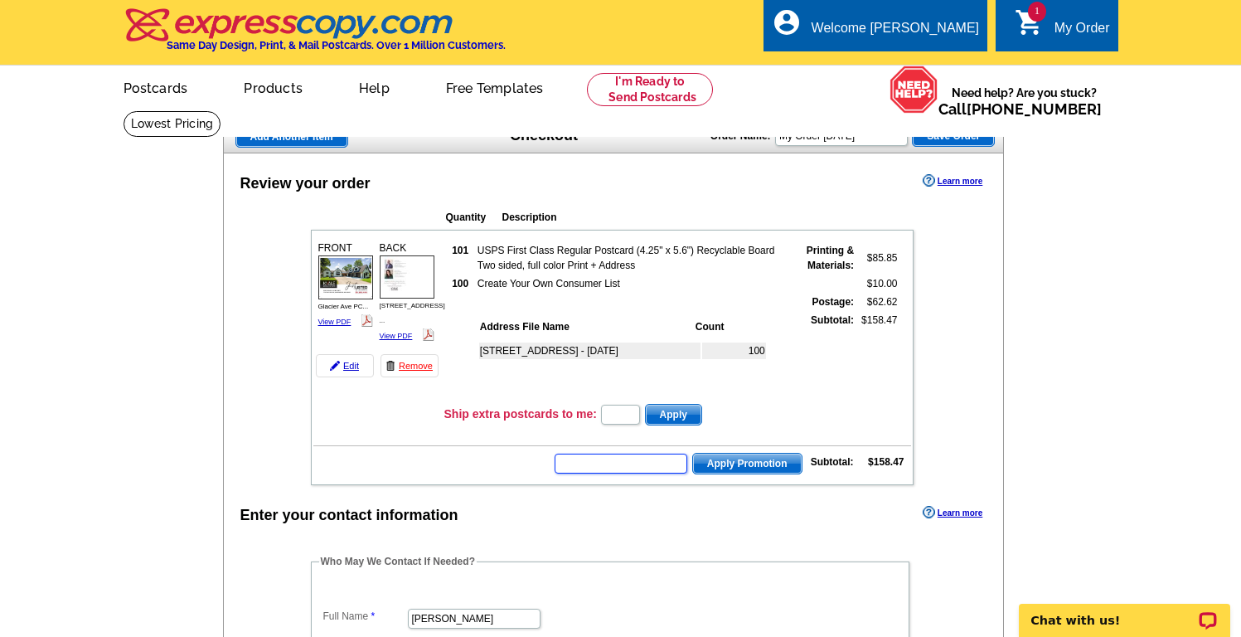
click at [624, 460] on input "text" at bounding box center [621, 463] width 133 height 20
type input "GROW0825"
click at [743, 462] on span "Apply Promotion" at bounding box center [747, 463] width 109 height 20
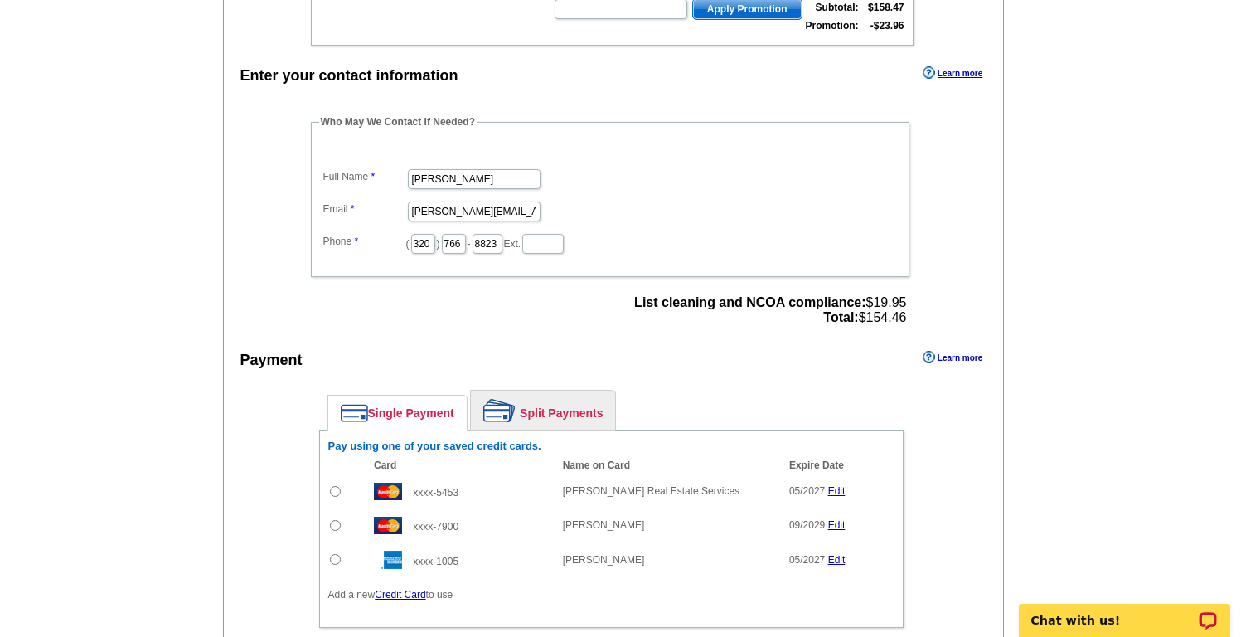
scroll to position [485, 0]
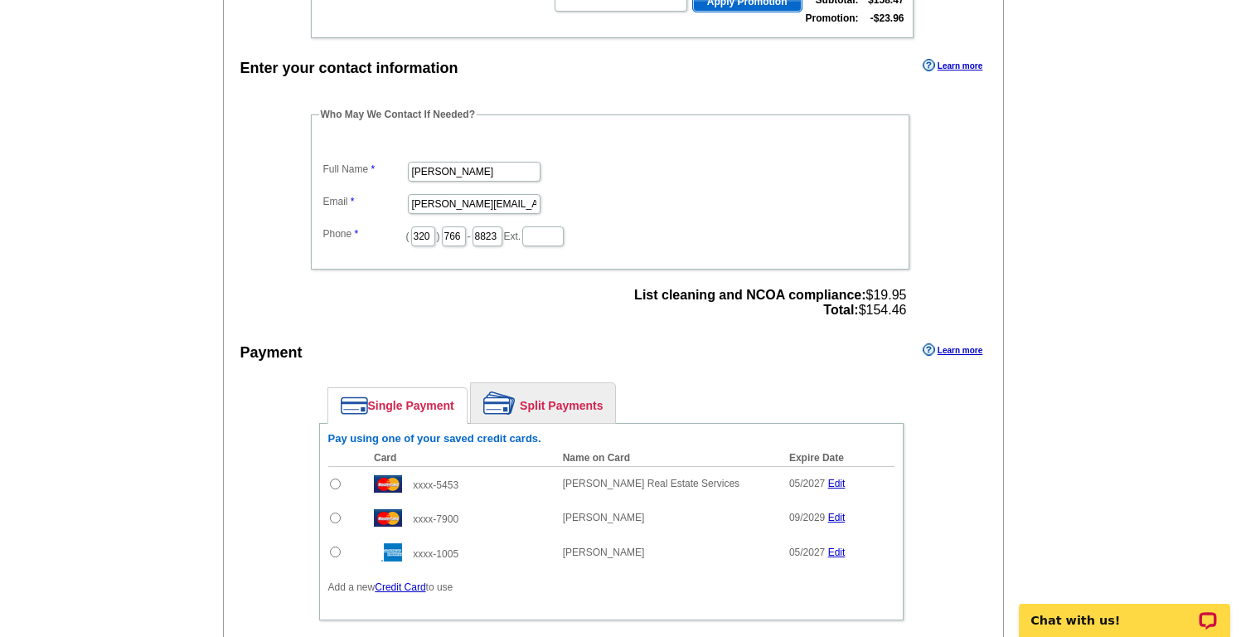
click at [335, 480] on input "radio" at bounding box center [335, 483] width 11 height 11
radio input "true"
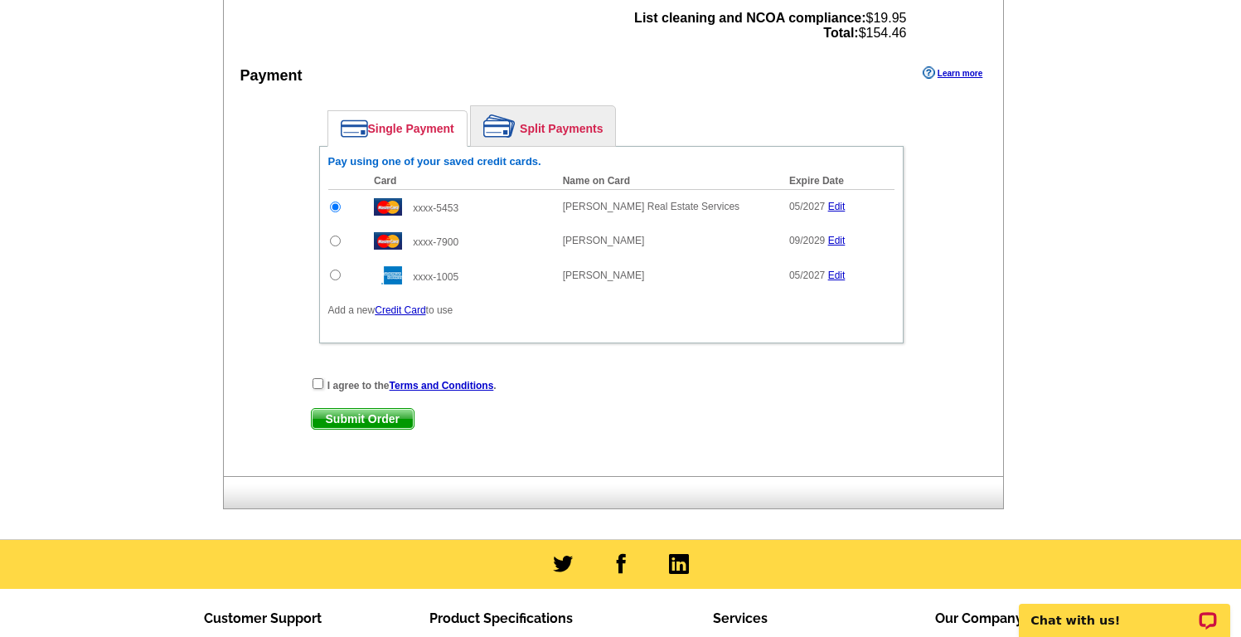
scroll to position [767, 0]
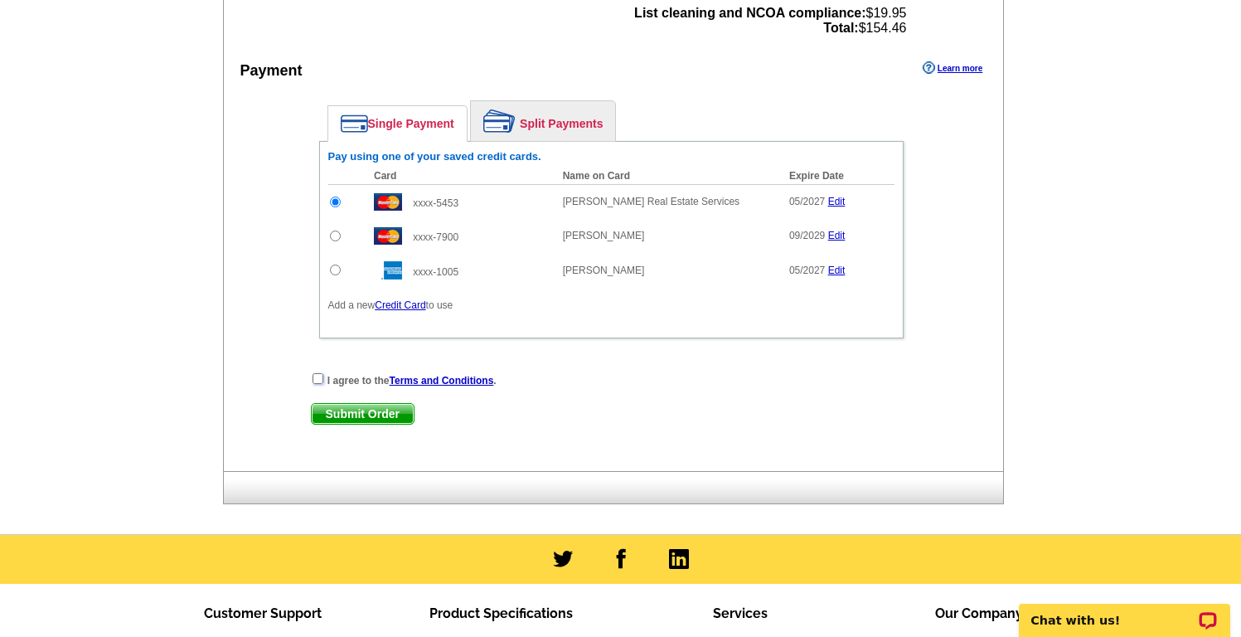
click at [318, 376] on input "checkbox" at bounding box center [318, 378] width 11 height 11
checkbox input "true"
click at [355, 410] on span "Submit Order" at bounding box center [363, 414] width 102 height 20
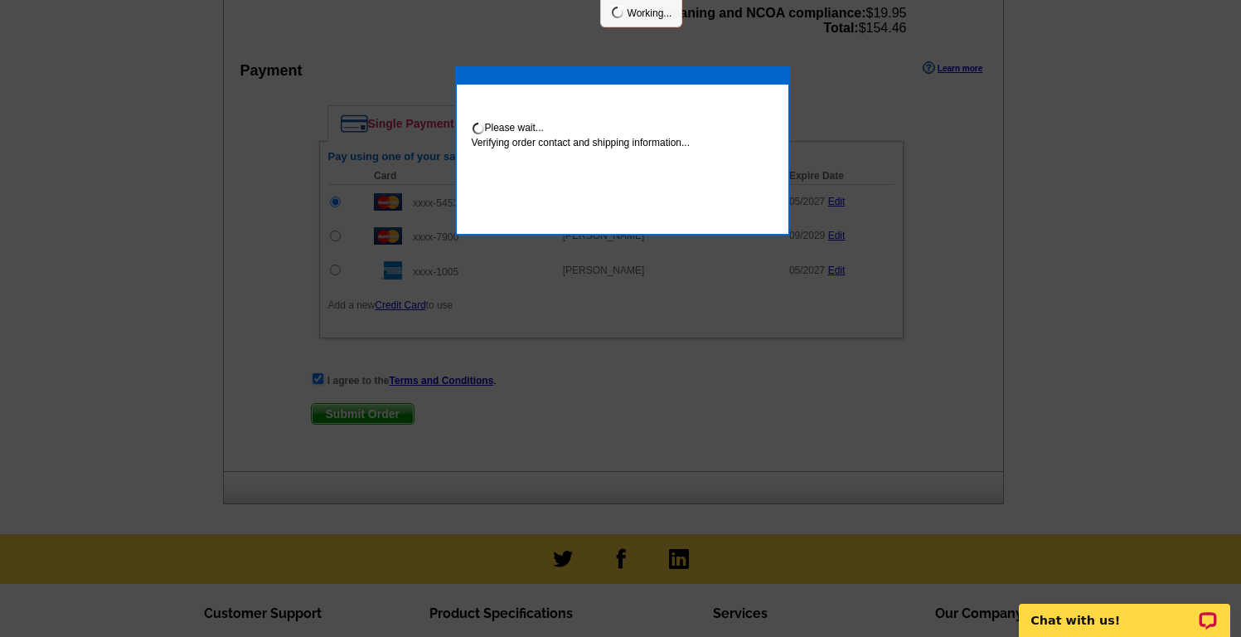
scroll to position [851, 0]
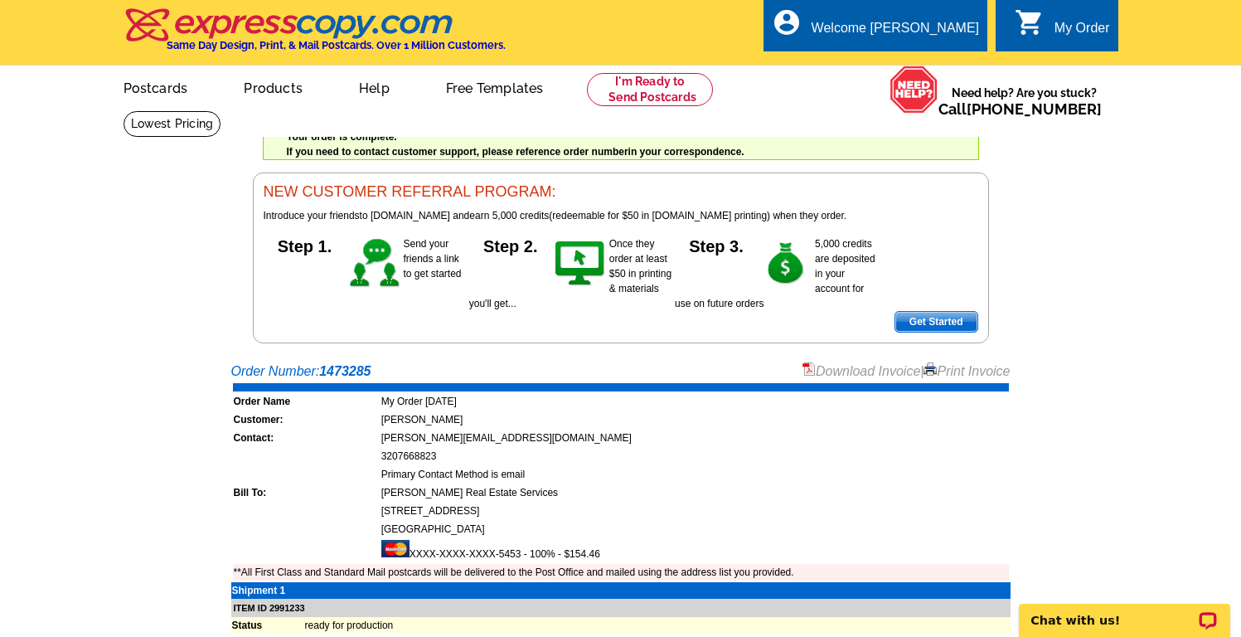
click at [827, 370] on link "Download Invoice" at bounding box center [862, 371] width 118 height 14
